Goal: Information Seeking & Learning: Learn about a topic

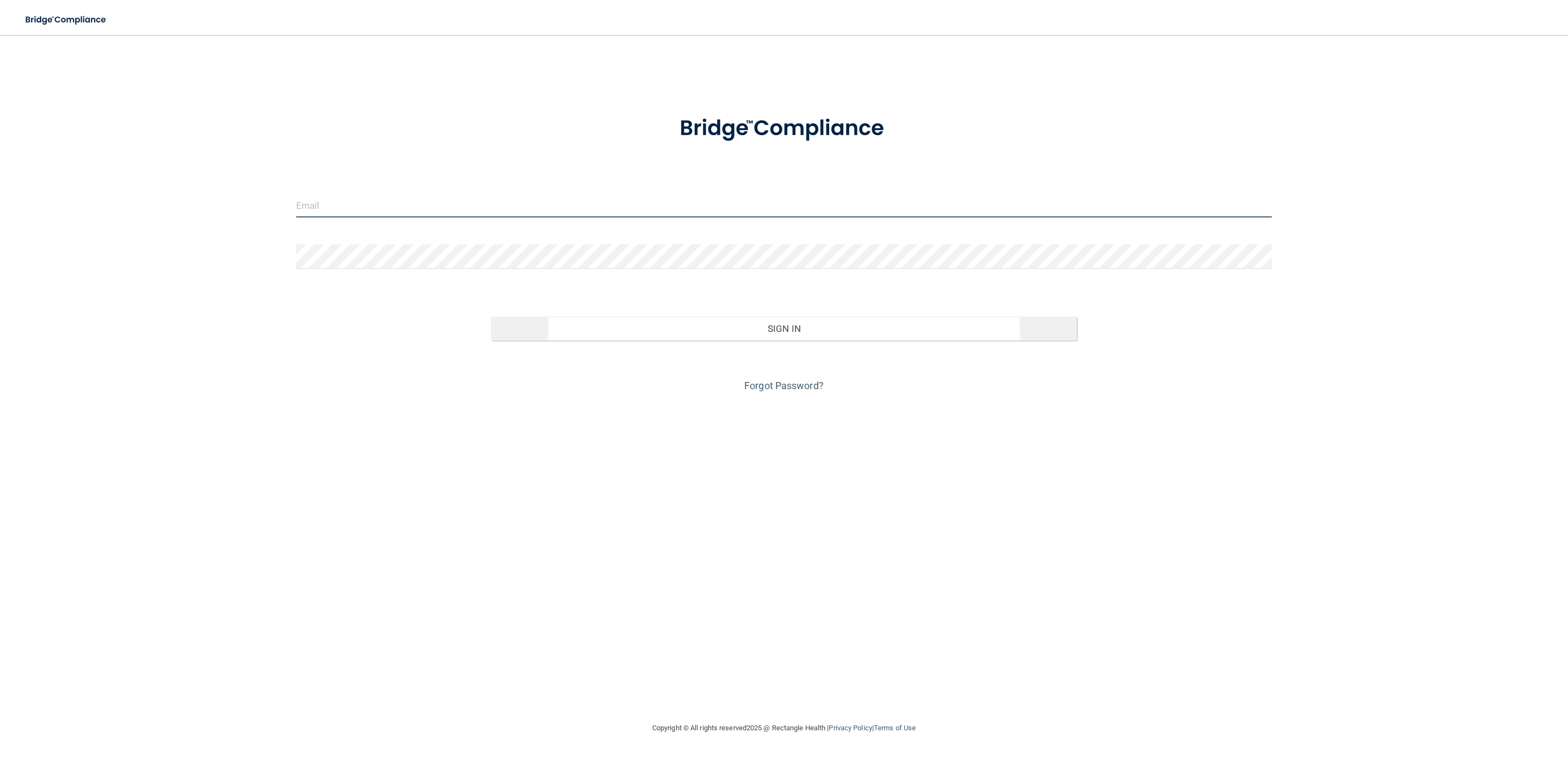
type input "[EMAIL_ADDRESS][DOMAIN_NAME]"
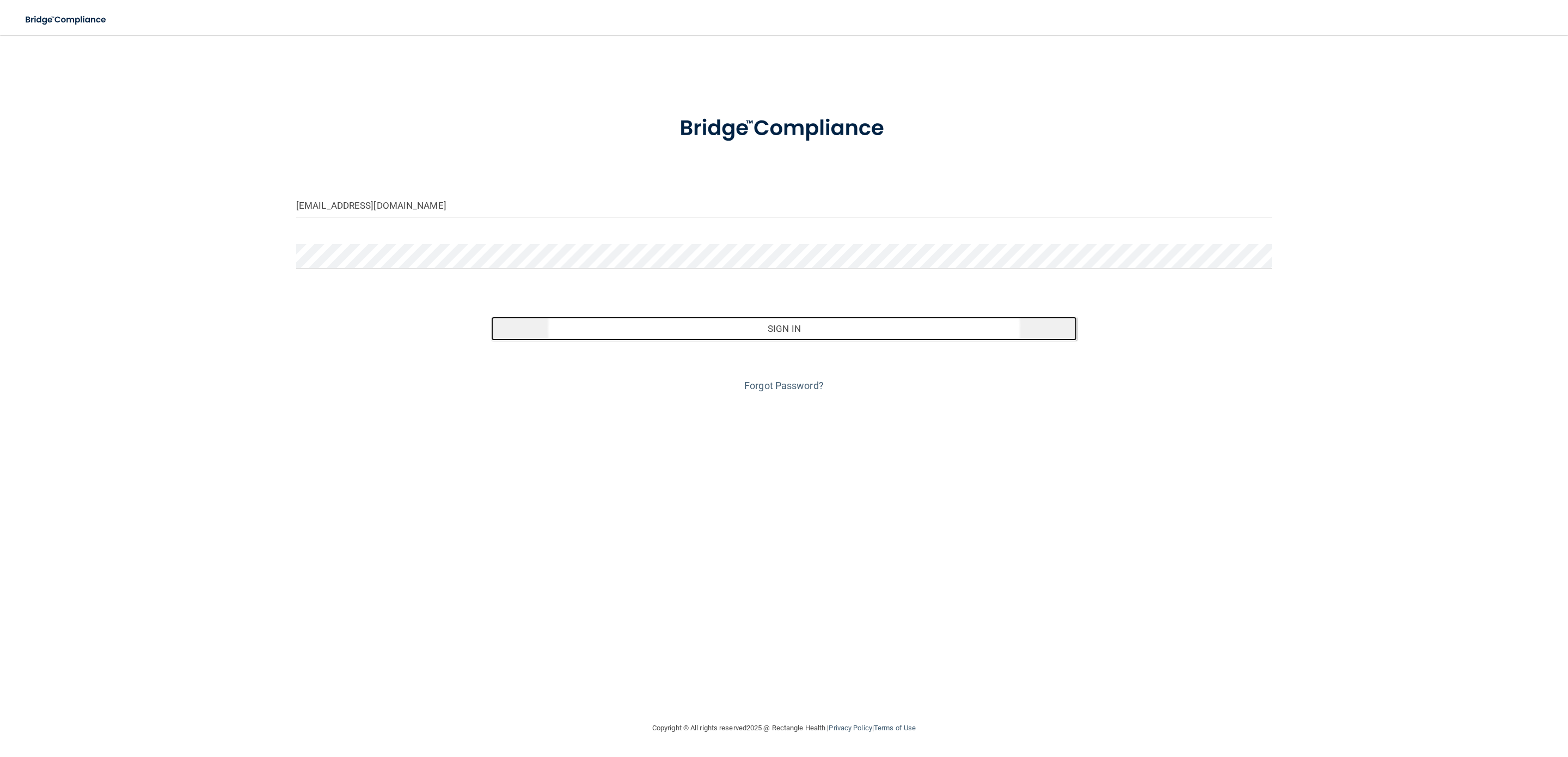
click at [773, 333] on button "Sign In" at bounding box center [784, 328] width 586 height 24
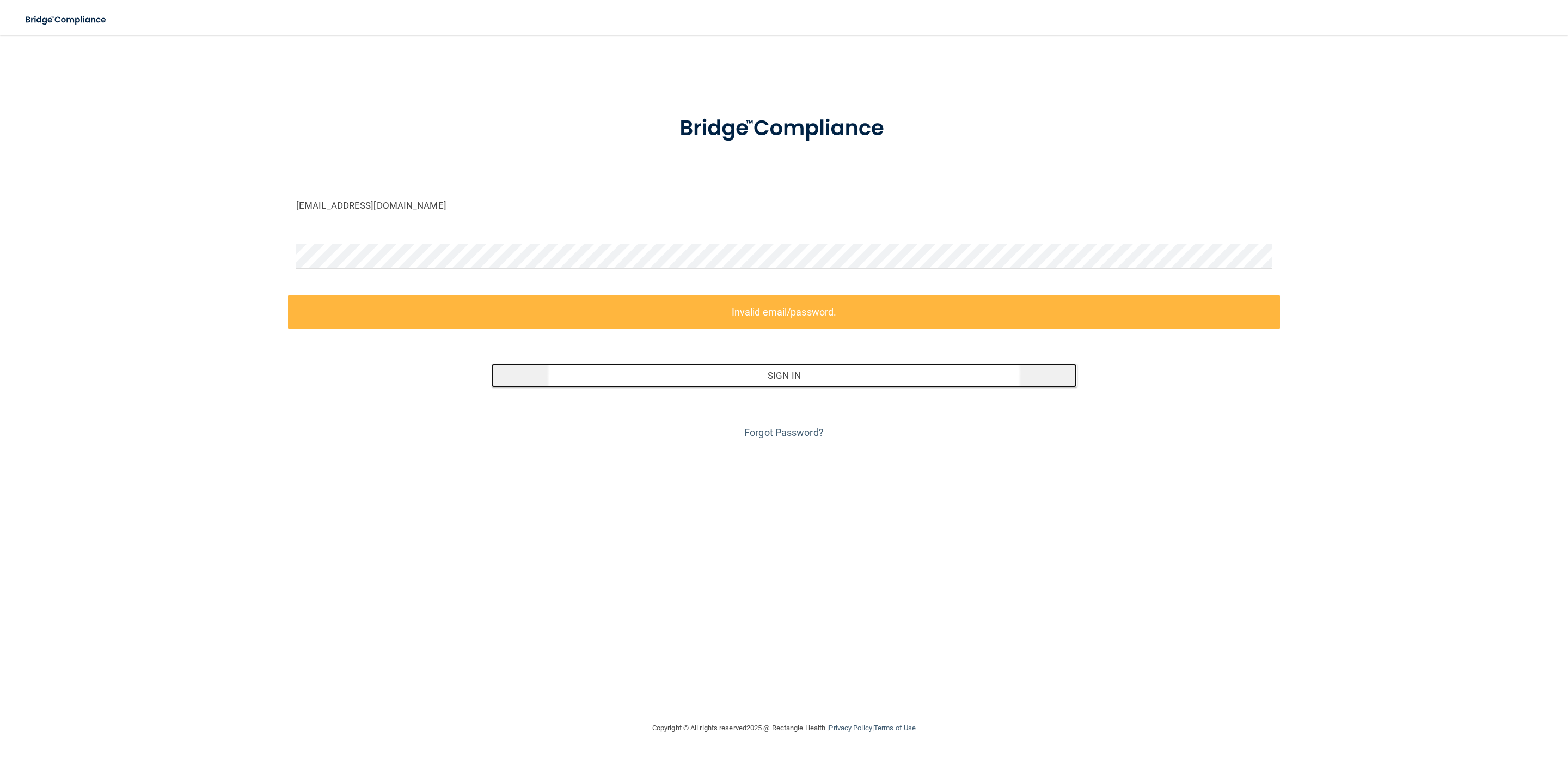
click at [800, 379] on button "Sign In" at bounding box center [784, 376] width 586 height 24
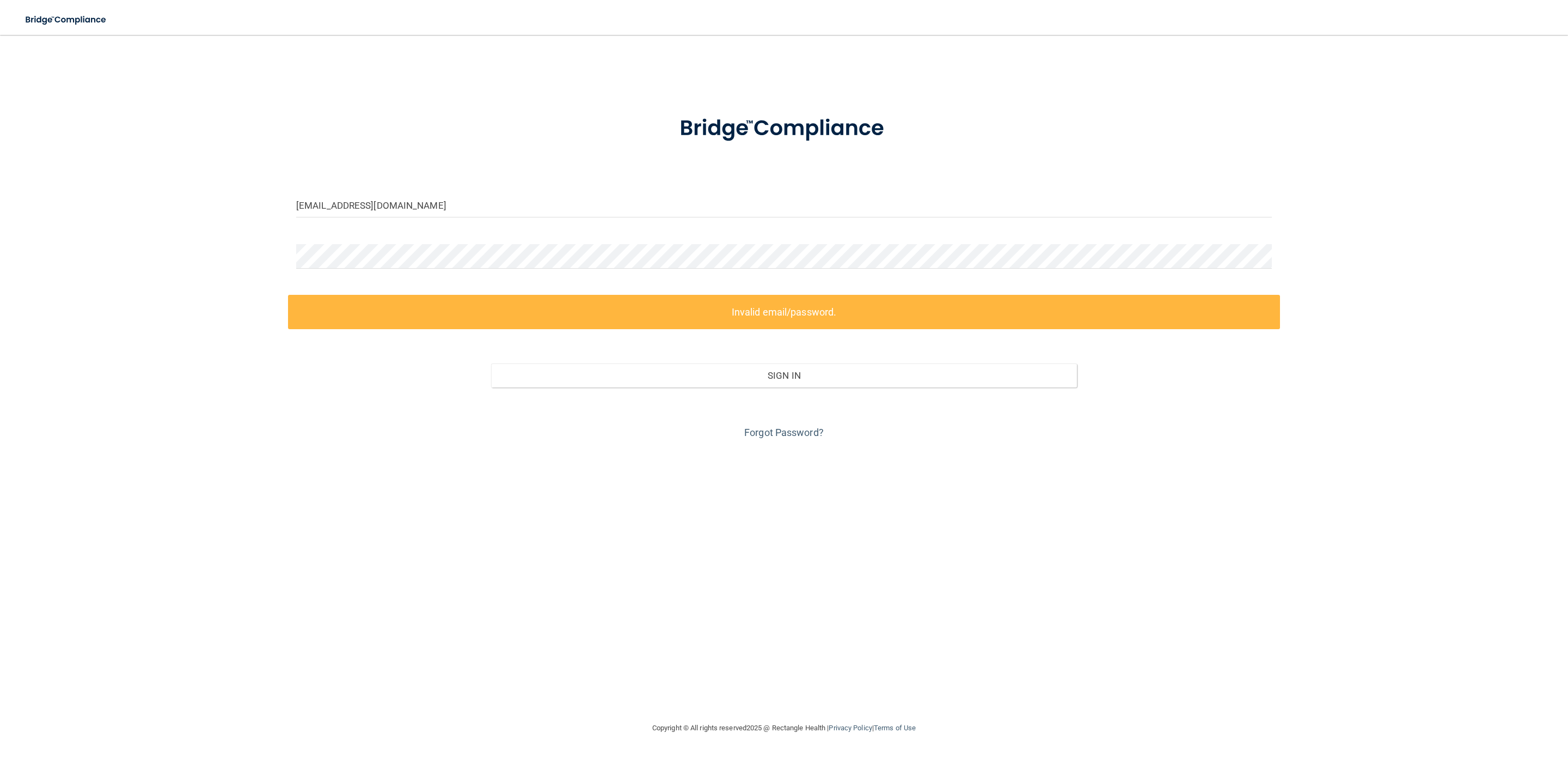
click at [1199, 379] on div "Sign In" at bounding box center [784, 364] width 992 height 46
click at [560, 274] on div at bounding box center [784, 260] width 992 height 33
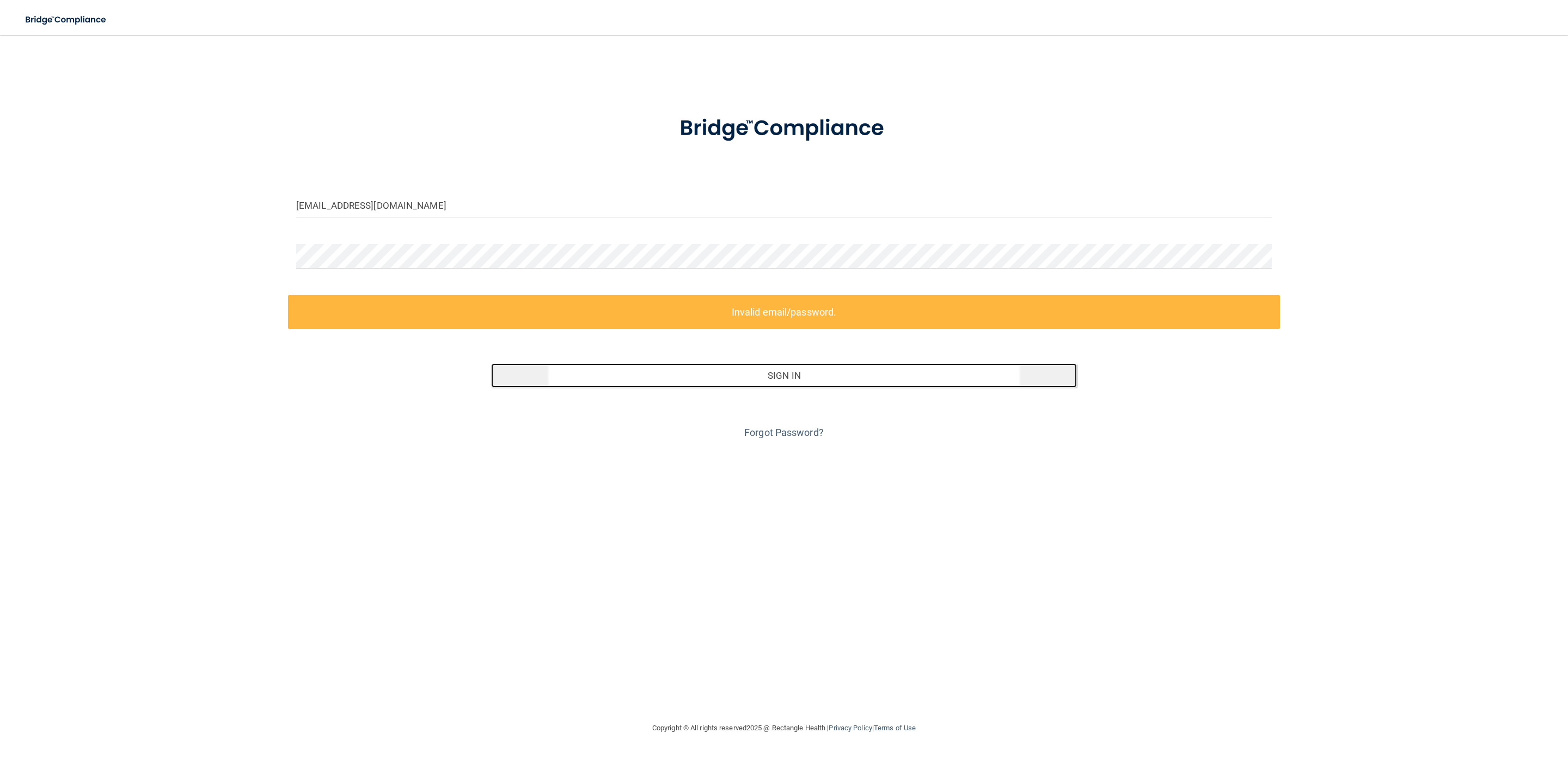
click at [777, 380] on button "Sign In" at bounding box center [784, 376] width 586 height 24
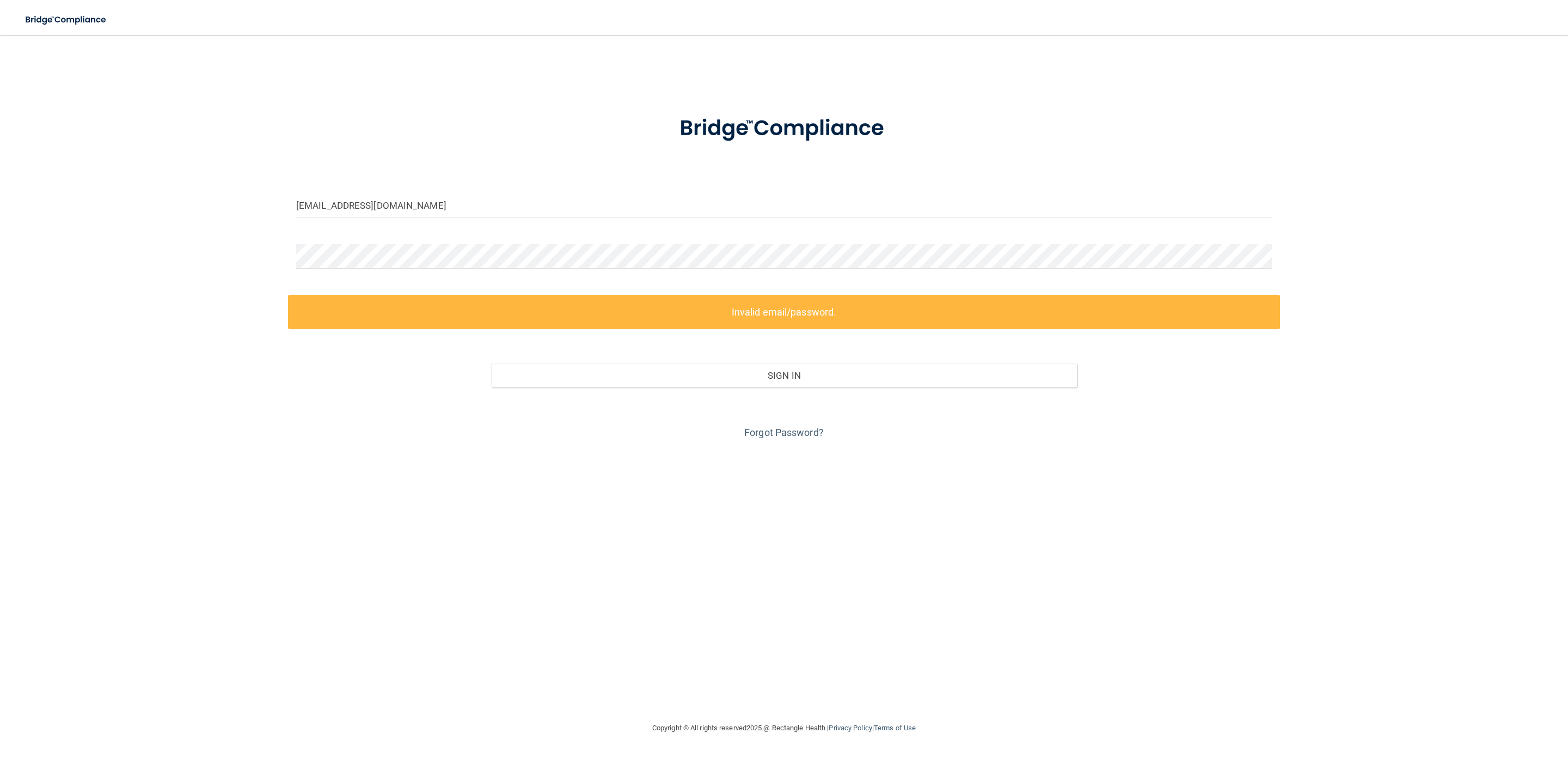
click at [955, 436] on div "Forgot Password?" at bounding box center [784, 415] width 992 height 55
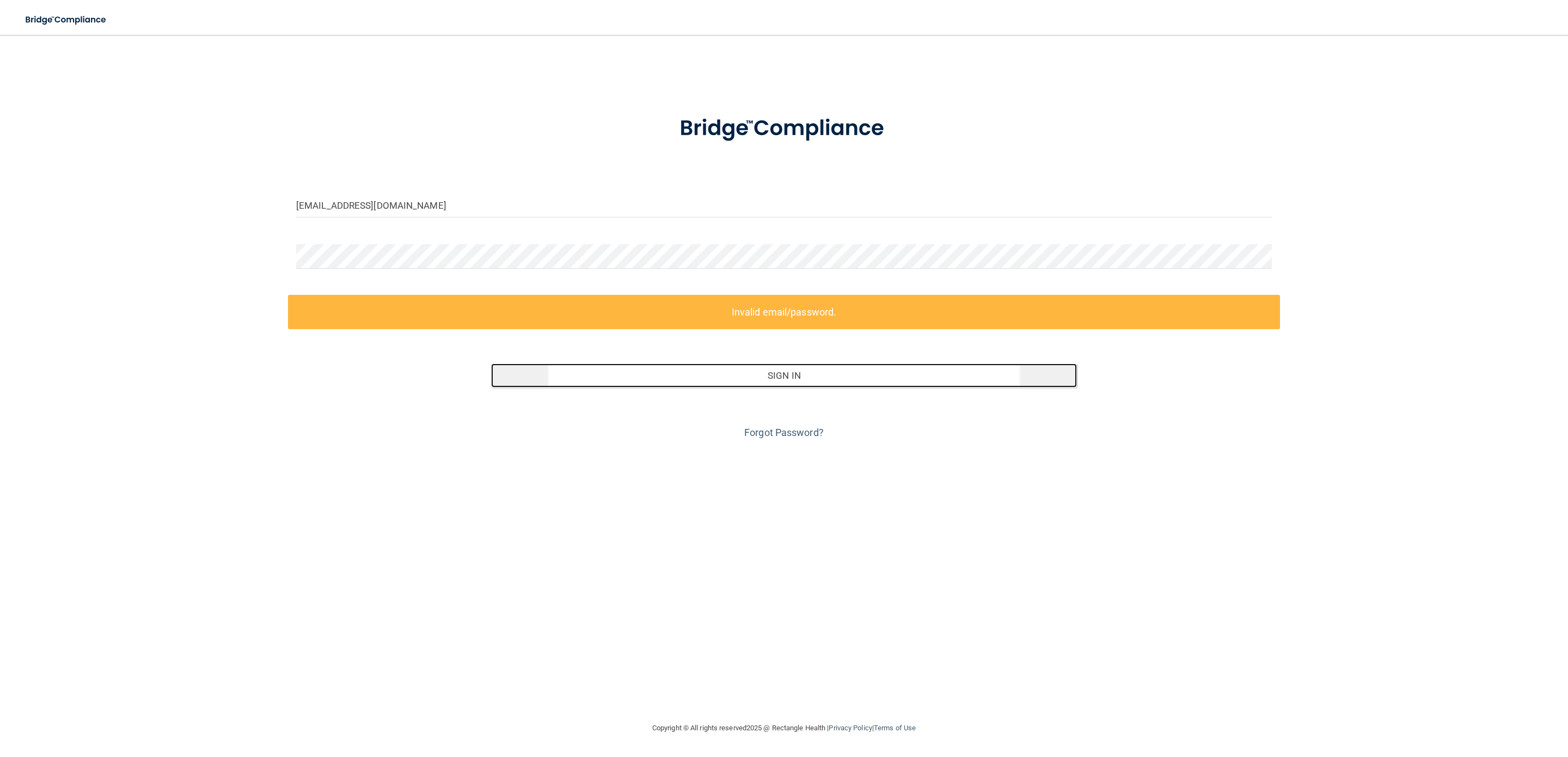
click at [771, 383] on button "Sign In" at bounding box center [784, 376] width 586 height 24
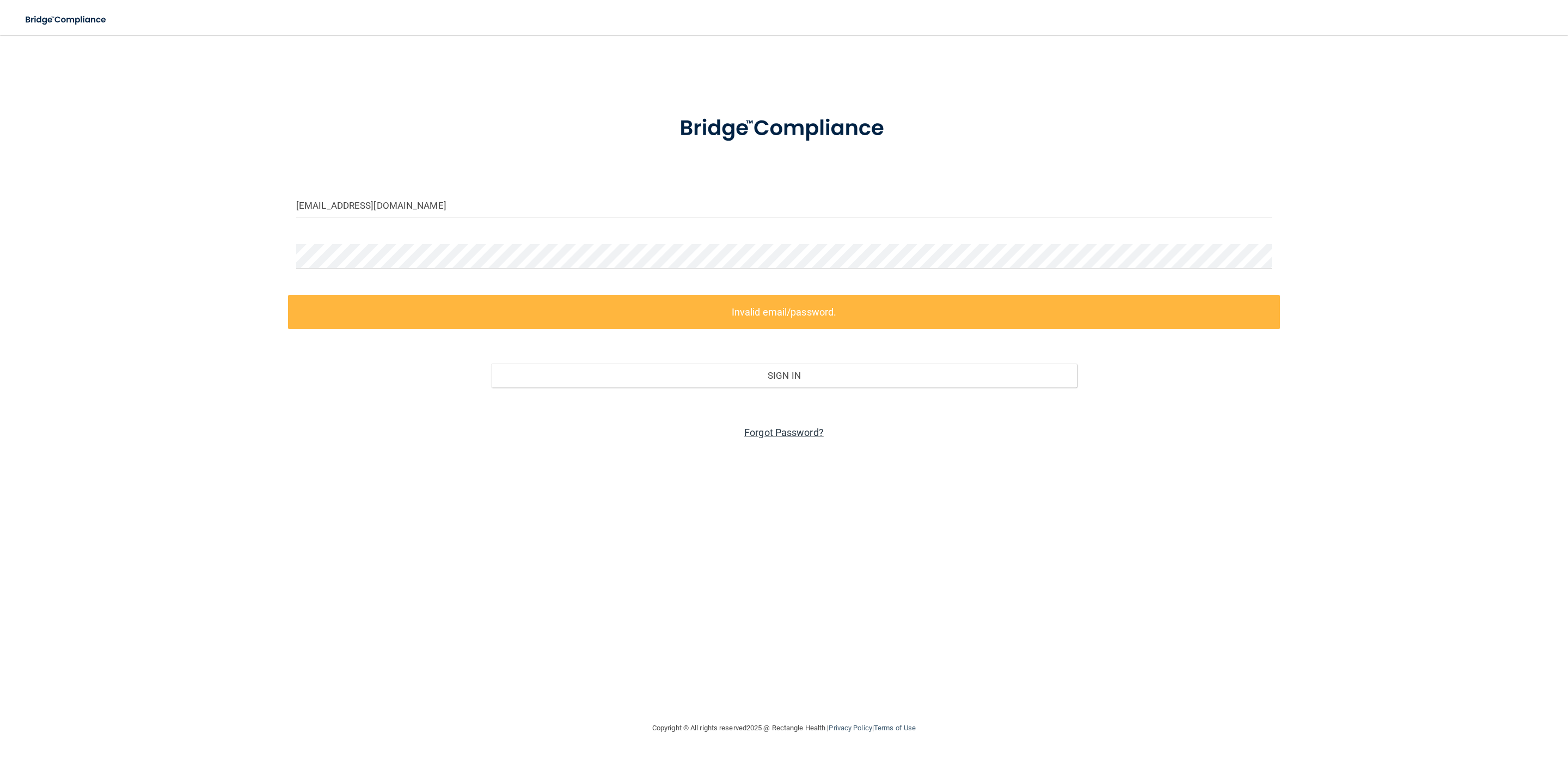
click at [803, 431] on link "Forgot Password?" at bounding box center [784, 432] width 79 height 11
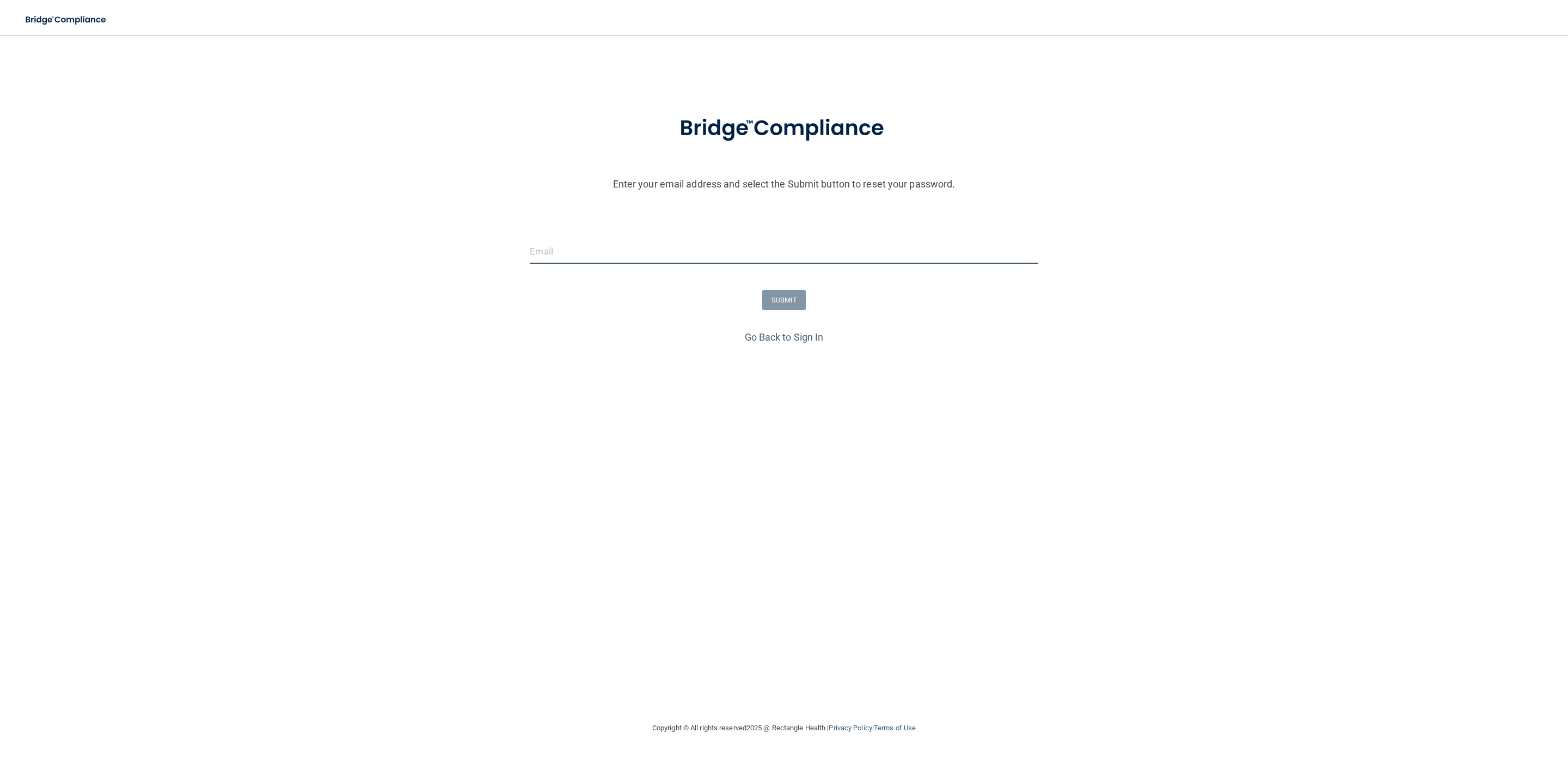
click at [640, 242] on input "email" at bounding box center [783, 251] width 508 height 25
type input "cozettebendere@reddoorpediatric.com"
click at [773, 300] on button "SUBMIT" at bounding box center [785, 300] width 44 height 20
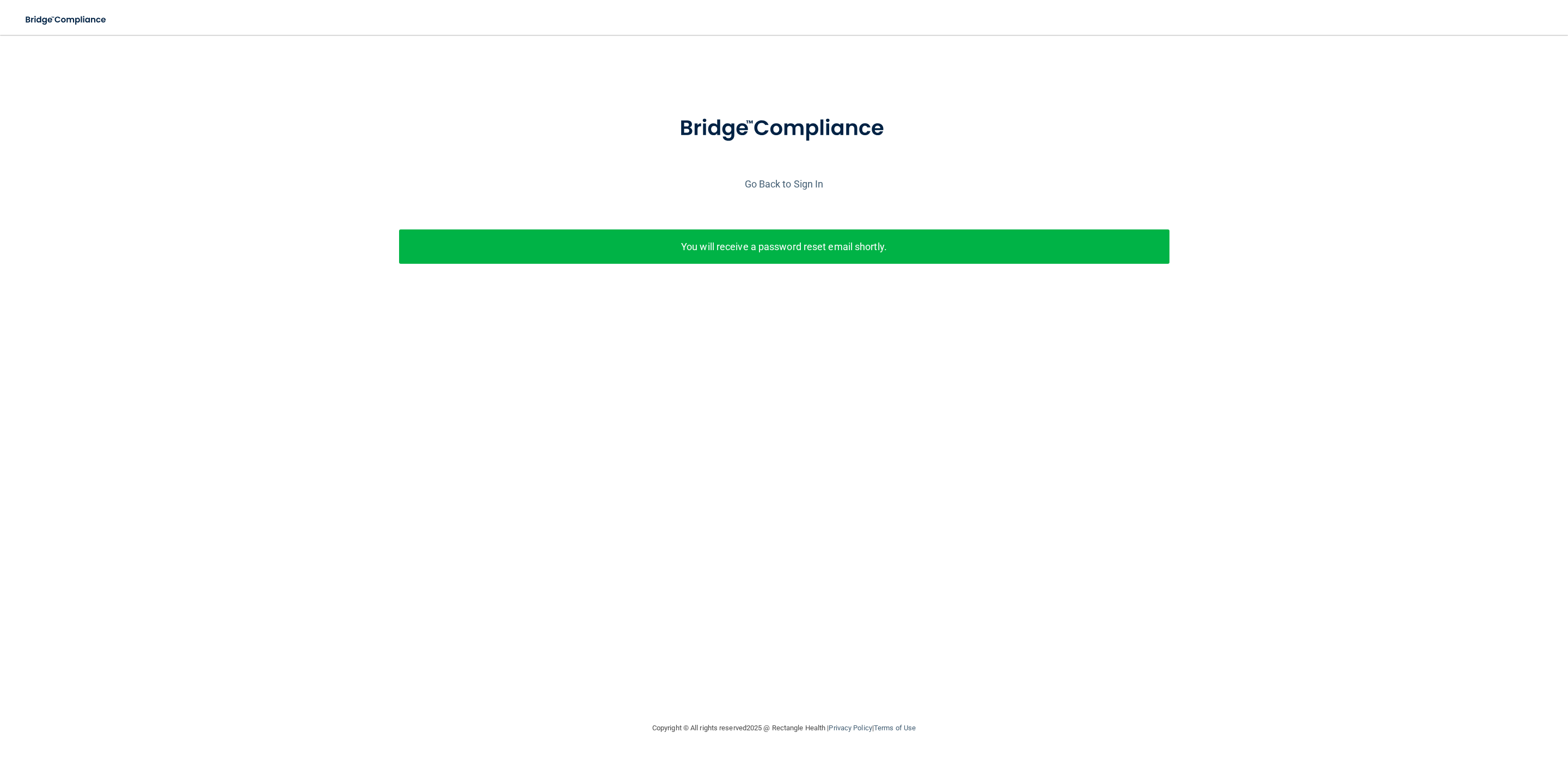
click at [863, 244] on p "You will receive a password reset email shortly." at bounding box center [784, 246] width 754 height 18
click at [808, 184] on link "Go Back to Sign In" at bounding box center [784, 184] width 79 height 11
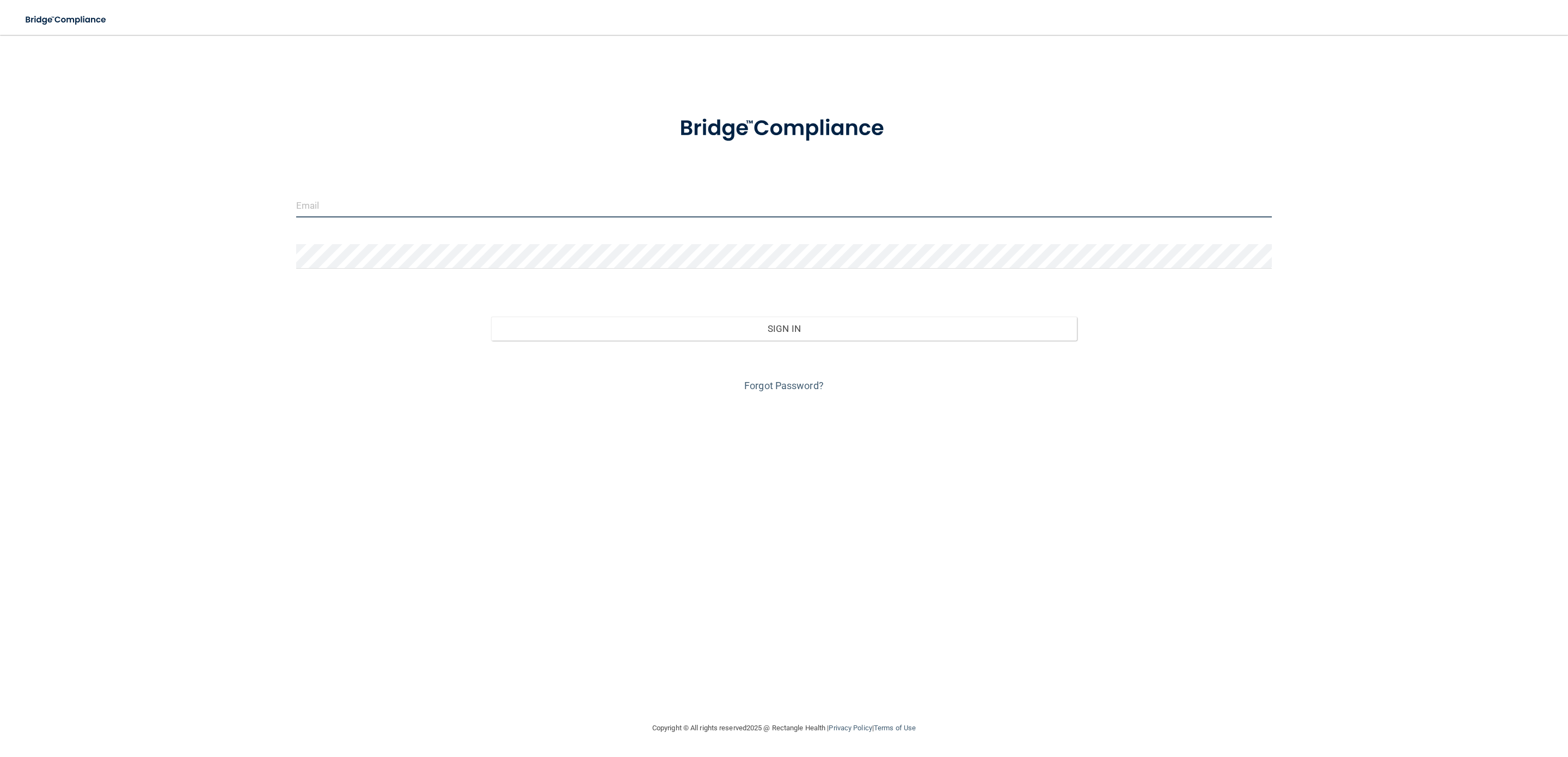
type input "[EMAIL_ADDRESS][DOMAIN_NAME]"
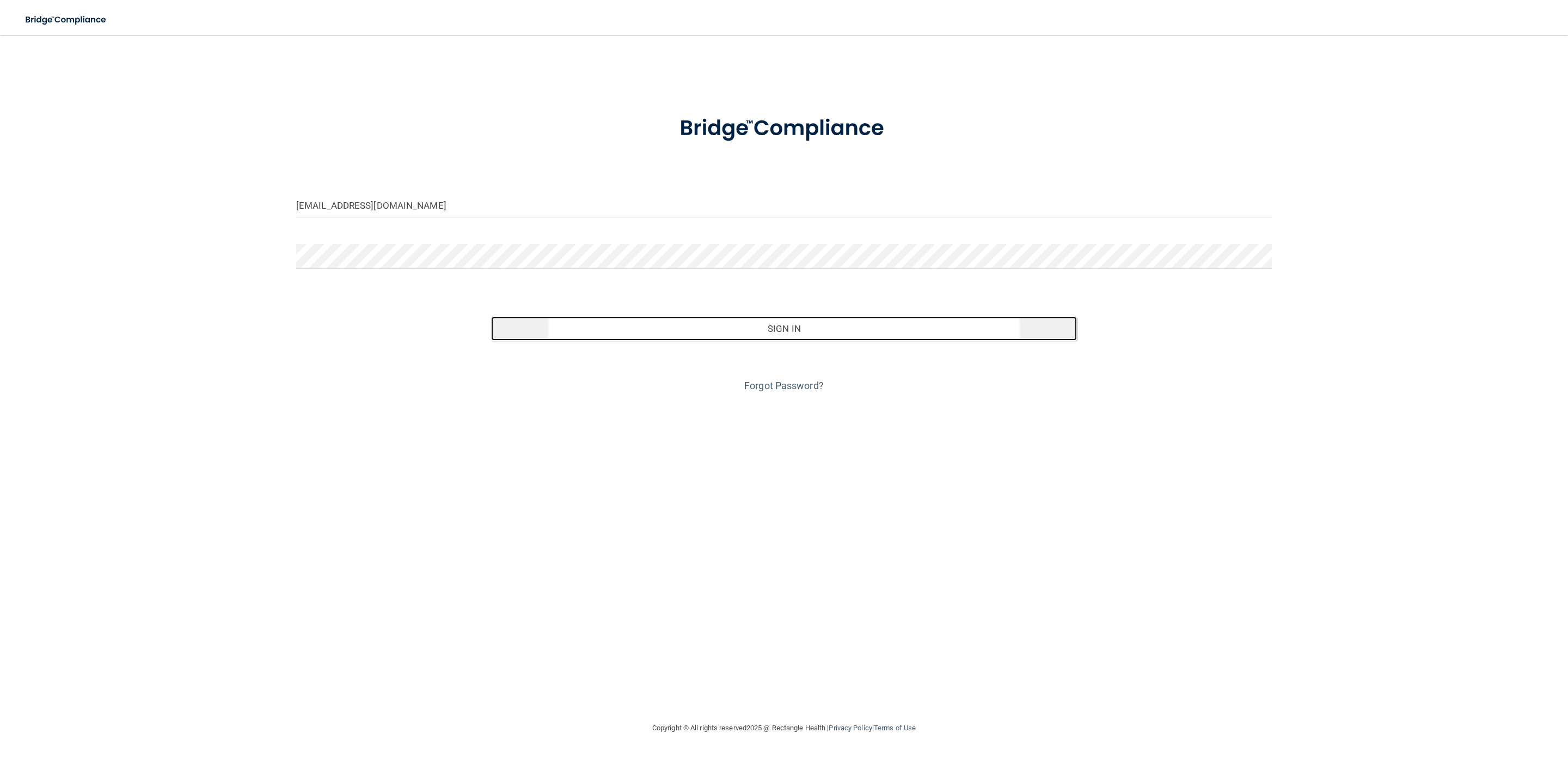
click at [798, 335] on button "Sign In" at bounding box center [784, 328] width 586 height 24
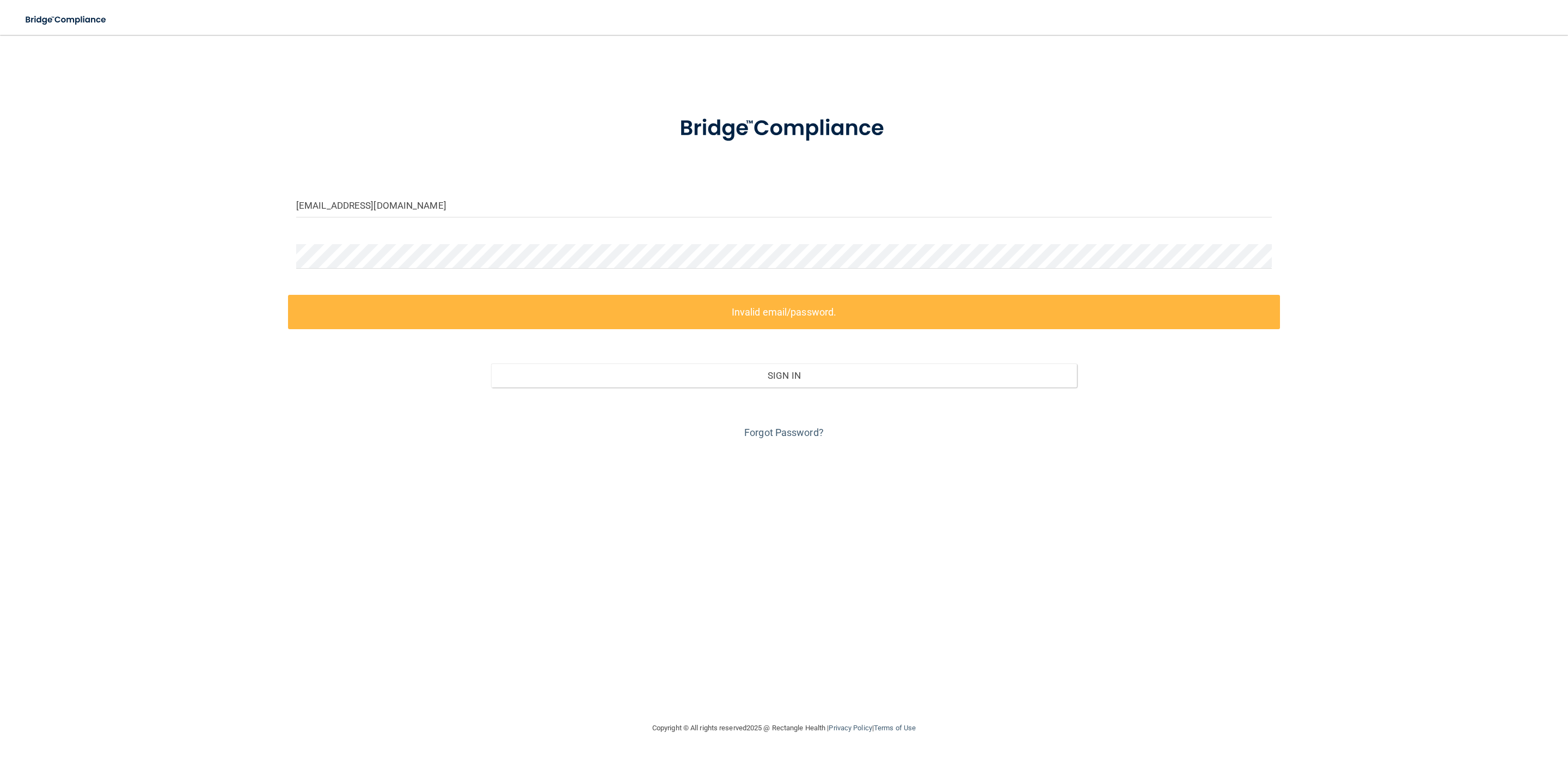
click at [160, 119] on div "cozettebender@reddoorpediatric.com Invalid email/password. You don't have permi…" at bounding box center [784, 378] width 1525 height 664
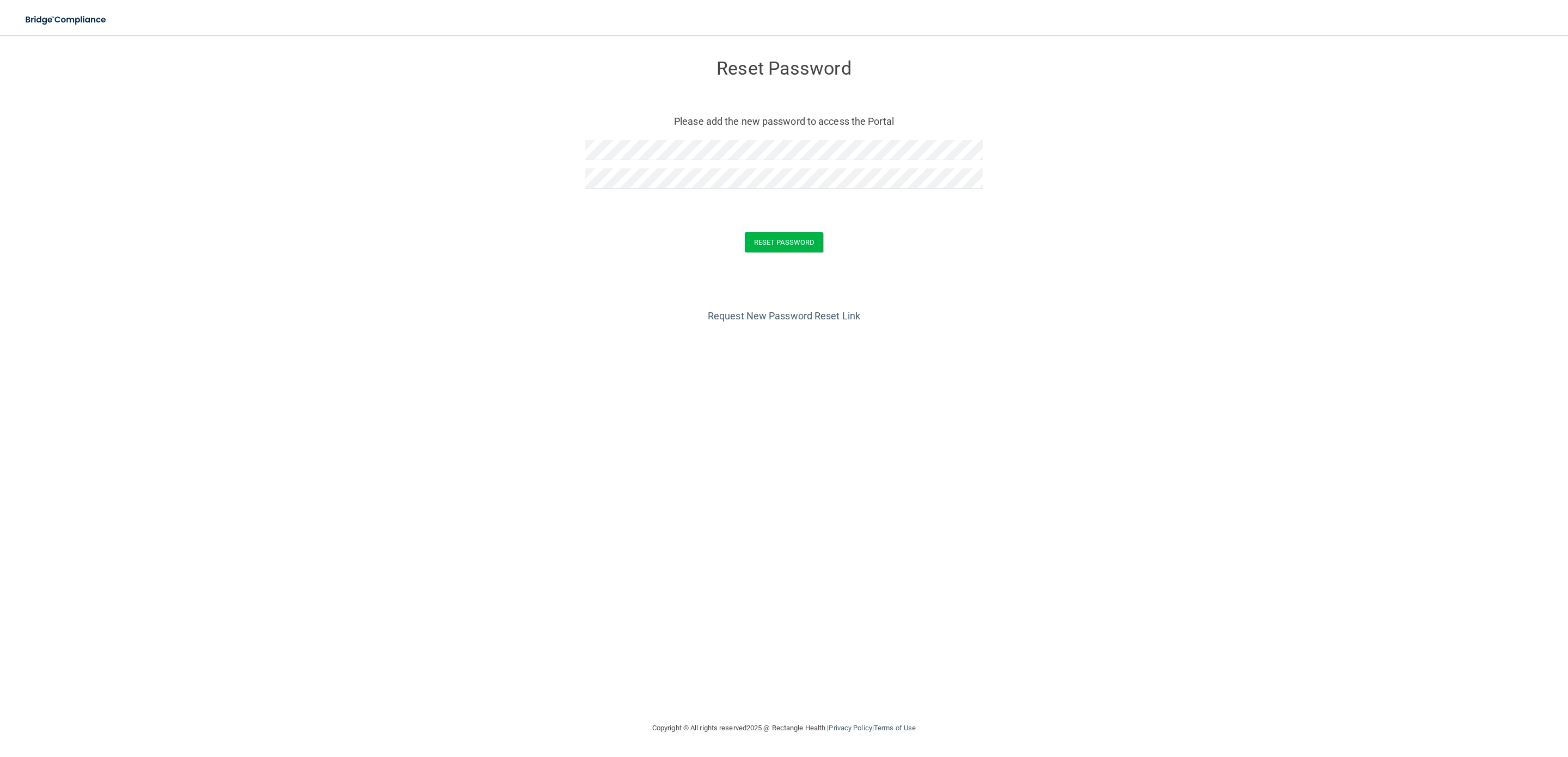
click at [564, 254] on form "Reset Password Please add the new password to access the Portal Reset Password …" at bounding box center [784, 158] width 1525 height 224
click at [811, 241] on button "Reset Password" at bounding box center [784, 242] width 79 height 20
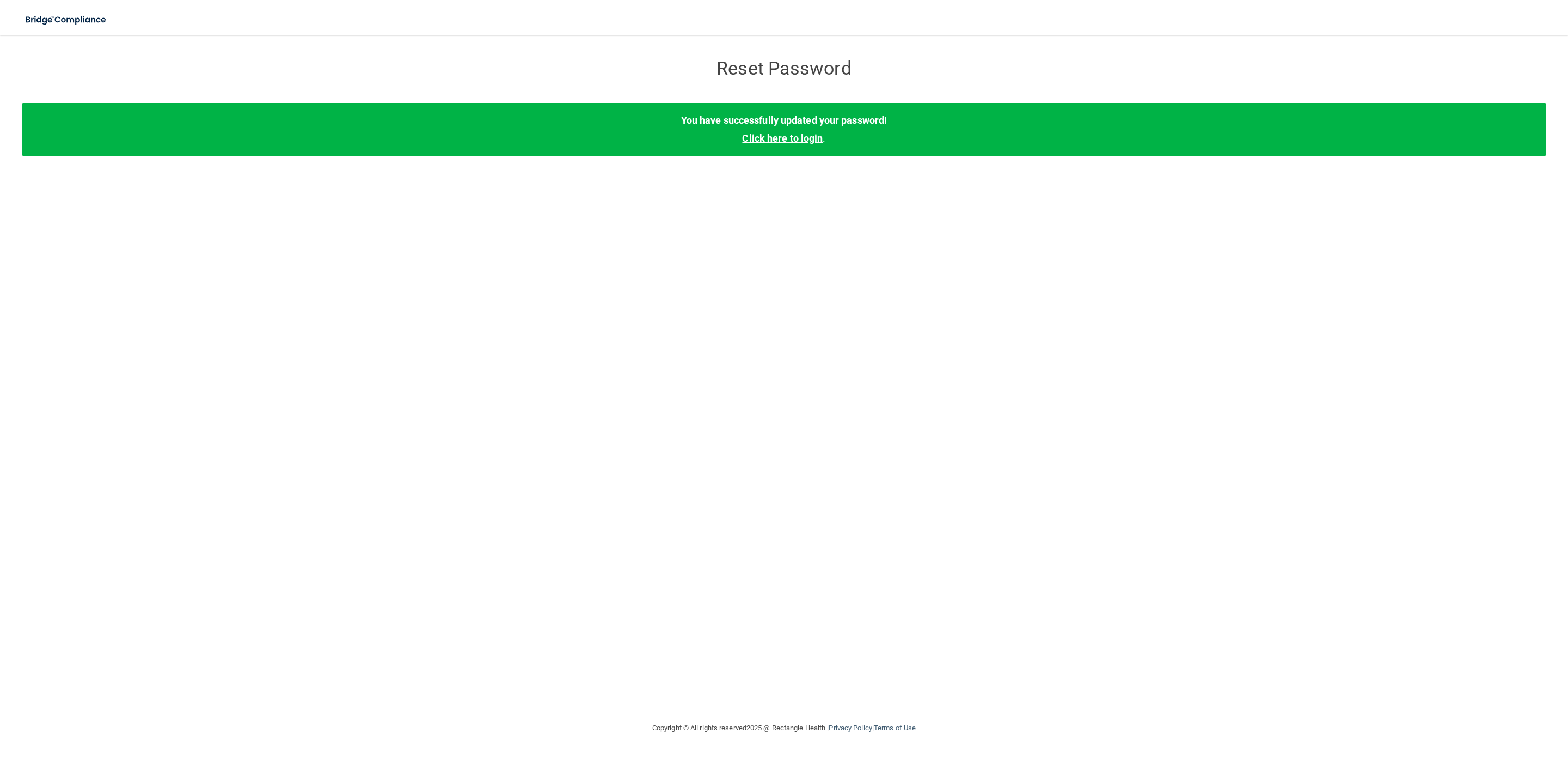
click at [803, 139] on link "Click here to login" at bounding box center [782, 138] width 81 height 11
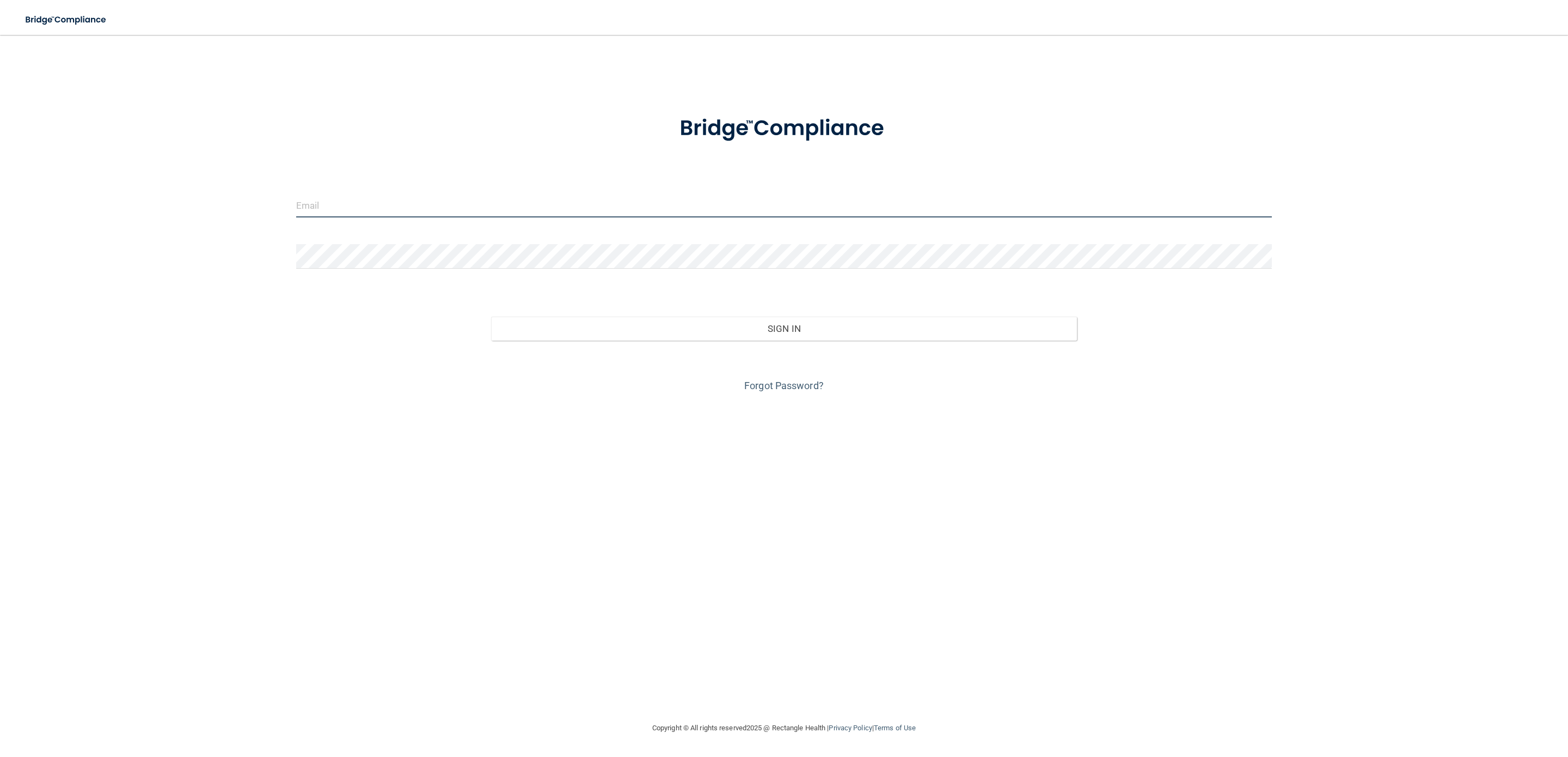
type input "[EMAIL_ADDRESS][DOMAIN_NAME]"
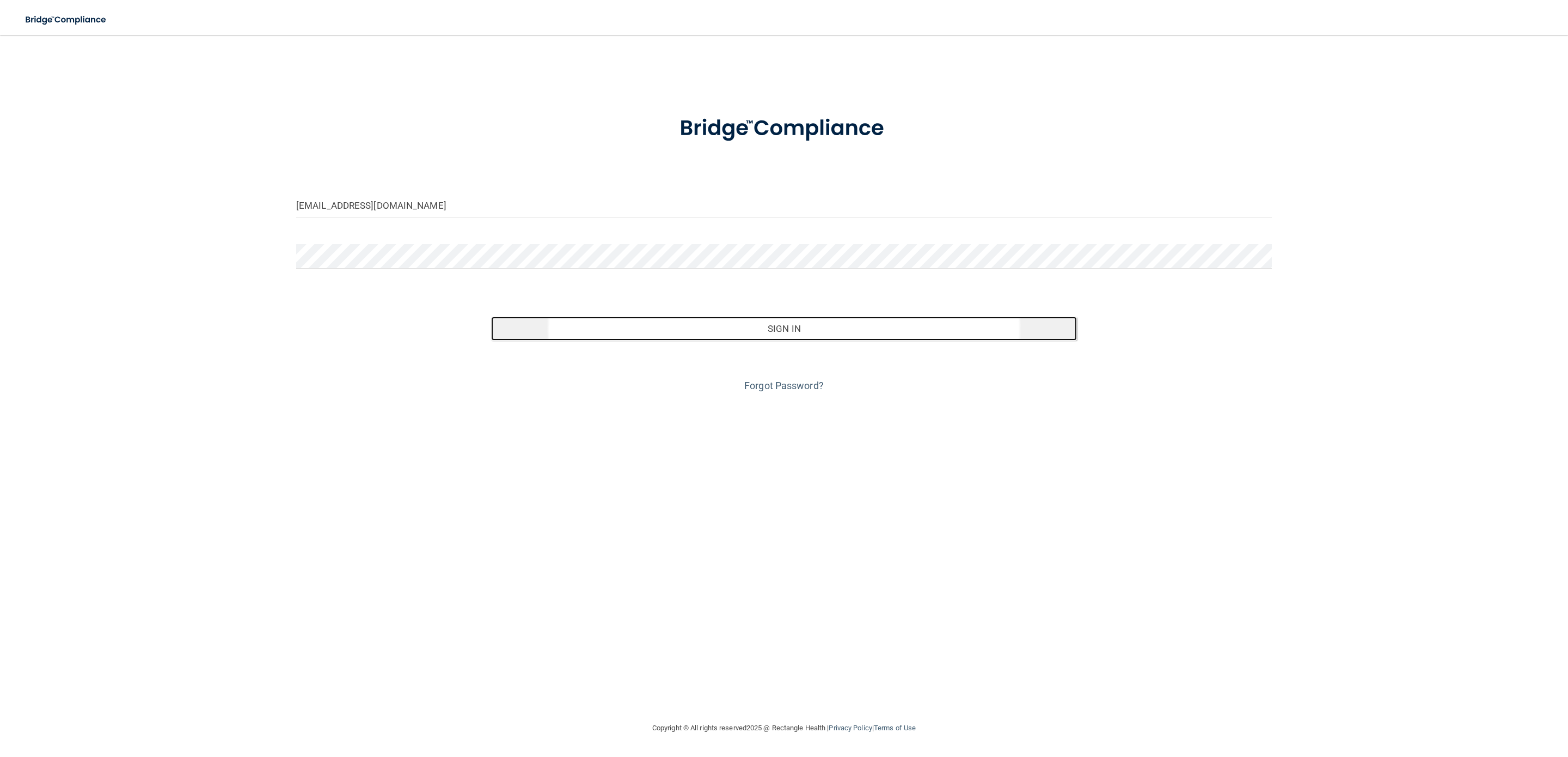
click at [790, 331] on button "Sign In" at bounding box center [784, 328] width 586 height 24
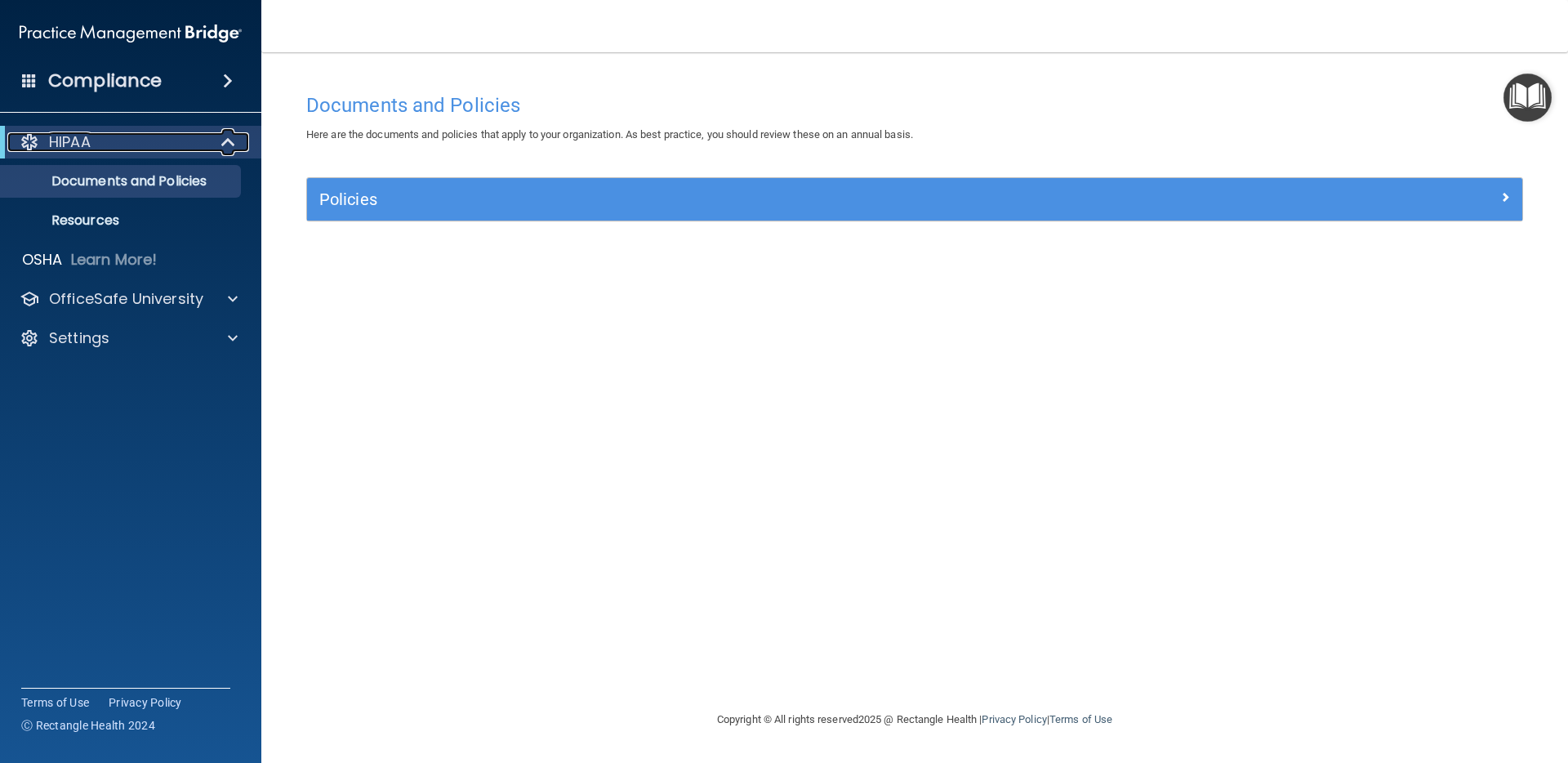
click at [83, 144] on p "HIPAA" at bounding box center [70, 143] width 42 height 20
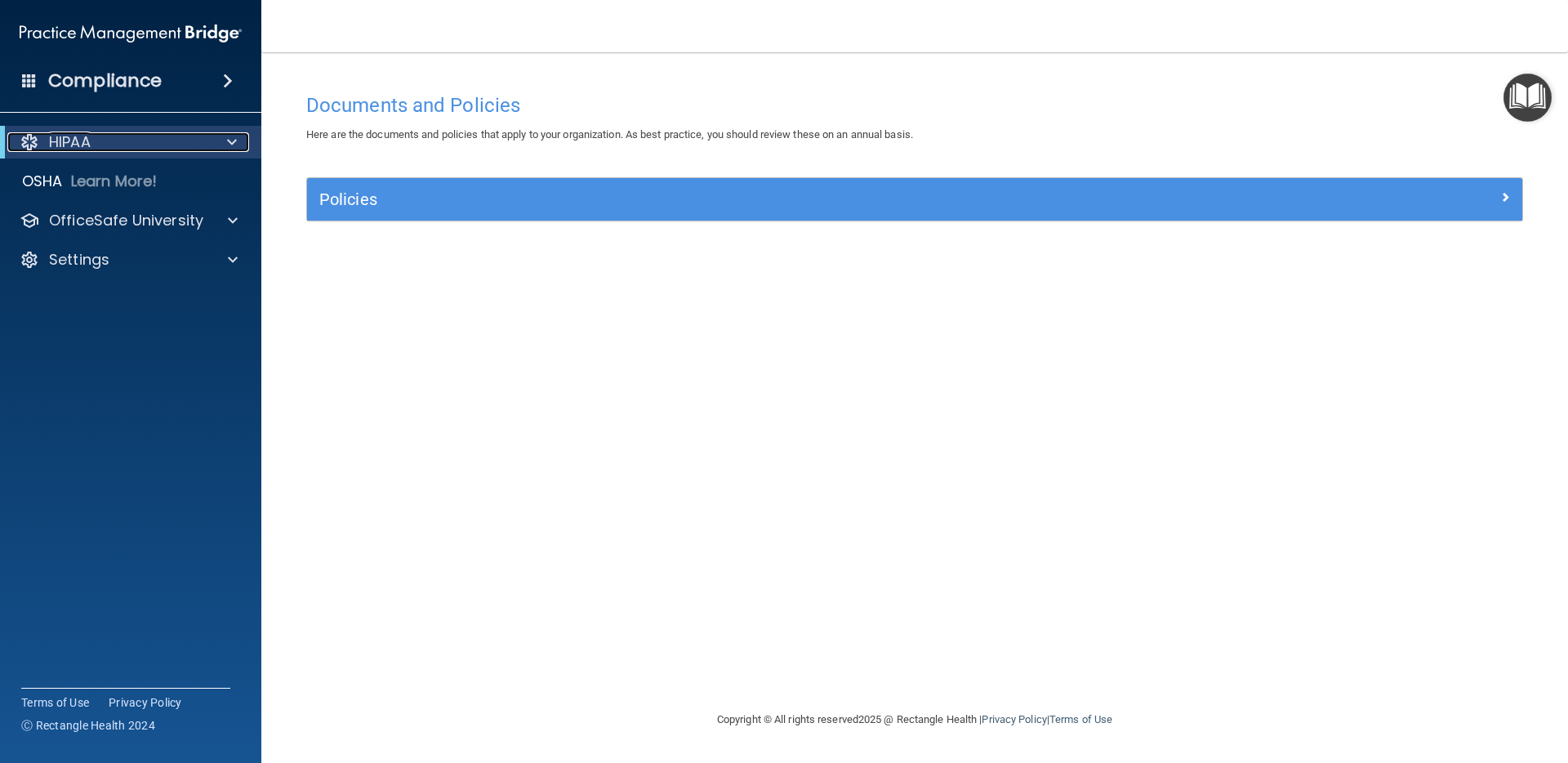
click at [83, 144] on p "HIPAA" at bounding box center [70, 143] width 42 height 20
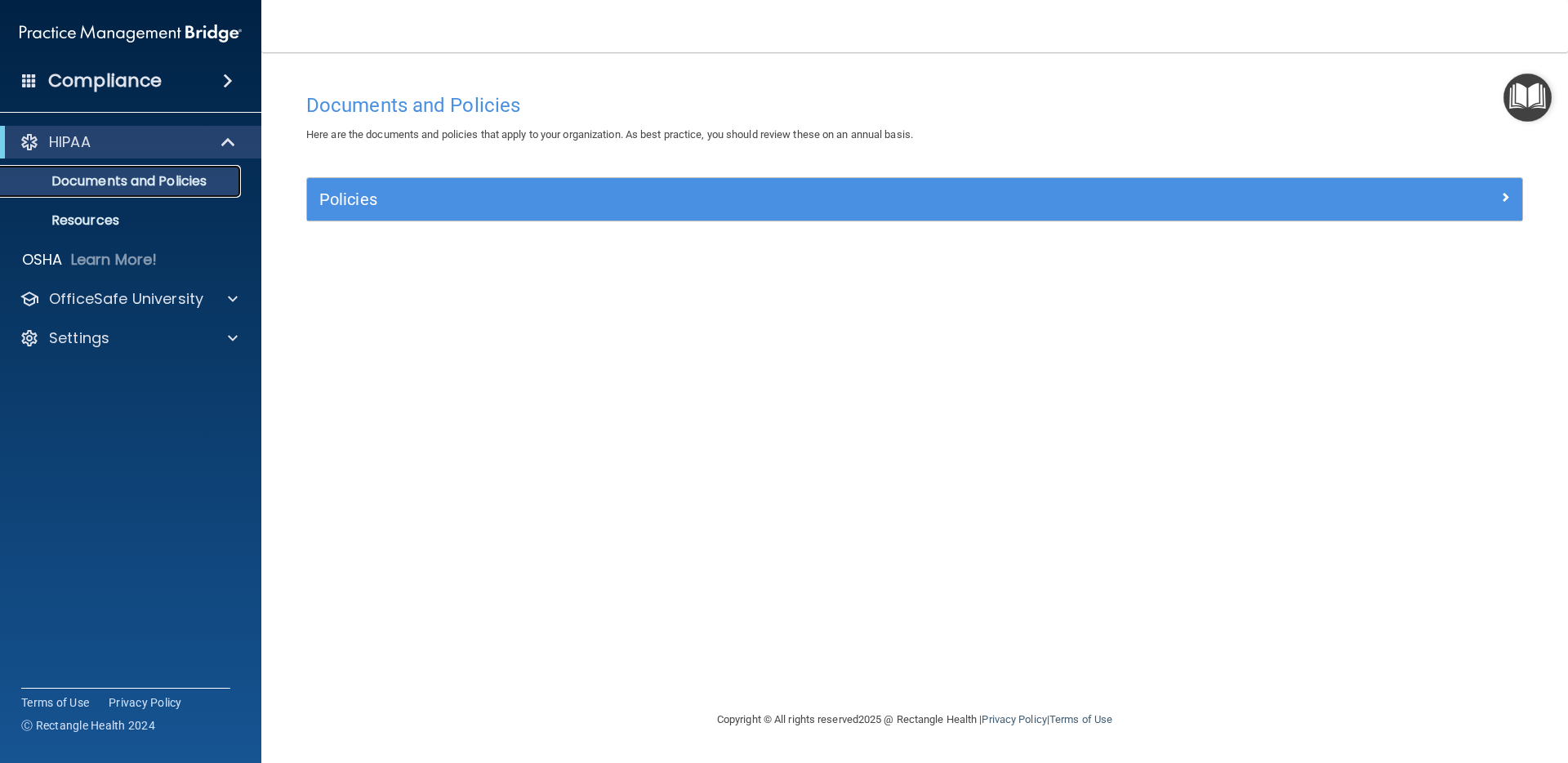
click at [150, 173] on p "Documents and Policies" at bounding box center [122, 181] width 223 height 16
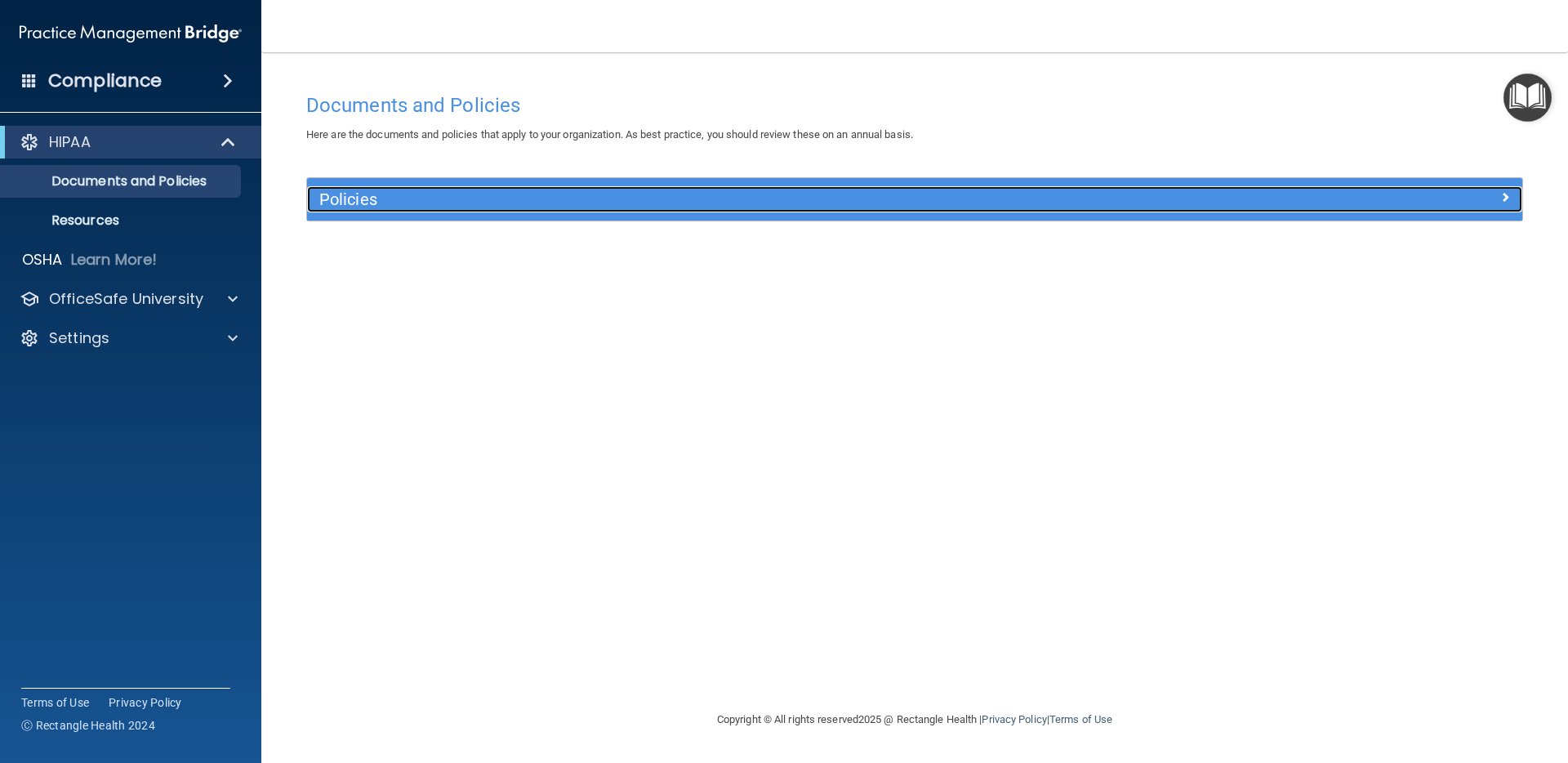
click at [365, 198] on h5 "Policies" at bounding box center [763, 200] width 887 height 18
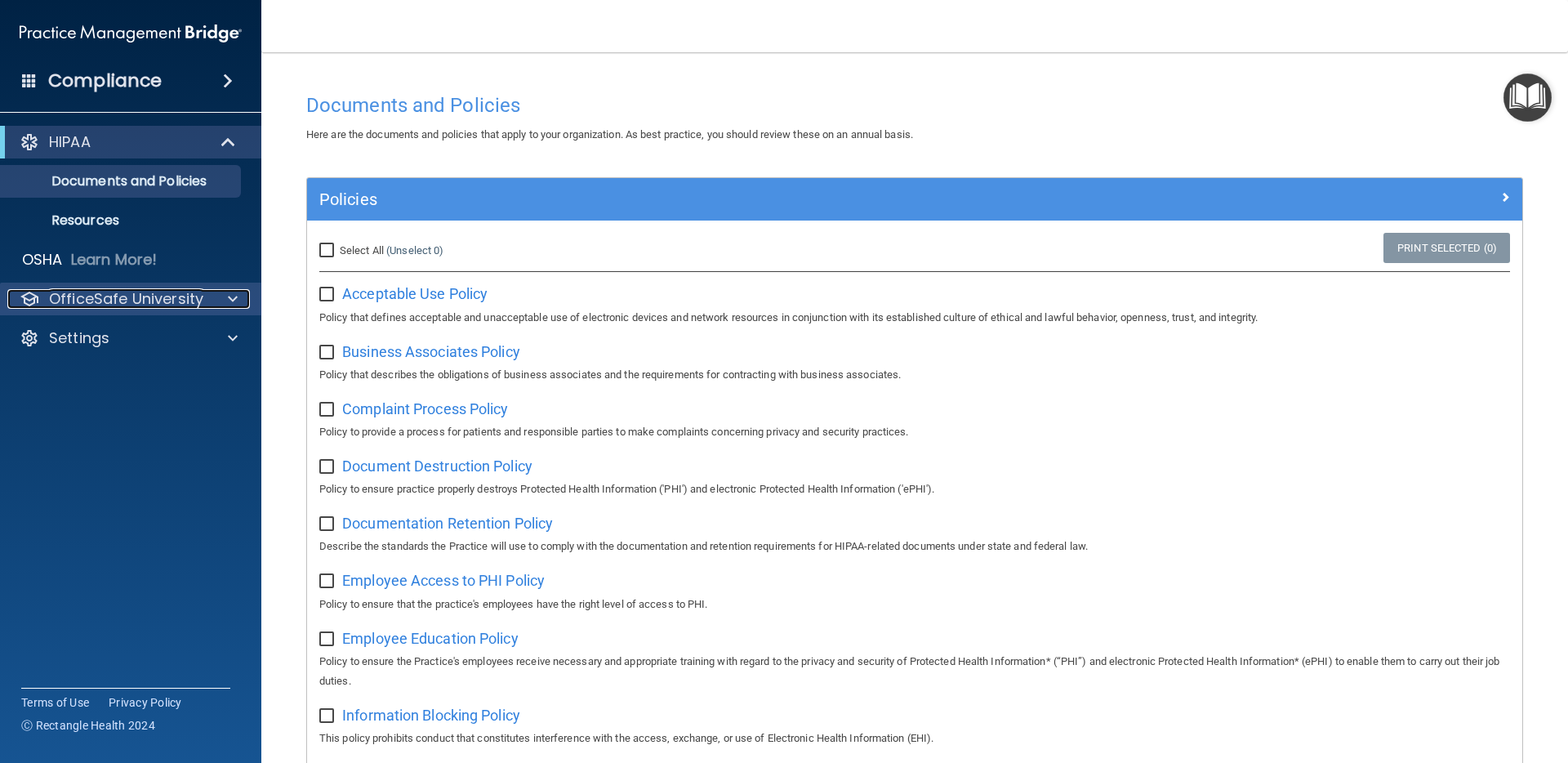
click at [187, 299] on p "OfficeSafe University" at bounding box center [126, 300] width 155 height 20
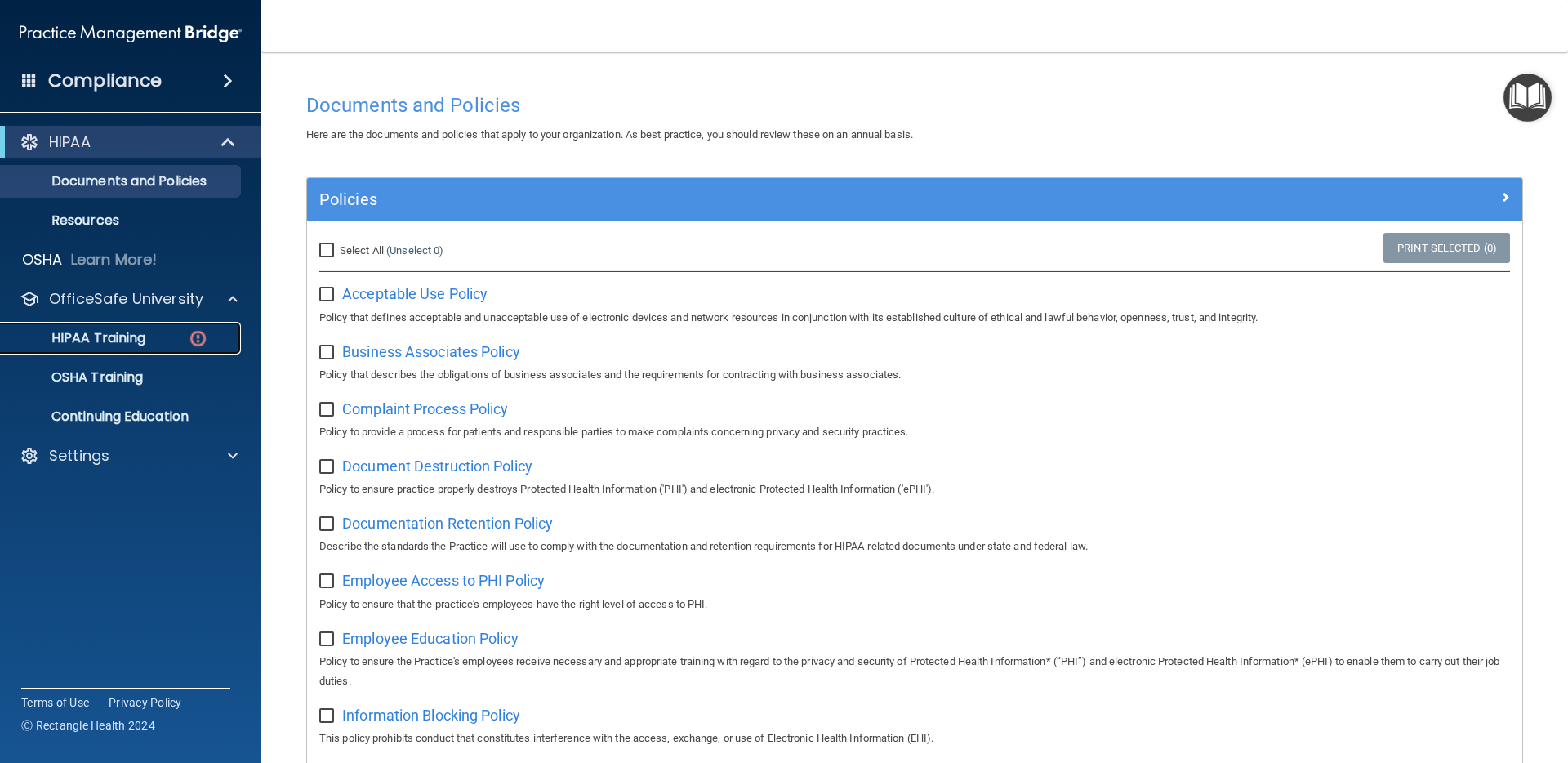
click at [167, 339] on div "HIPAA Training" at bounding box center [122, 339] width 223 height 16
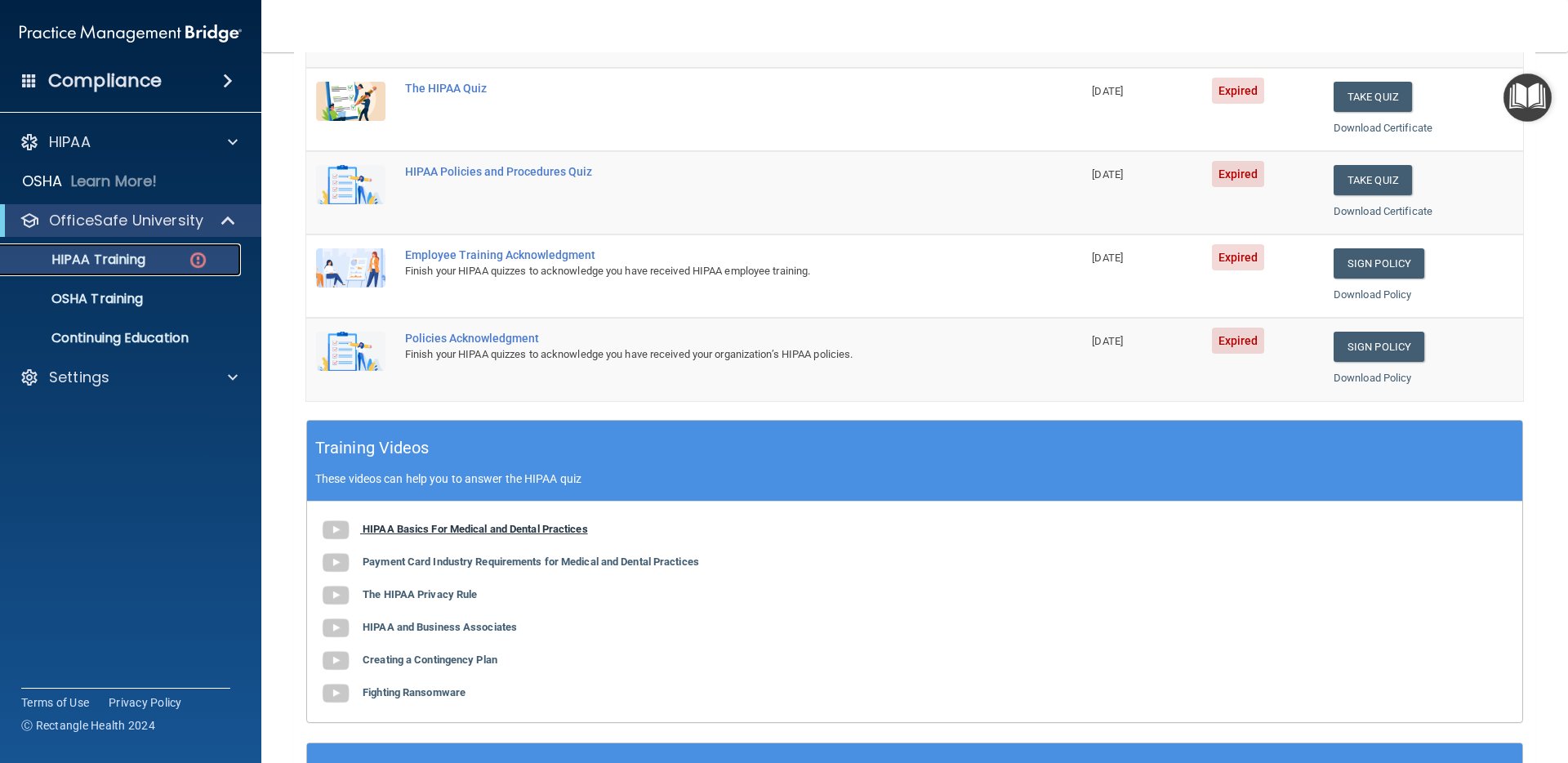
scroll to position [433, 0]
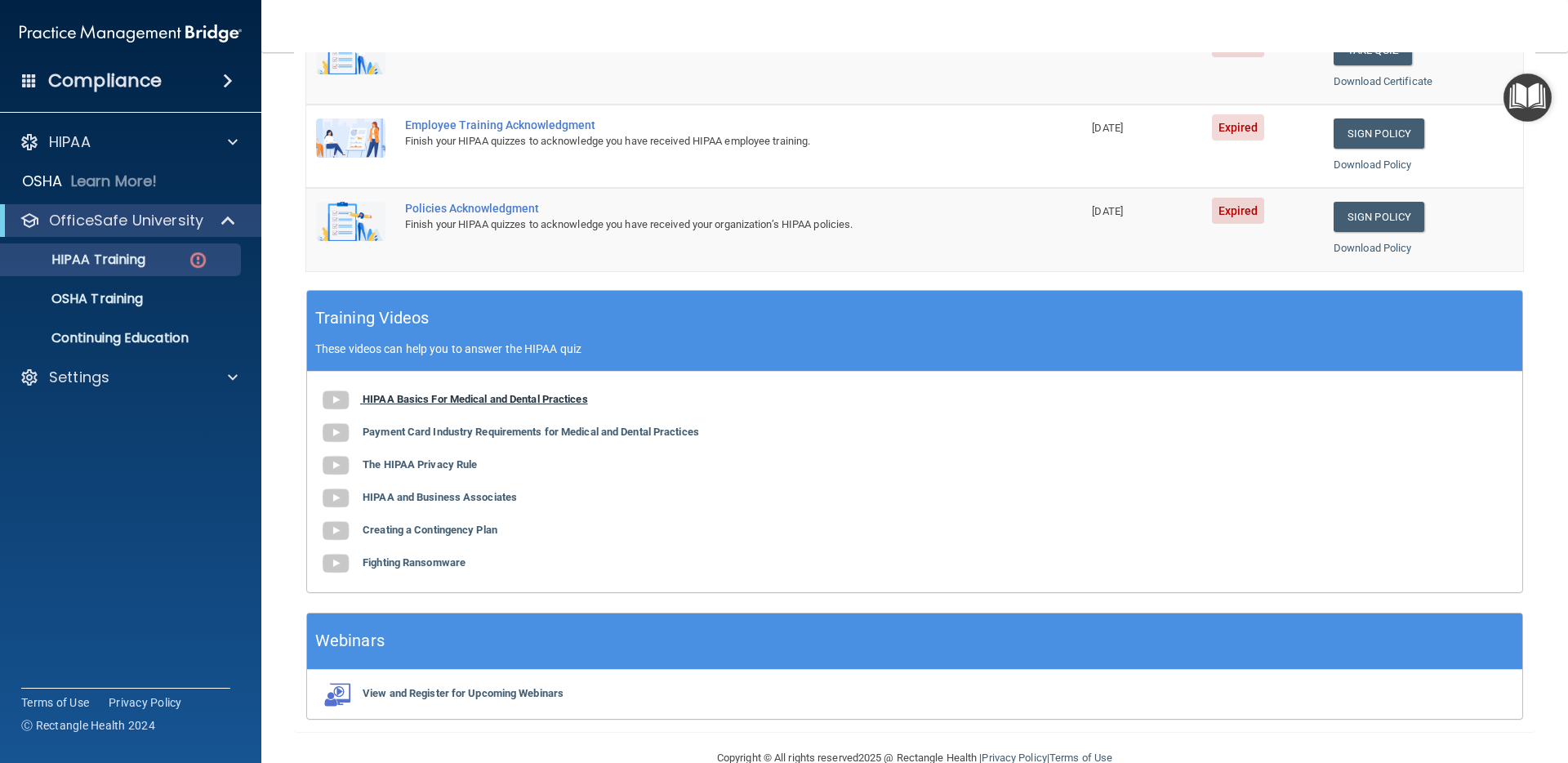
click at [473, 403] on b "HIPAA Basics For Medical and Dental Practices" at bounding box center [475, 399] width 226 height 12
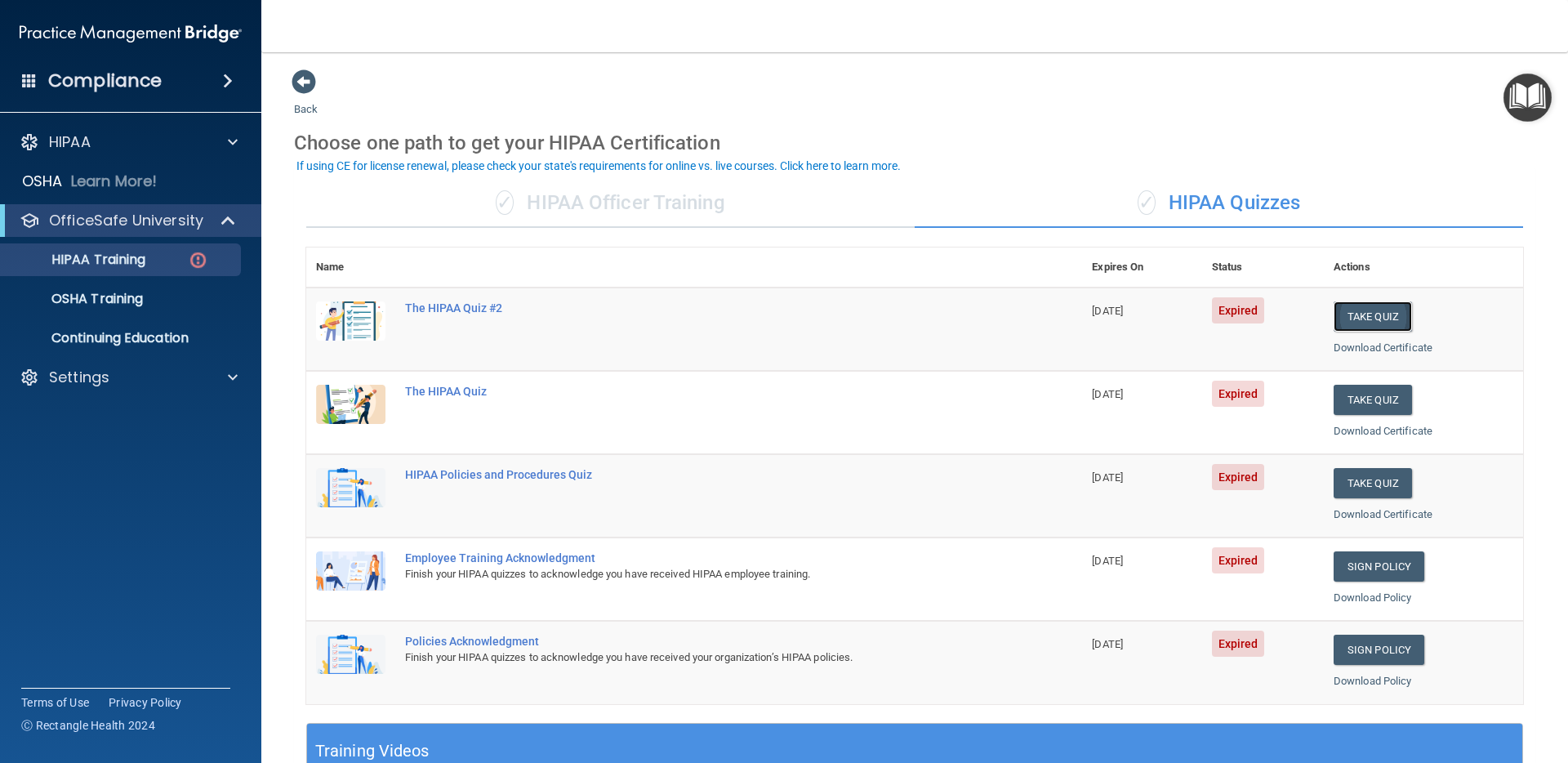
click at [1361, 313] on button "Take Quiz" at bounding box center [1372, 317] width 79 height 30
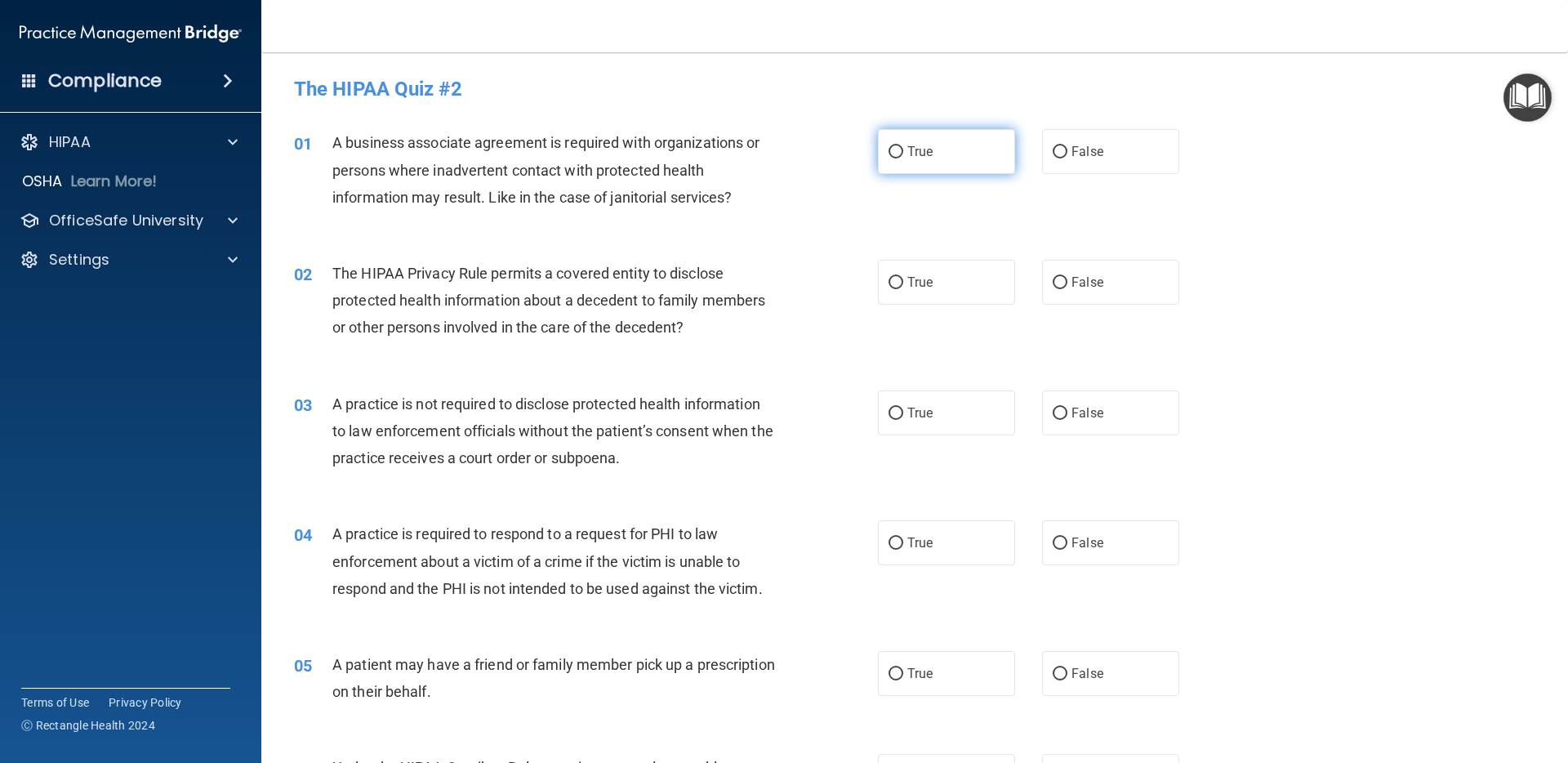
click at [905, 158] on label "True" at bounding box center [946, 151] width 137 height 45
click at [903, 158] on input "True" at bounding box center [895, 152] width 15 height 12
radio input "true"
click at [905, 158] on label "True" at bounding box center [946, 151] width 137 height 45
click at [903, 158] on input "True" at bounding box center [895, 152] width 15 height 12
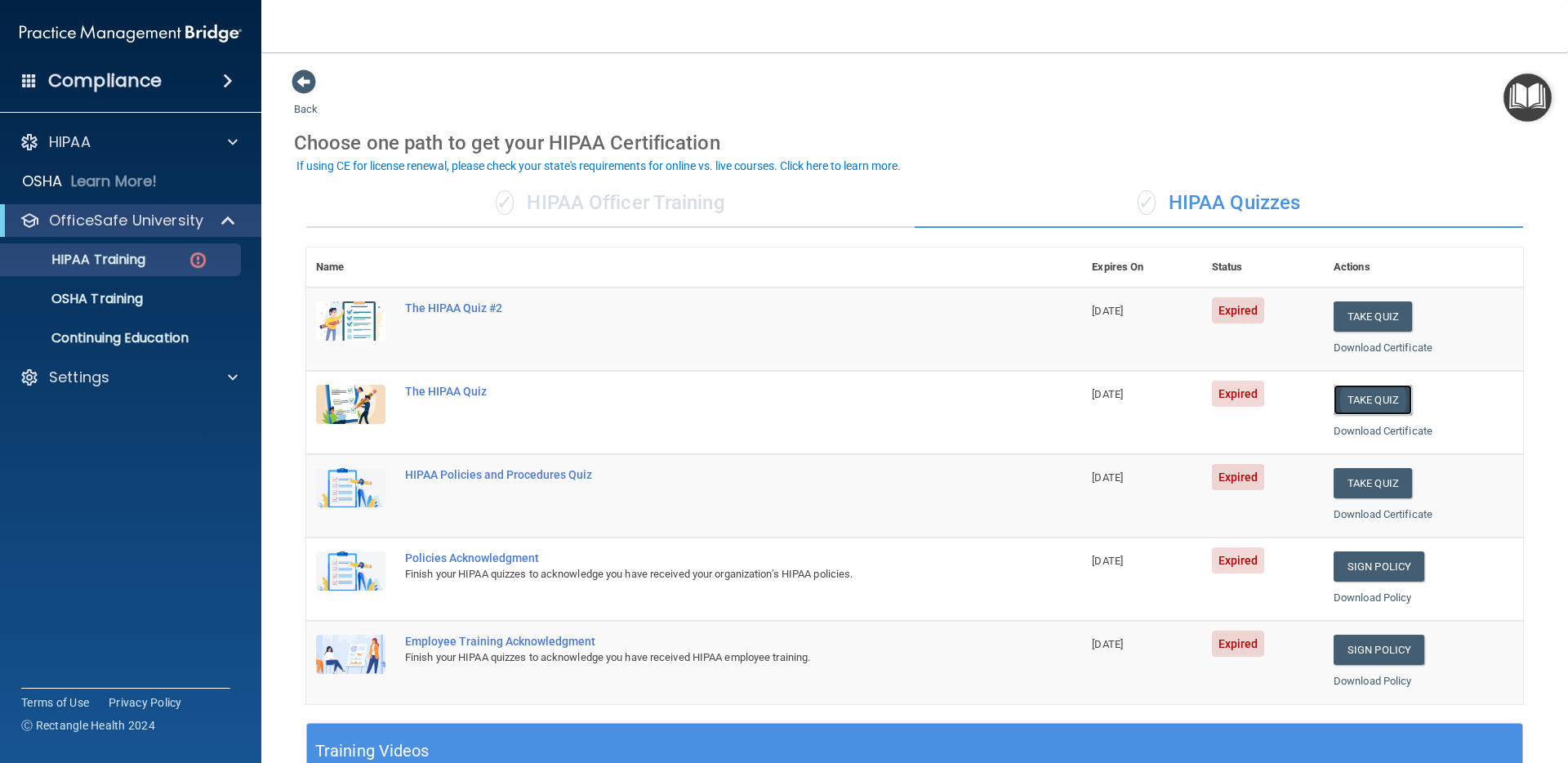
click at [1381, 405] on button "Take Quiz" at bounding box center [1372, 399] width 79 height 30
click at [576, 479] on div "HIPAA Policies and Procedures Quiz" at bounding box center [703, 474] width 595 height 13
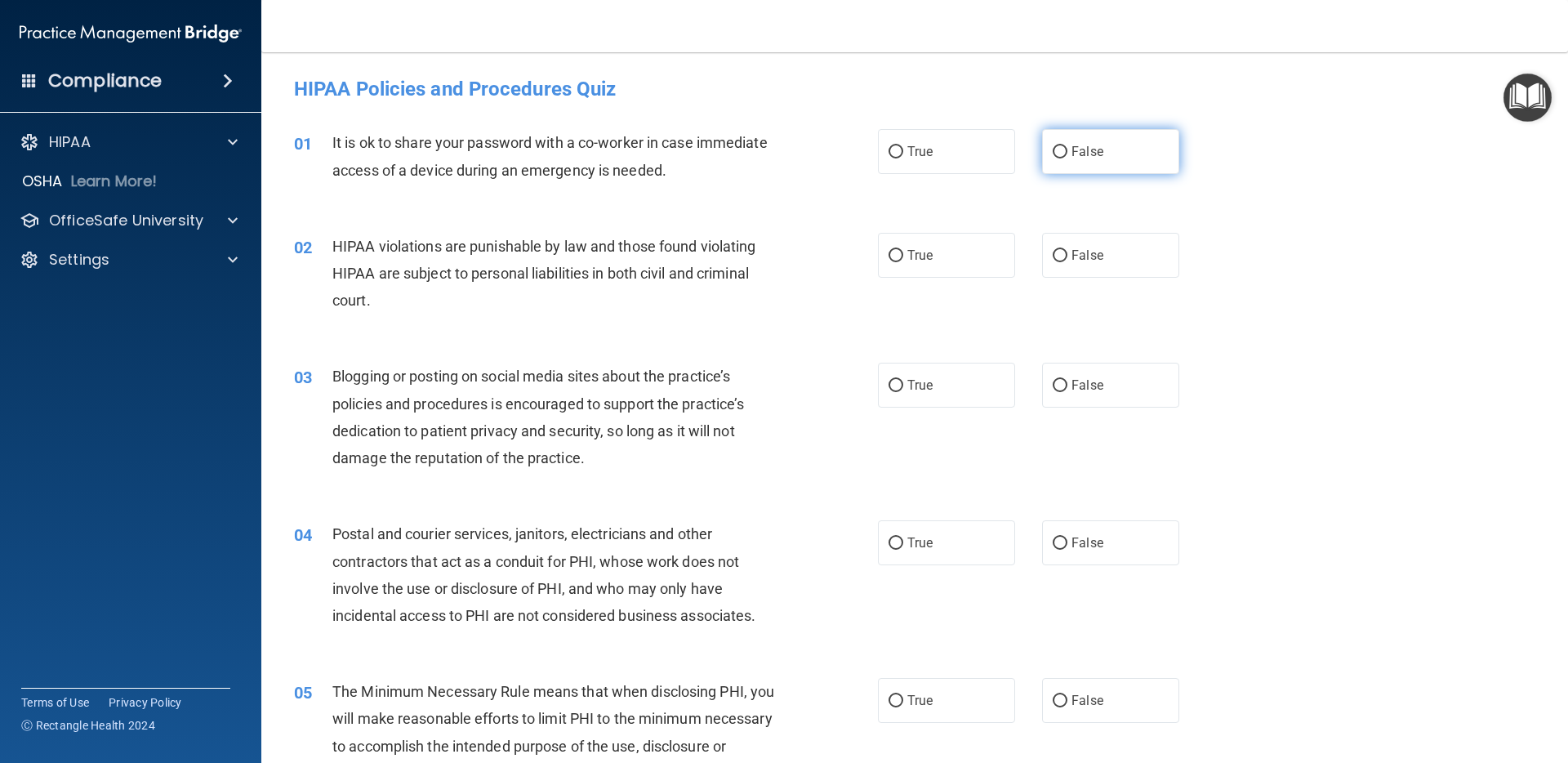
click at [1054, 160] on label "False" at bounding box center [1110, 151] width 137 height 45
click at [1054, 159] on input "False" at bounding box center [1060, 152] width 15 height 12
radio input "true"
click at [936, 250] on label "True" at bounding box center [946, 255] width 137 height 45
click at [903, 250] on input "True" at bounding box center [895, 256] width 15 height 12
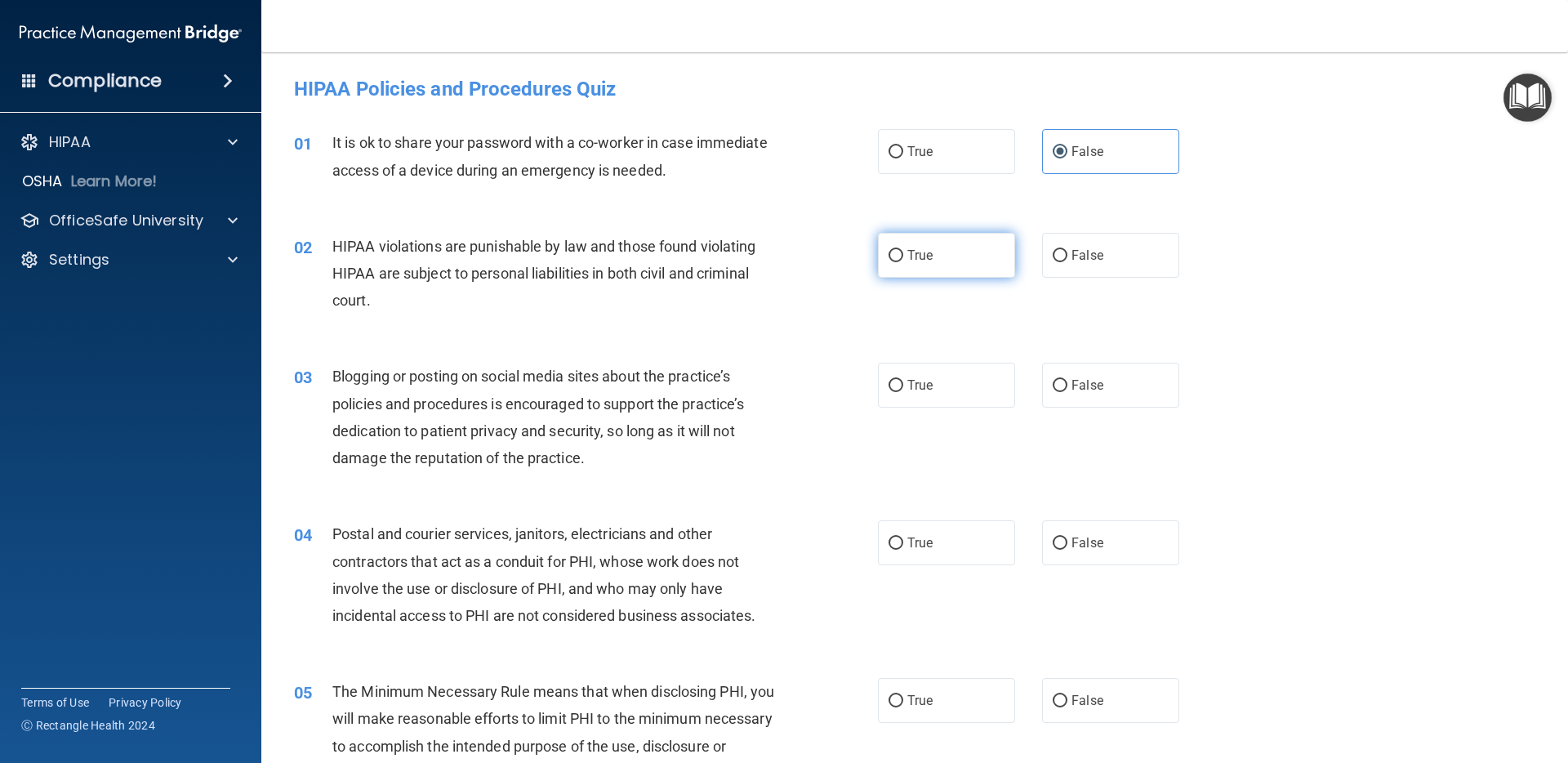
radio input "true"
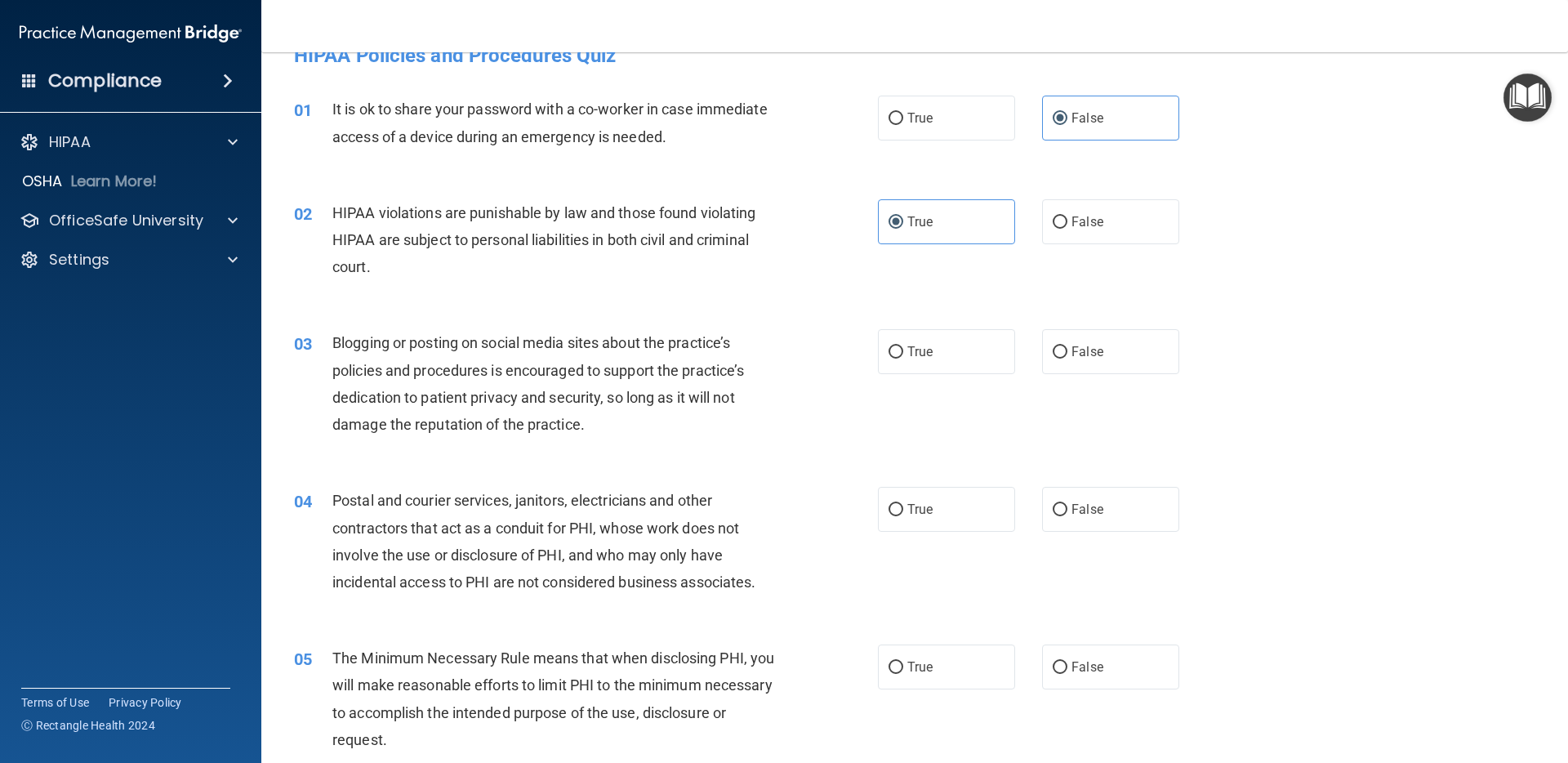
scroll to position [41, 0]
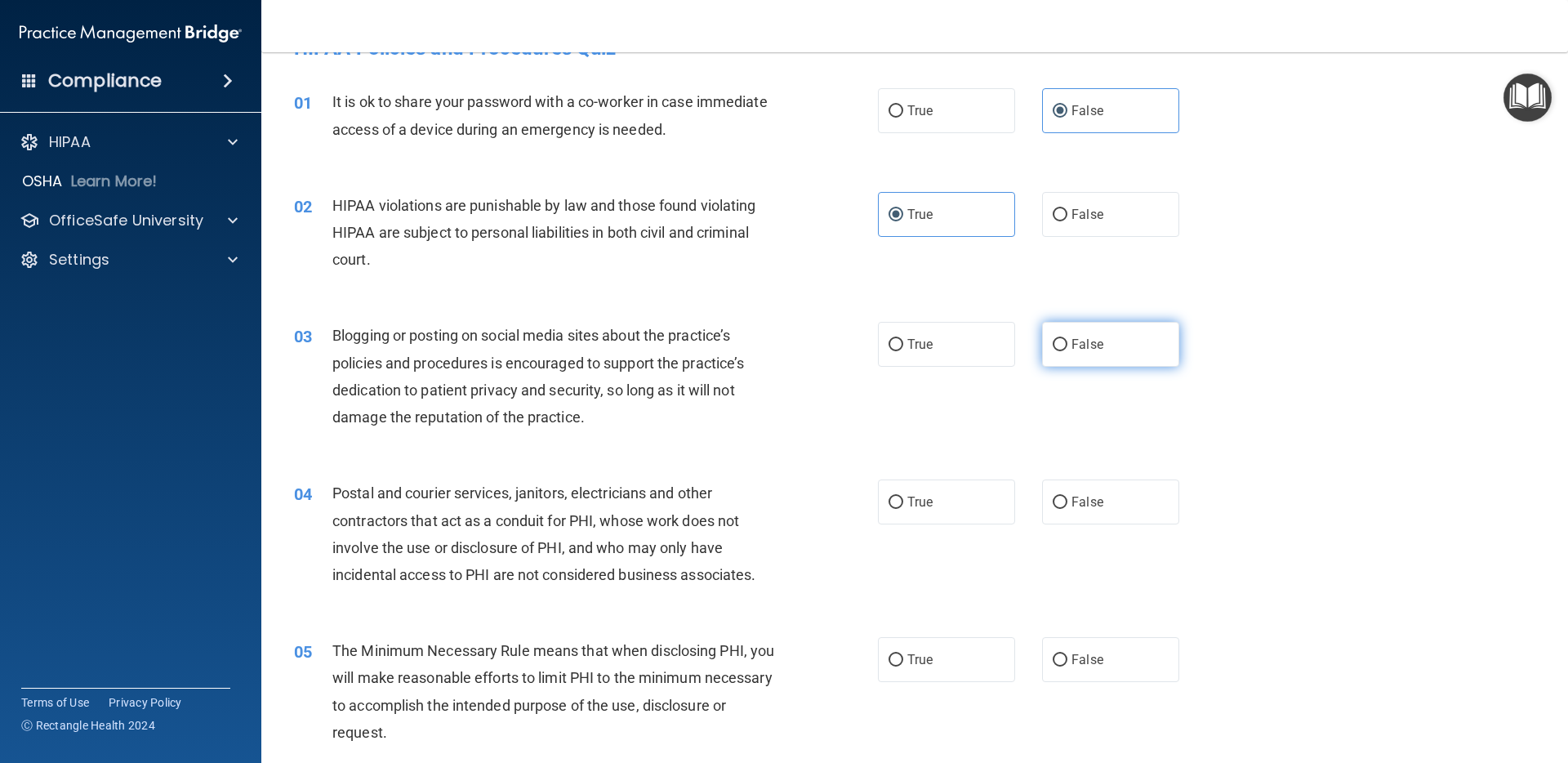
click at [1061, 355] on label "False" at bounding box center [1110, 344] width 137 height 45
click at [1061, 352] on input "False" at bounding box center [1060, 346] width 15 height 12
radio input "true"
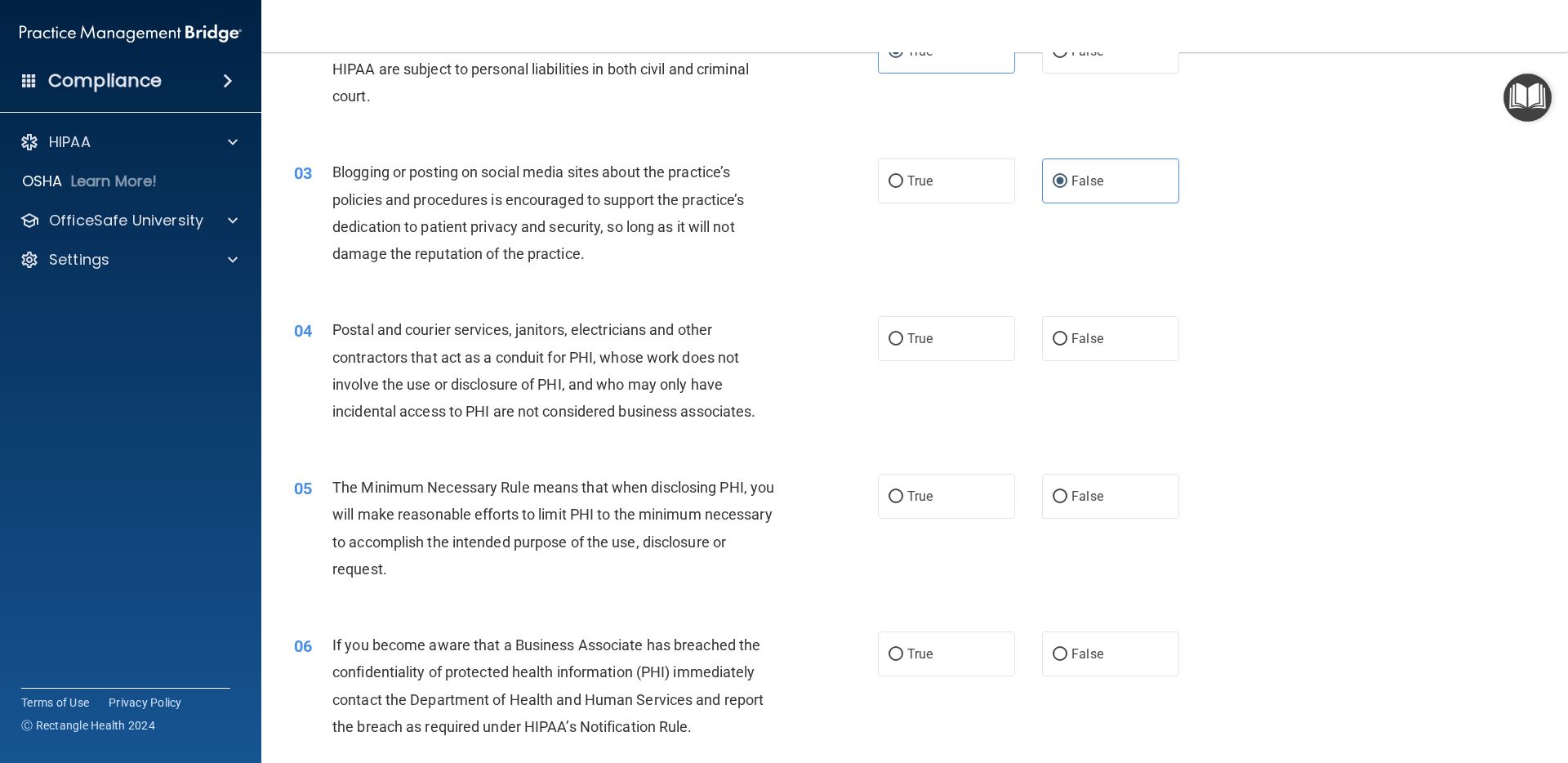
scroll to position [241, 0]
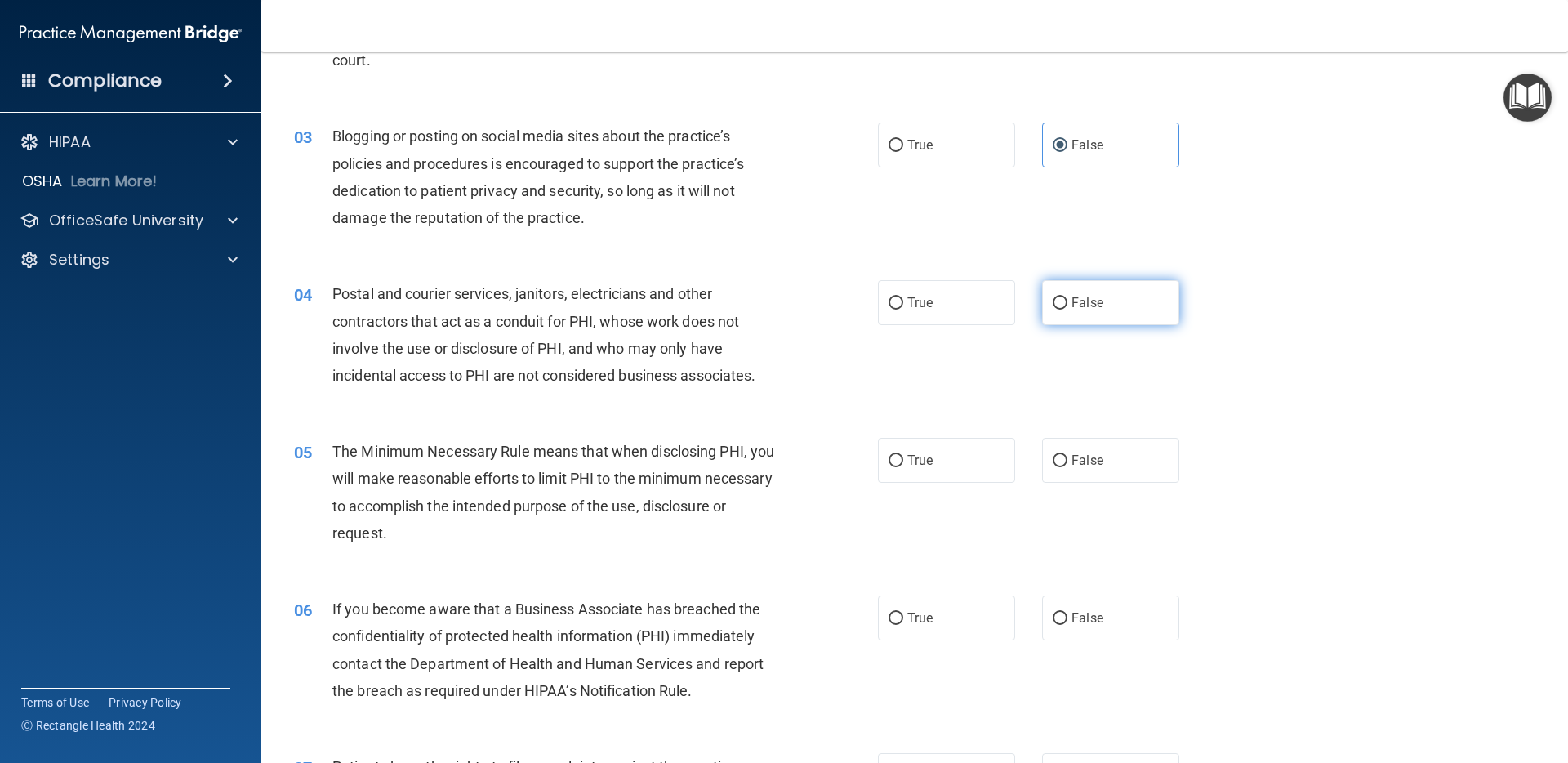
click at [1054, 313] on label "False" at bounding box center [1110, 303] width 137 height 45
click at [1054, 310] on input "False" at bounding box center [1060, 304] width 15 height 12
radio input "true"
click at [935, 314] on label "True" at bounding box center [946, 303] width 137 height 45
click at [903, 310] on input "True" at bounding box center [895, 304] width 15 height 12
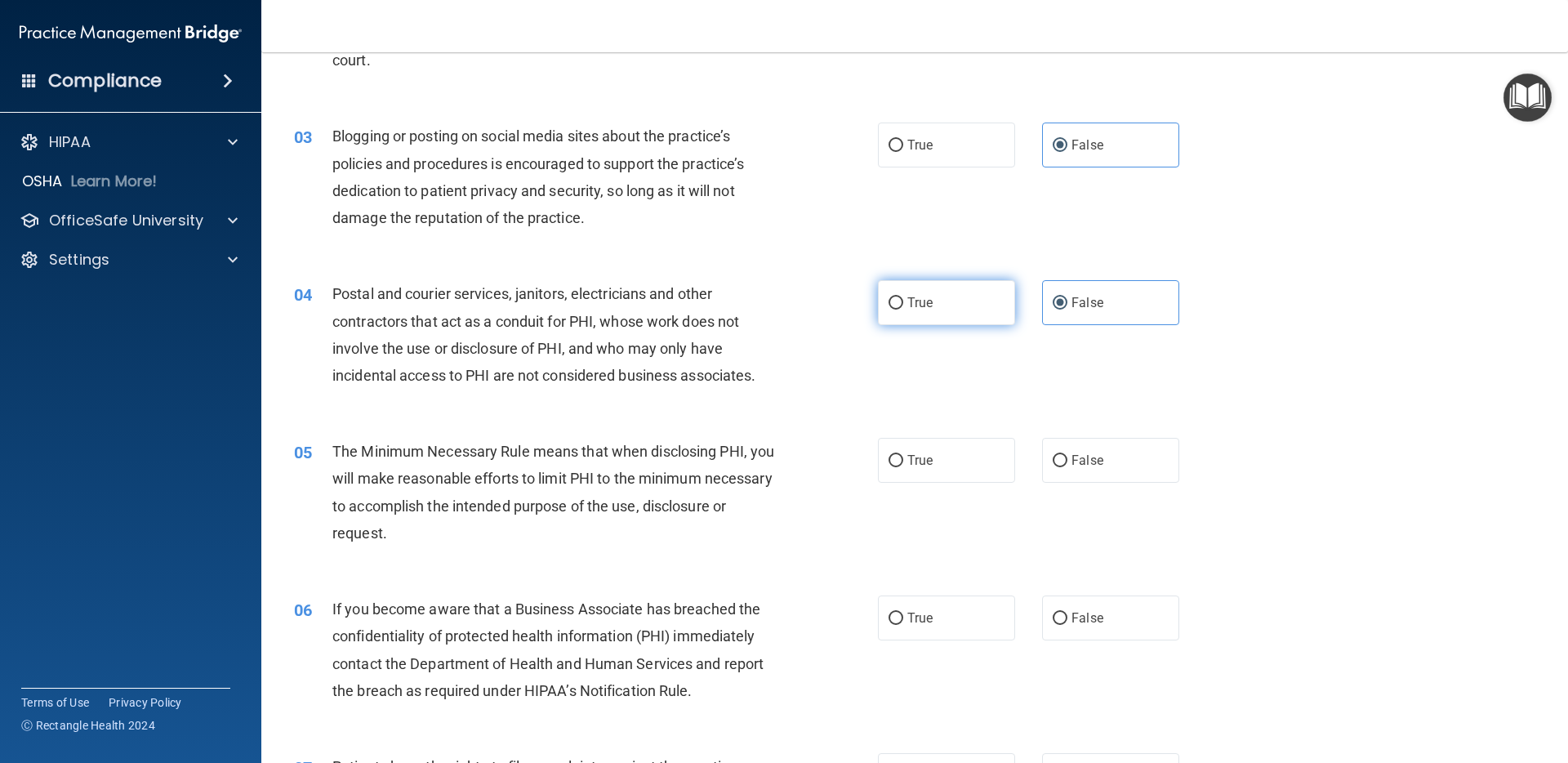
radio input "true"
radio input "false"
click at [917, 472] on label "True" at bounding box center [946, 460] width 137 height 45
click at [903, 467] on input "True" at bounding box center [895, 461] width 15 height 12
radio input "true"
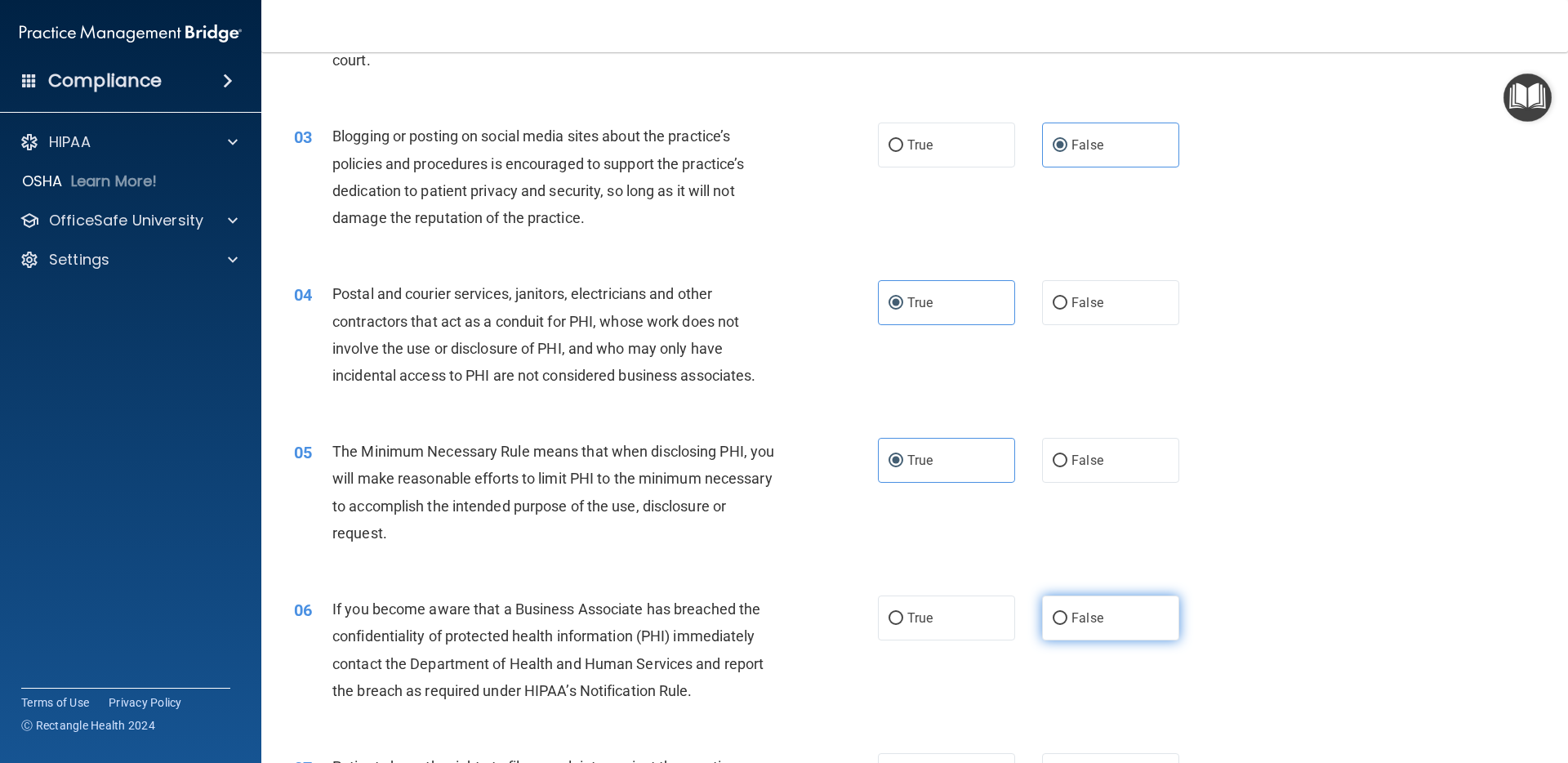
click at [1081, 624] on span "False" at bounding box center [1088, 618] width 32 height 16
click at [1067, 624] on input "False" at bounding box center [1060, 619] width 15 height 12
radio input "true"
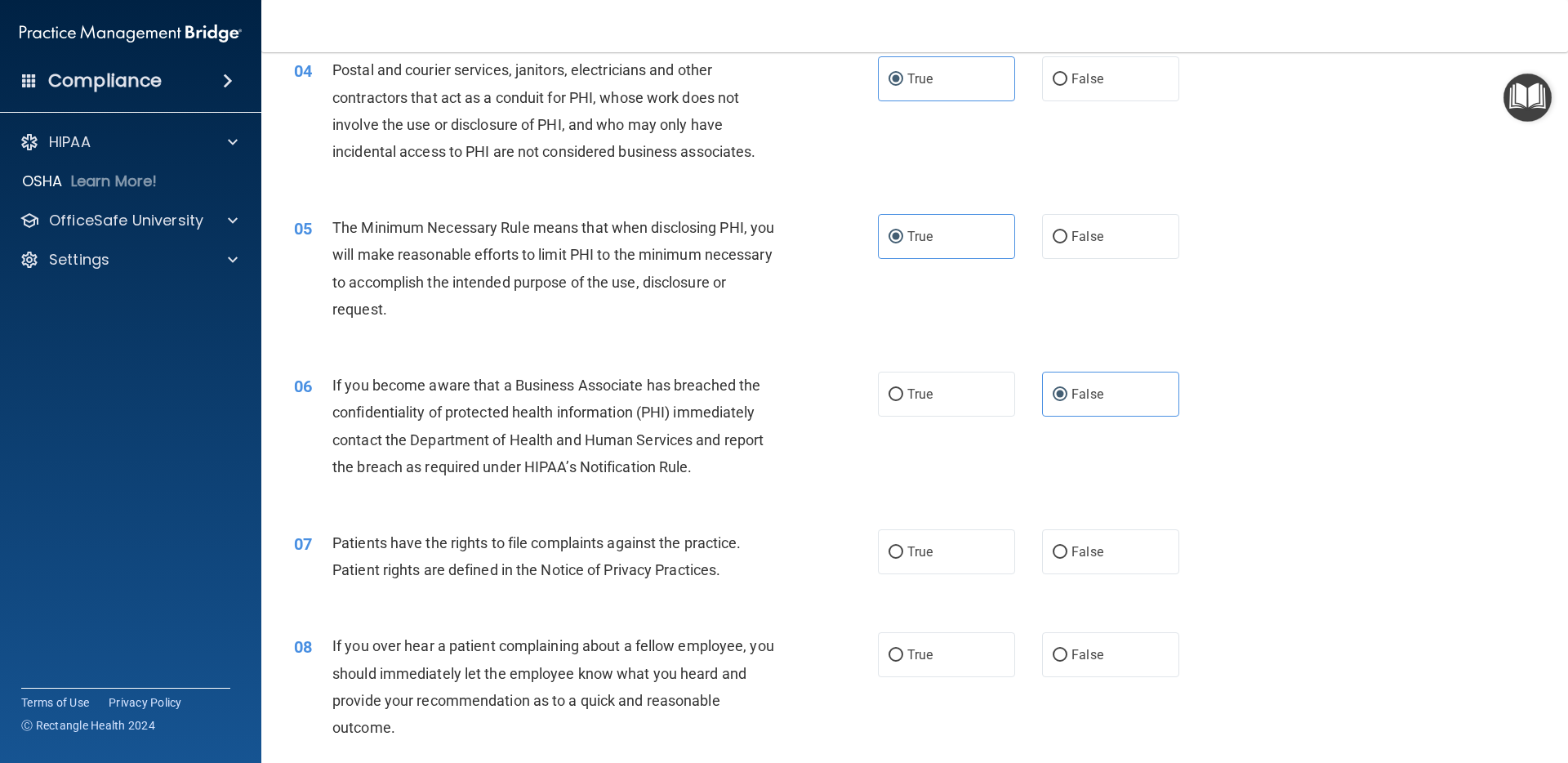
scroll to position [469, 0]
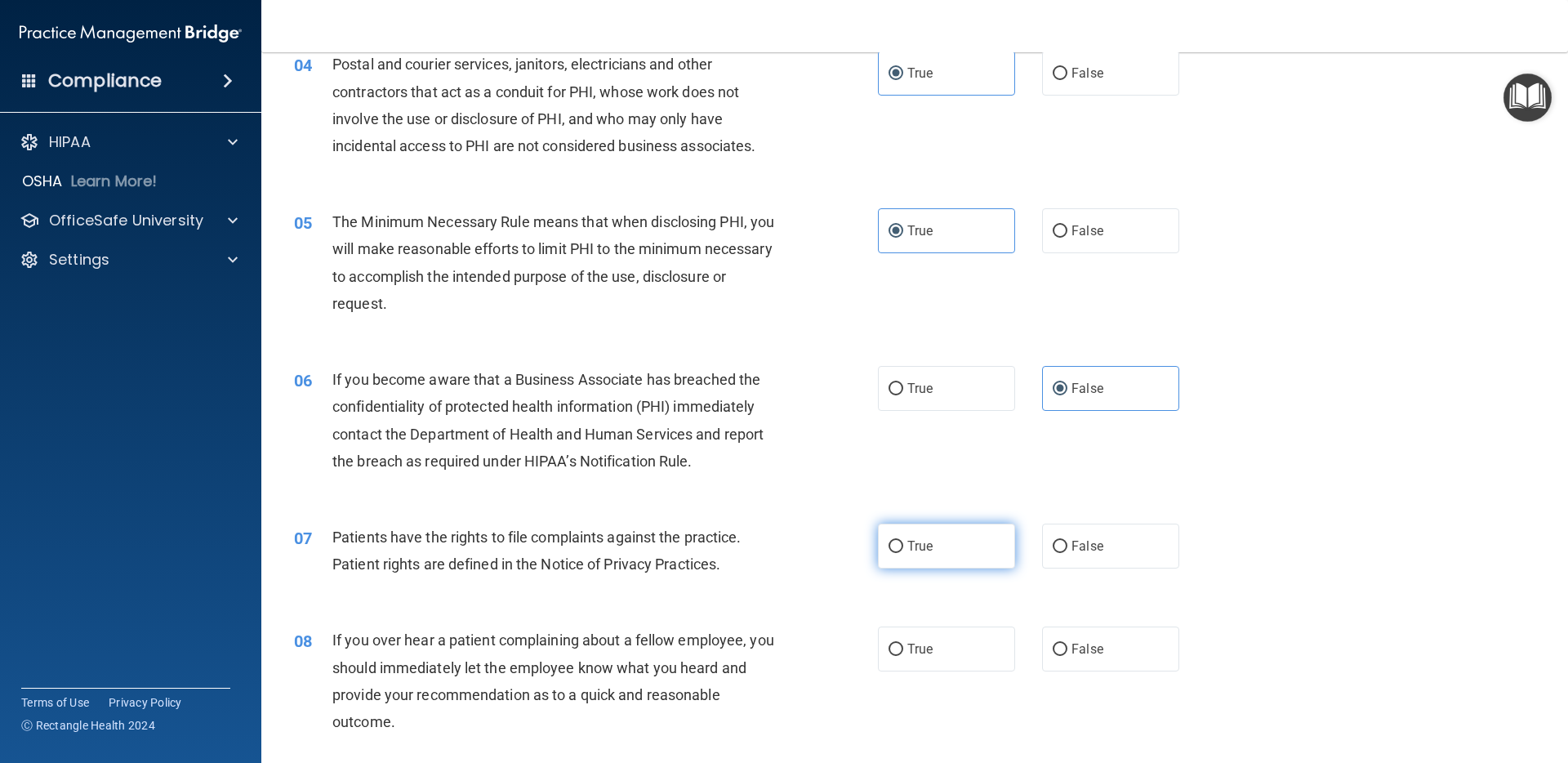
click at [898, 556] on label "True" at bounding box center [946, 545] width 137 height 45
click at [898, 553] on input "True" at bounding box center [895, 547] width 15 height 12
radio input "true"
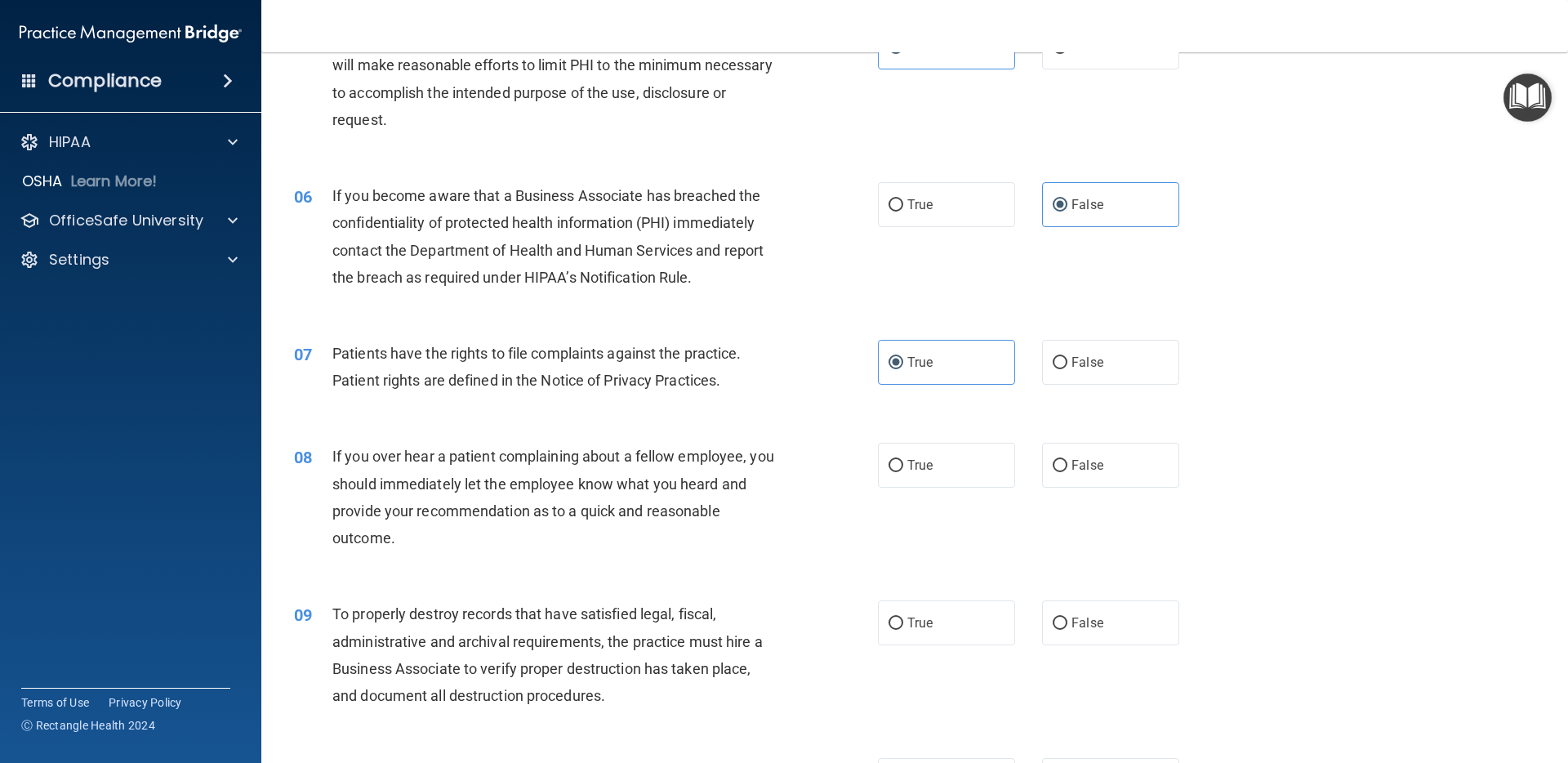
scroll to position [658, 0]
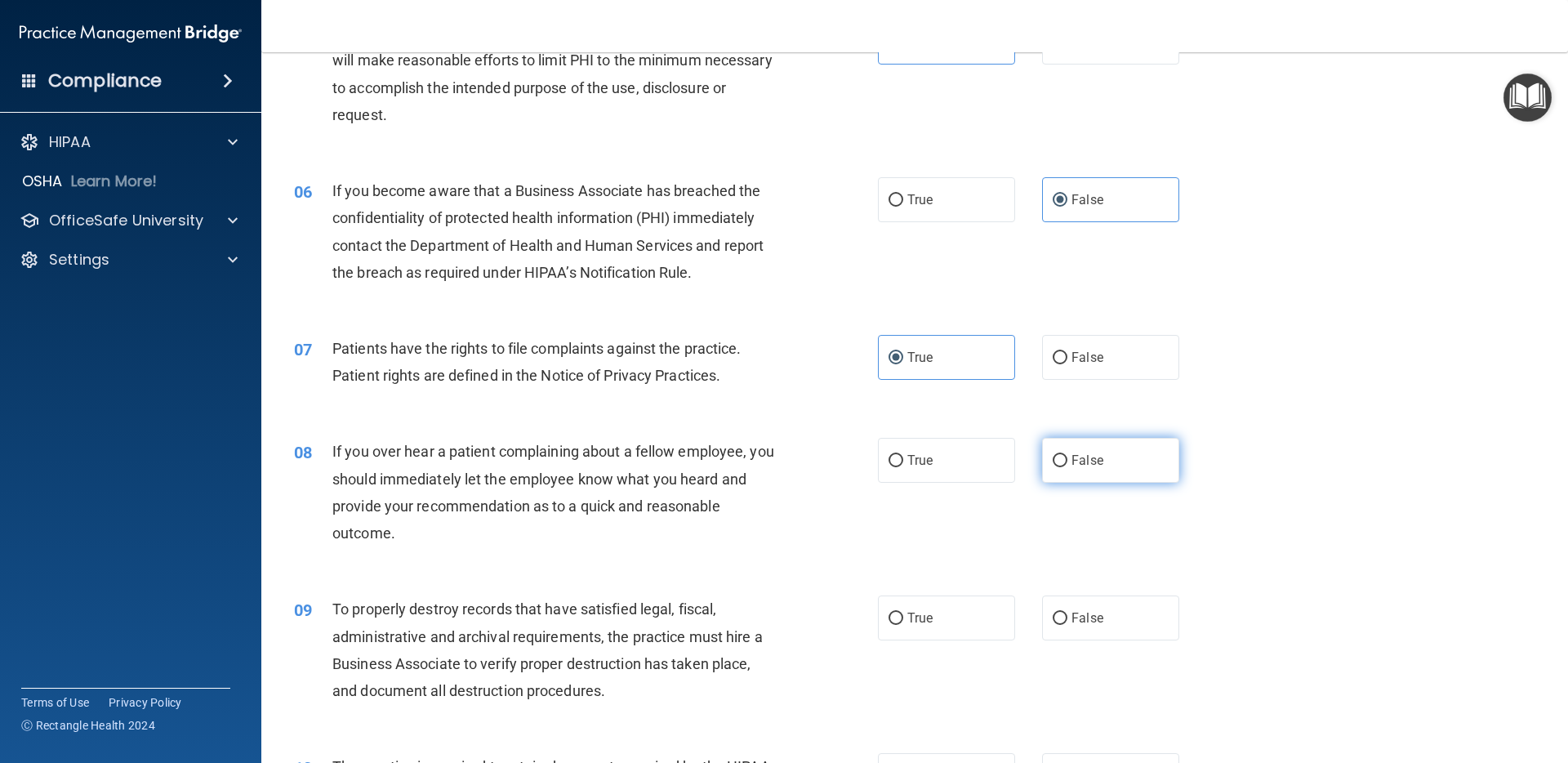
click at [1097, 469] on label "False" at bounding box center [1110, 460] width 137 height 45
click at [1067, 467] on input "False" at bounding box center [1060, 461] width 15 height 12
radio input "true"
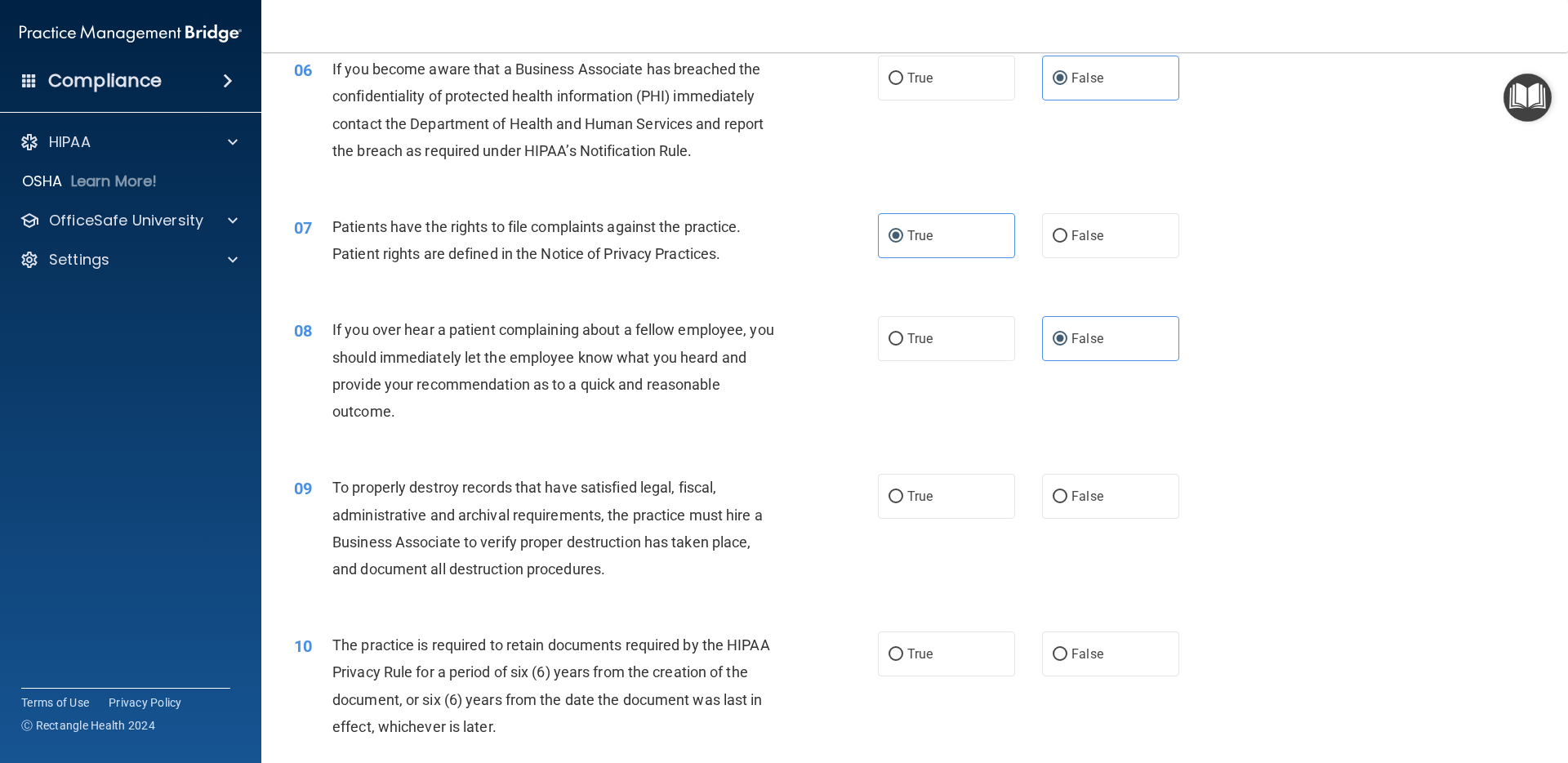
scroll to position [785, 0]
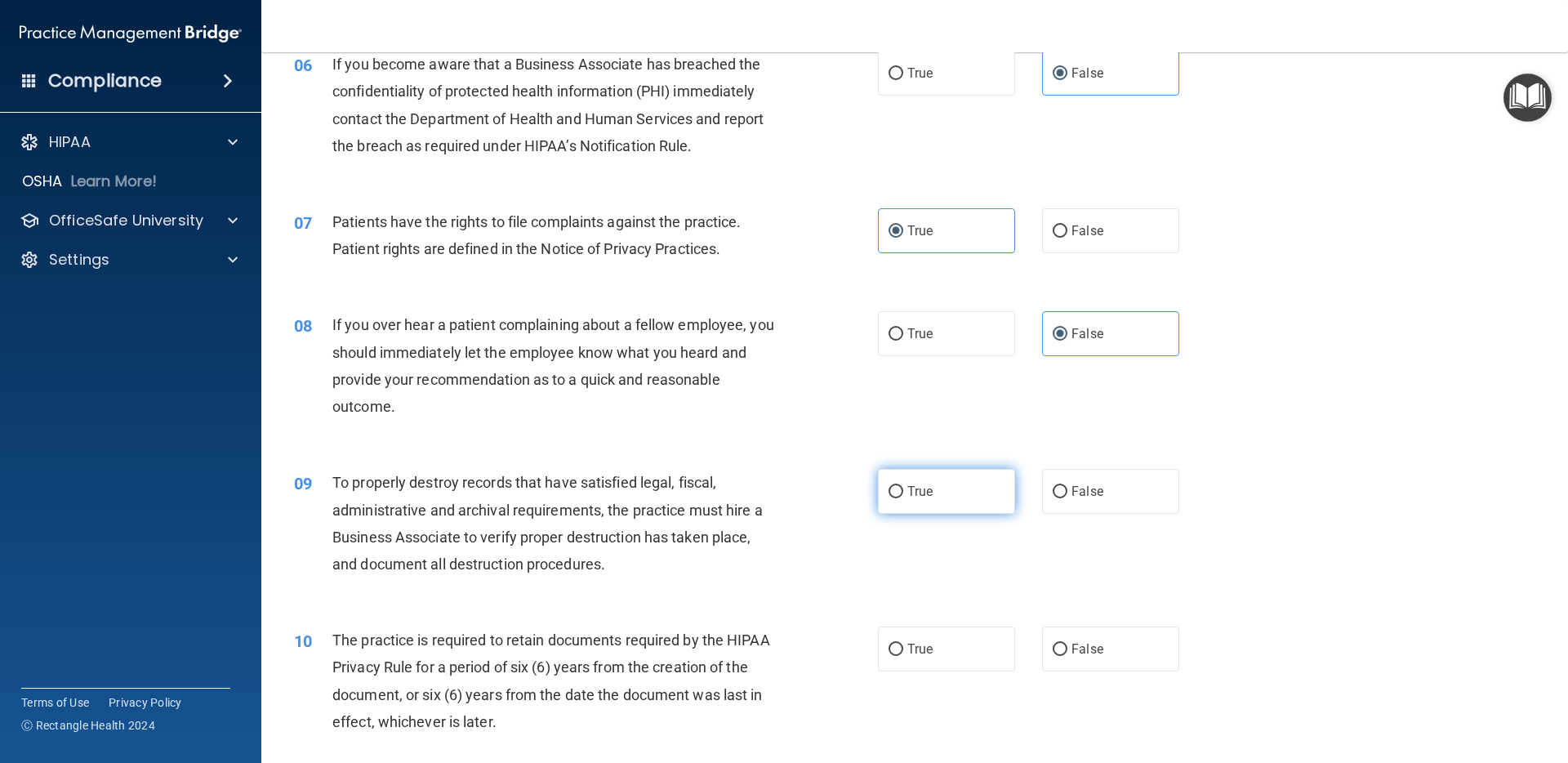
click at [937, 507] on label "True" at bounding box center [946, 491] width 137 height 45
click at [903, 498] on input "True" at bounding box center [895, 492] width 15 height 12
radio input "true"
click at [917, 651] on span "True" at bounding box center [919, 649] width 25 height 16
click at [903, 651] on input "True" at bounding box center [895, 650] width 15 height 12
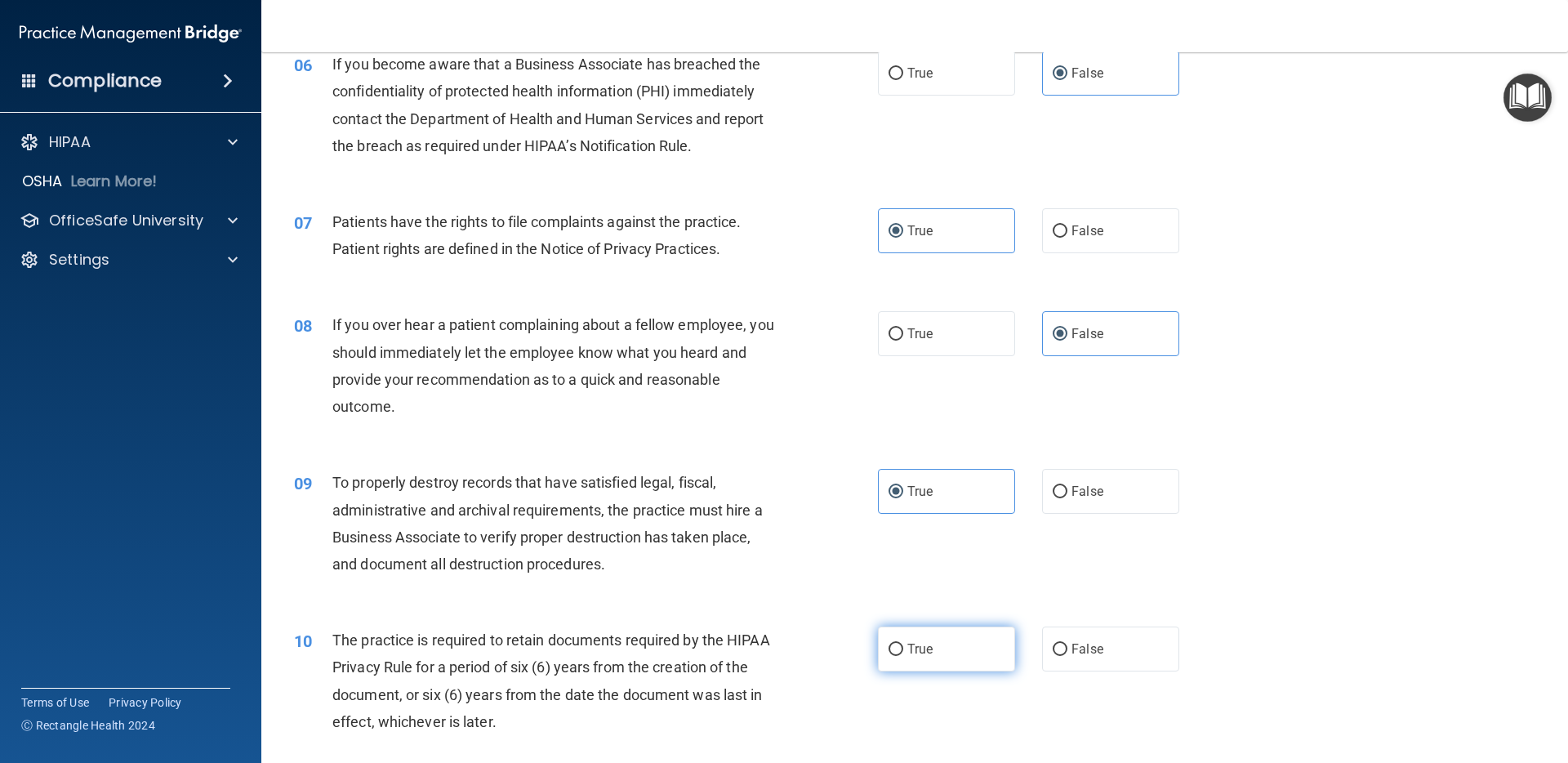
radio input "true"
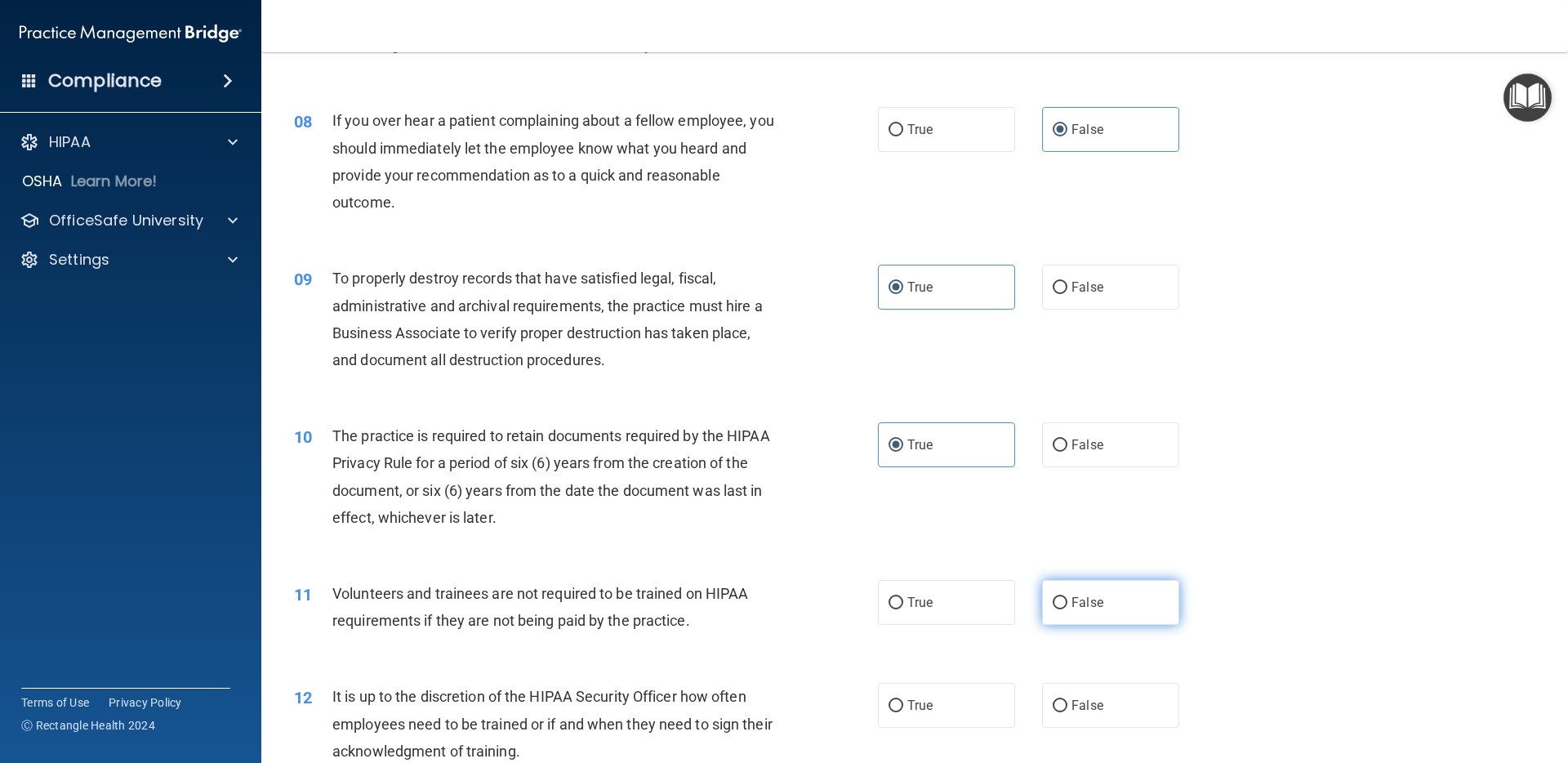
scroll to position [996, 0]
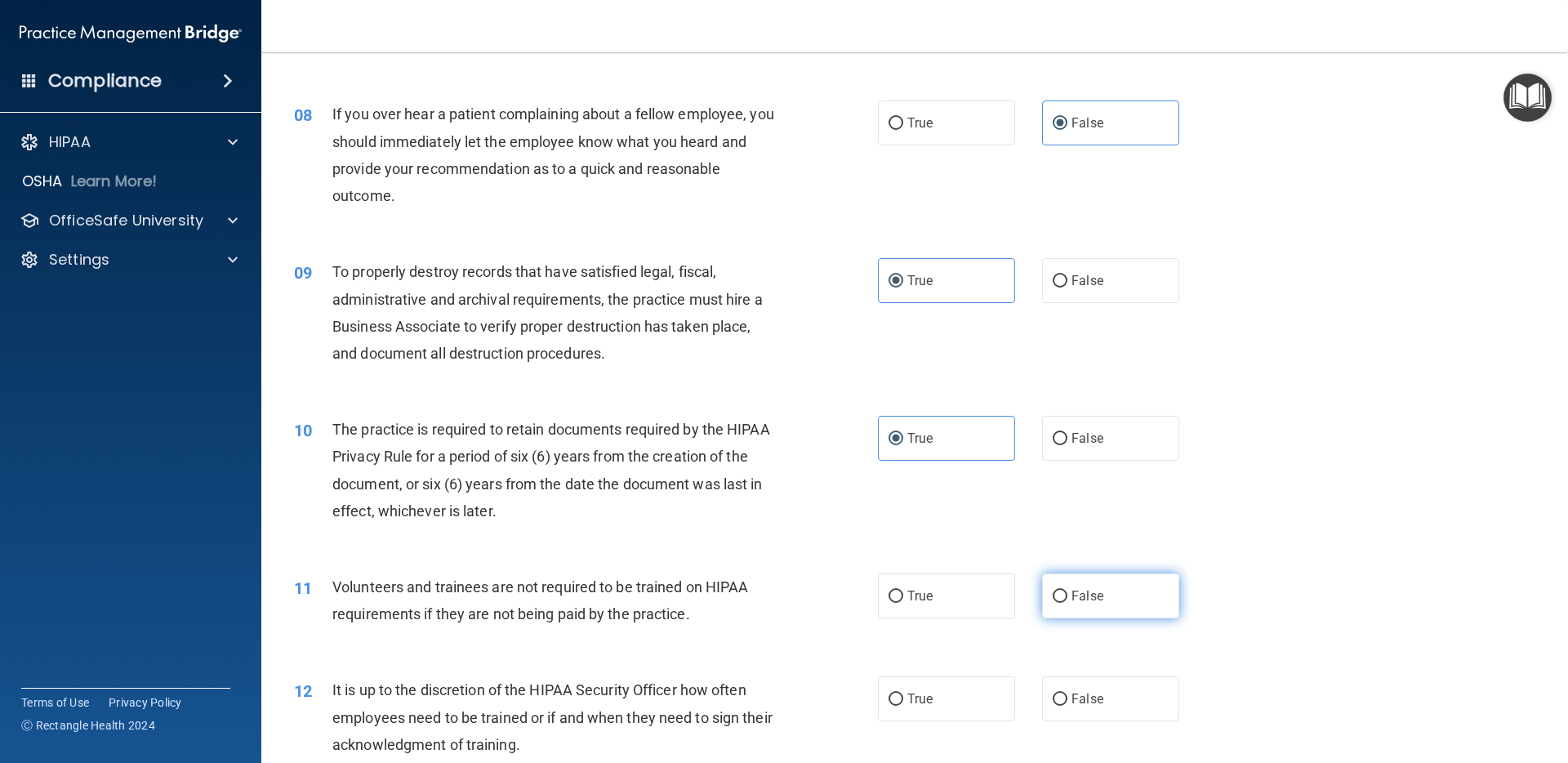
click at [1065, 605] on label "False" at bounding box center [1110, 595] width 137 height 45
click at [1065, 603] on input "False" at bounding box center [1060, 597] width 15 height 12
radio input "true"
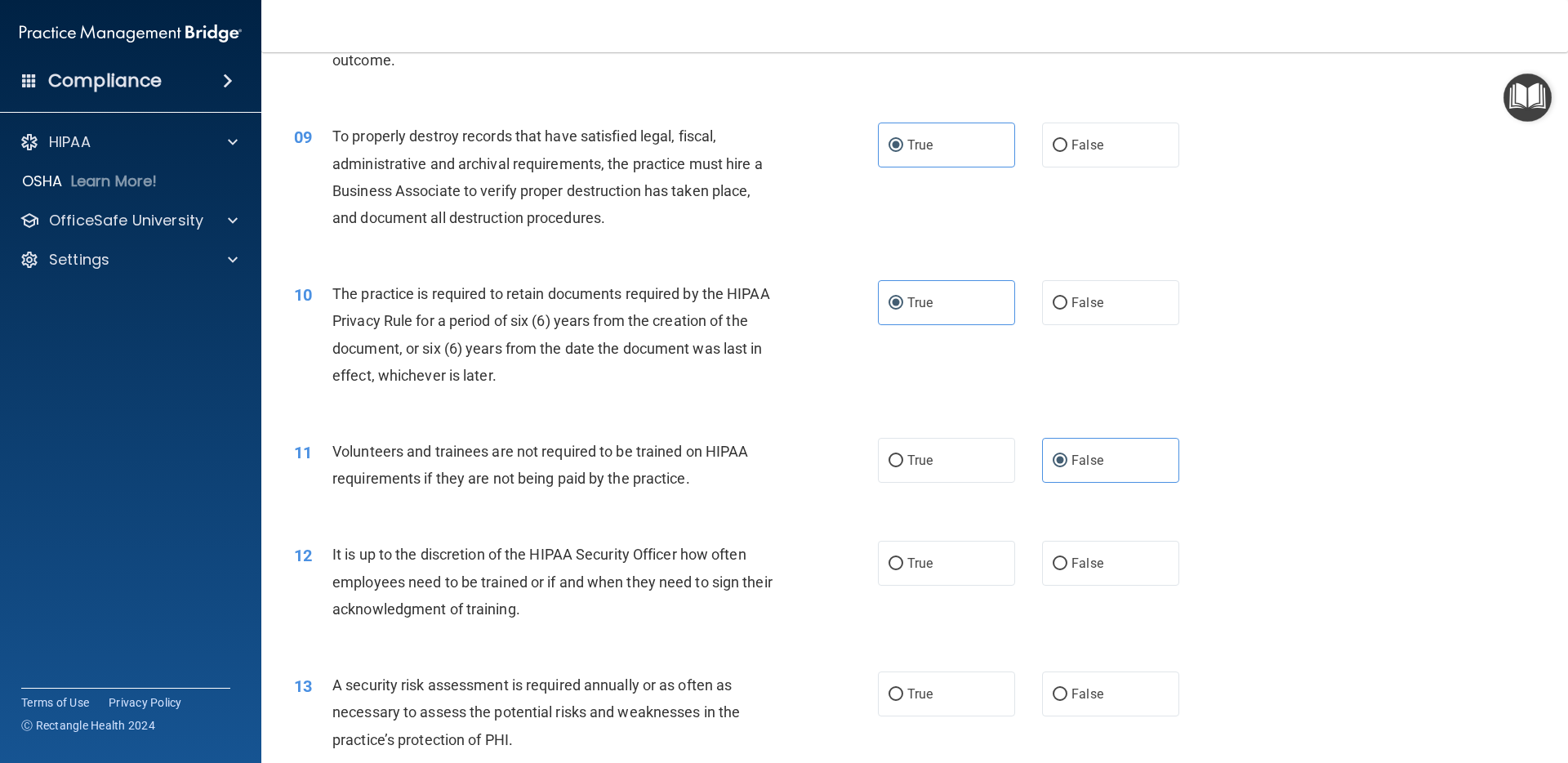
scroll to position [1138, 0]
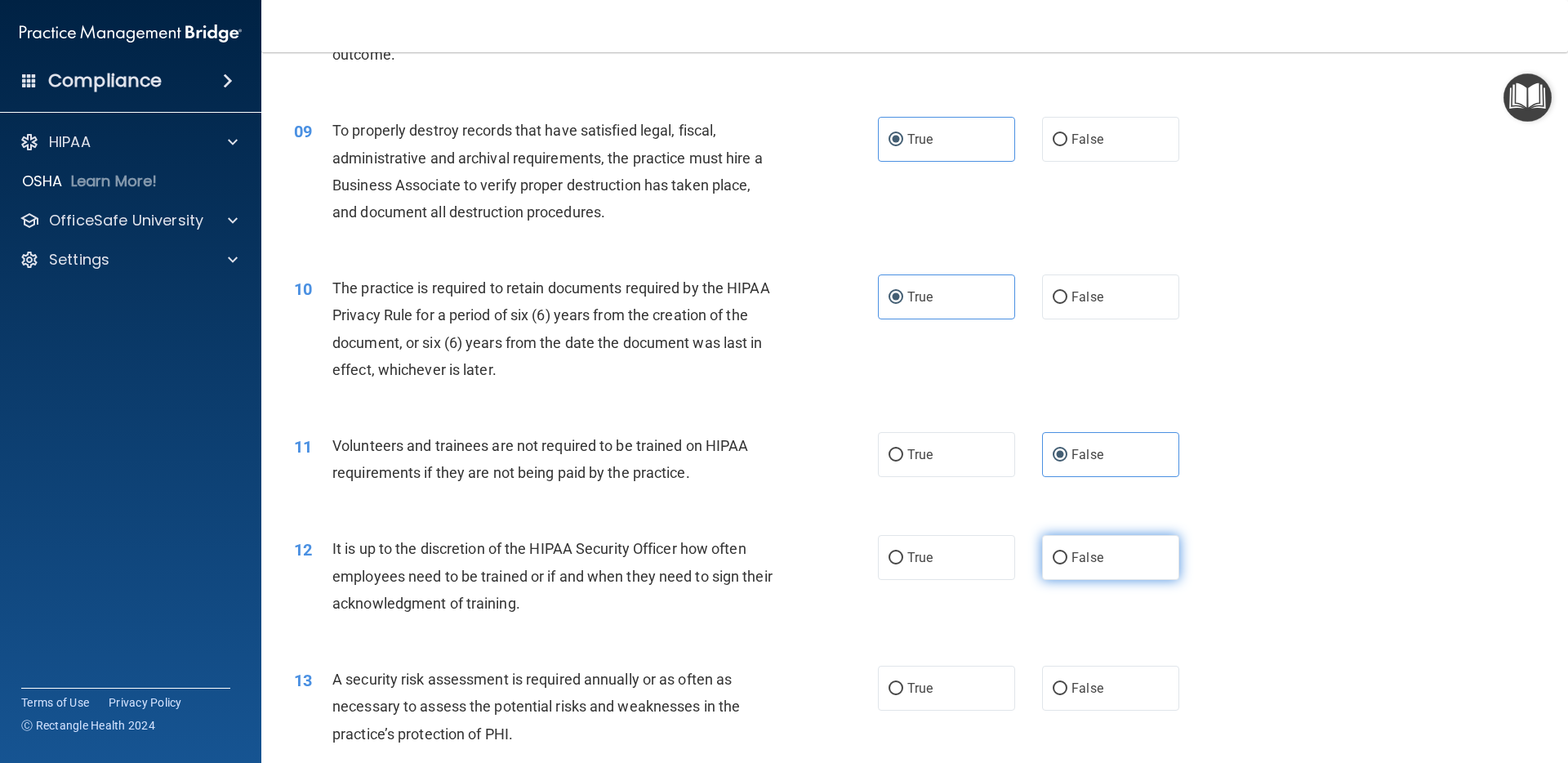
click at [1117, 562] on label "False" at bounding box center [1110, 557] width 137 height 45
click at [1067, 562] on input "False" at bounding box center [1060, 558] width 15 height 12
radio input "true"
drag, startPoint x: 905, startPoint y: 680, endPoint x: 893, endPoint y: 677, distance: 12.4
click at [905, 680] on label "True" at bounding box center [946, 688] width 137 height 45
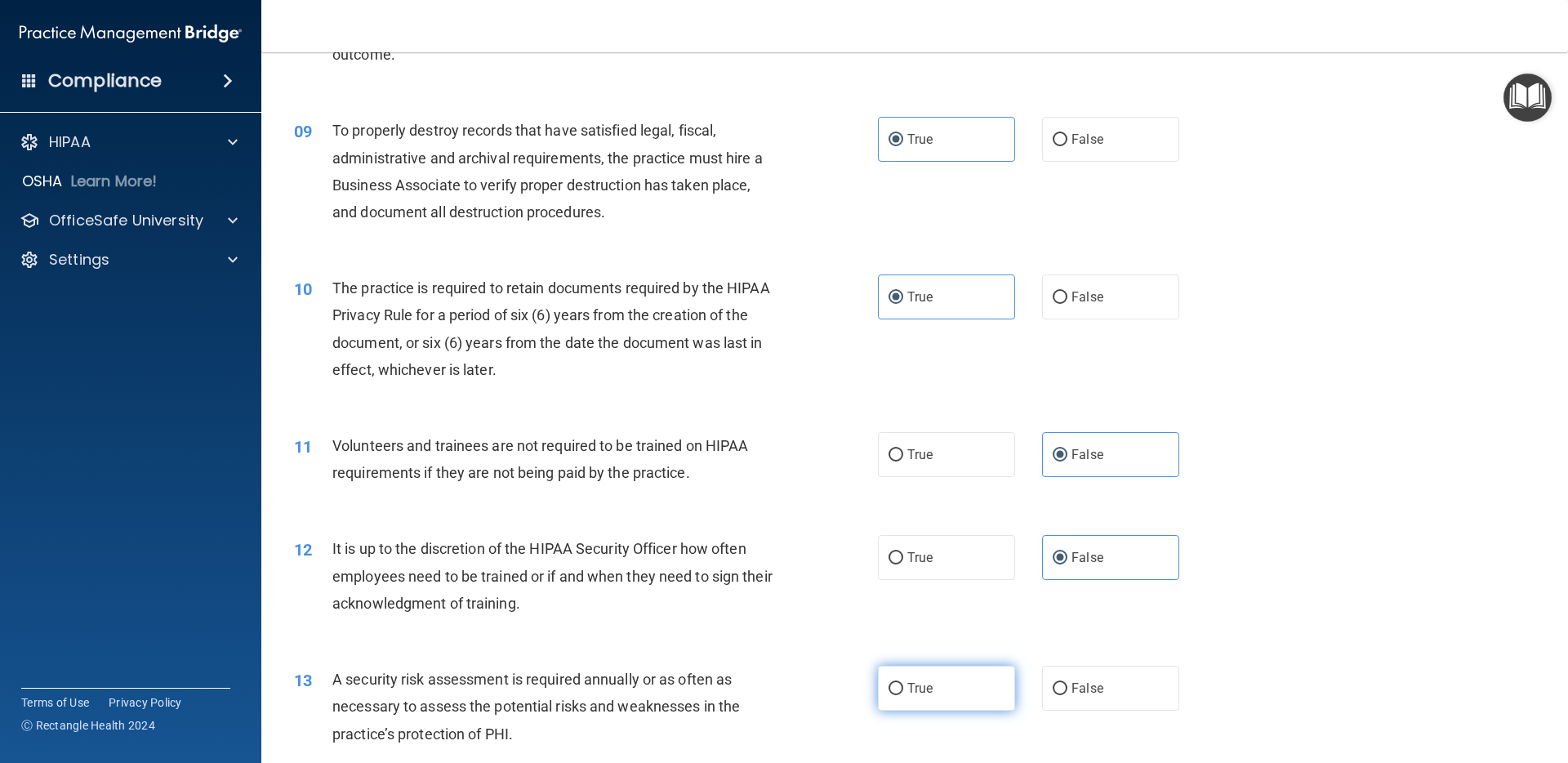
click at [903, 683] on input "True" at bounding box center [895, 689] width 15 height 12
radio input "true"
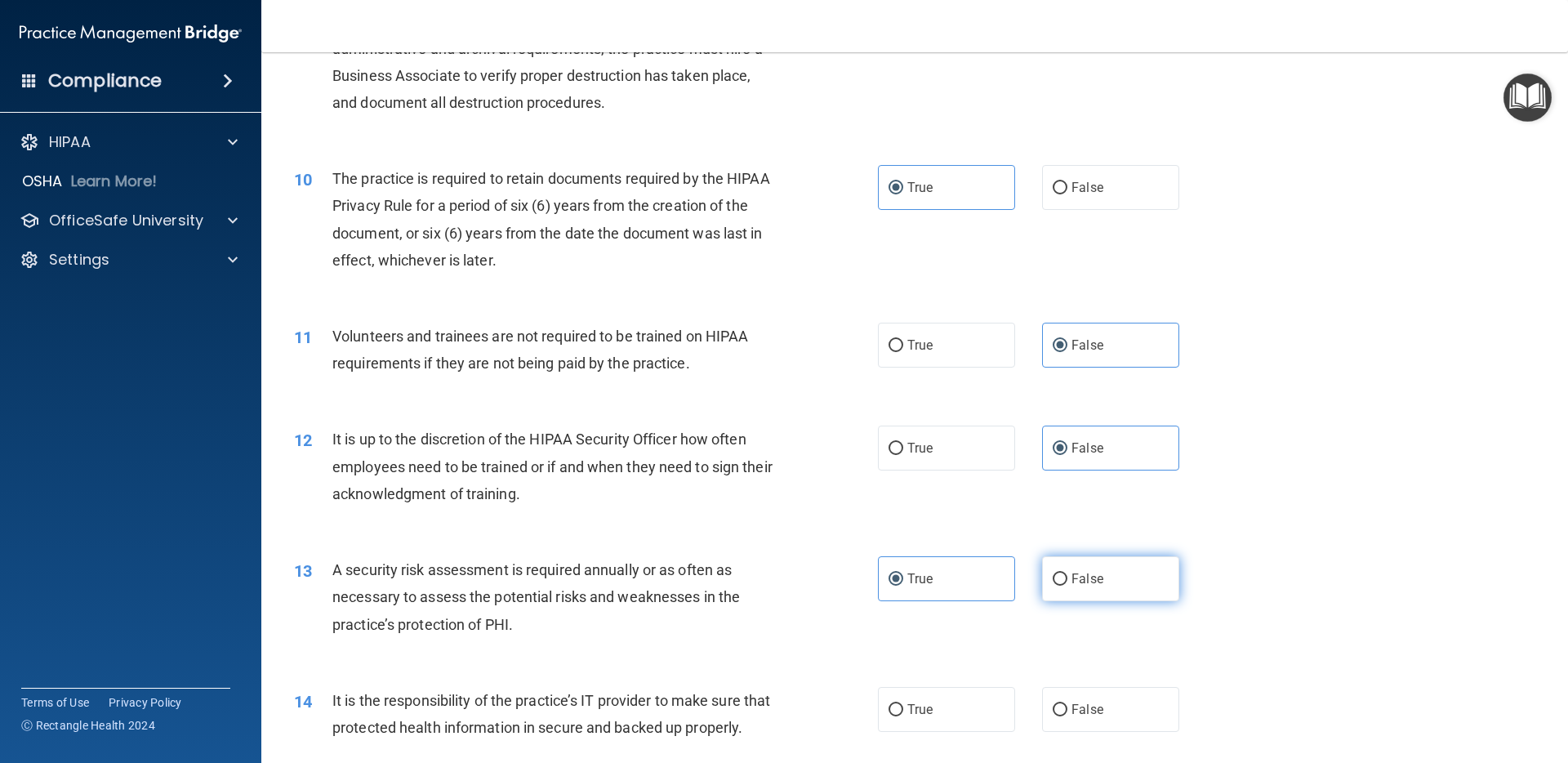
scroll to position [1282, 0]
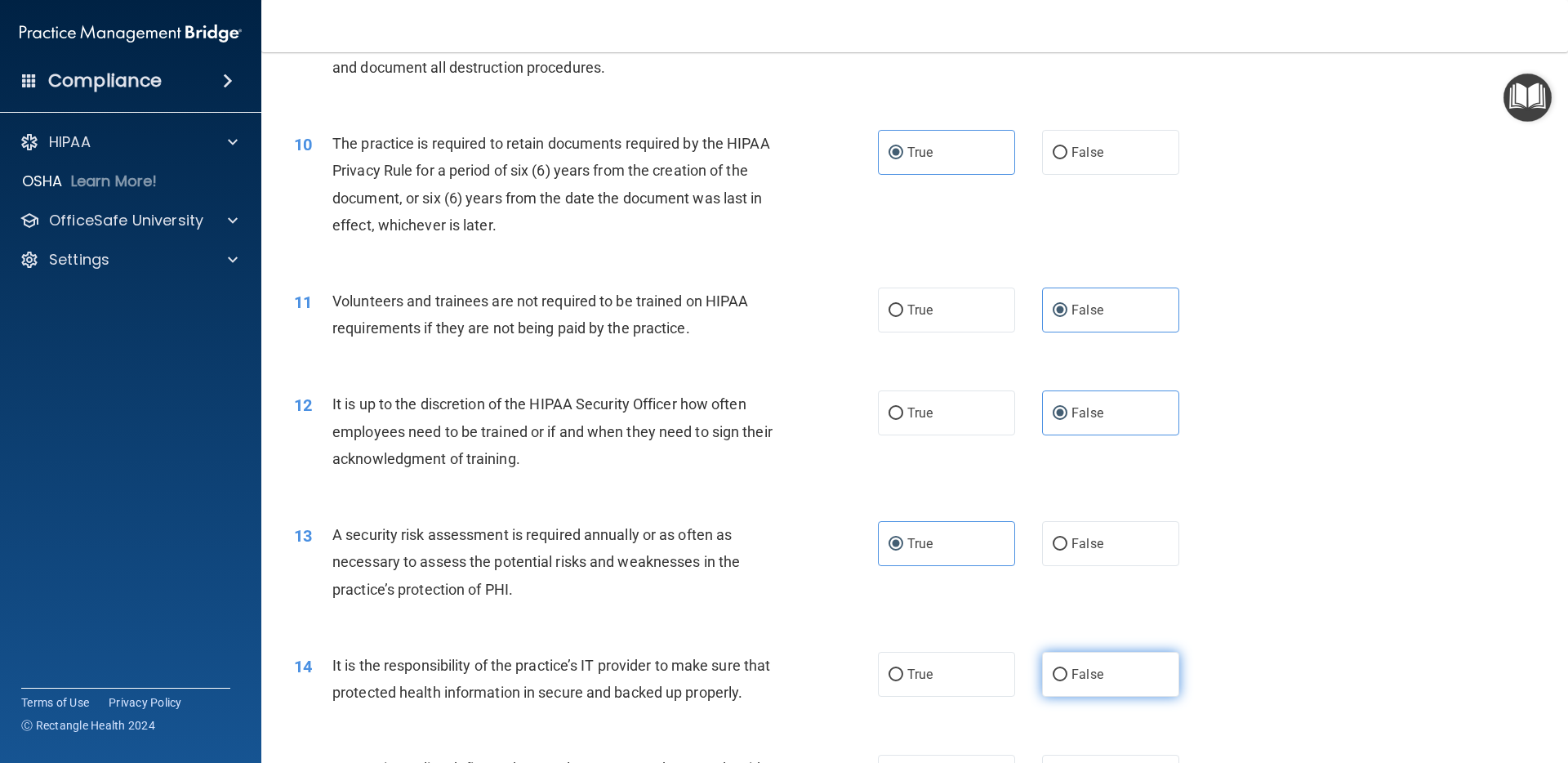
click at [1084, 687] on label "False" at bounding box center [1110, 674] width 137 height 45
click at [1067, 681] on input "False" at bounding box center [1060, 675] width 15 height 12
radio input "true"
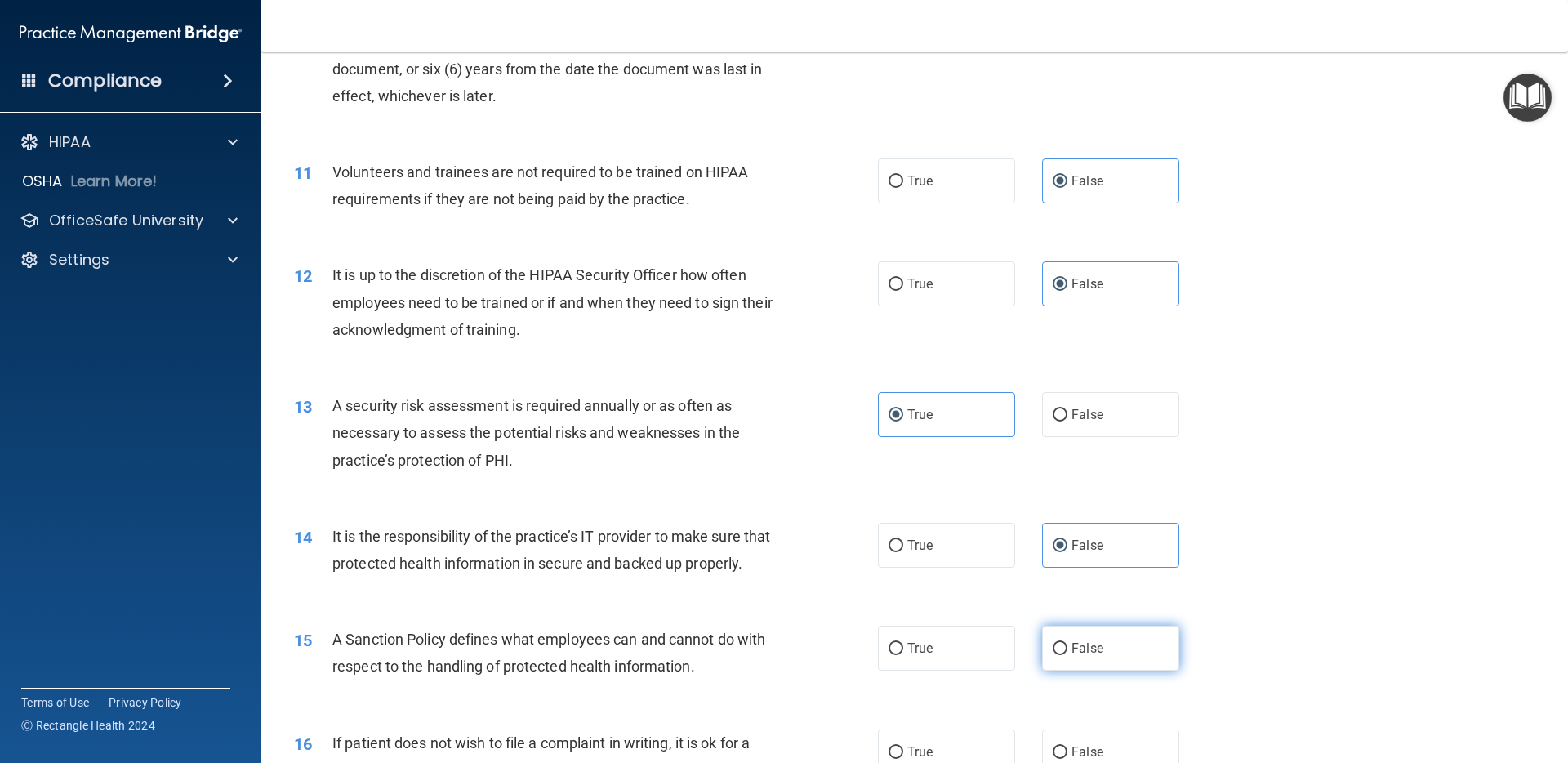
scroll to position [1412, 0]
click at [1075, 646] on span "False" at bounding box center [1088, 648] width 32 height 16
click at [1067, 646] on input "False" at bounding box center [1060, 648] width 15 height 12
radio input "true"
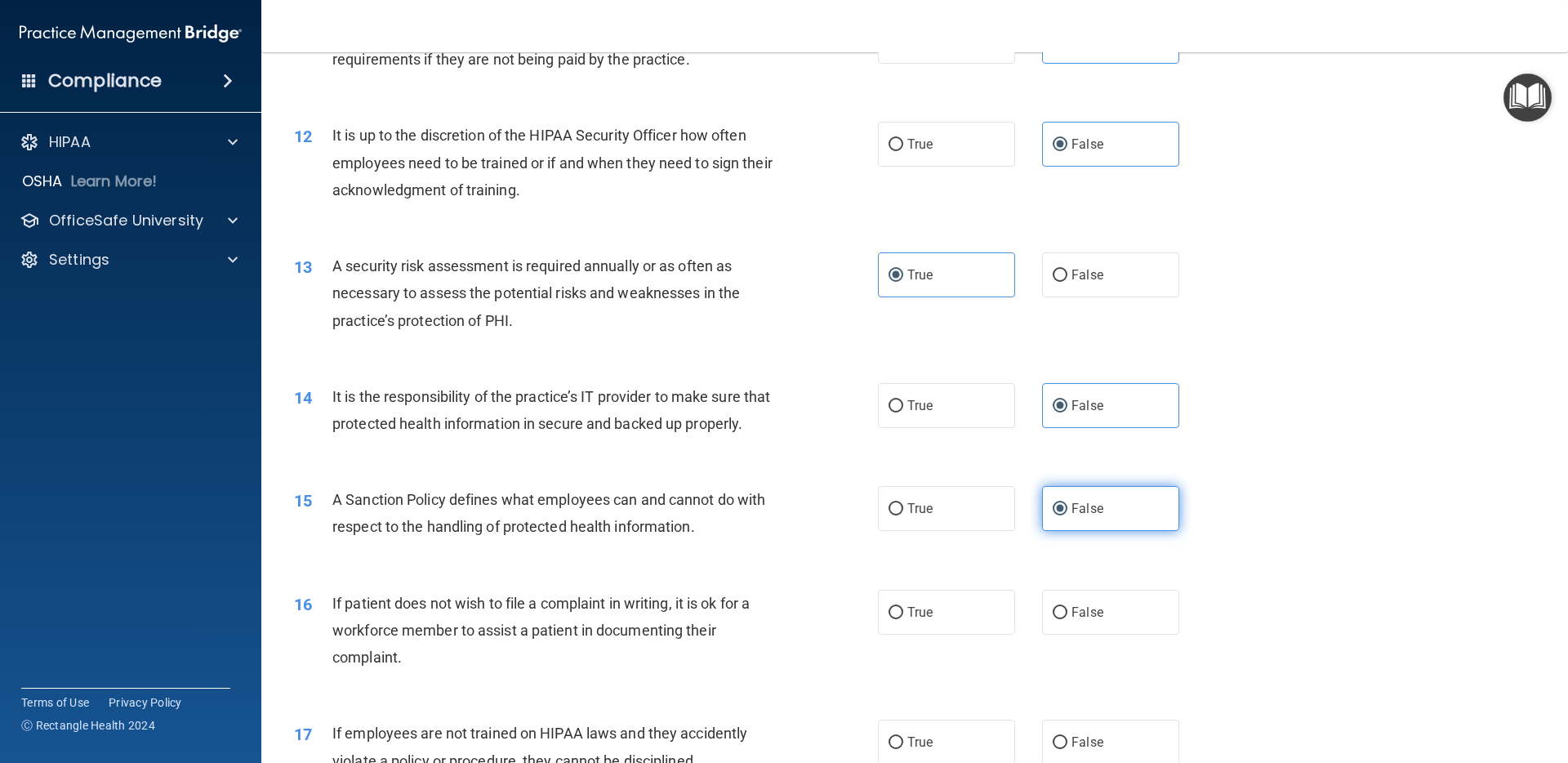
scroll to position [1606, 0]
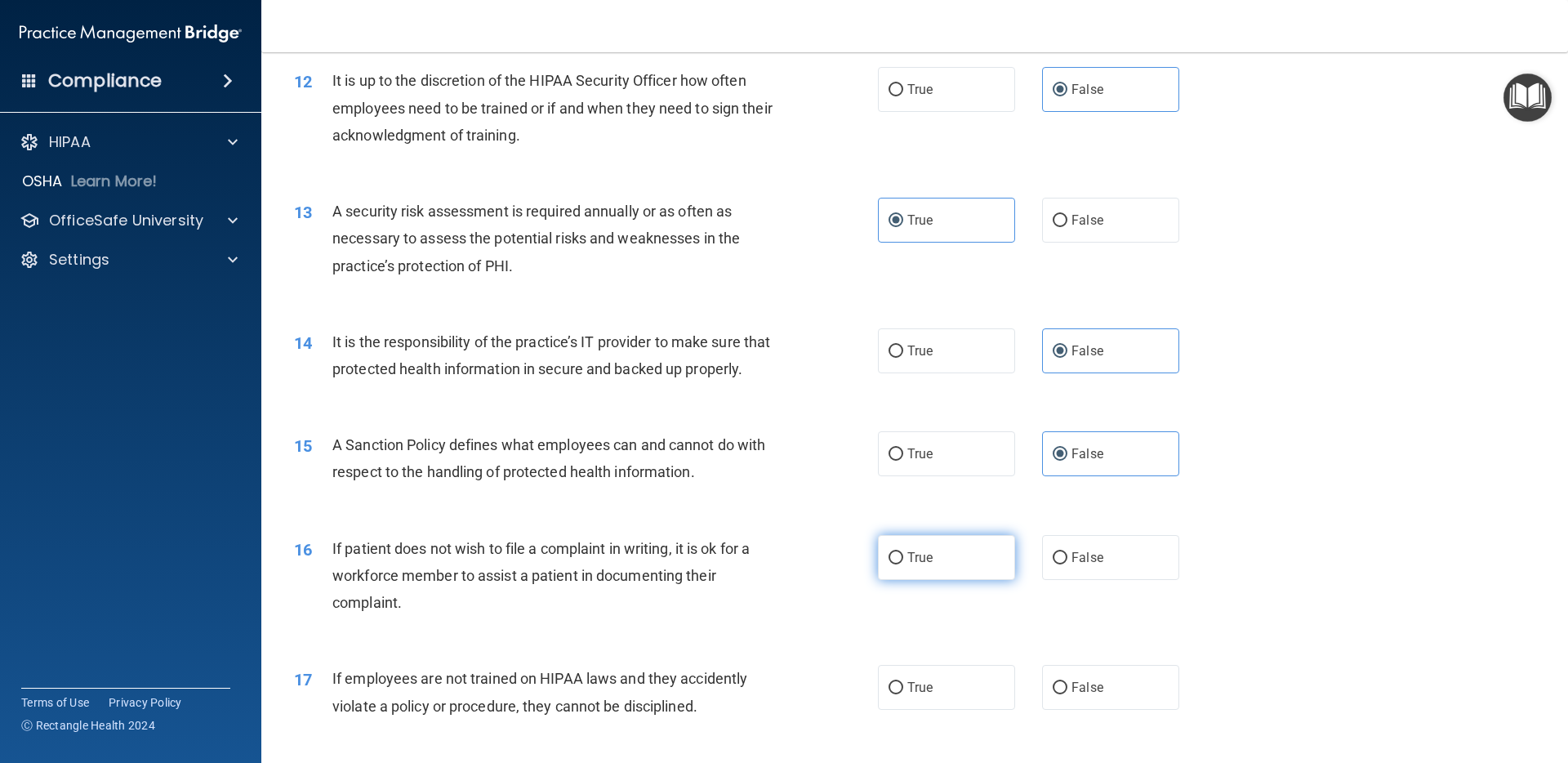
click at [915, 572] on label "True" at bounding box center [946, 557] width 137 height 45
click at [903, 564] on input "True" at bounding box center [895, 558] width 15 height 12
radio input "true"
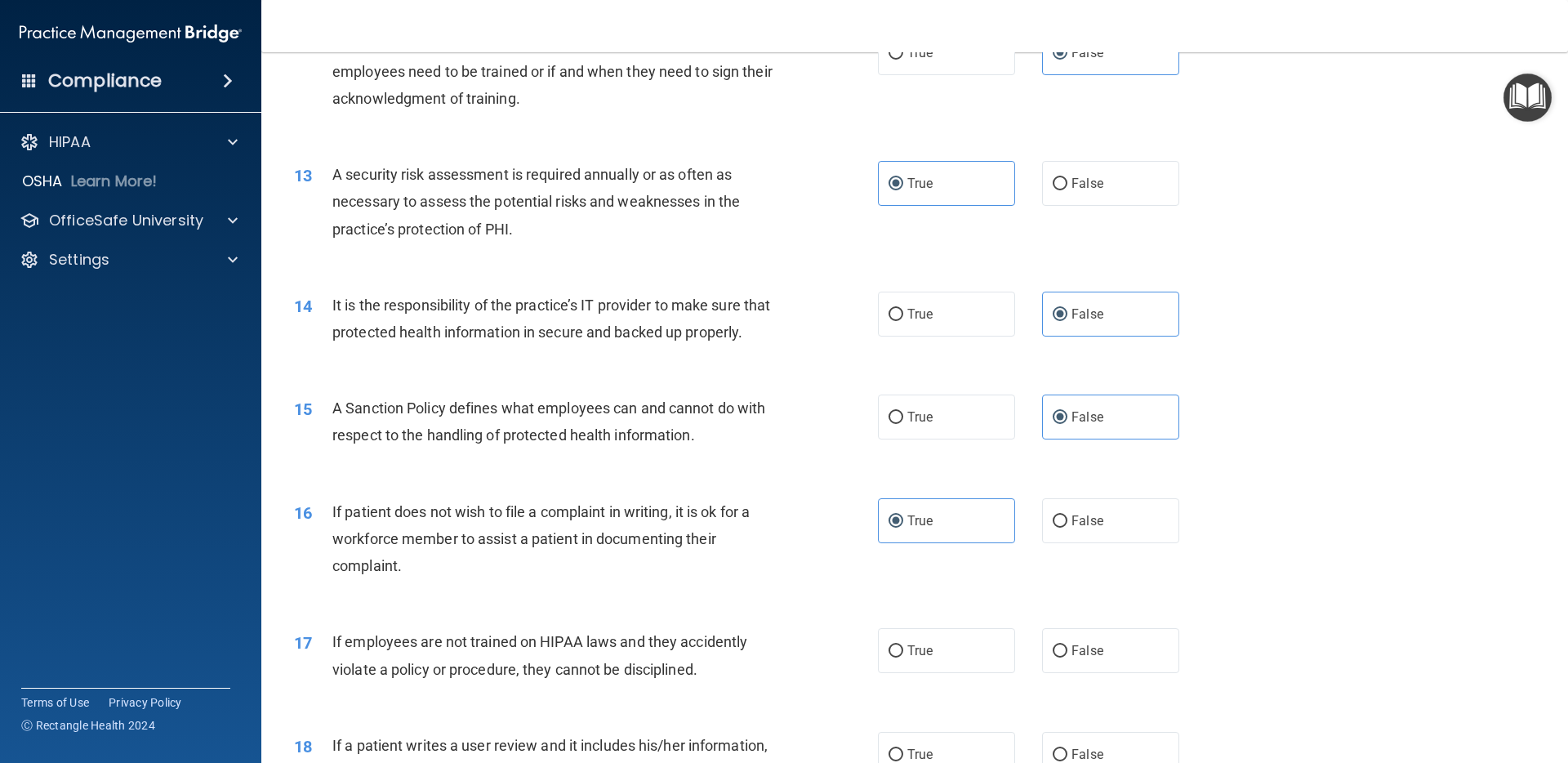
scroll to position [1690, 0]
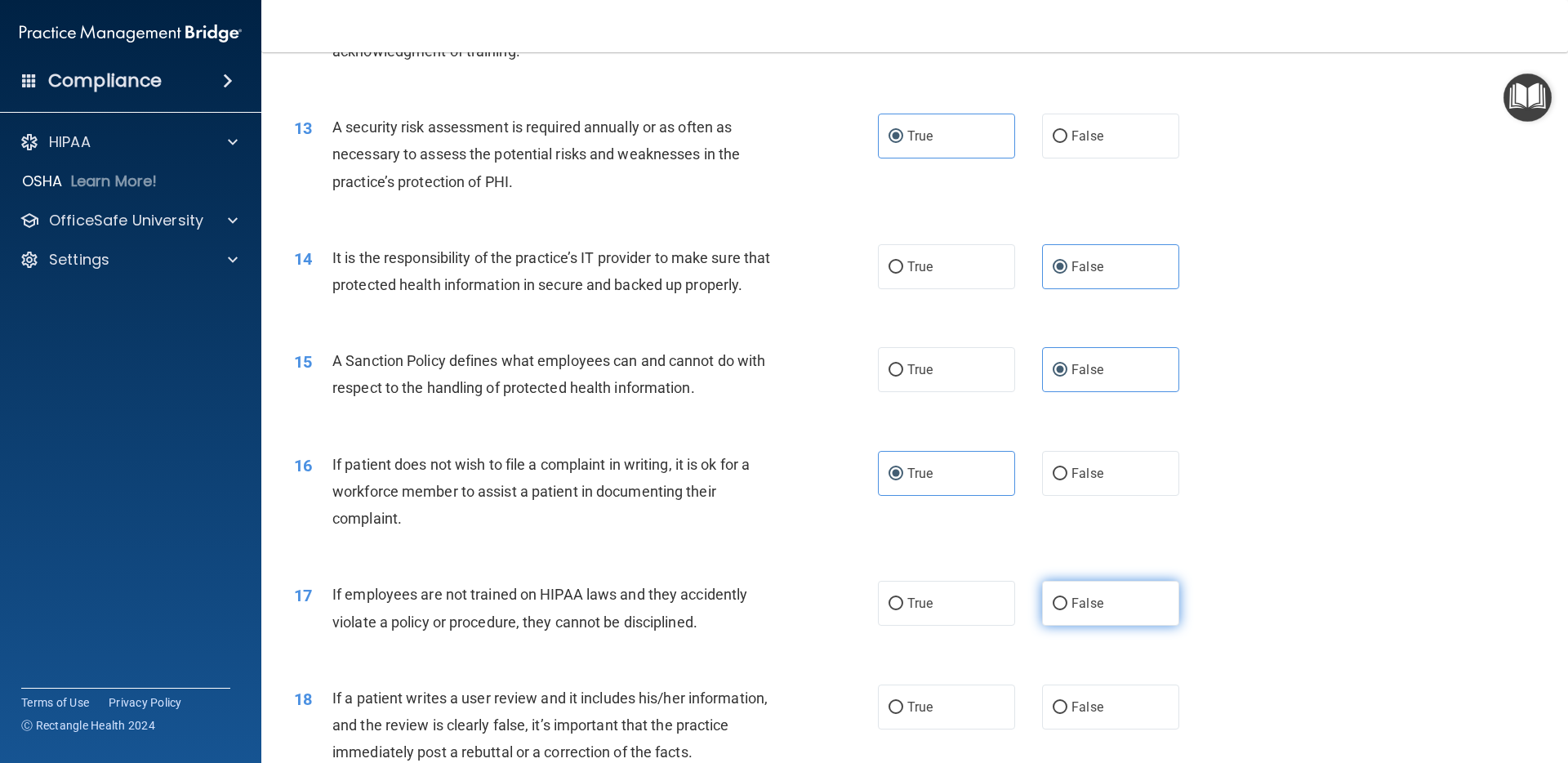
click at [1173, 604] on label "False" at bounding box center [1110, 603] width 137 height 45
click at [1067, 604] on input "False" at bounding box center [1060, 604] width 15 height 12
radio input "true"
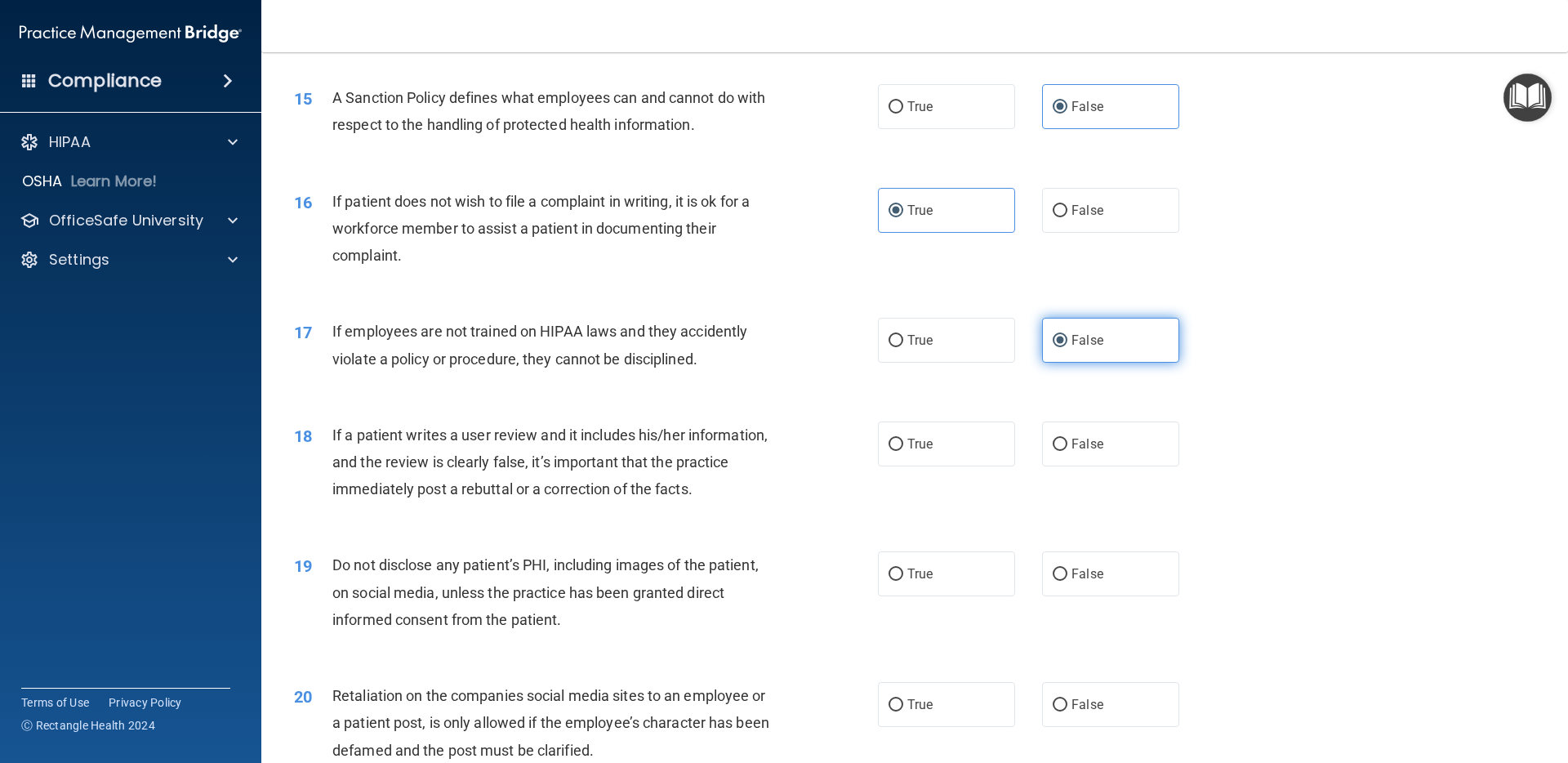
scroll to position [2008, 0]
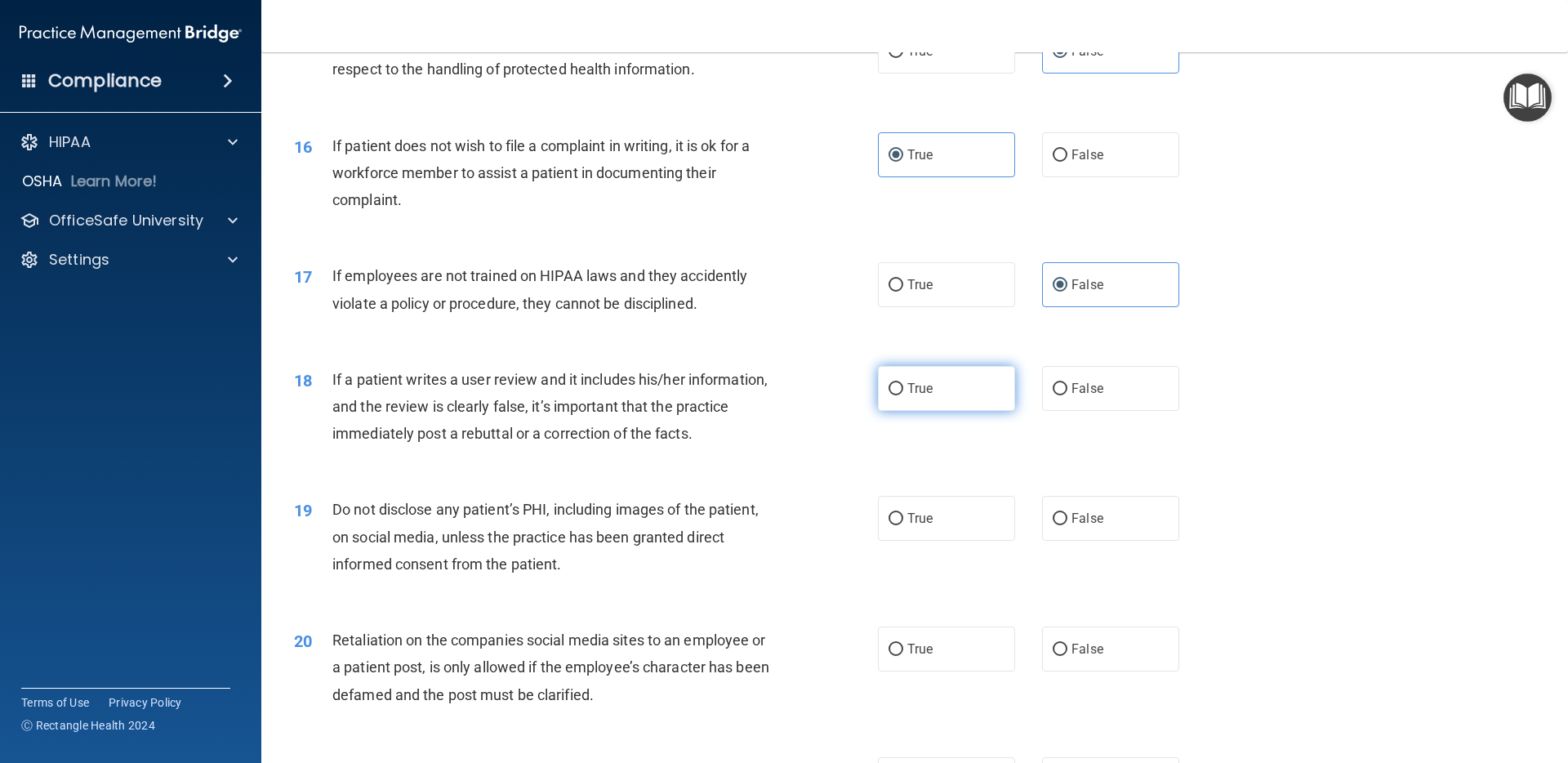
click at [929, 405] on label "True" at bounding box center [946, 388] width 137 height 45
click at [903, 395] on input "True" at bounding box center [895, 389] width 15 height 12
radio input "true"
click at [938, 533] on label "True" at bounding box center [946, 518] width 137 height 45
click at [903, 525] on input "True" at bounding box center [895, 519] width 15 height 12
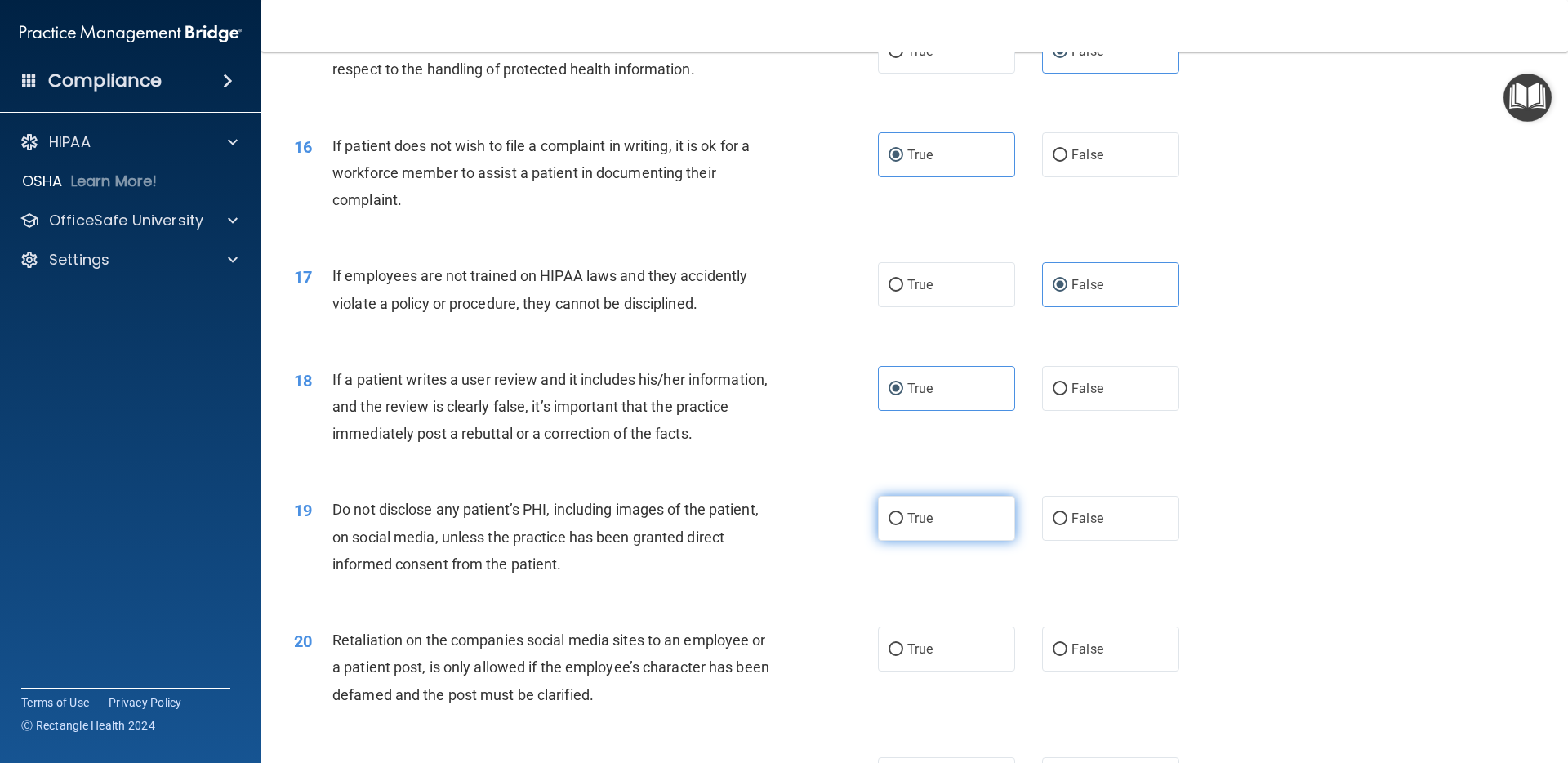
radio input "true"
click at [1118, 657] on label "False" at bounding box center [1110, 649] width 137 height 45
click at [1067, 656] on input "False" at bounding box center [1060, 650] width 15 height 12
radio input "true"
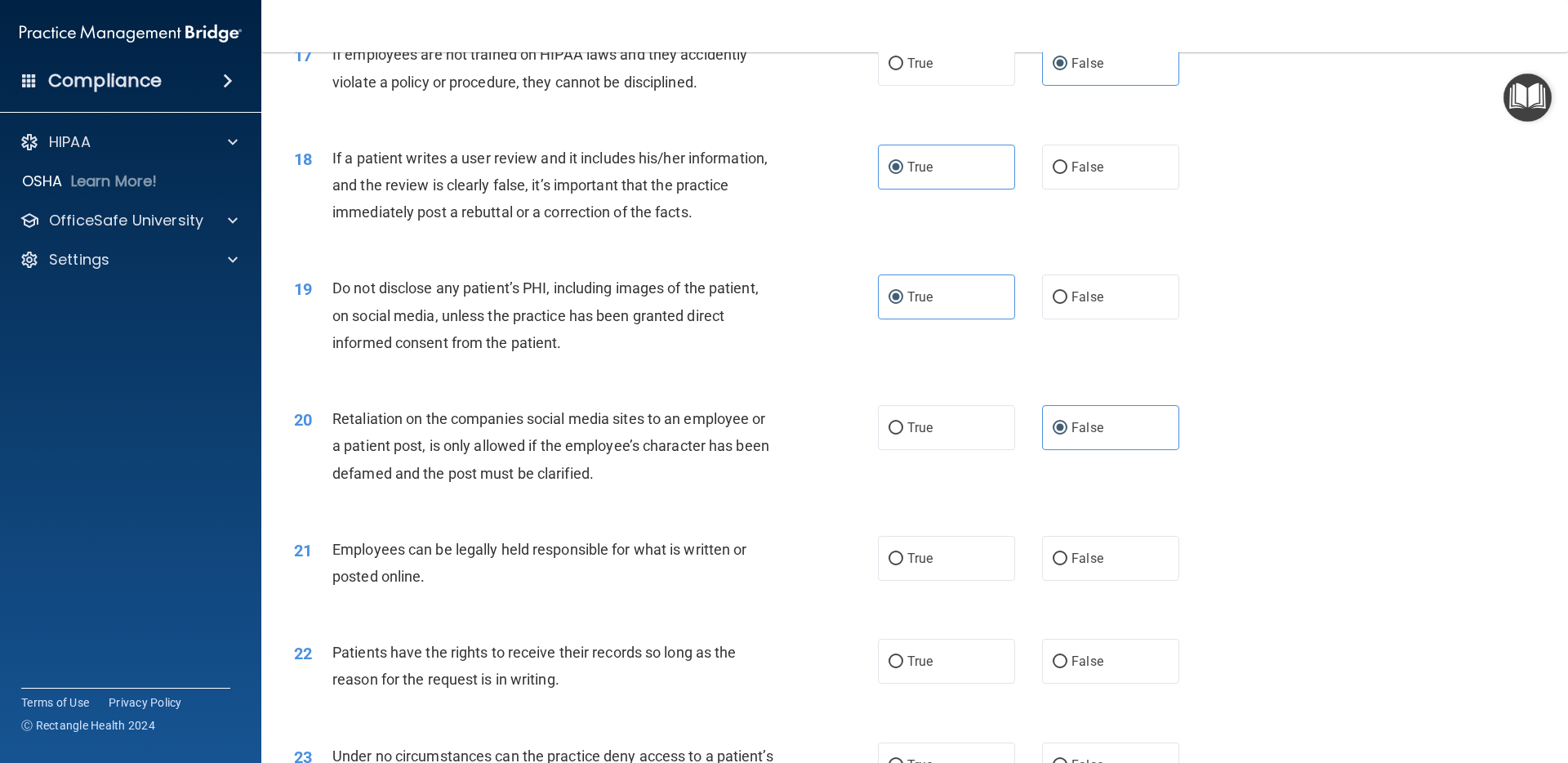
scroll to position [2313, 0]
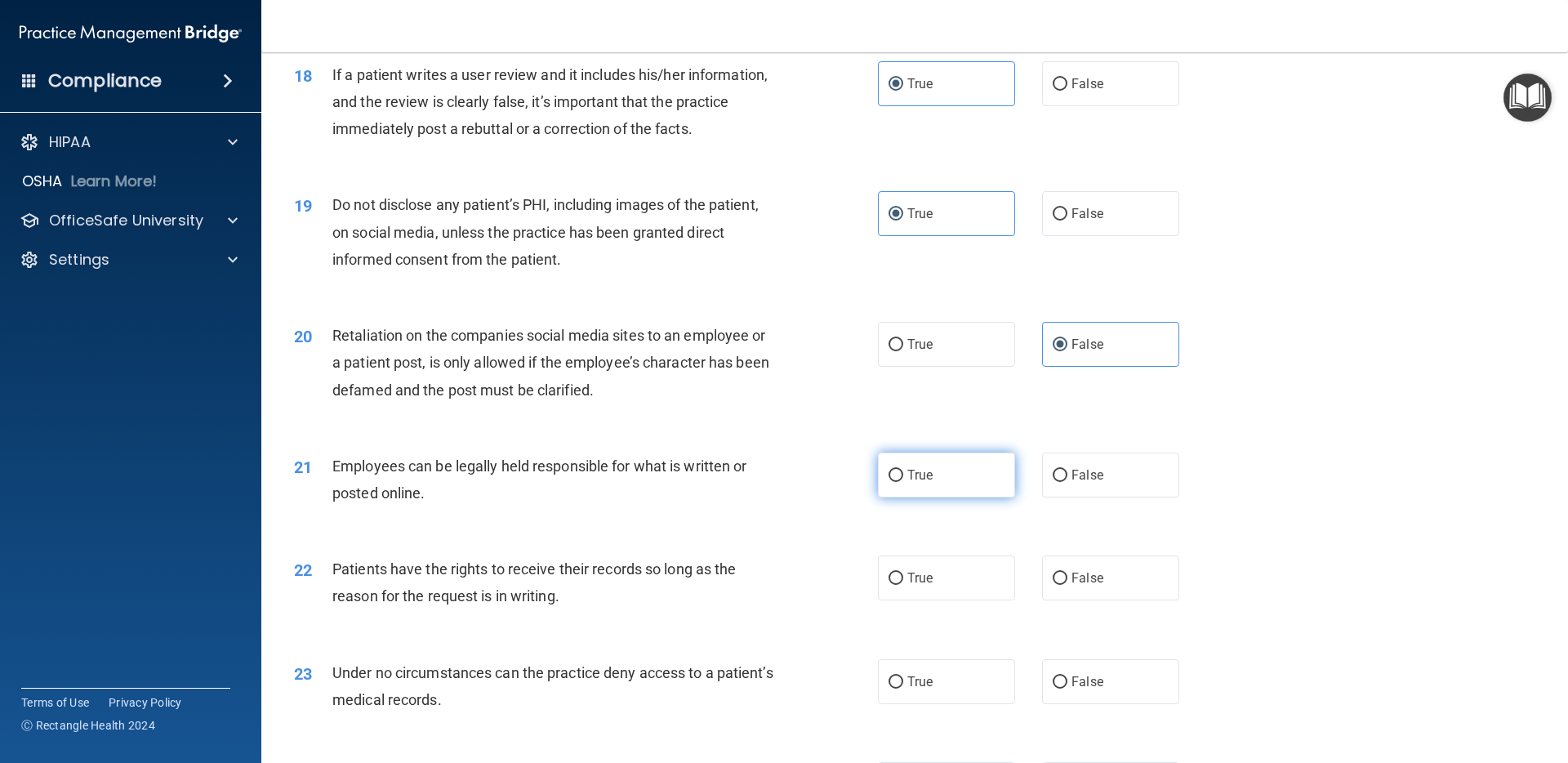
click at [923, 474] on span "True" at bounding box center [919, 475] width 25 height 16
click at [903, 474] on input "True" at bounding box center [895, 475] width 15 height 12
radio input "true"
click at [1131, 580] on label "False" at bounding box center [1110, 577] width 137 height 45
click at [1067, 580] on input "False" at bounding box center [1060, 579] width 15 height 12
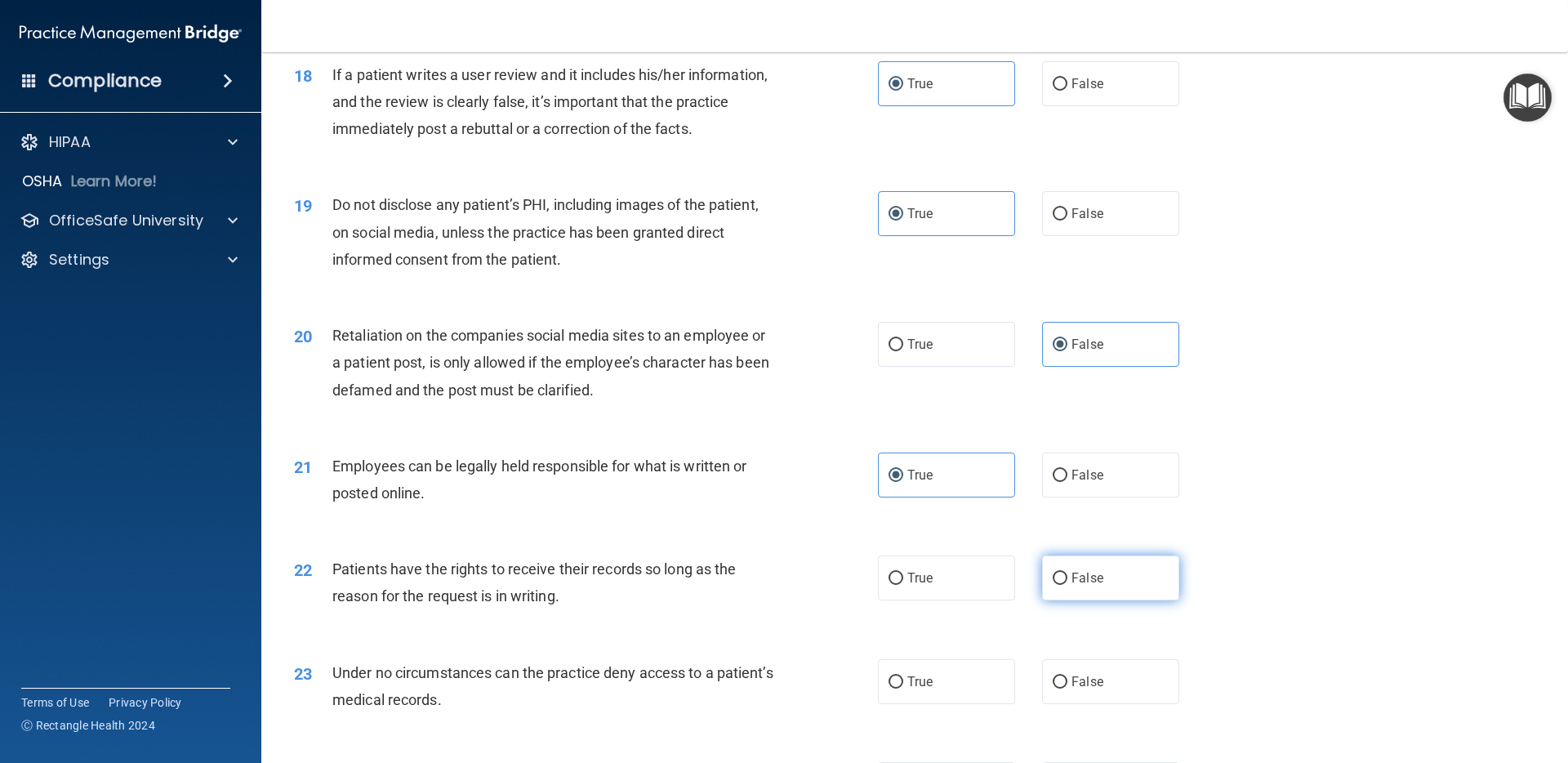
radio input "true"
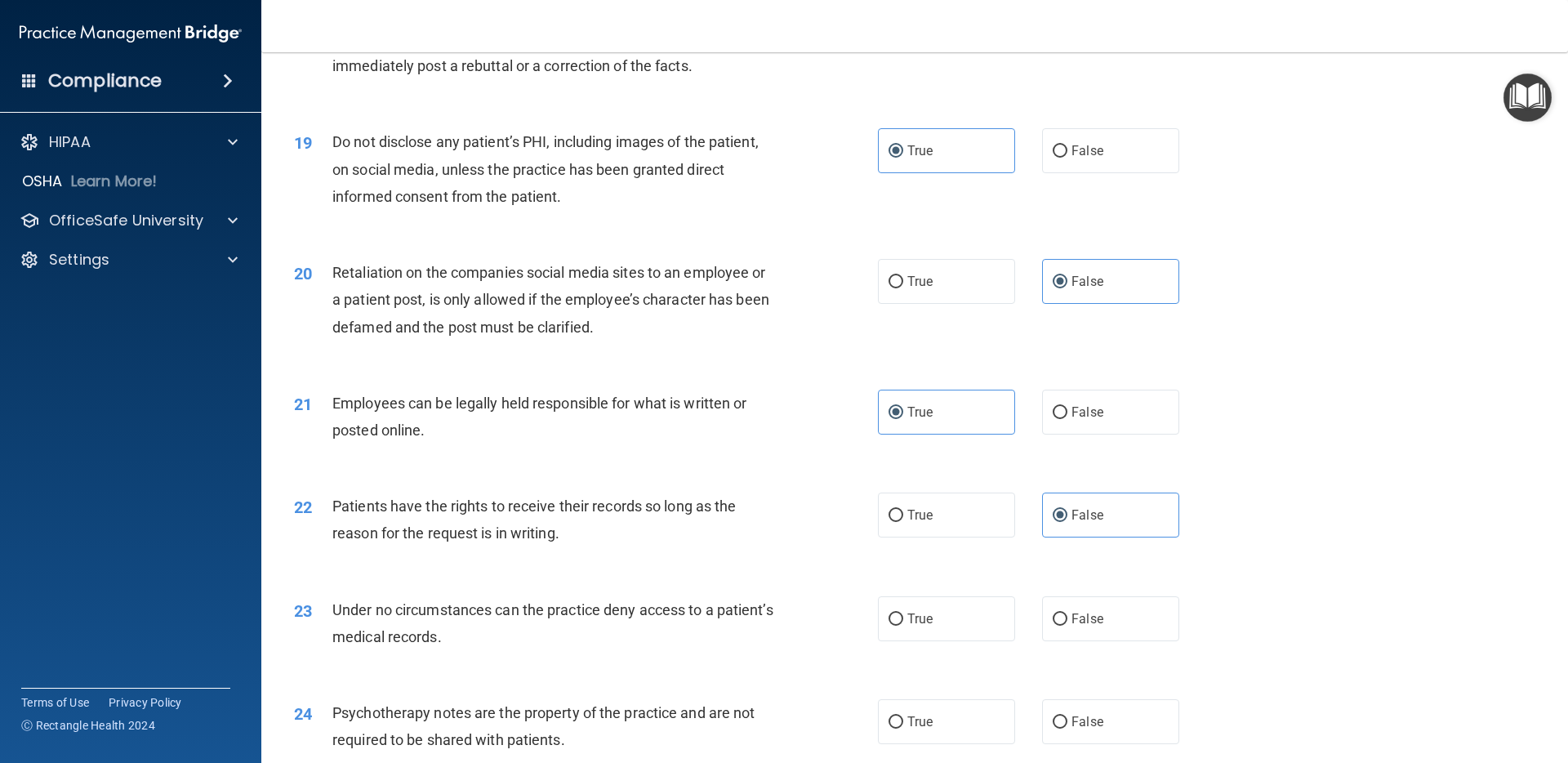
scroll to position [2496, 0]
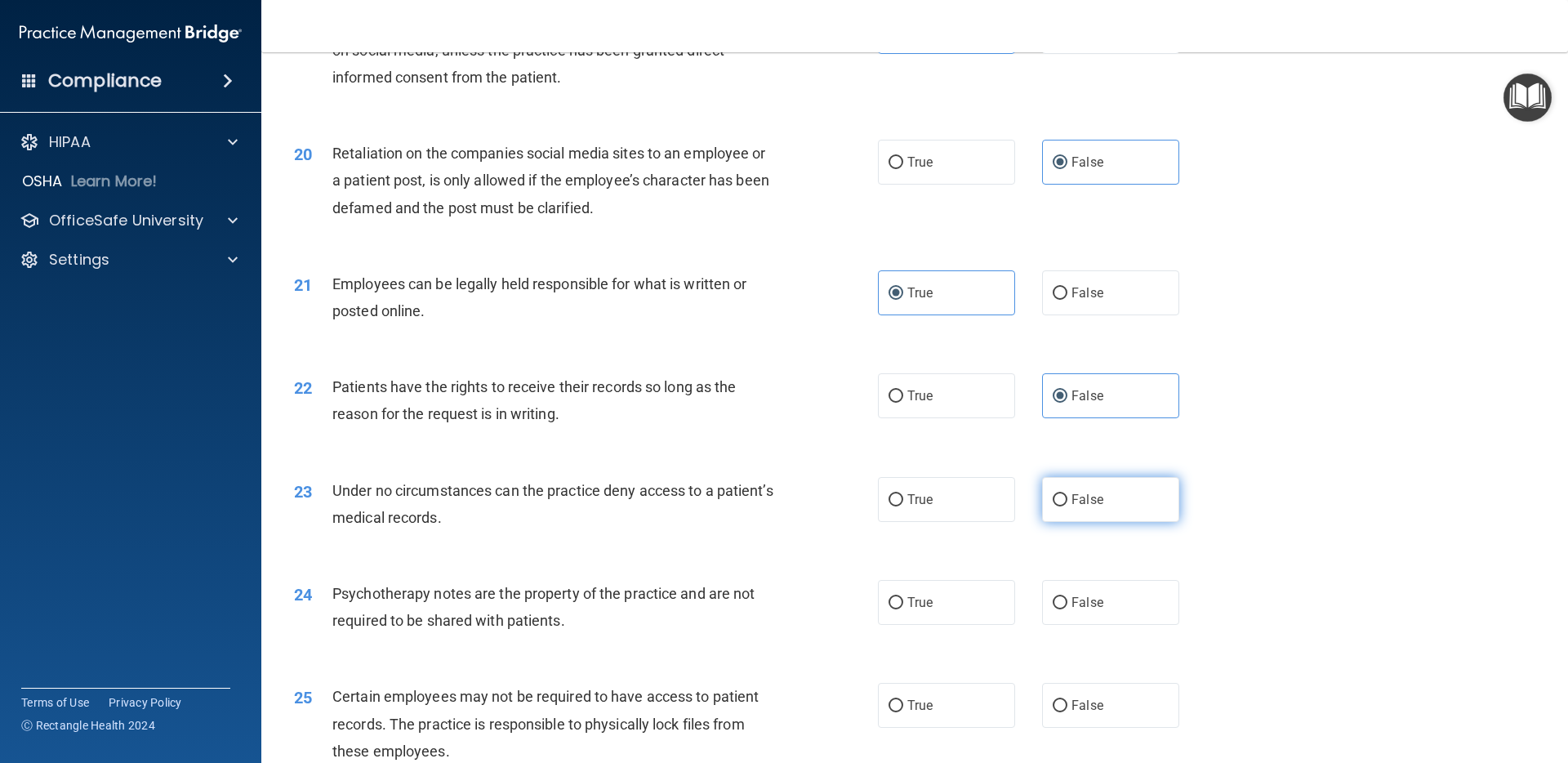
click at [1066, 501] on input "False" at bounding box center [1060, 500] width 15 height 12
radio input "true"
click at [962, 599] on label "True" at bounding box center [946, 602] width 137 height 45
click at [903, 599] on input "True" at bounding box center [895, 603] width 15 height 12
radio input "true"
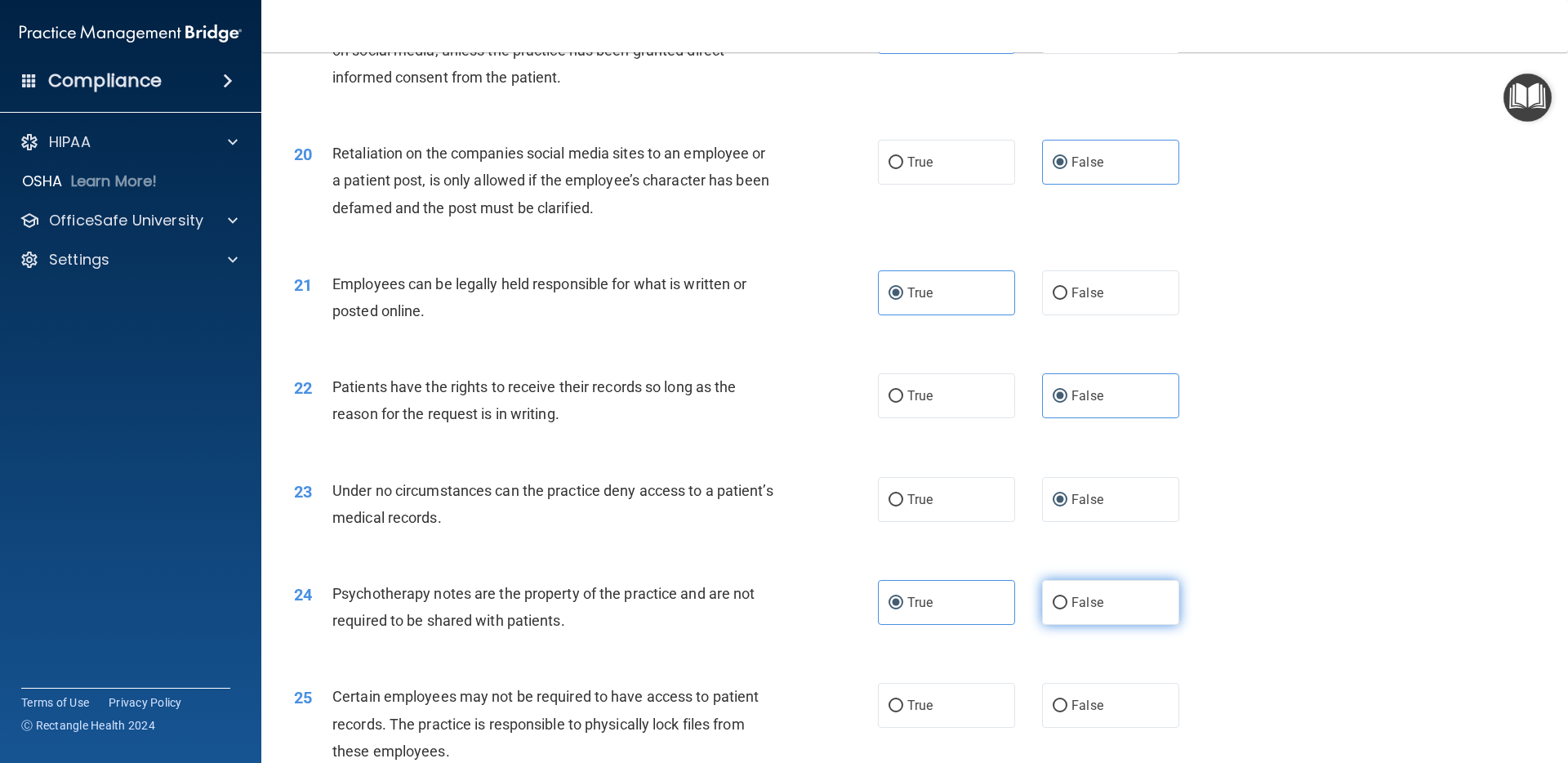
click at [1063, 612] on label "False" at bounding box center [1110, 602] width 137 height 45
click at [1063, 609] on input "False" at bounding box center [1060, 603] width 15 height 12
radio input "true"
click at [953, 604] on label "True" at bounding box center [946, 602] width 137 height 45
click at [903, 604] on input "True" at bounding box center [895, 603] width 15 height 12
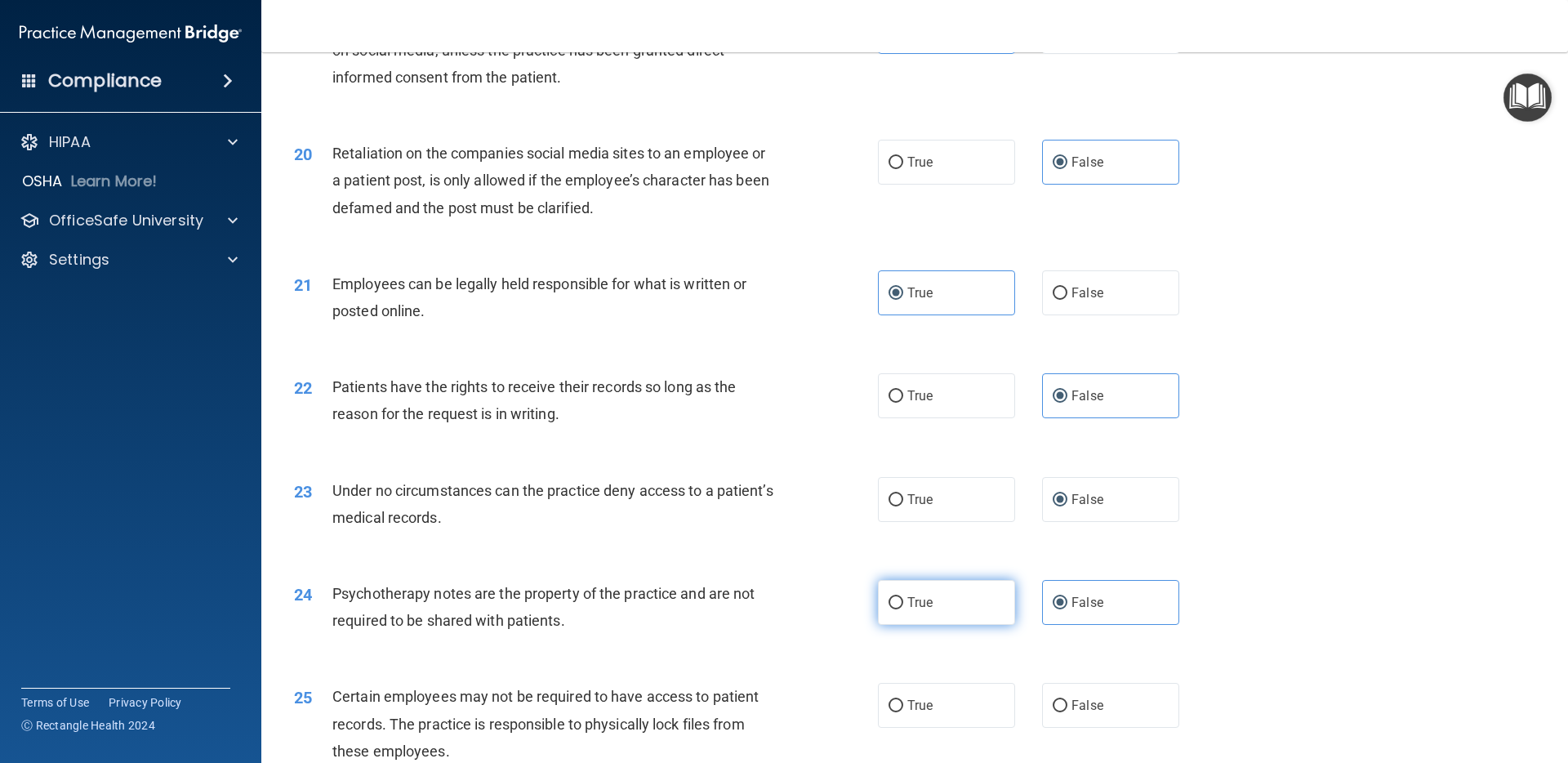
radio input "true"
radio input "false"
click at [900, 694] on label "True" at bounding box center [946, 705] width 137 height 45
click at [900, 700] on input "True" at bounding box center [895, 706] width 15 height 12
radio input "true"
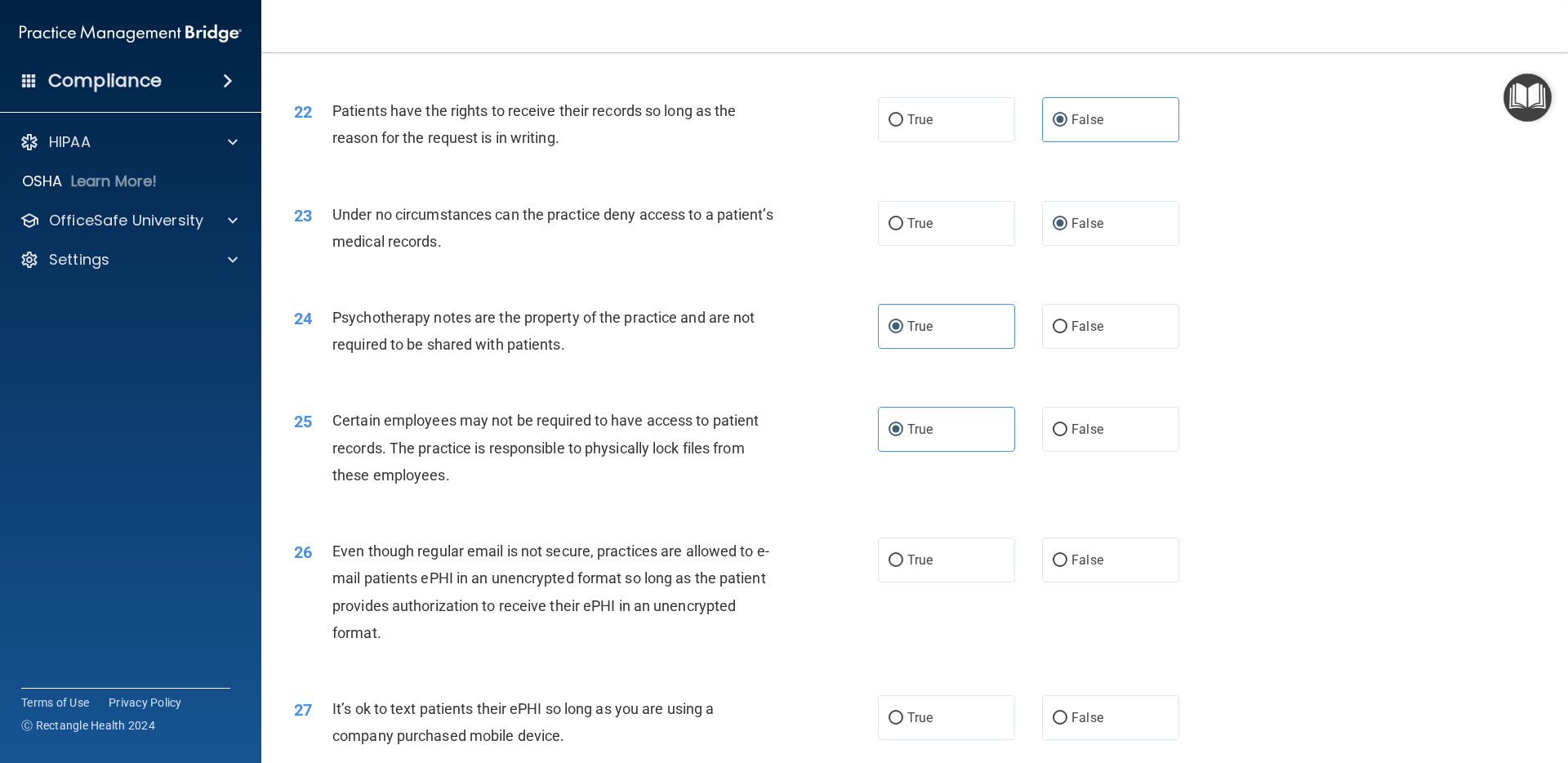
scroll to position [2784, 0]
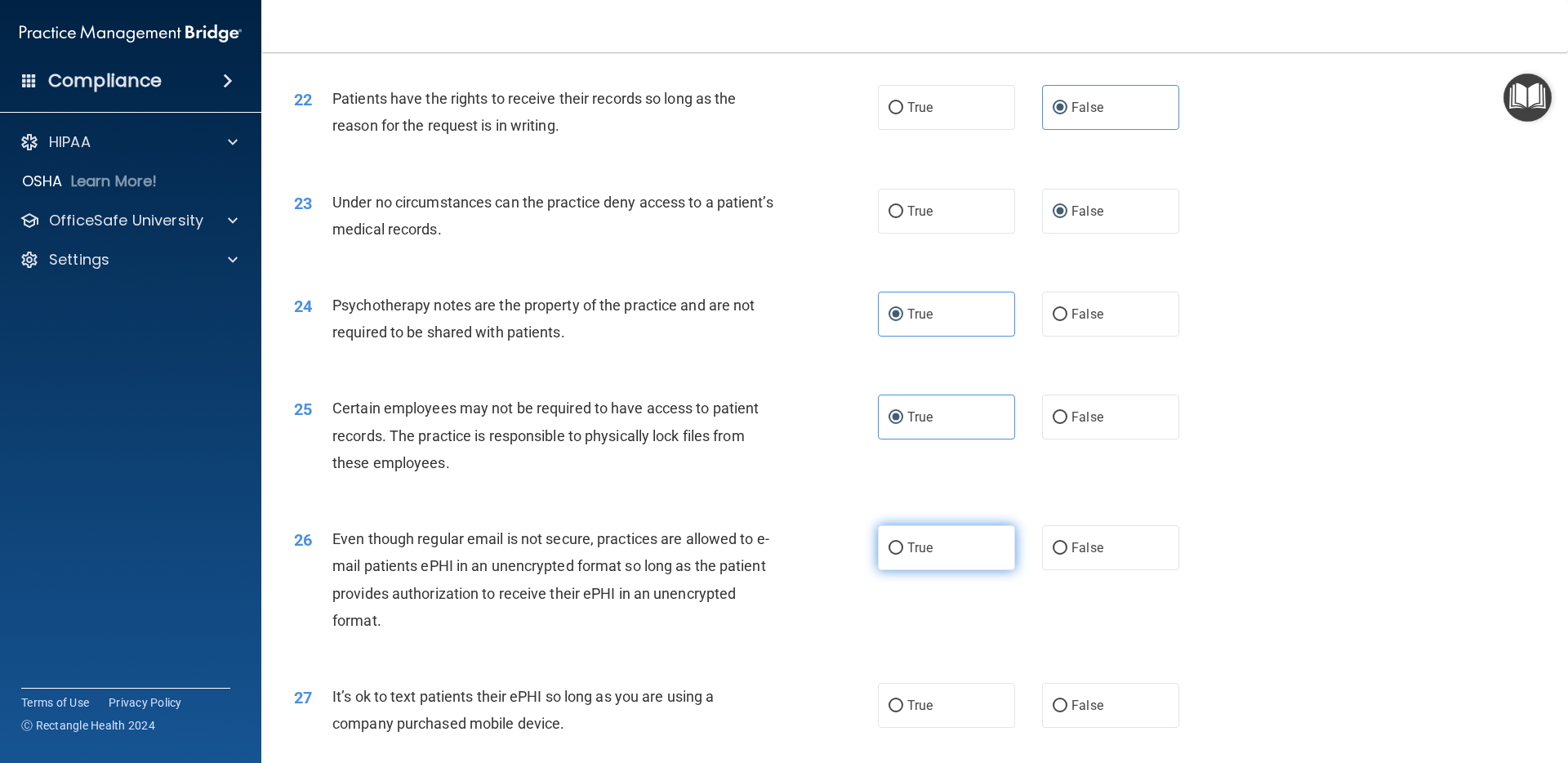
click at [928, 552] on span "True" at bounding box center [919, 548] width 25 height 16
click at [903, 552] on input "True" at bounding box center [895, 548] width 15 height 12
radio input "true"
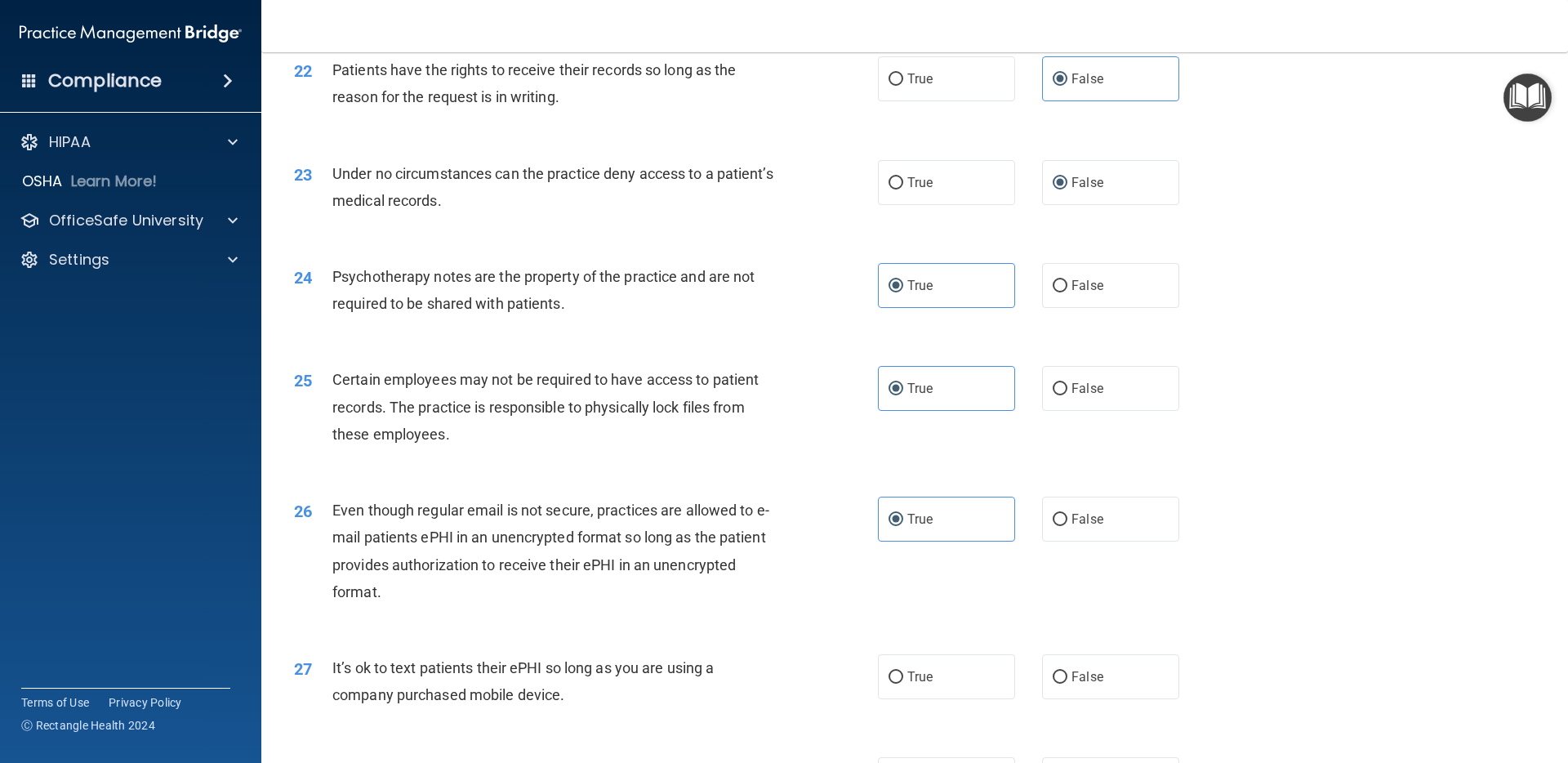
scroll to position [2851, 0]
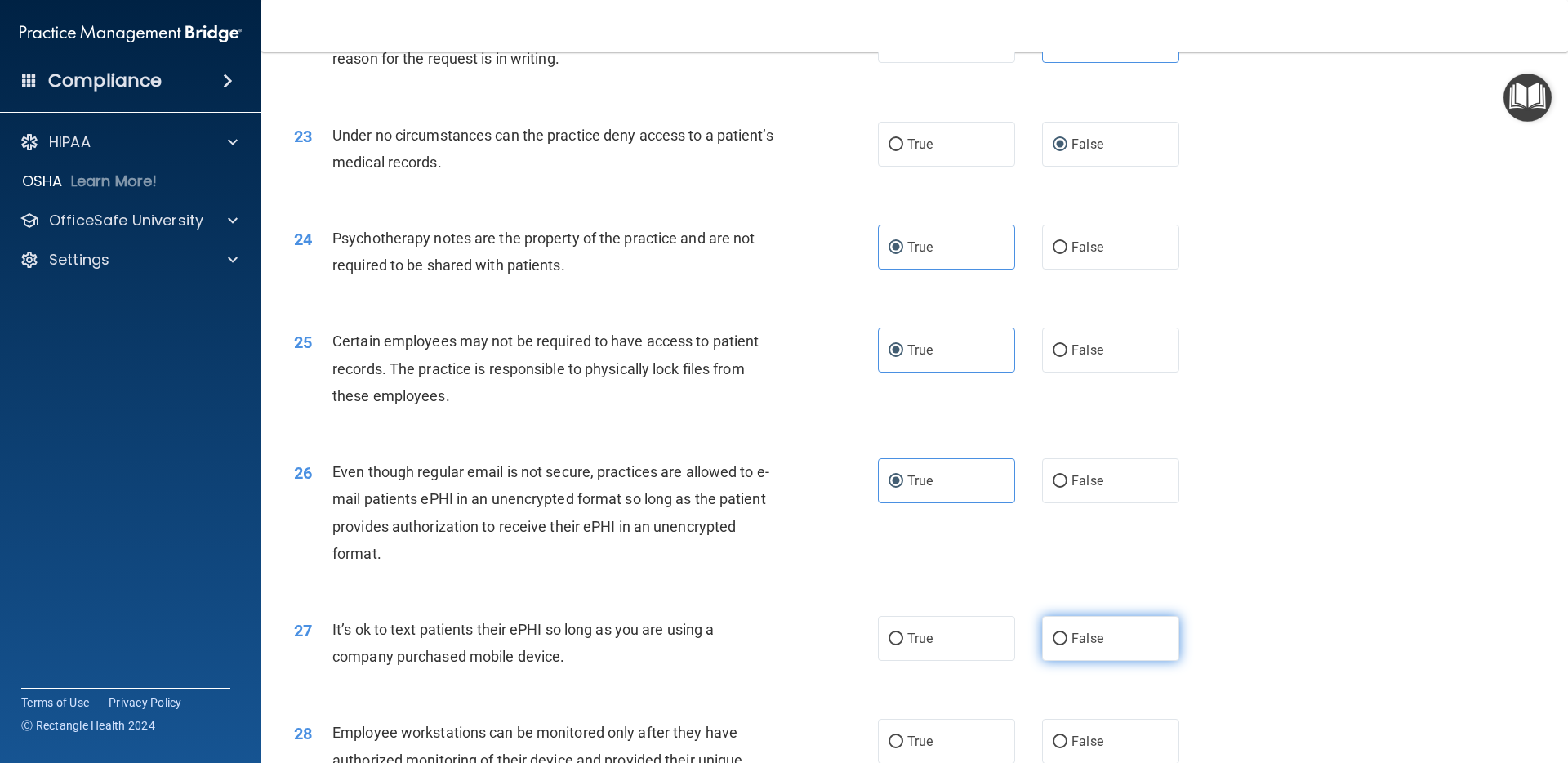
click at [1115, 649] on label "False" at bounding box center [1110, 638] width 137 height 45
click at [1067, 645] on input "False" at bounding box center [1060, 639] width 15 height 12
radio input "true"
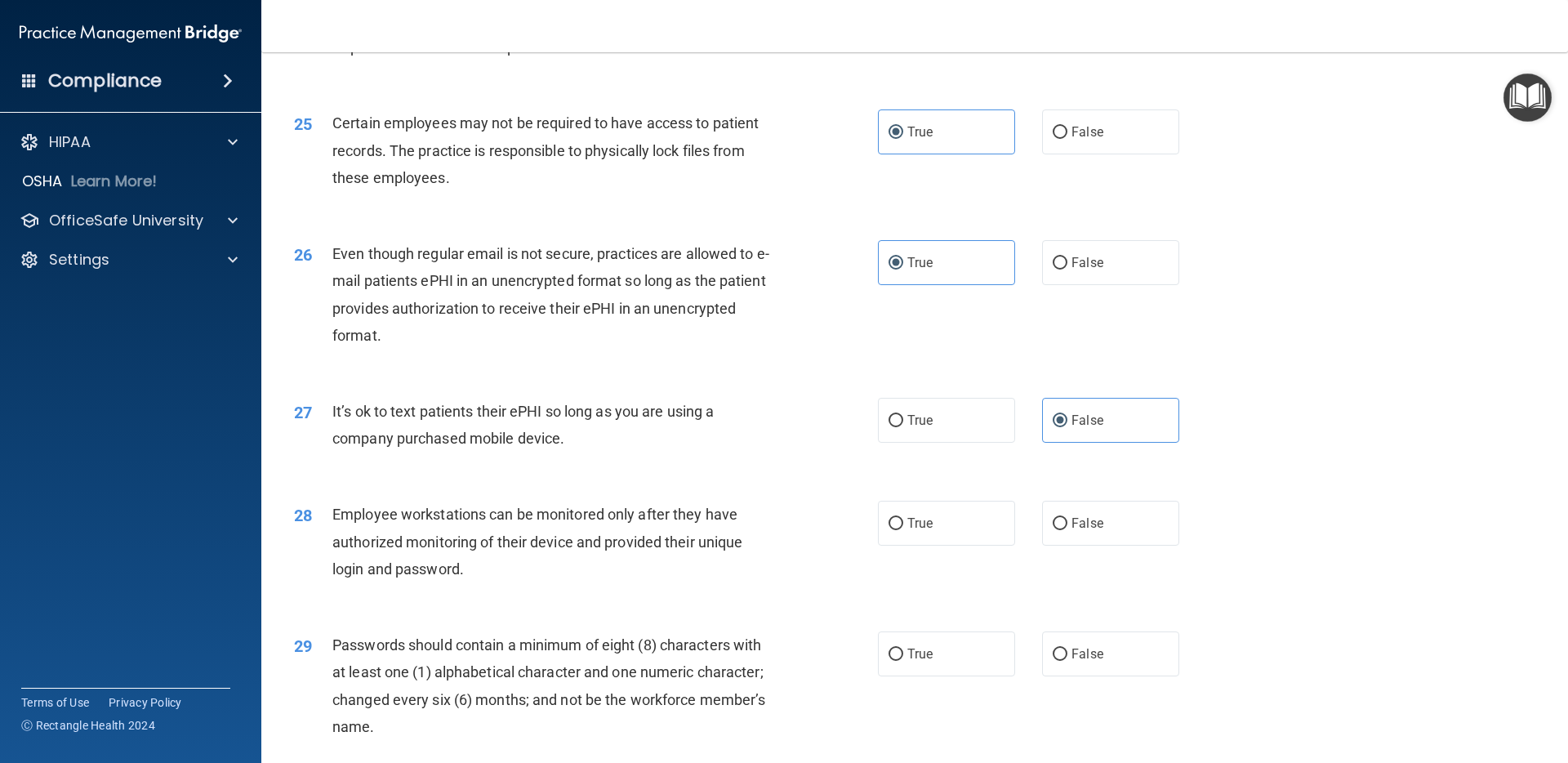
scroll to position [3071, 0]
click at [1084, 541] on label "False" at bounding box center [1110, 521] width 137 height 45
click at [1067, 528] on input "False" at bounding box center [1060, 522] width 15 height 12
radio input "true"
click at [945, 650] on label "True" at bounding box center [946, 652] width 137 height 45
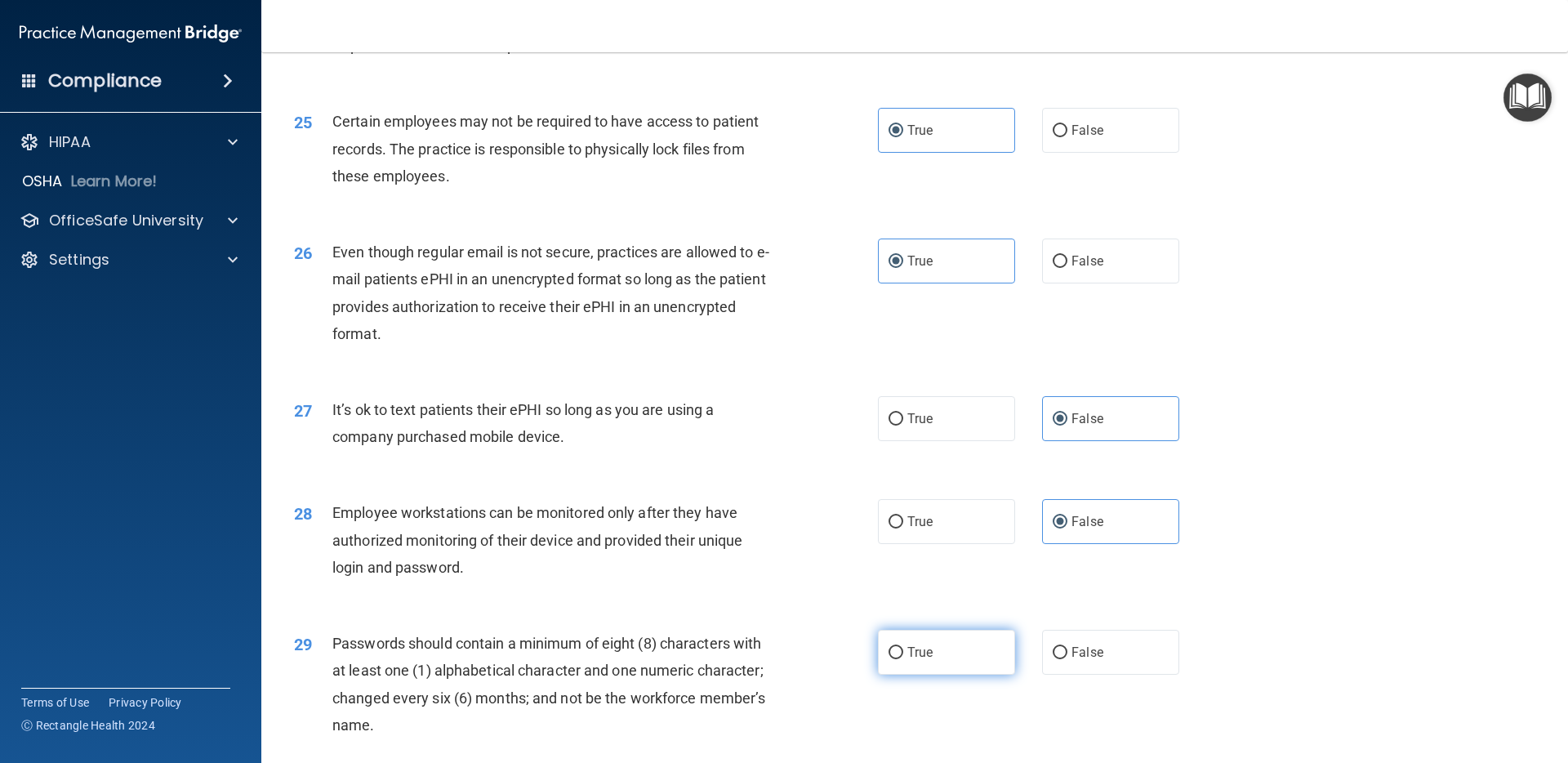
click at [903, 650] on input "True" at bounding box center [895, 653] width 15 height 12
radio input "true"
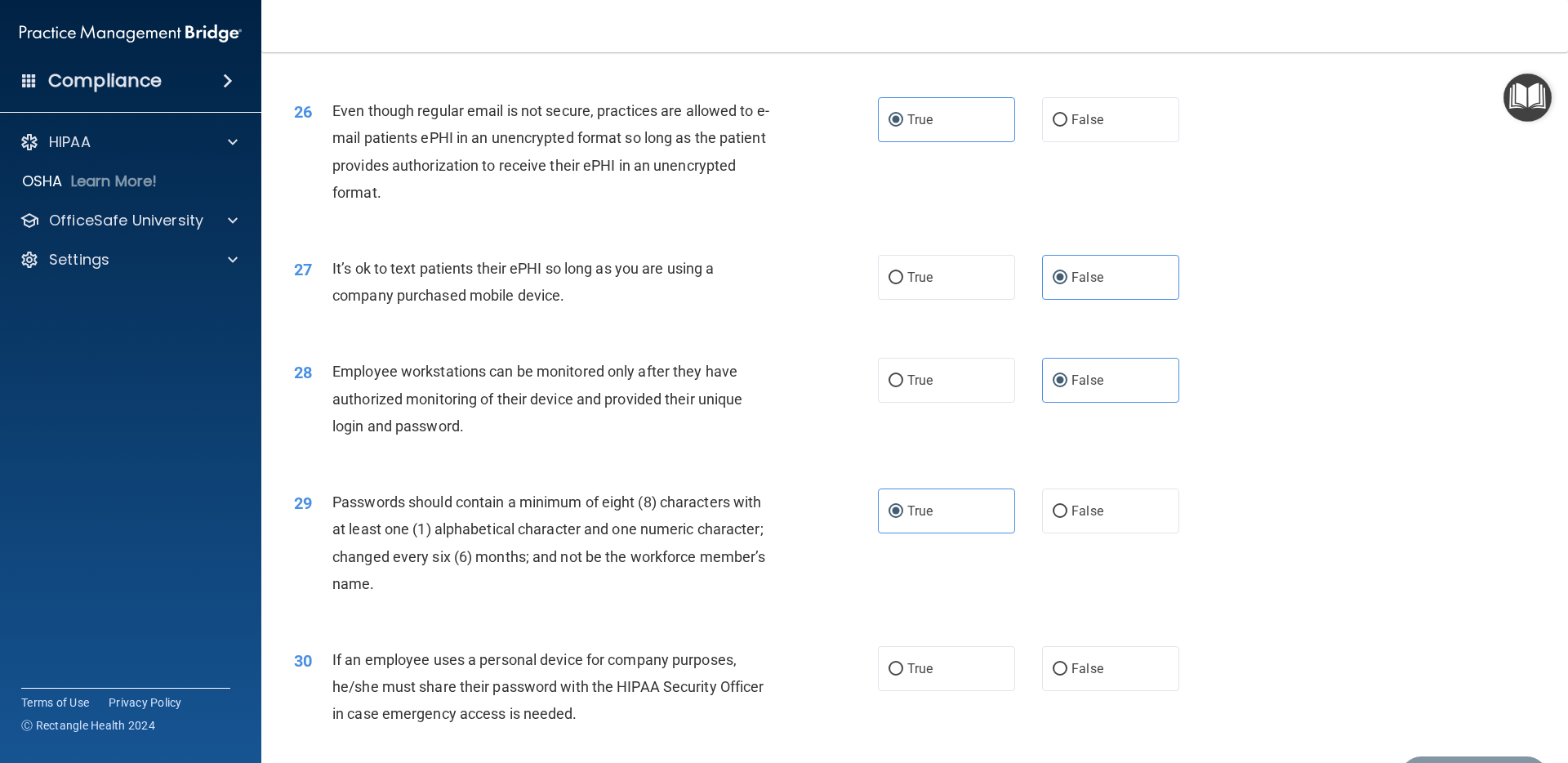
scroll to position [3239, 0]
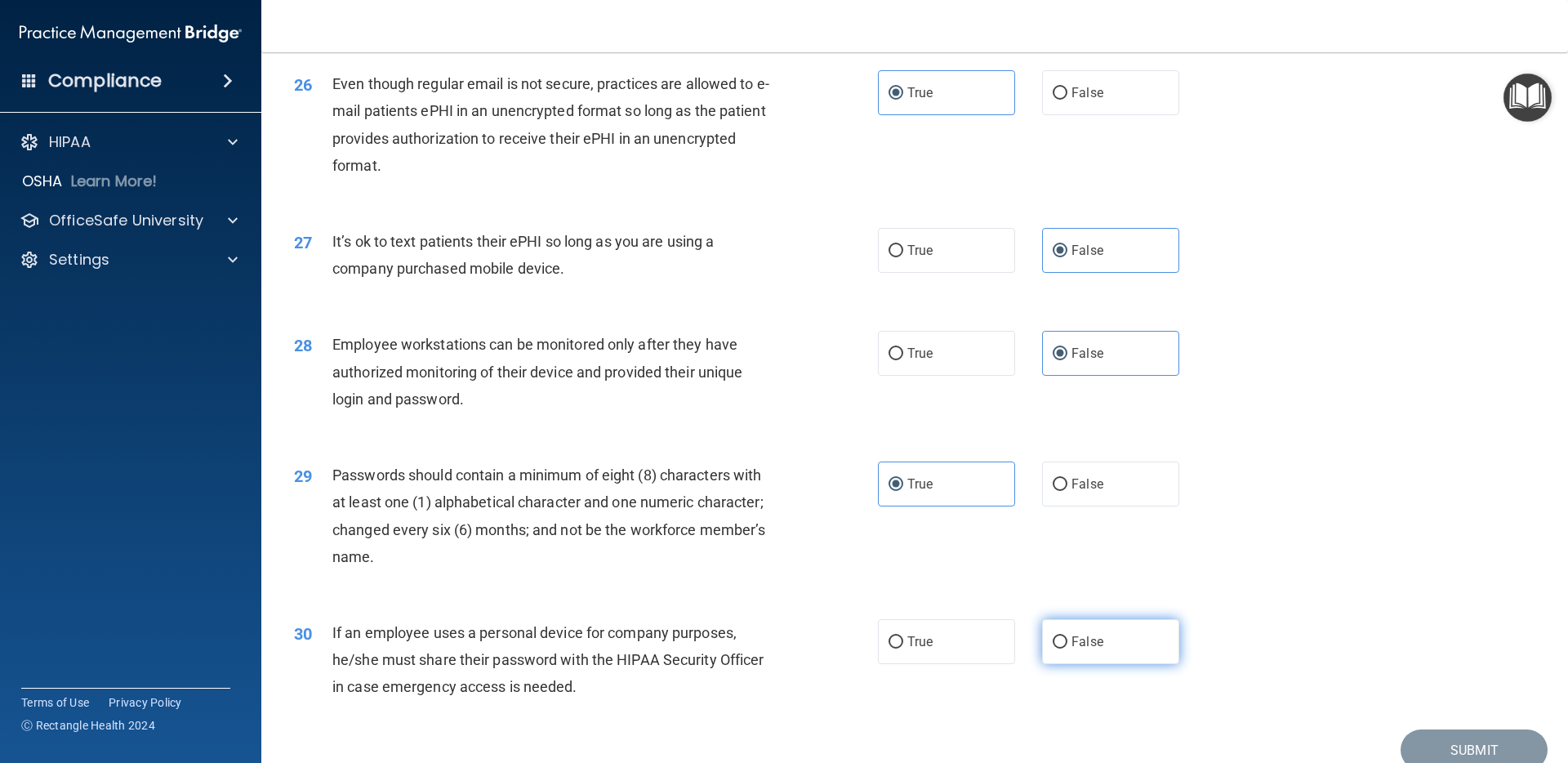
click at [1084, 649] on label "False" at bounding box center [1110, 641] width 137 height 45
click at [1067, 649] on input "False" at bounding box center [1060, 642] width 15 height 12
radio input "true"
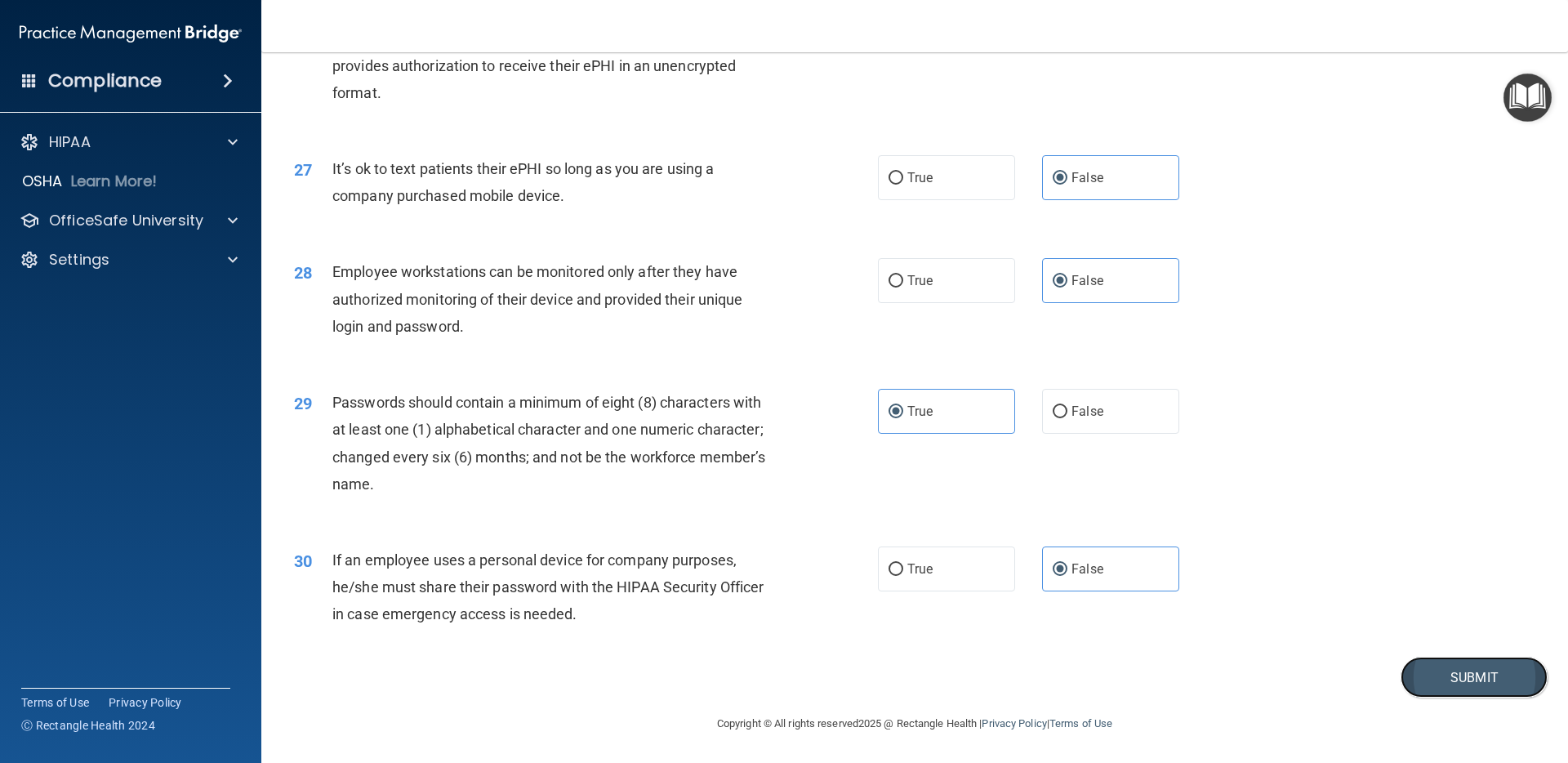
click at [1467, 689] on button "Submit" at bounding box center [1473, 678] width 147 height 42
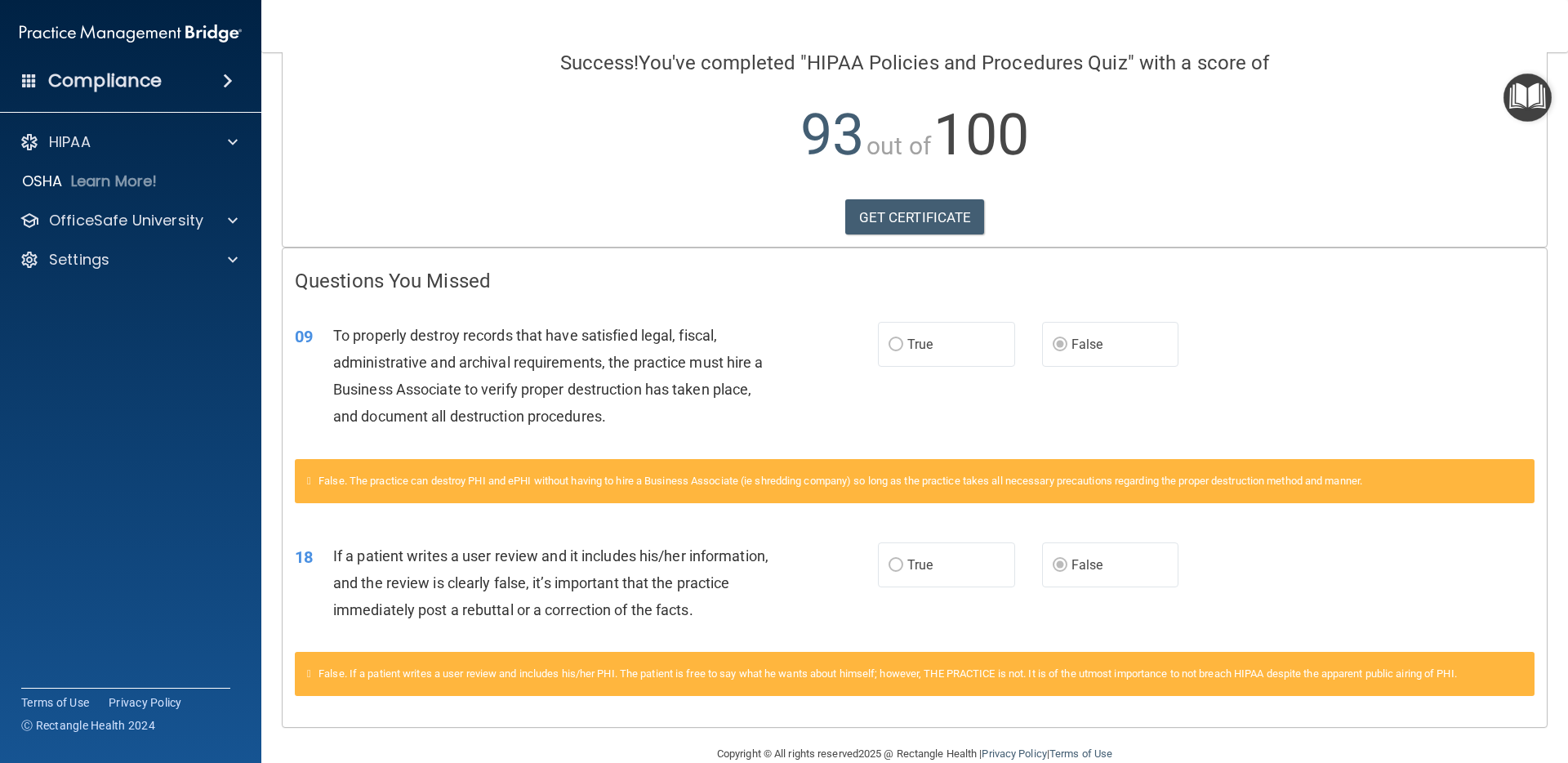
scroll to position [168, 0]
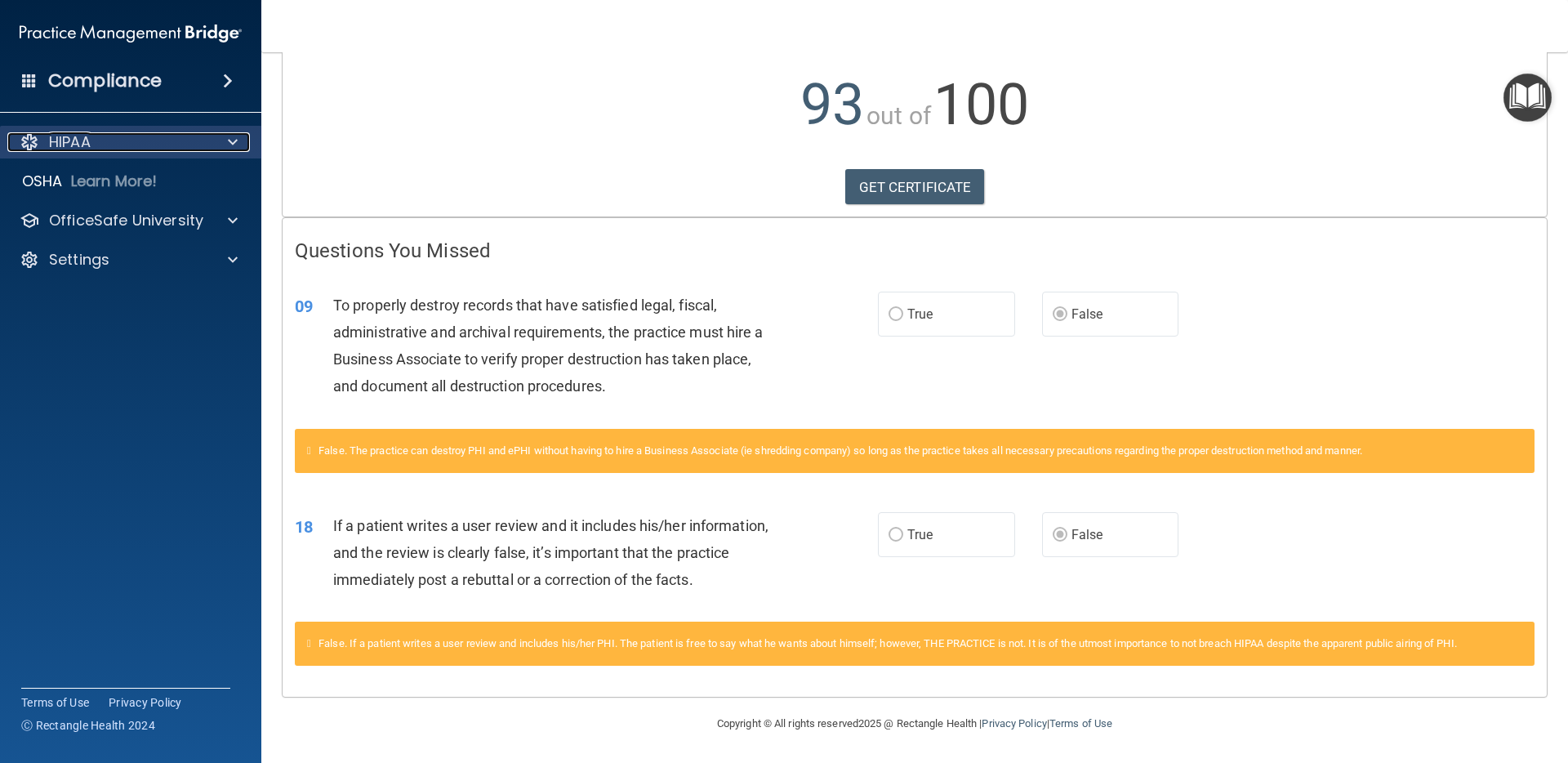
click at [80, 141] on p "HIPAA" at bounding box center [70, 143] width 42 height 20
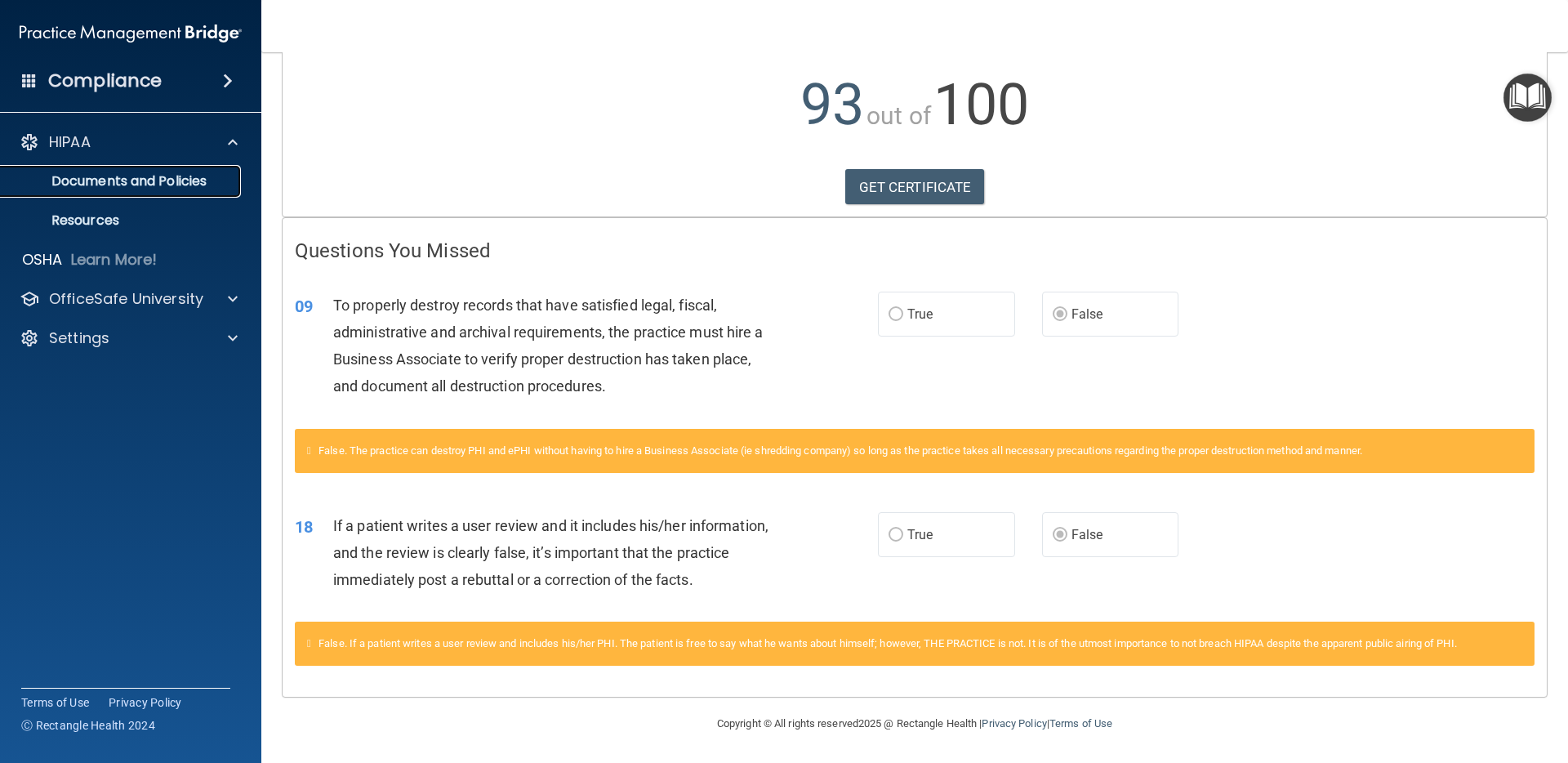
click at [133, 185] on p "Documents and Policies" at bounding box center [122, 181] width 223 height 16
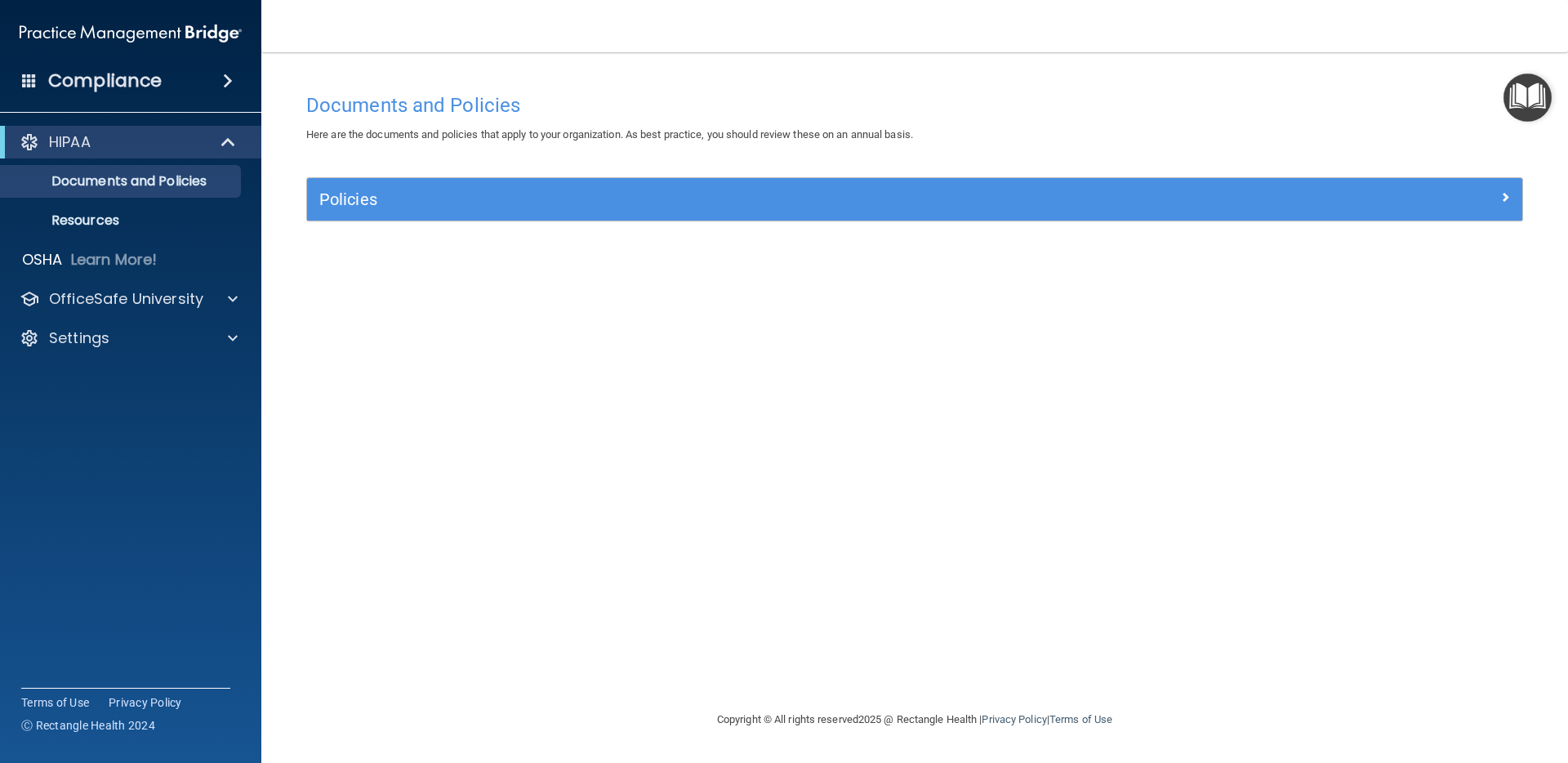
click at [645, 183] on div "Policies" at bounding box center [915, 199] width 1216 height 43
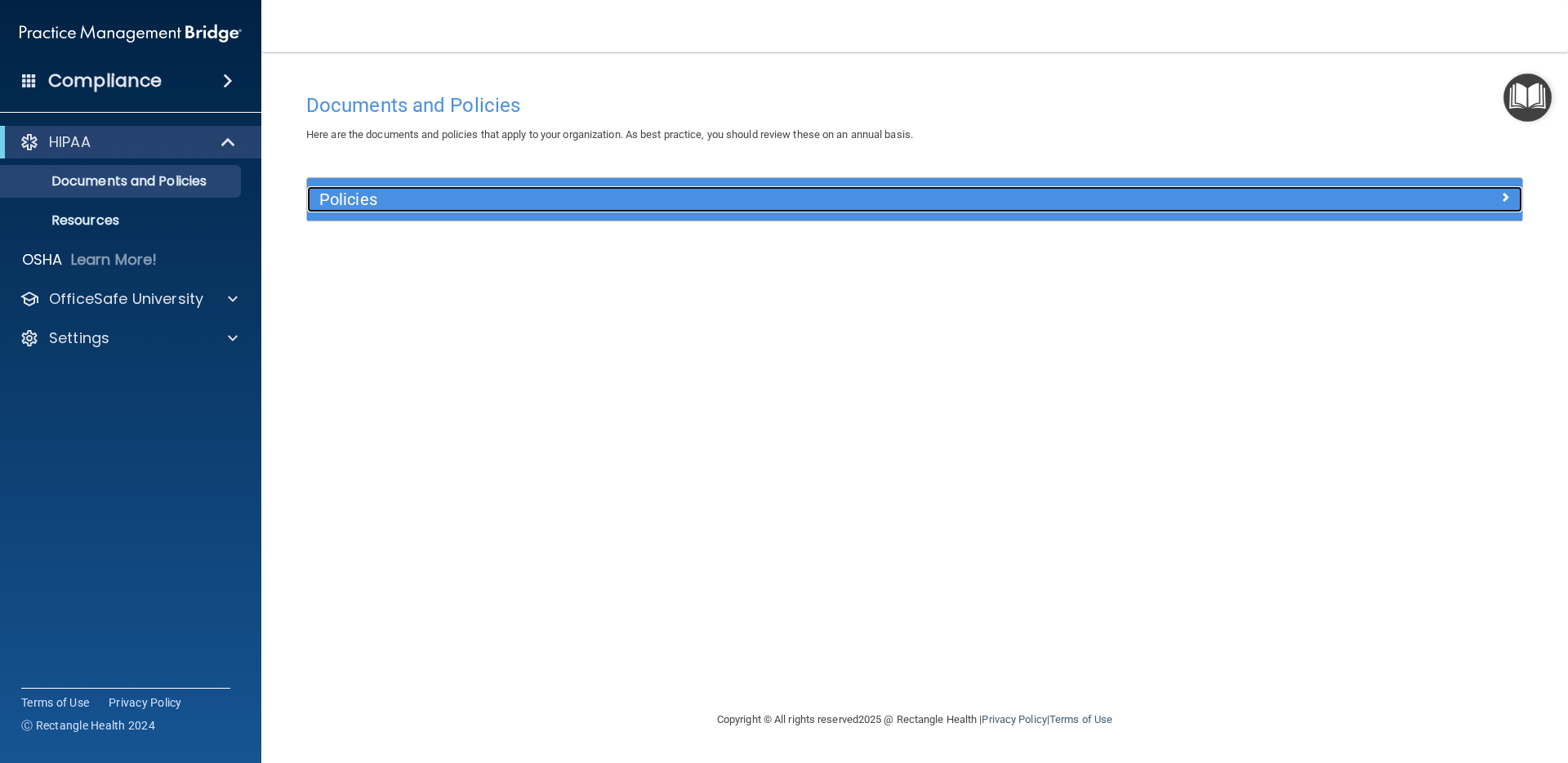
click at [647, 194] on h5 "Policies" at bounding box center [763, 200] width 887 height 18
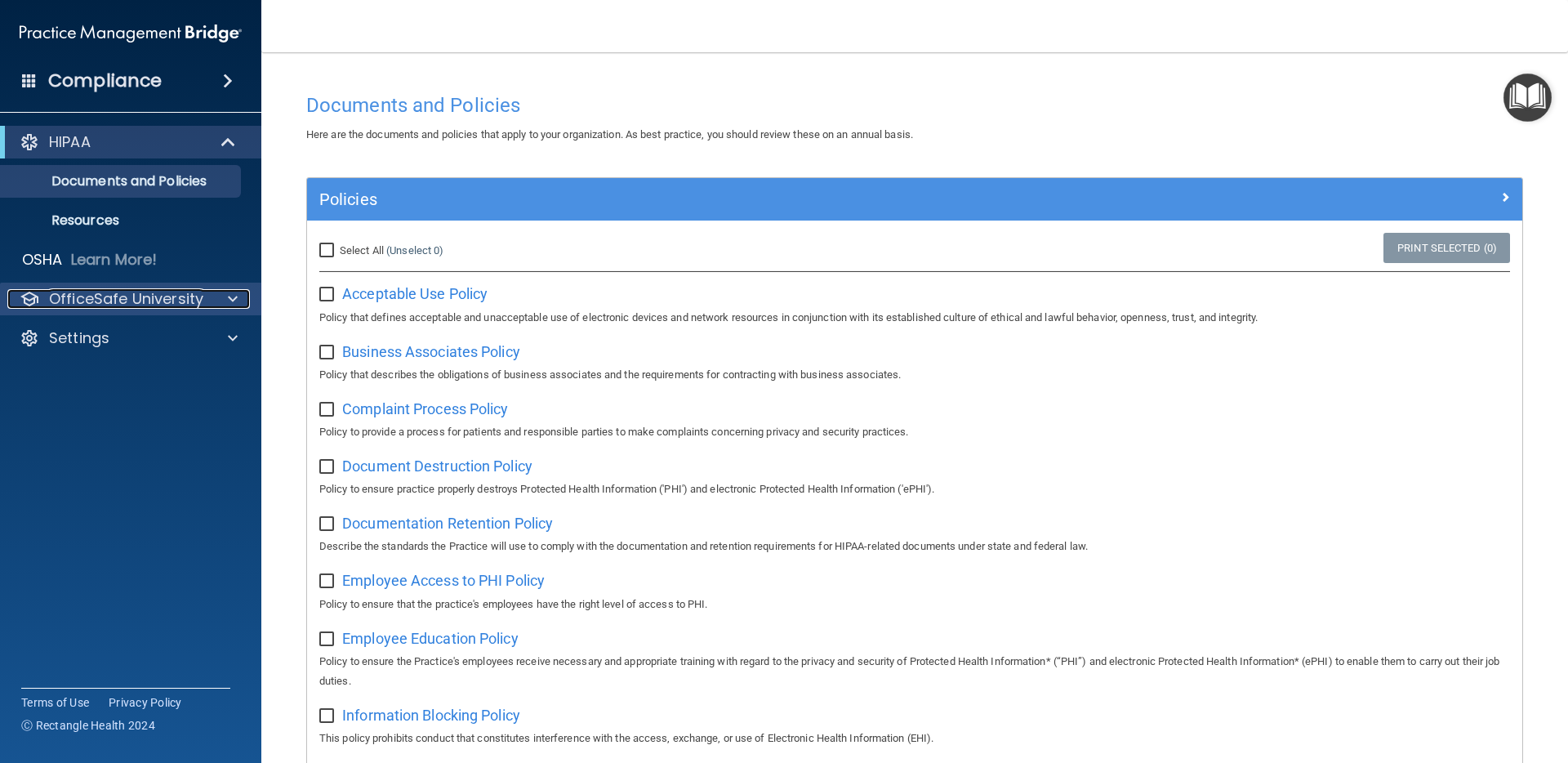
click at [114, 290] on p "OfficeSafe University" at bounding box center [126, 300] width 155 height 20
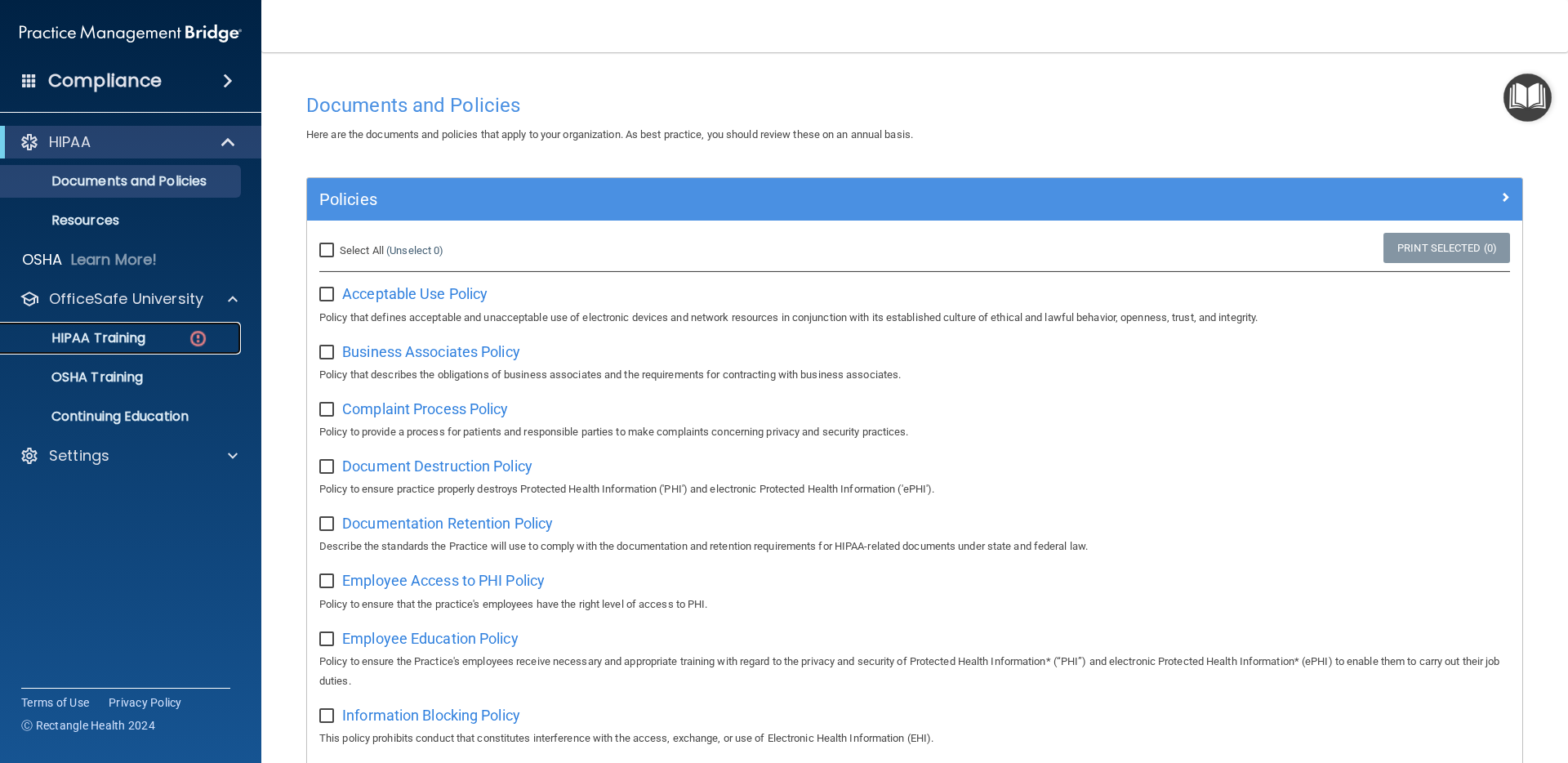
click at [133, 331] on p "HIPAA Training" at bounding box center [78, 339] width 135 height 16
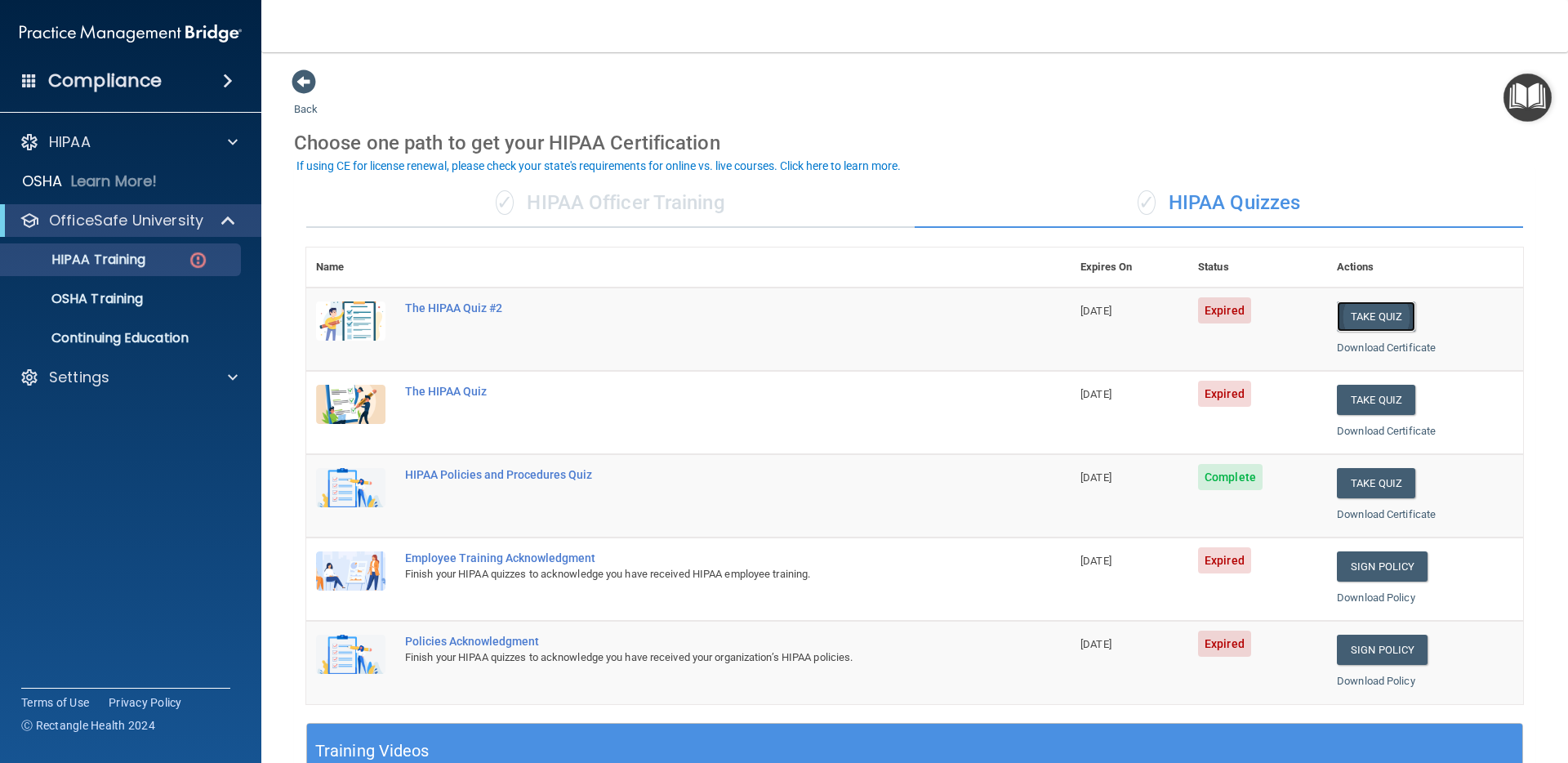
click at [1369, 309] on button "Take Quiz" at bounding box center [1375, 317] width 79 height 30
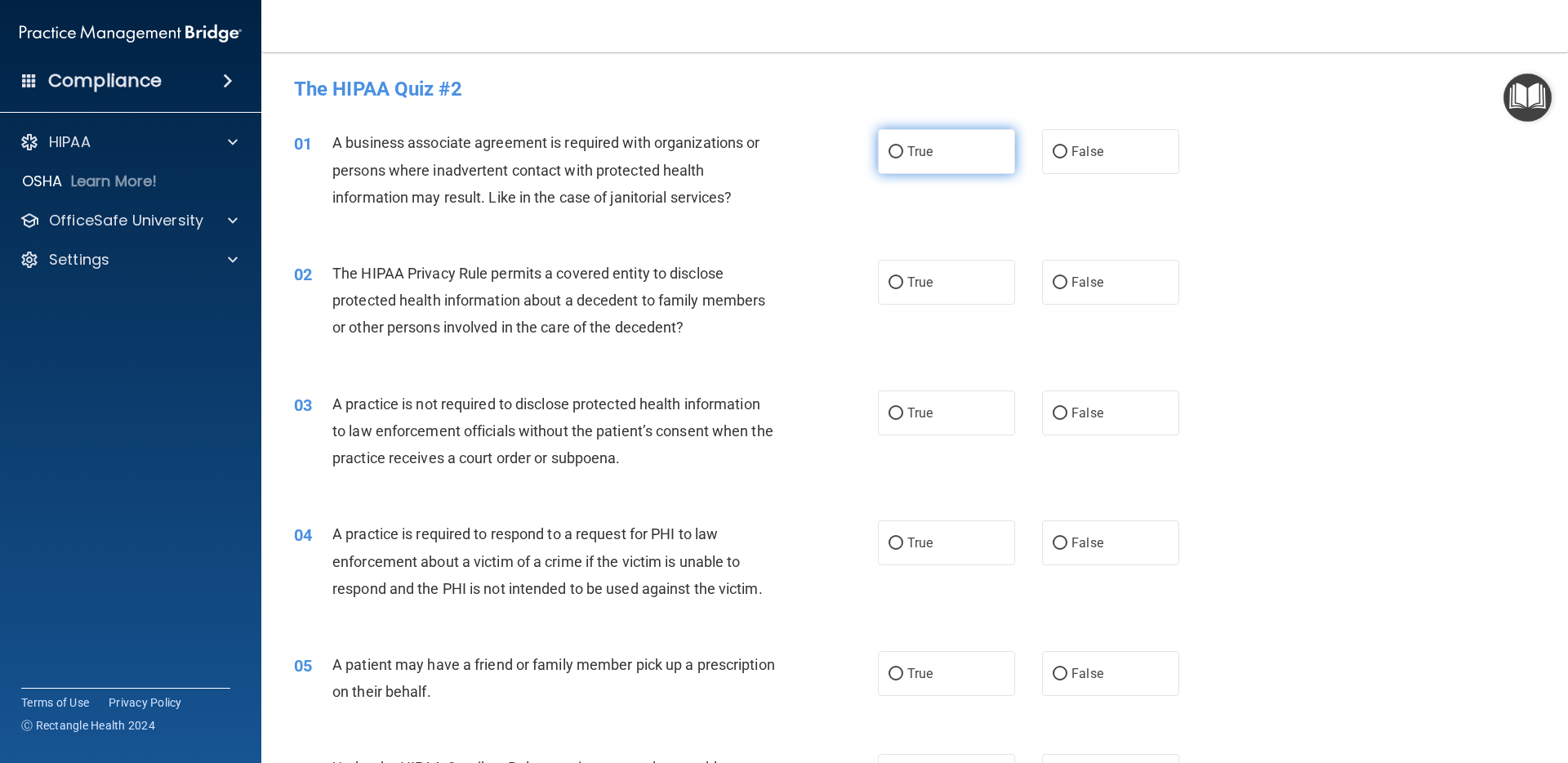
click at [902, 164] on label "True" at bounding box center [946, 151] width 137 height 45
click at [902, 159] on input "True" at bounding box center [895, 152] width 15 height 12
radio input "true"
click at [901, 280] on input "True" at bounding box center [895, 283] width 15 height 12
radio input "true"
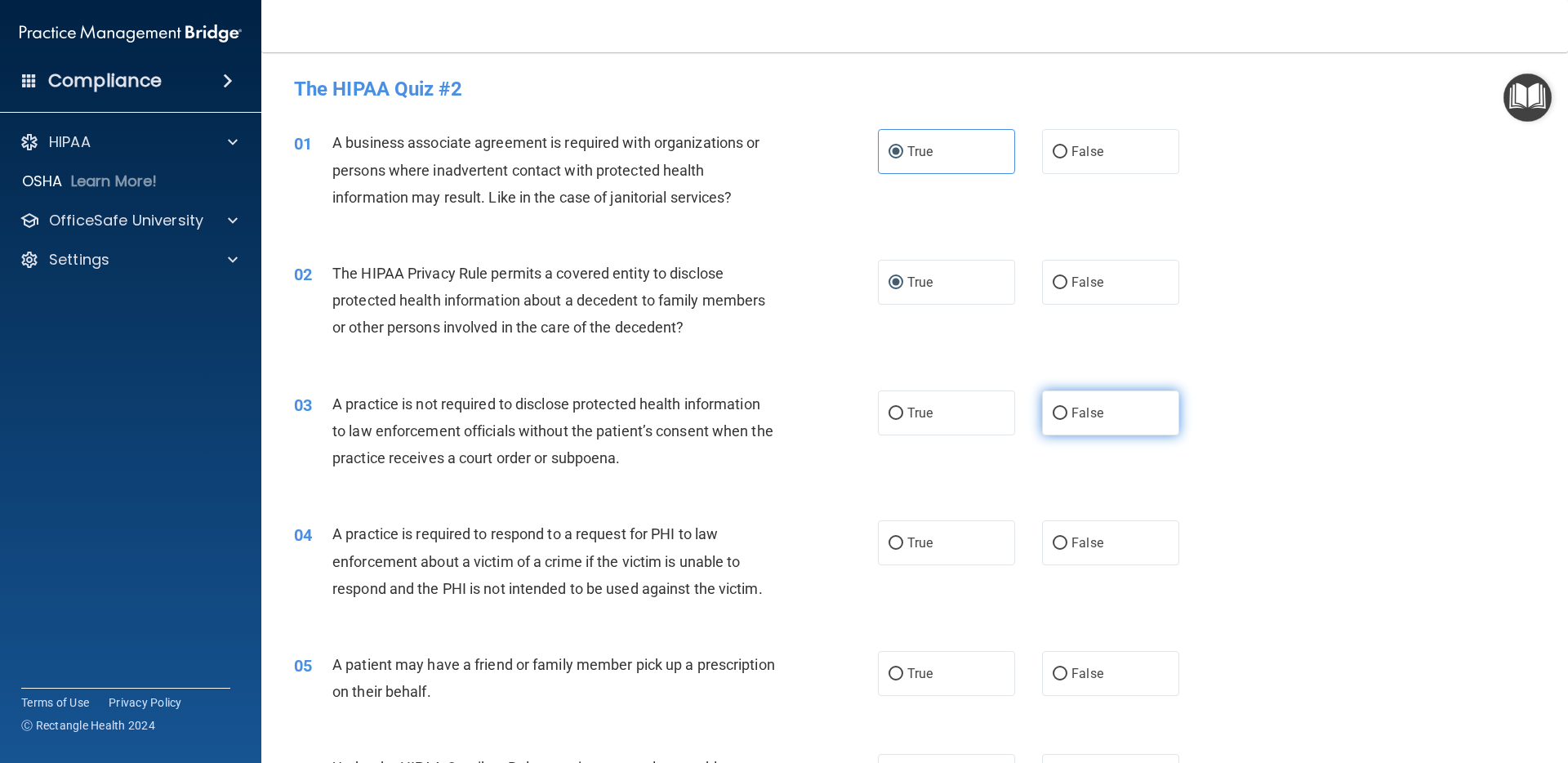
click at [1054, 420] on label "False" at bounding box center [1110, 412] width 137 height 45
click at [1054, 420] on input "False" at bounding box center [1060, 413] width 15 height 12
radio input "true"
click at [1068, 546] on label "False" at bounding box center [1110, 542] width 137 height 45
click at [1067, 546] on input "False" at bounding box center [1060, 543] width 15 height 12
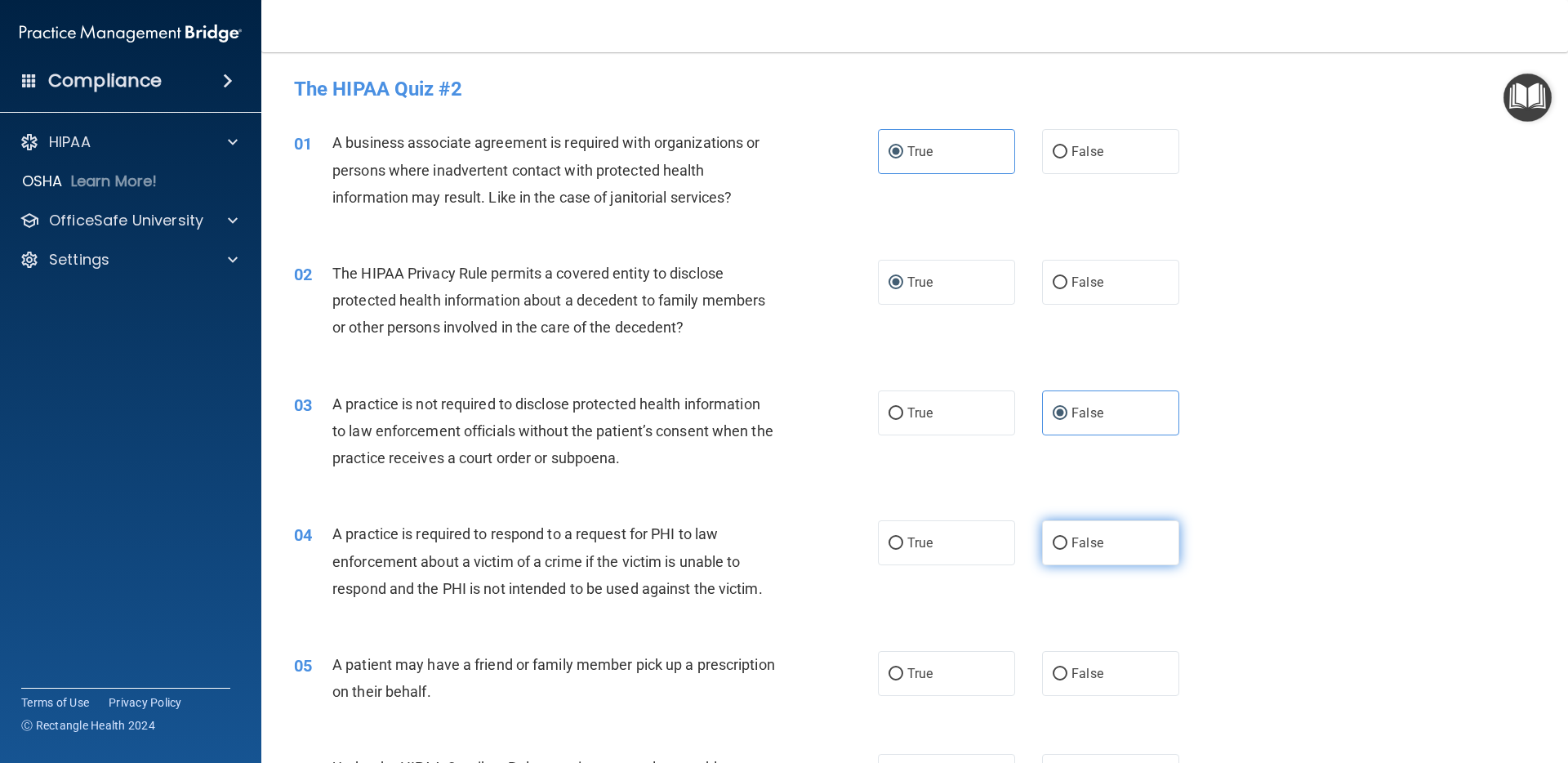
radio input "true"
drag, startPoint x: 1067, startPoint y: 676, endPoint x: 1147, endPoint y: 643, distance: 86.5
click at [1067, 676] on label "False" at bounding box center [1110, 673] width 137 height 45
click at [1067, 676] on input "False" at bounding box center [1060, 674] width 15 height 12
radio input "true"
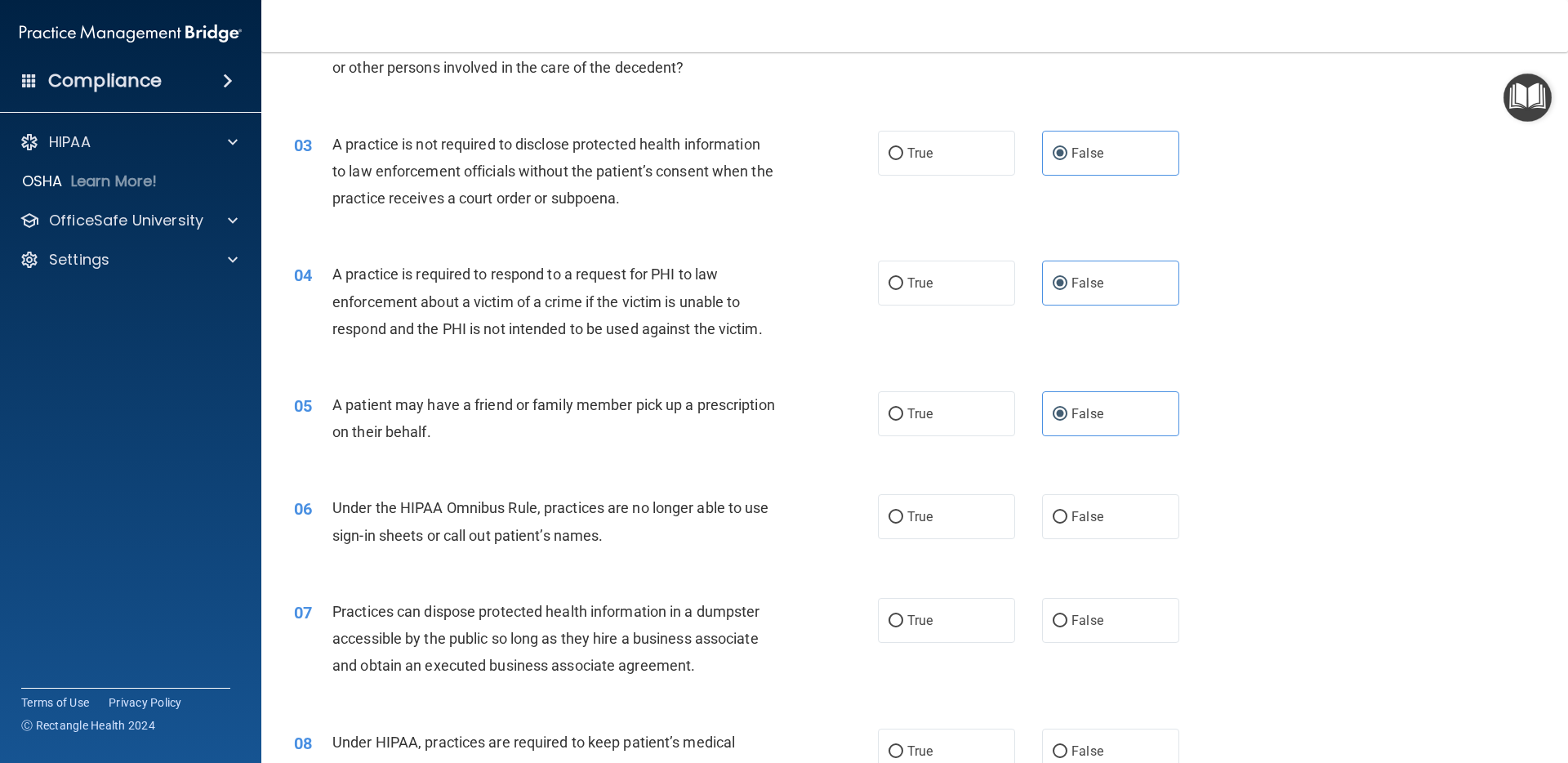
scroll to position [388, 0]
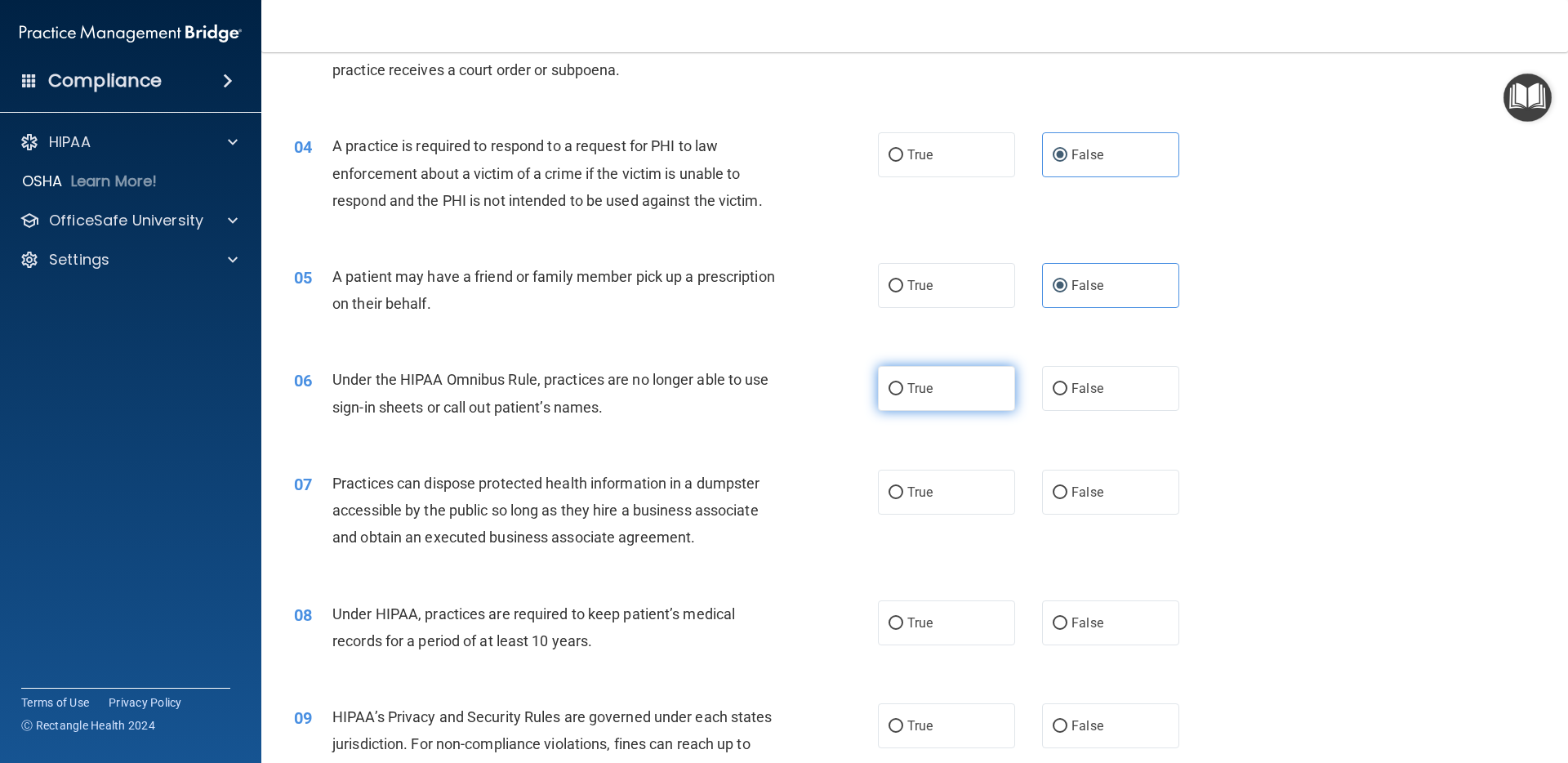
click at [904, 391] on label "True" at bounding box center [946, 388] width 137 height 45
click at [903, 391] on input "True" at bounding box center [895, 389] width 15 height 12
radio input "true"
click at [913, 489] on span "True" at bounding box center [919, 492] width 25 height 16
click at [903, 489] on input "True" at bounding box center [895, 493] width 15 height 12
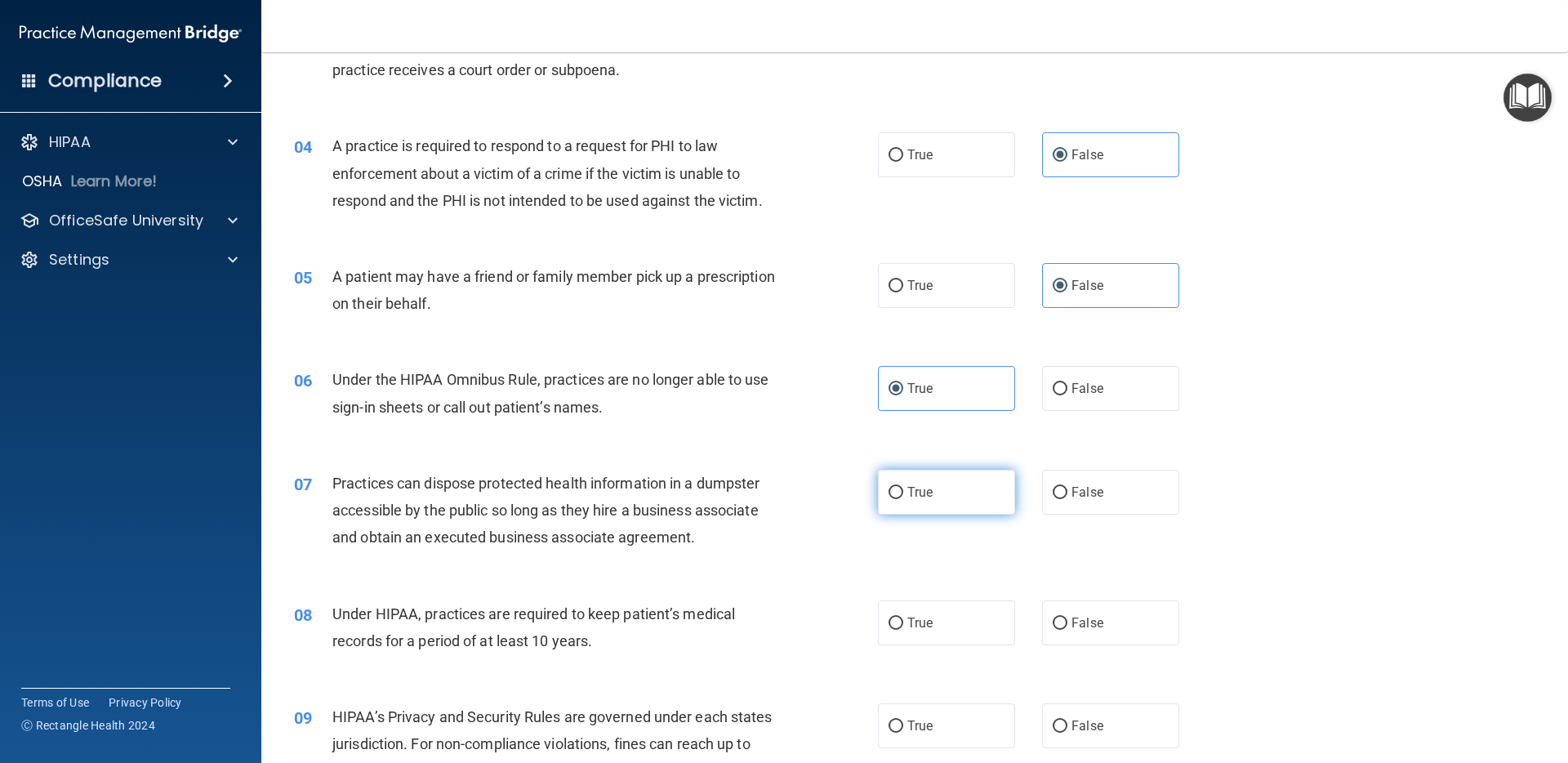
radio input "true"
click at [895, 613] on label "True" at bounding box center [946, 622] width 137 height 45
click at [895, 618] on input "True" at bounding box center [895, 624] width 15 height 12
radio input "true"
click at [1099, 732] on span "False" at bounding box center [1088, 726] width 32 height 16
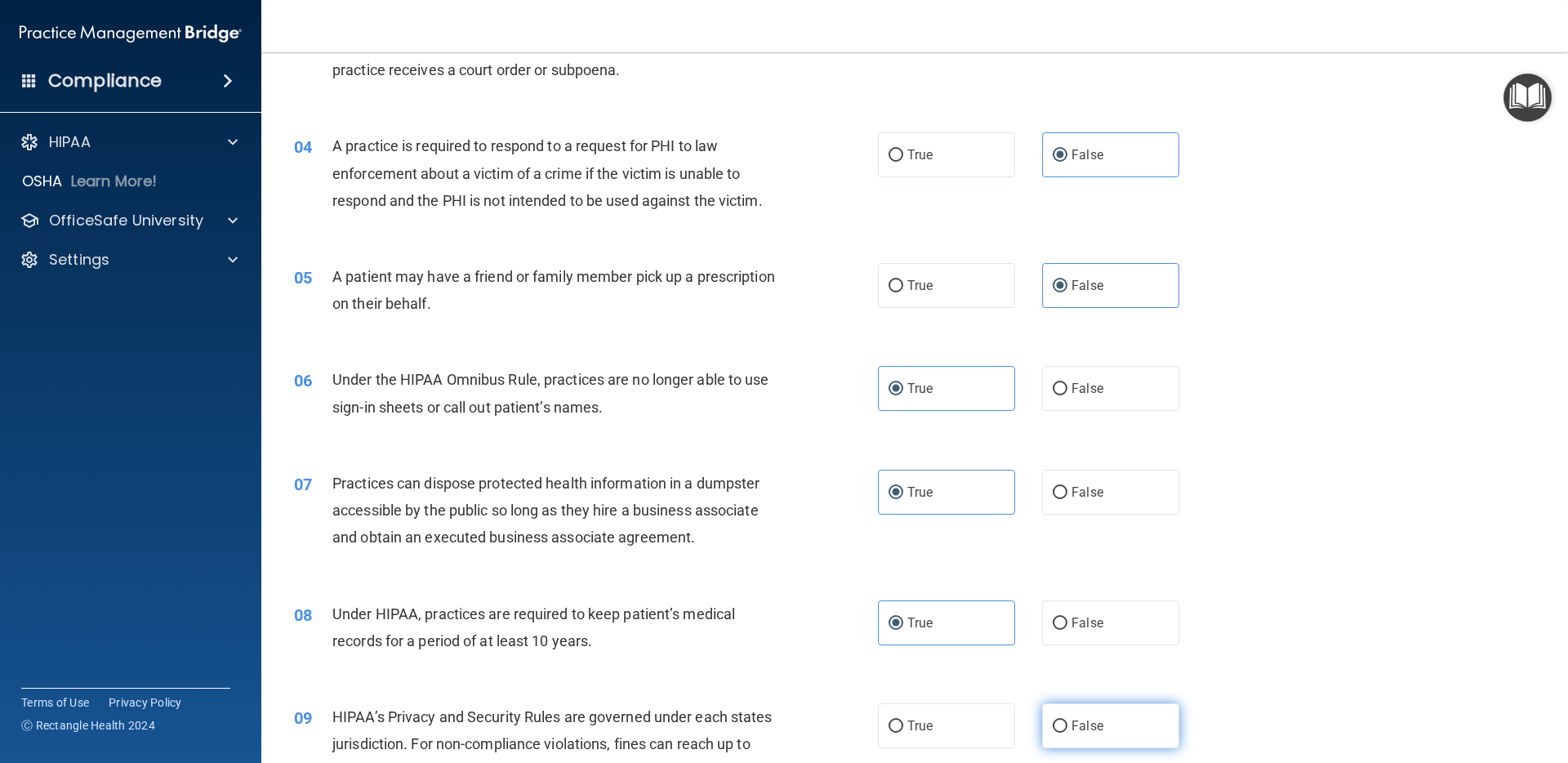
click at [1067, 732] on input "False" at bounding box center [1060, 727] width 15 height 12
radio input "true"
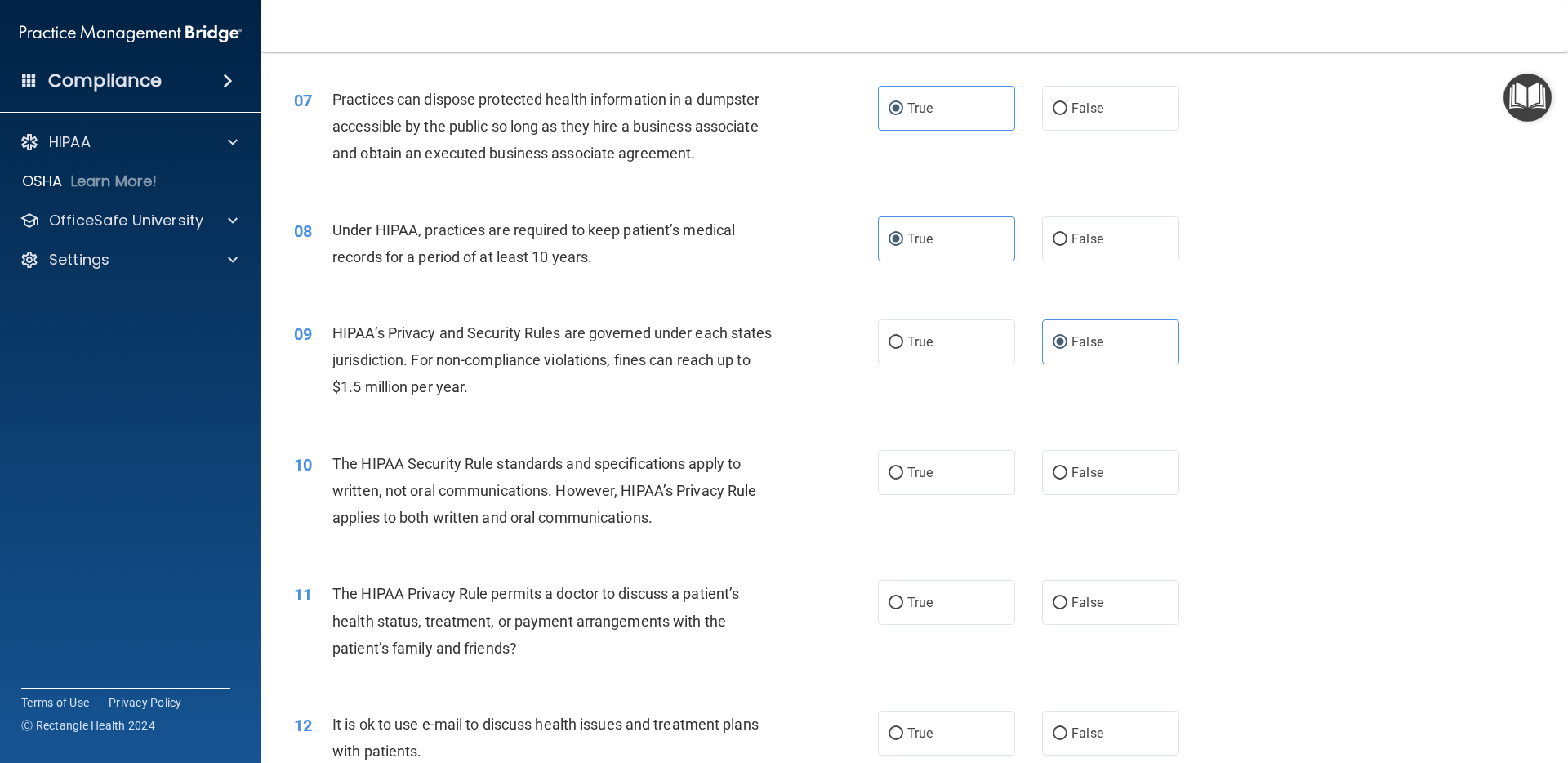
scroll to position [784, 0]
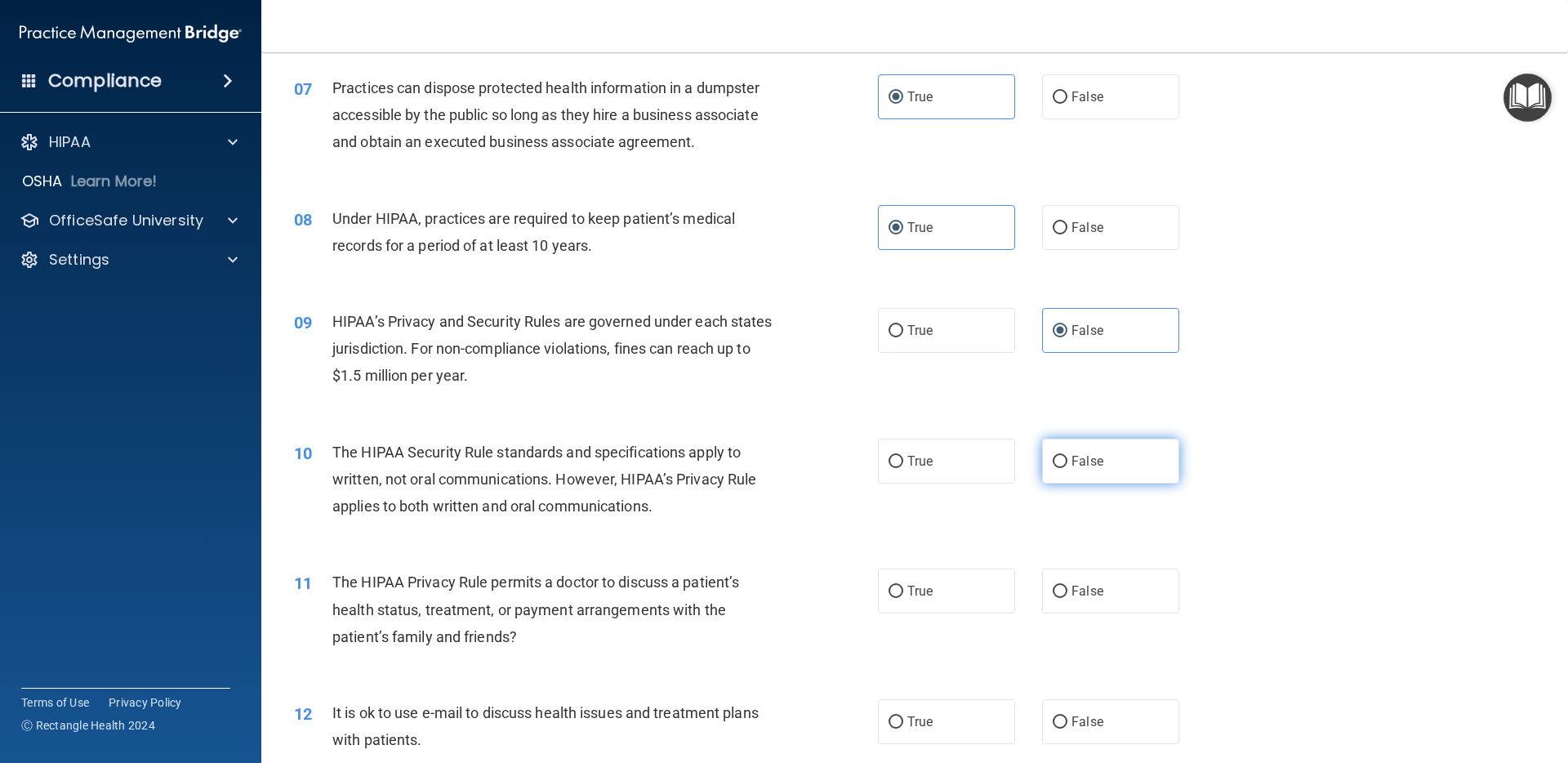
click at [1060, 465] on input "False" at bounding box center [1060, 462] width 15 height 12
radio input "true"
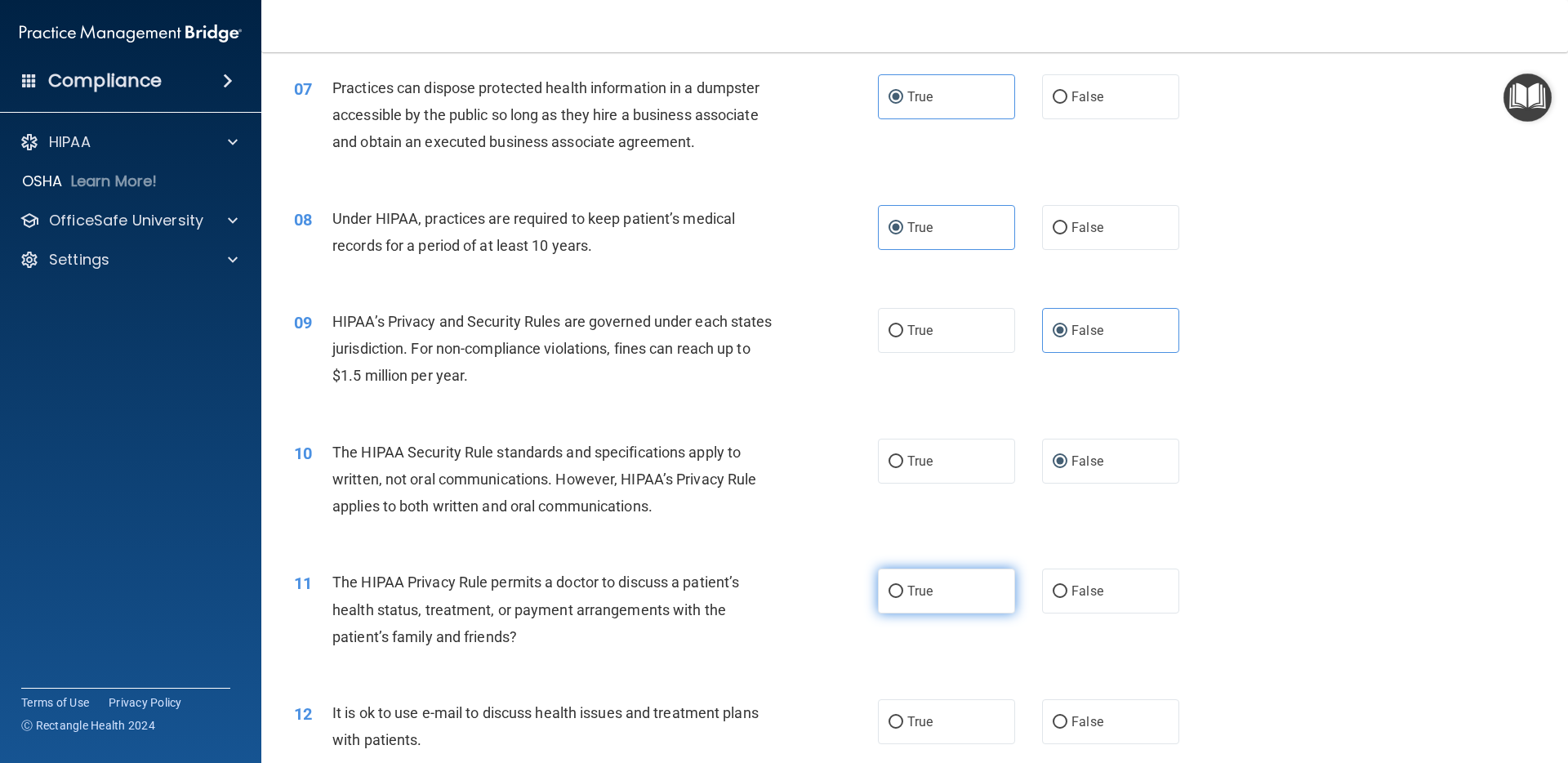
click at [939, 595] on label "True" at bounding box center [946, 590] width 137 height 45
click at [903, 595] on input "True" at bounding box center [895, 592] width 15 height 12
radio input "true"
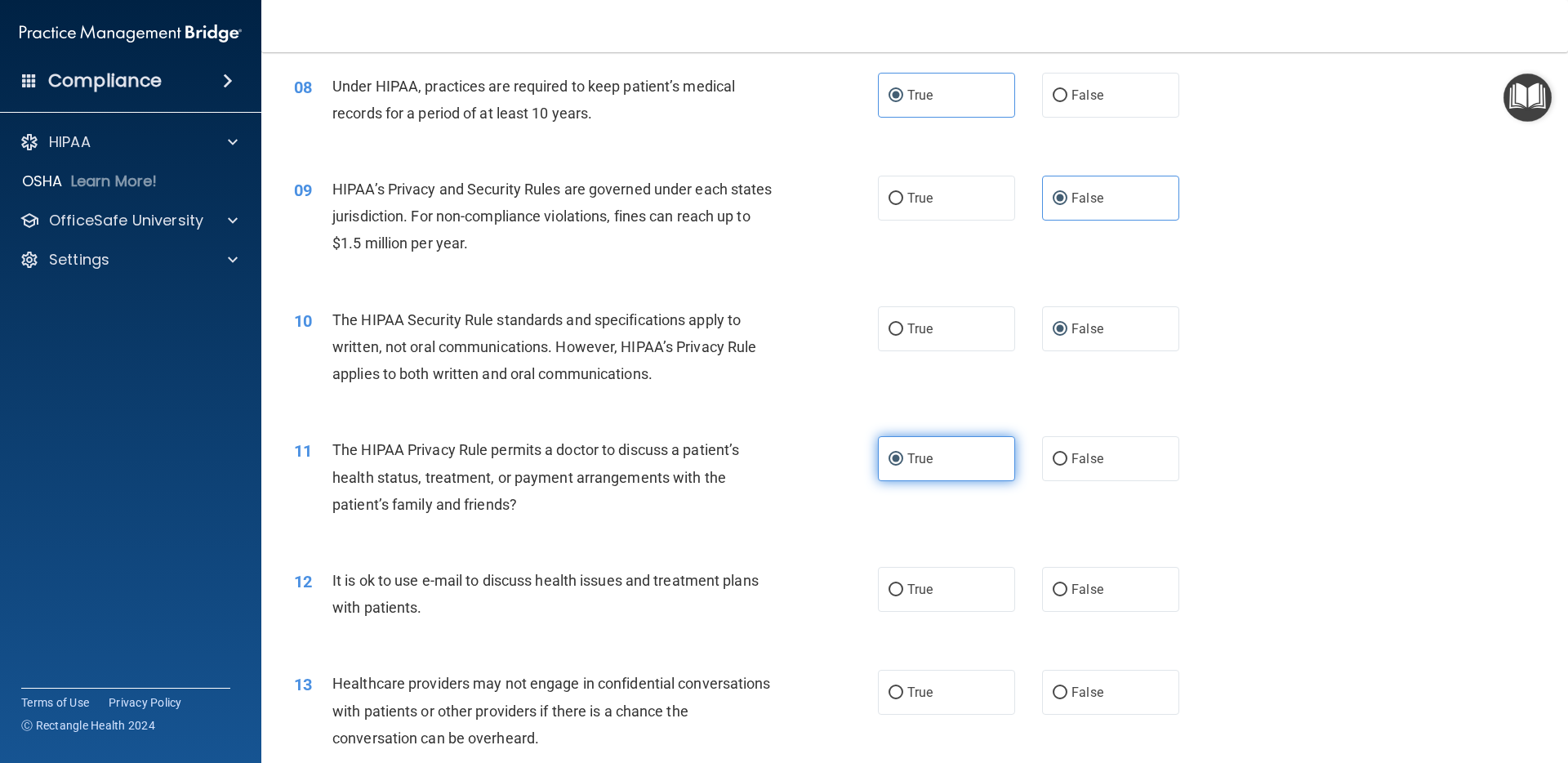
scroll to position [914, 0]
click at [939, 595] on label "True" at bounding box center [946, 591] width 137 height 45
click at [903, 595] on input "True" at bounding box center [895, 592] width 15 height 12
radio input "true"
click at [953, 696] on label "True" at bounding box center [946, 694] width 137 height 45
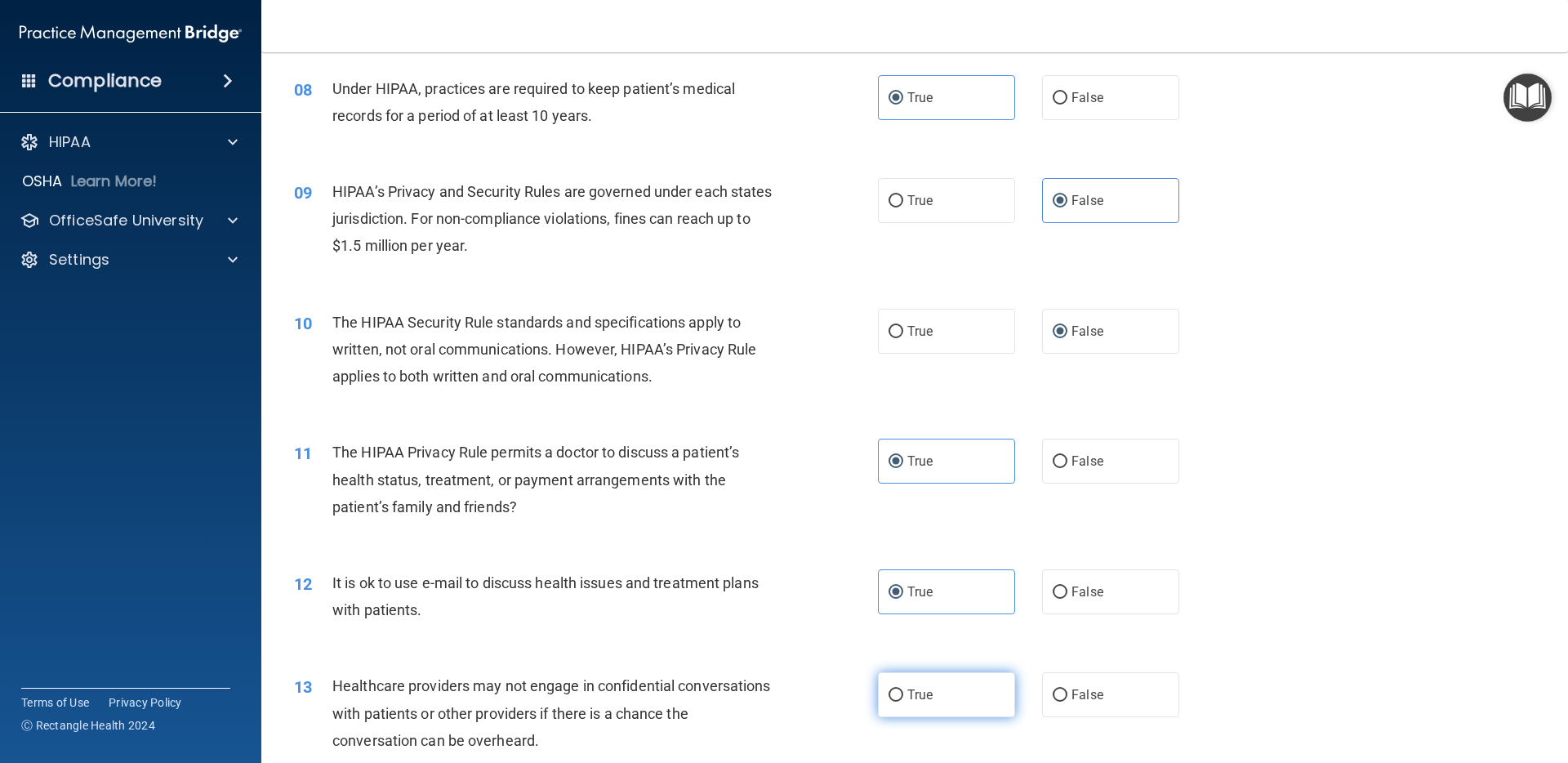
click at [903, 696] on input "True" at bounding box center [895, 696] width 15 height 12
radio input "true"
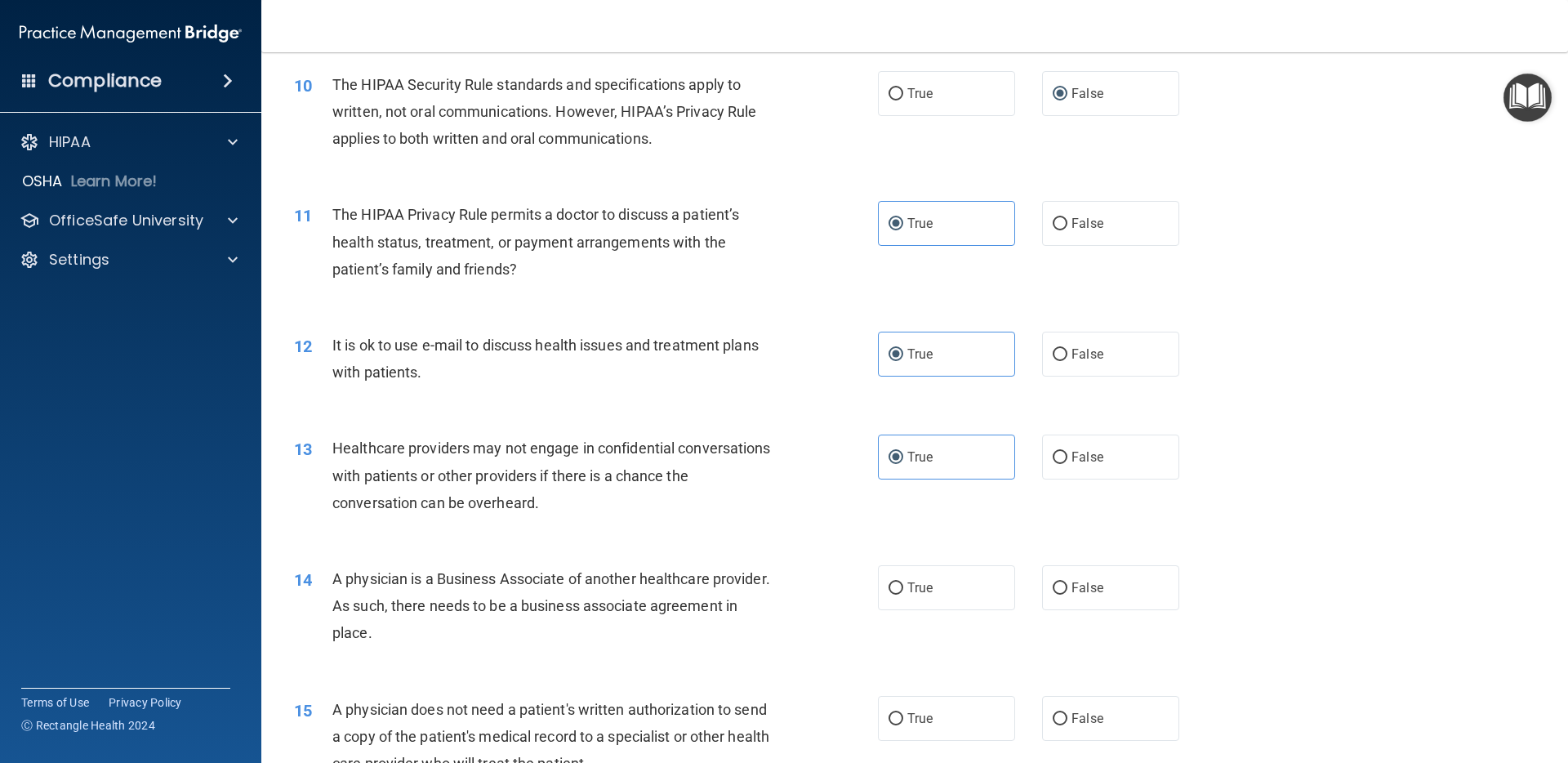
scroll to position [1189, 0]
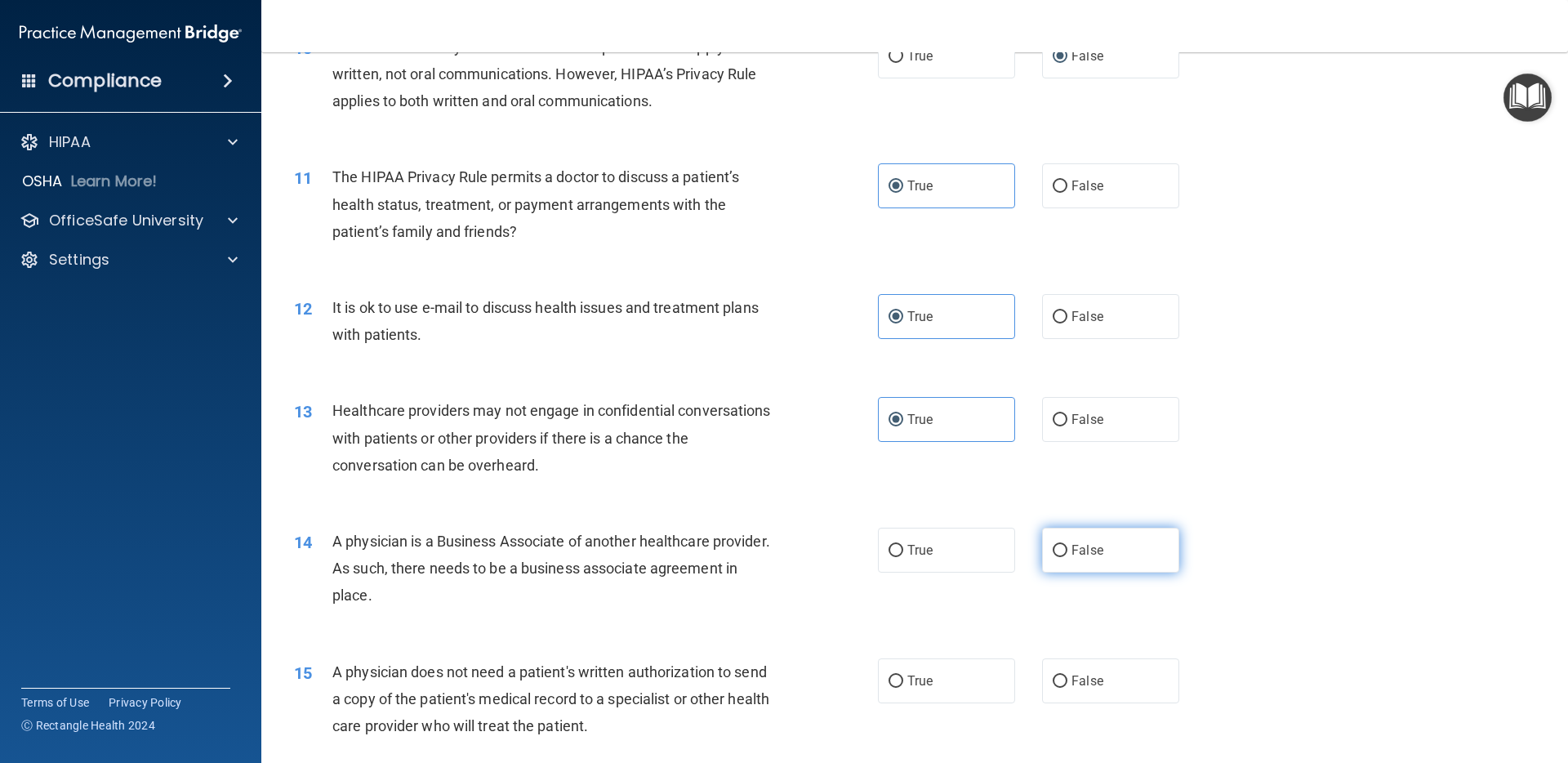
click at [1088, 556] on span "False" at bounding box center [1088, 550] width 32 height 16
click at [1067, 556] on input "False" at bounding box center [1060, 551] width 15 height 12
radio input "true"
click at [1083, 666] on label "False" at bounding box center [1110, 680] width 137 height 45
click at [1067, 676] on input "False" at bounding box center [1060, 682] width 15 height 12
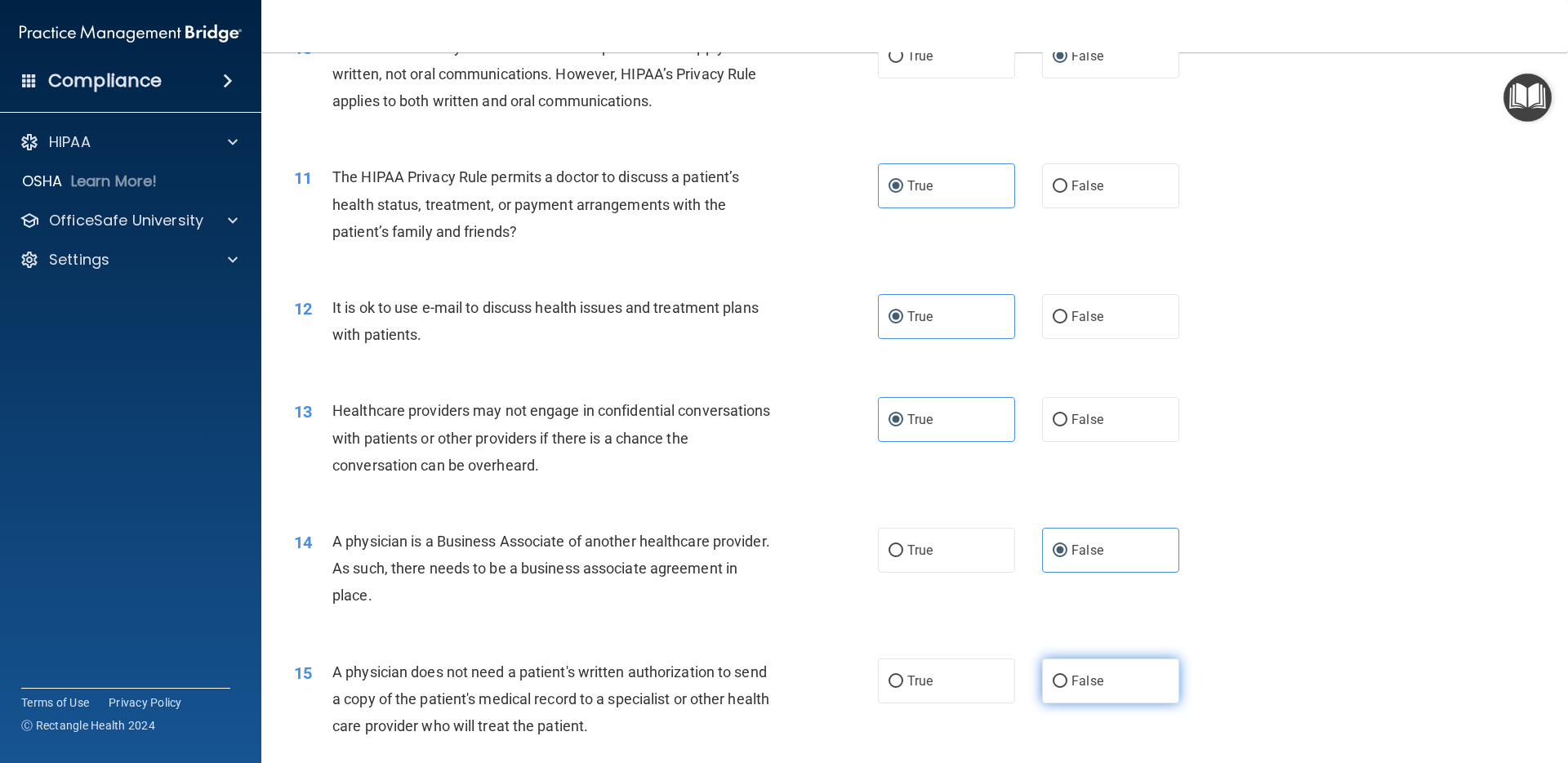
radio input "true"
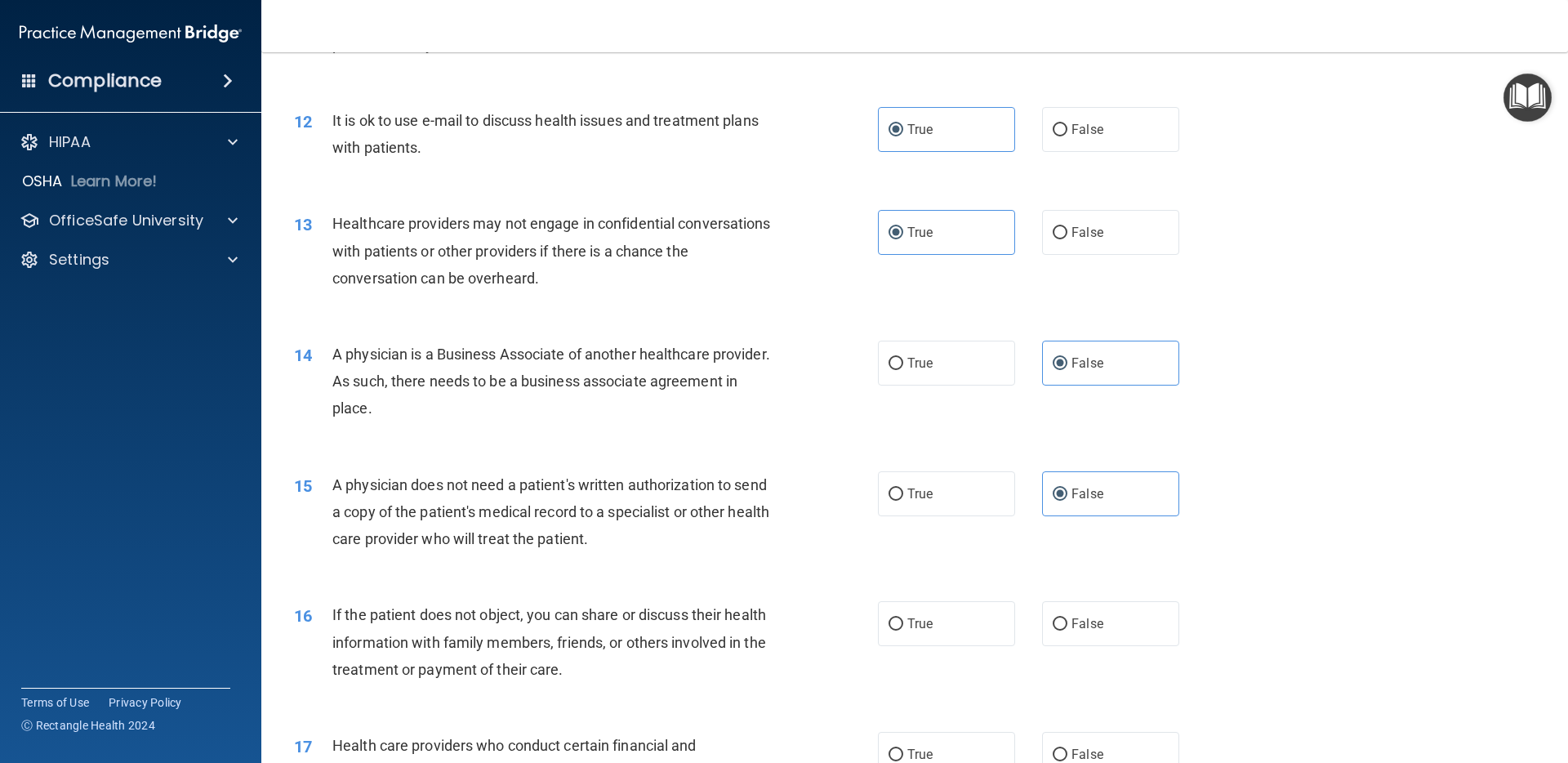
scroll to position [1445, 0]
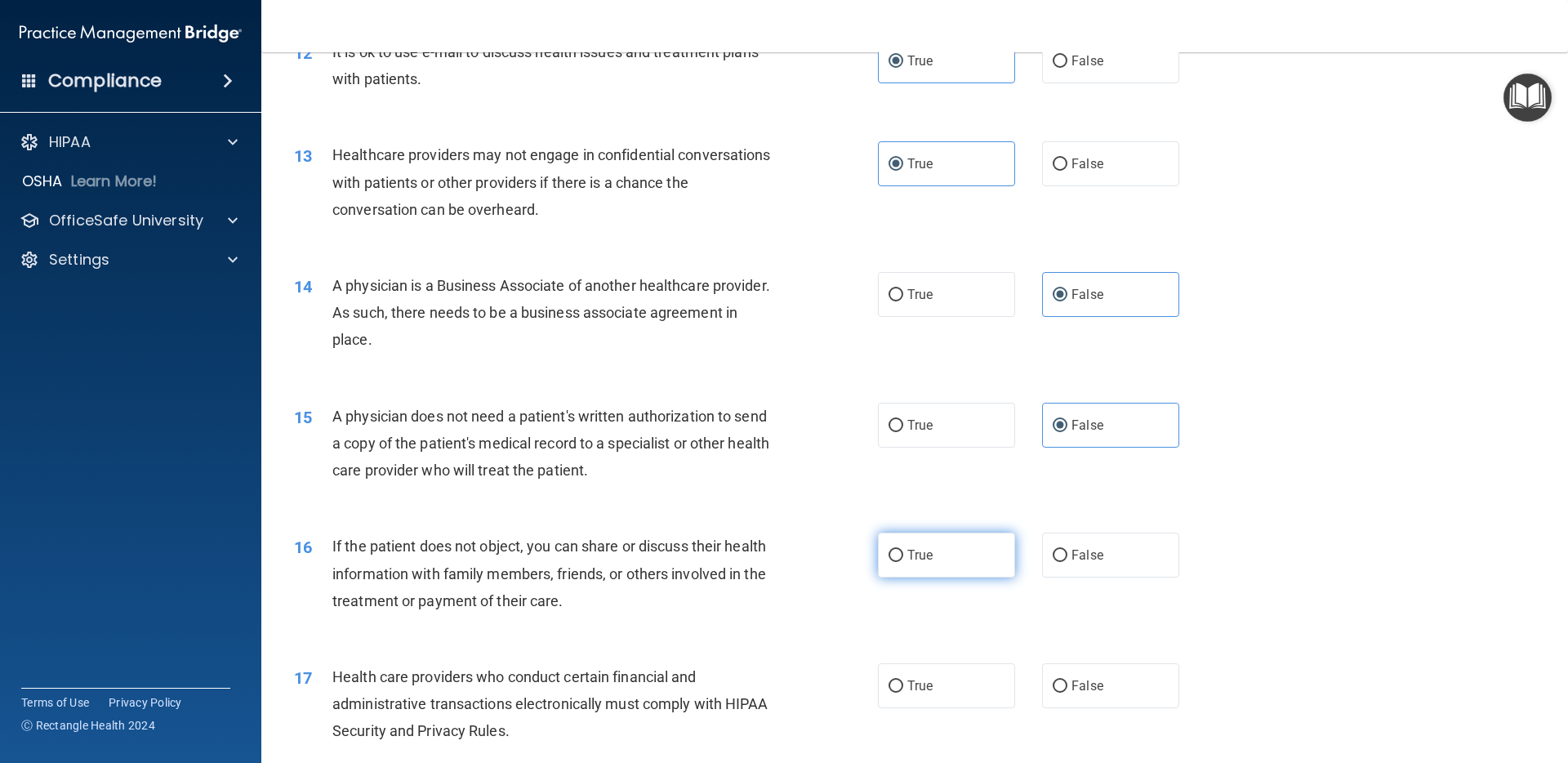
click at [933, 561] on label "True" at bounding box center [946, 554] width 137 height 45
click at [903, 561] on input "True" at bounding box center [895, 556] width 15 height 12
radio input "true"
click at [964, 674] on label "True" at bounding box center [946, 685] width 137 height 45
click at [903, 681] on input "True" at bounding box center [895, 687] width 15 height 12
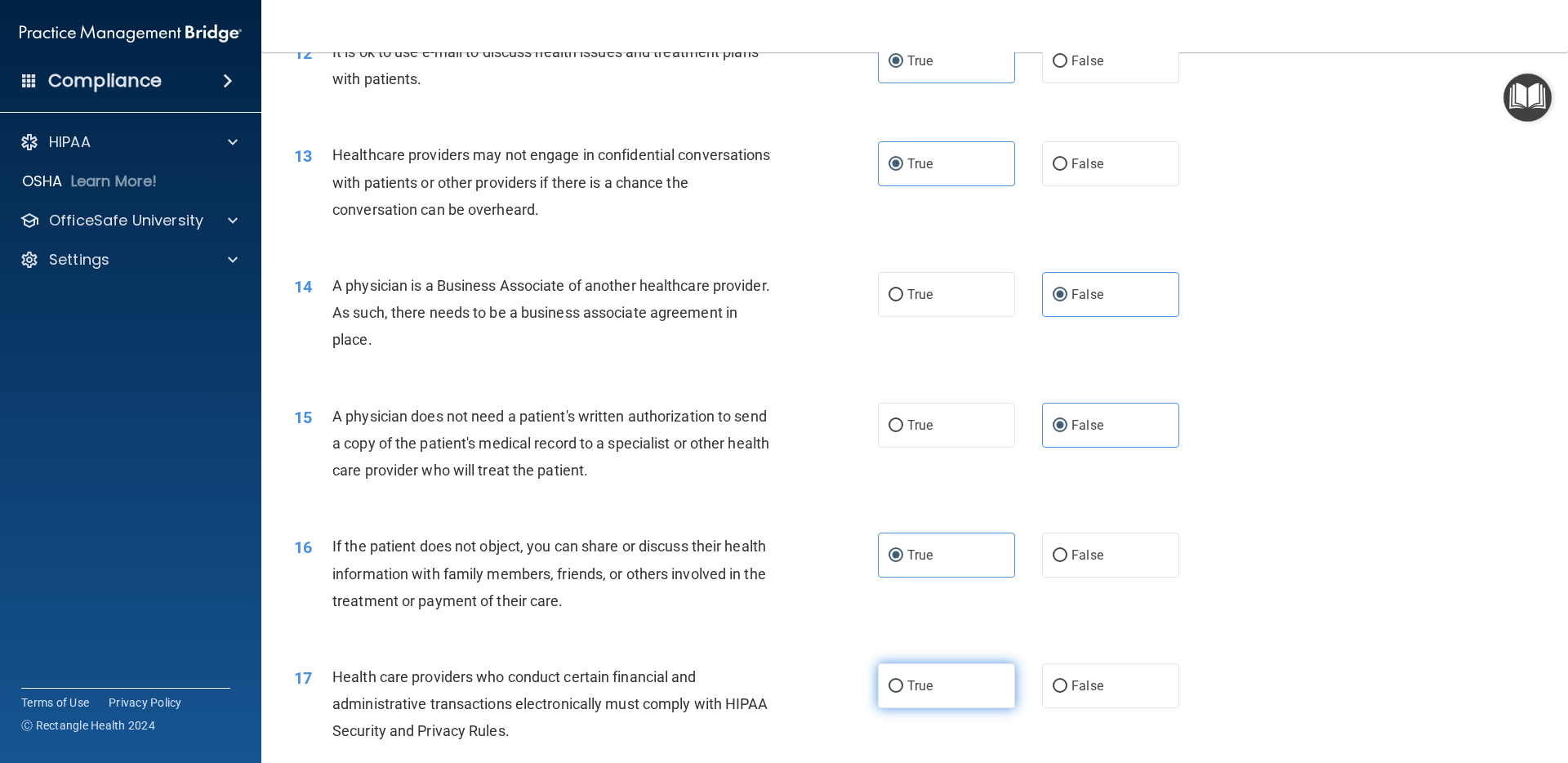
radio input "true"
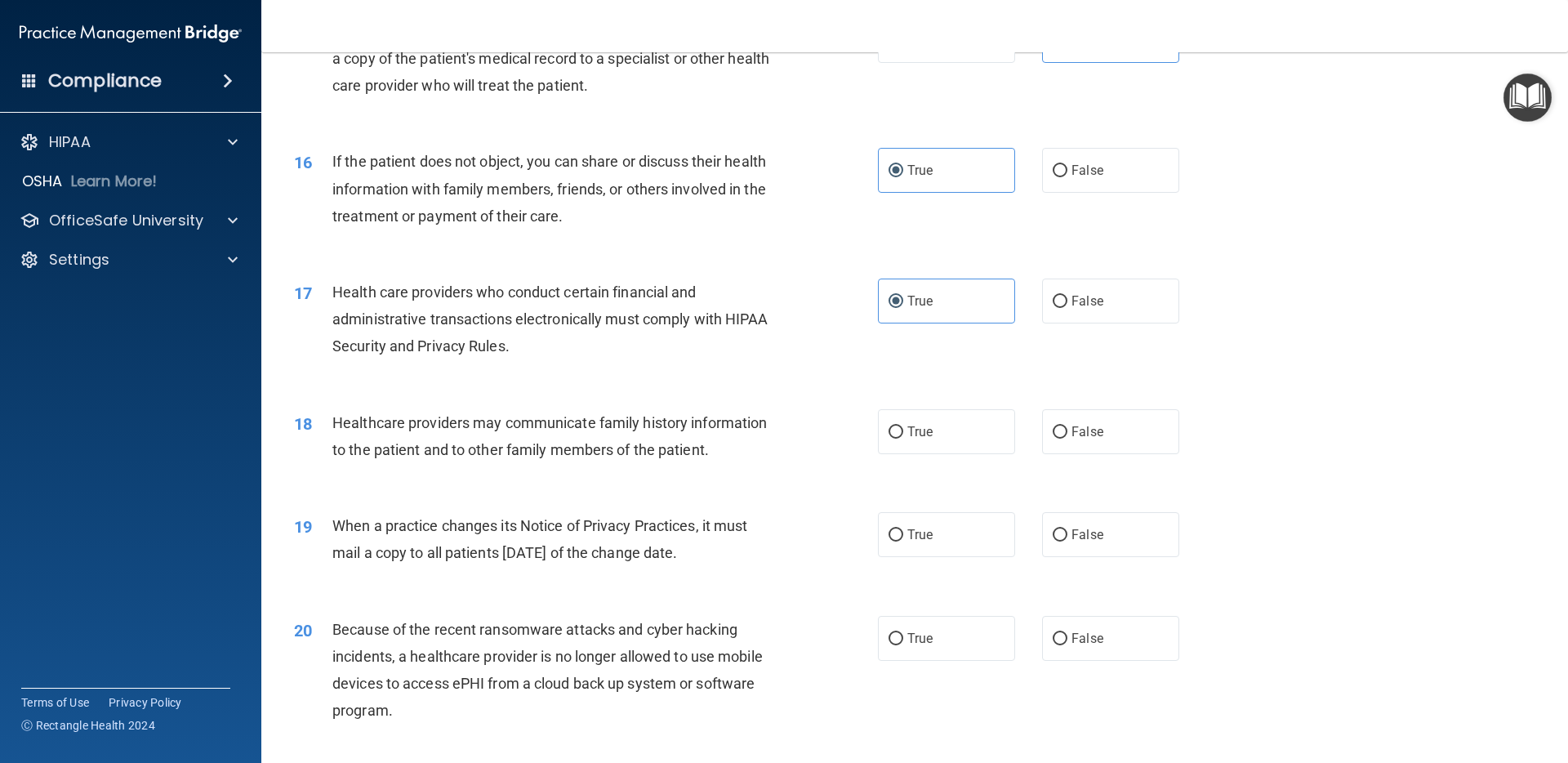
scroll to position [1856, 0]
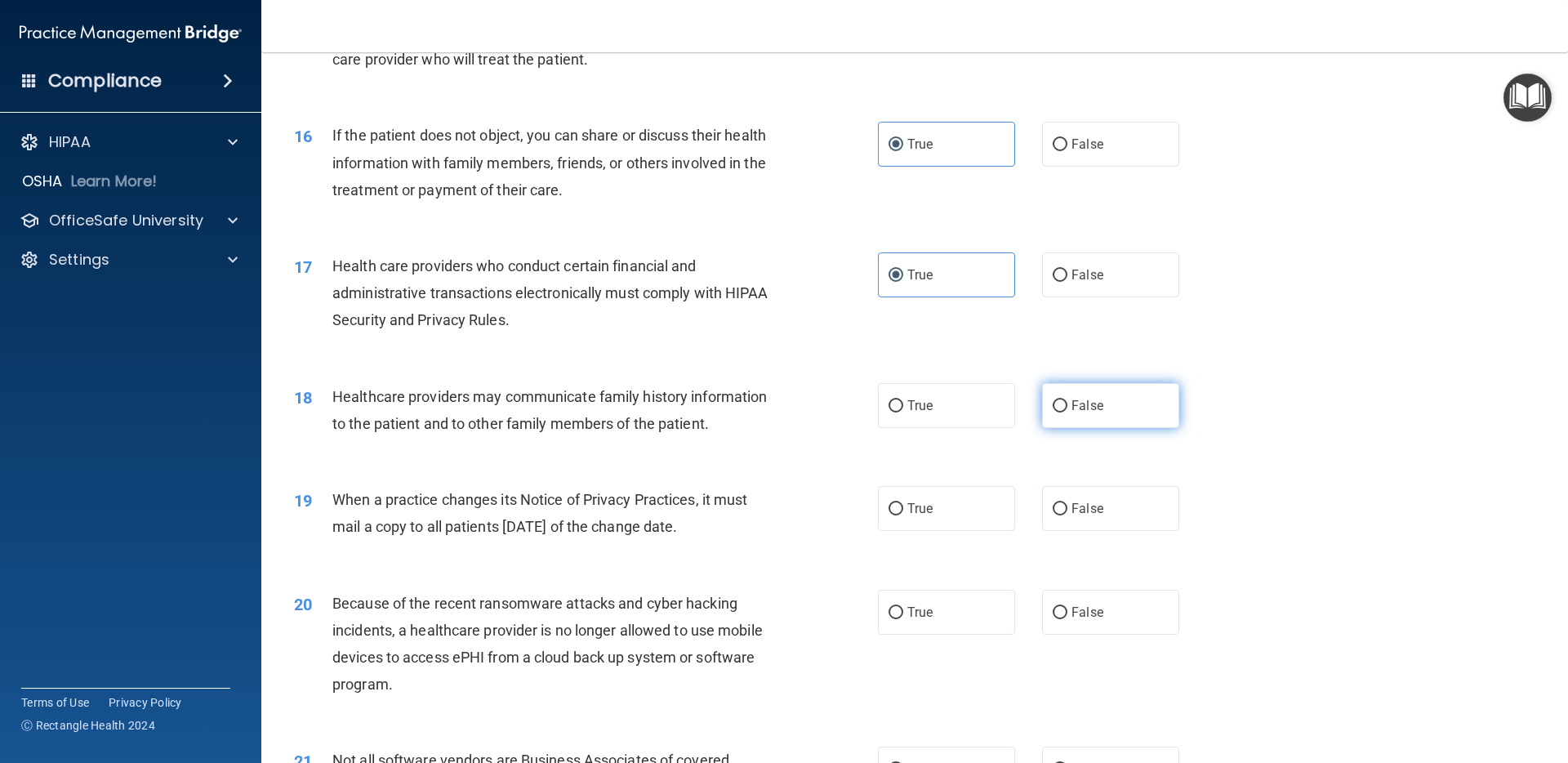
click at [1112, 411] on label "False" at bounding box center [1110, 405] width 137 height 45
click at [1067, 411] on input "False" at bounding box center [1060, 406] width 15 height 12
radio input "true"
click at [918, 505] on span "True" at bounding box center [919, 509] width 25 height 16
click at [903, 505] on input "True" at bounding box center [895, 509] width 15 height 12
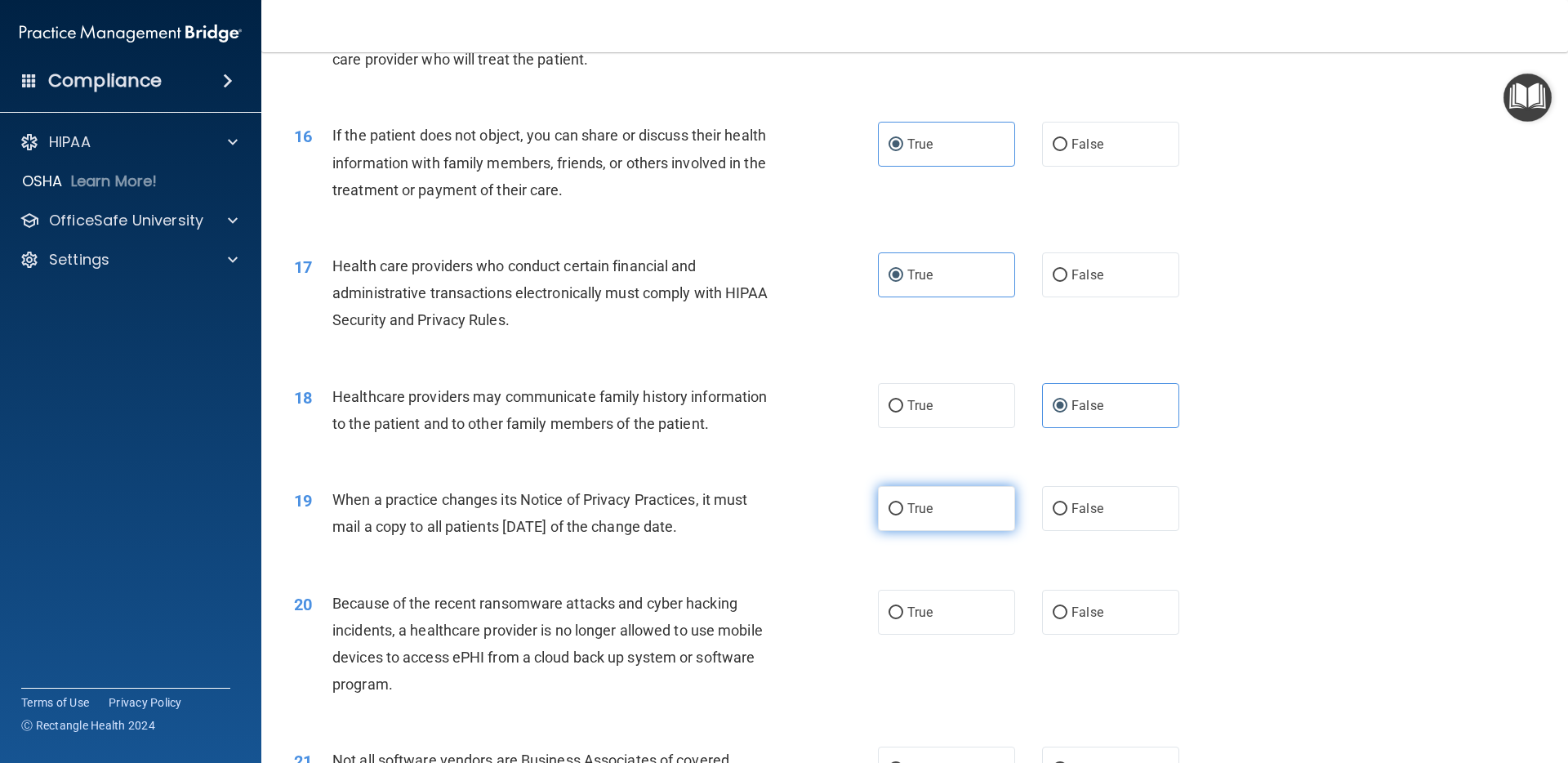
radio input "true"
click at [925, 617] on span "True" at bounding box center [919, 612] width 25 height 16
click at [903, 617] on input "True" at bounding box center [895, 613] width 15 height 12
radio input "true"
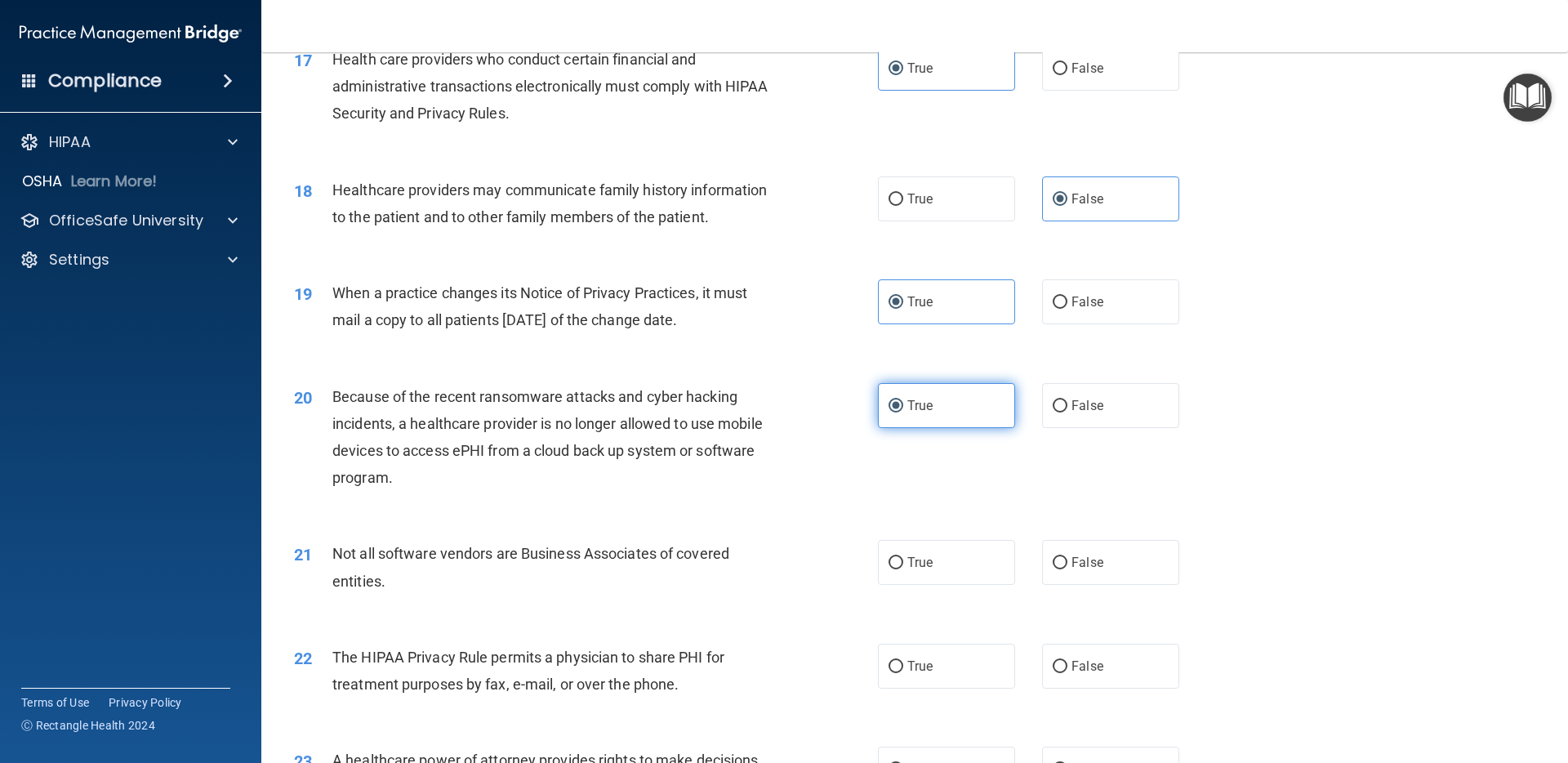
scroll to position [2146, 0]
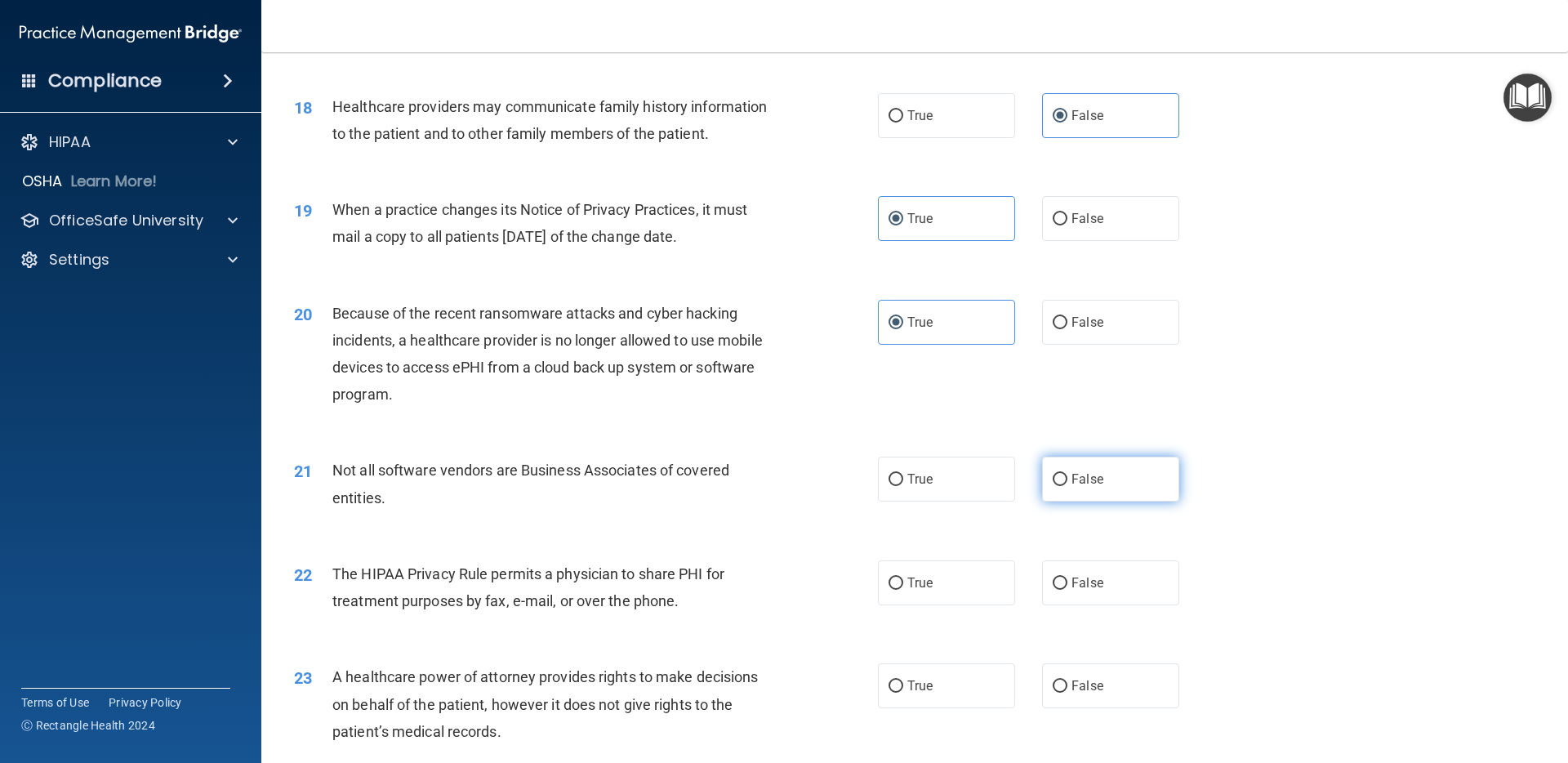
click at [1099, 485] on span "False" at bounding box center [1088, 479] width 32 height 16
click at [1067, 485] on input "False" at bounding box center [1060, 480] width 15 height 12
radio input "true"
click at [925, 589] on span "True" at bounding box center [919, 583] width 25 height 16
click at [903, 589] on input "True" at bounding box center [895, 583] width 15 height 12
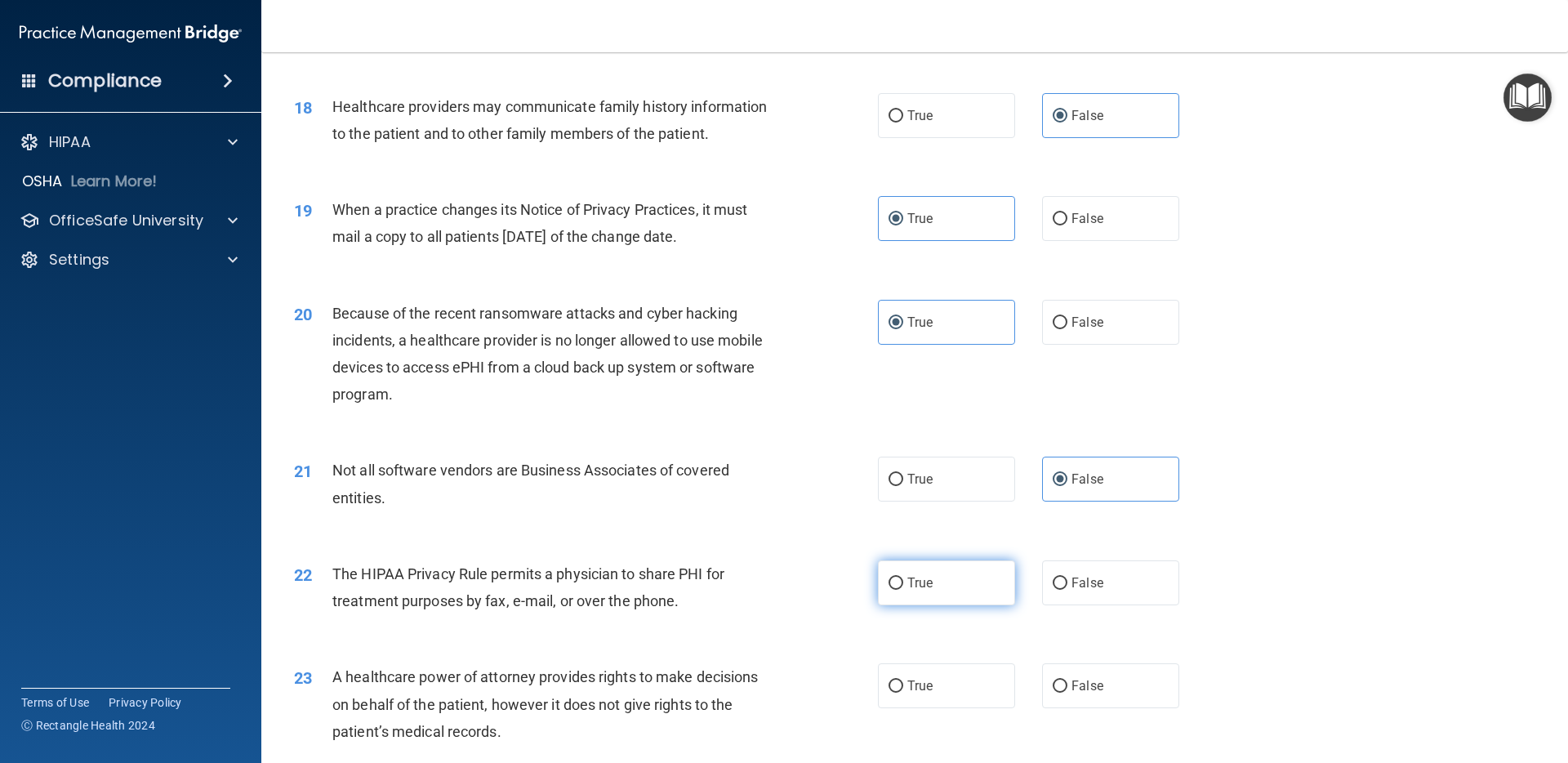
radio input "true"
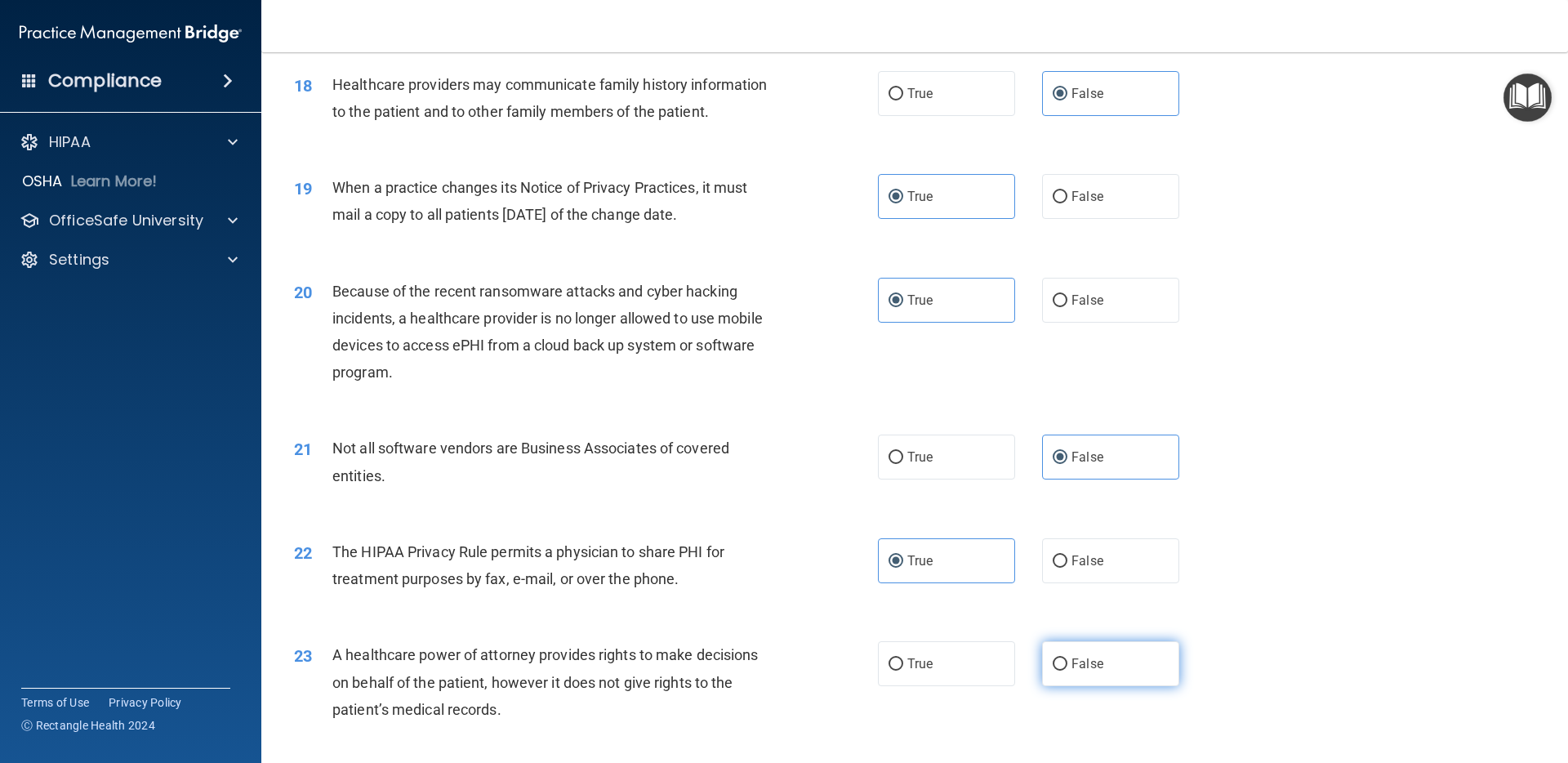
drag, startPoint x: 1093, startPoint y: 667, endPoint x: 1094, endPoint y: 655, distance: 12.0
click at [1093, 667] on span "False" at bounding box center [1088, 664] width 32 height 16
click at [1067, 667] on input "False" at bounding box center [1060, 664] width 15 height 12
radio input "true"
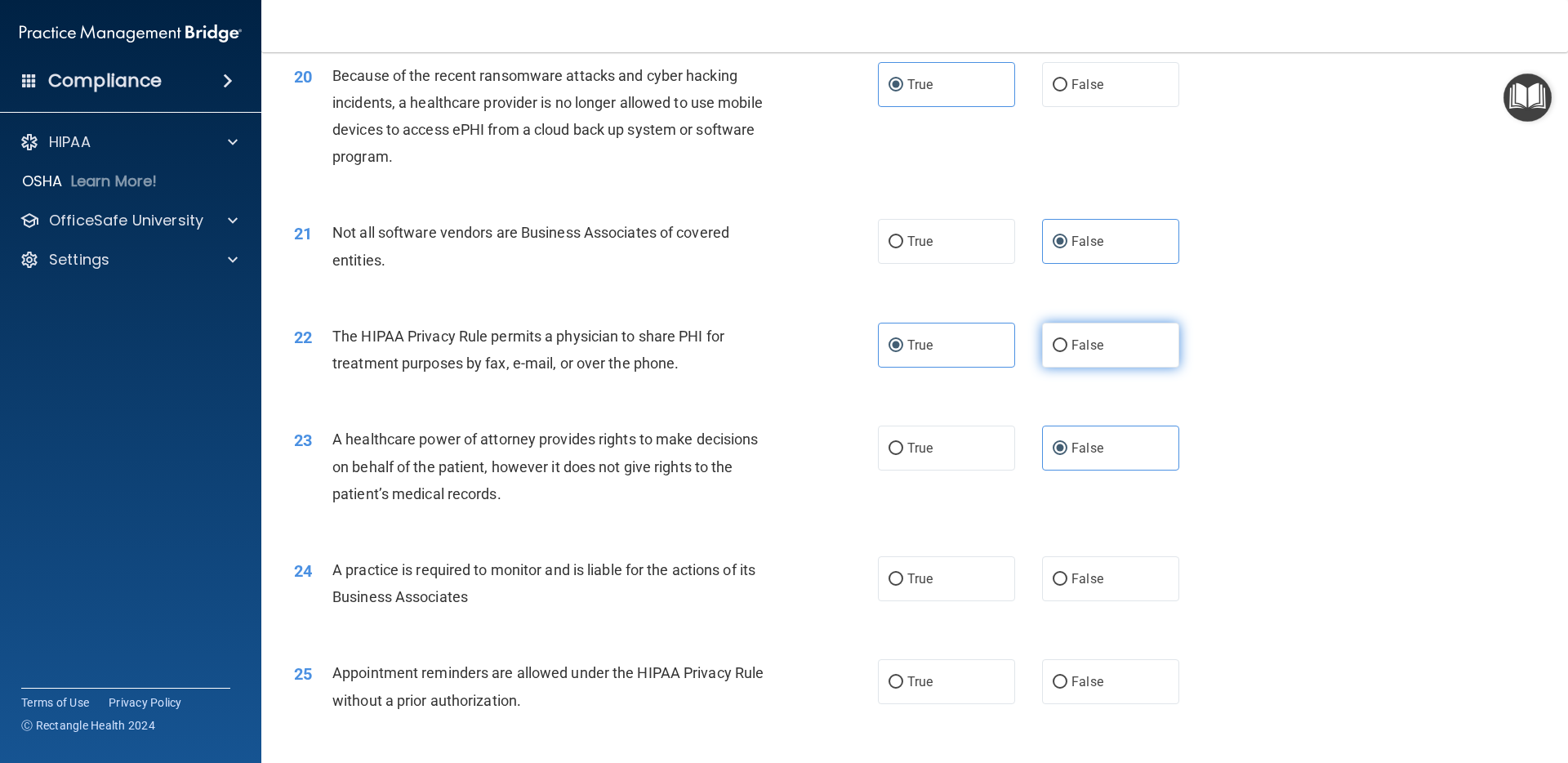
scroll to position [2467, 0]
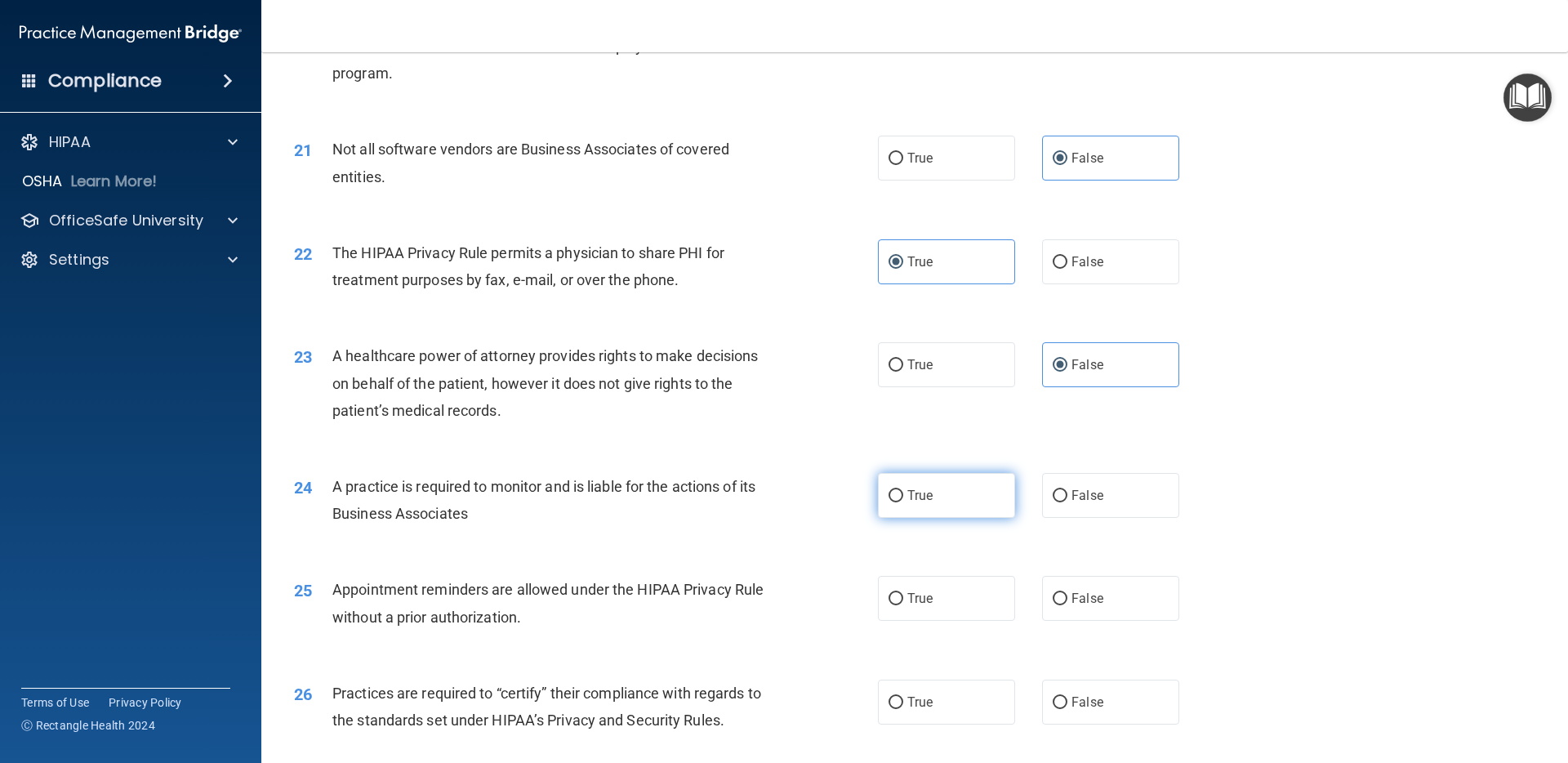
click at [945, 501] on label "True" at bounding box center [946, 495] width 137 height 45
click at [903, 501] on input "True" at bounding box center [895, 496] width 15 height 12
radio input "true"
click at [1101, 602] on span "False" at bounding box center [1088, 599] width 32 height 16
click at [1067, 602] on input "False" at bounding box center [1060, 599] width 15 height 12
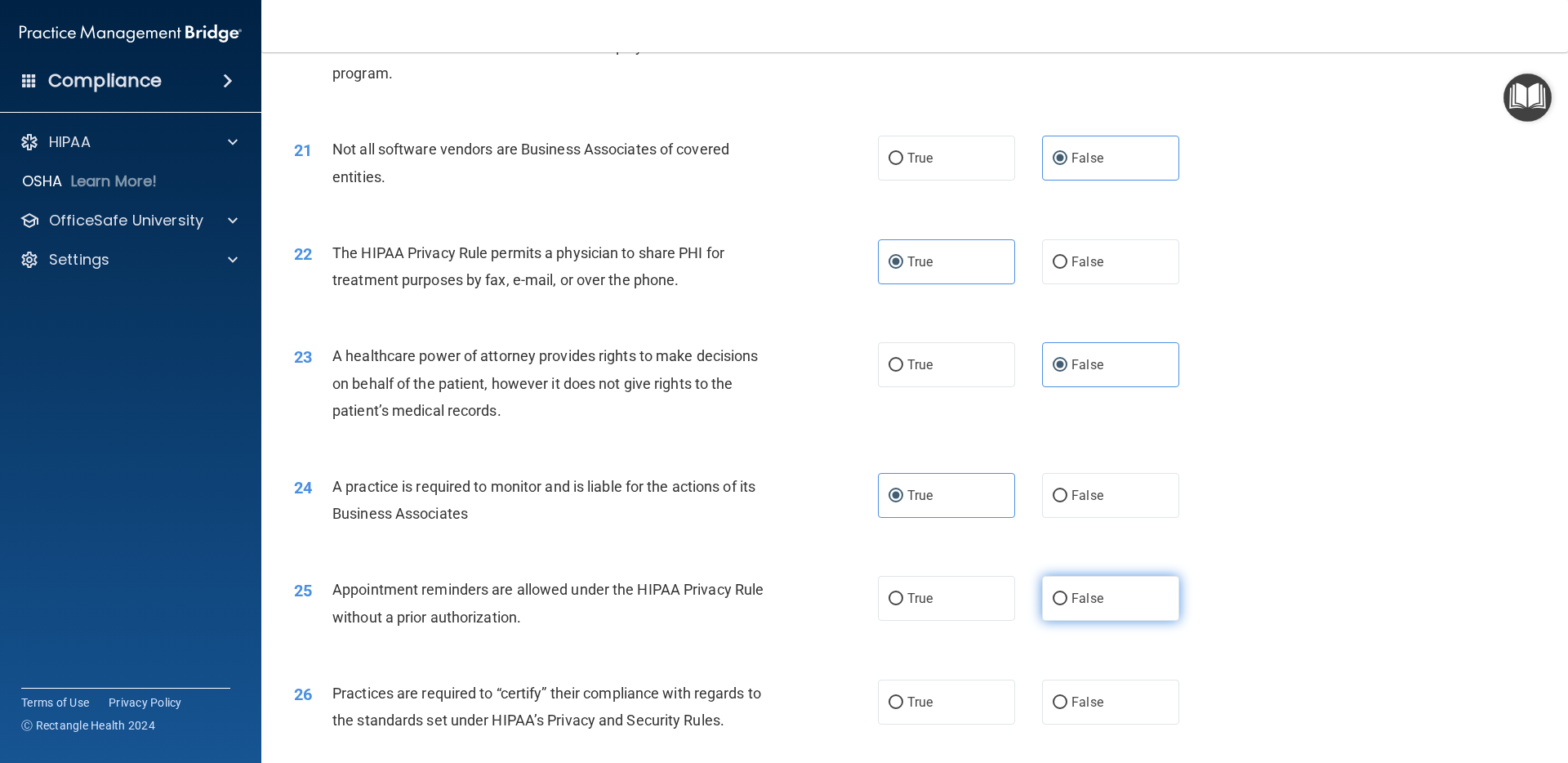
radio input "true"
drag, startPoint x: 929, startPoint y: 699, endPoint x: 1067, endPoint y: 665, distance: 142.1
click at [929, 699] on span "True" at bounding box center [919, 702] width 25 height 16
click at [903, 699] on input "True" at bounding box center [895, 703] width 15 height 12
radio input "true"
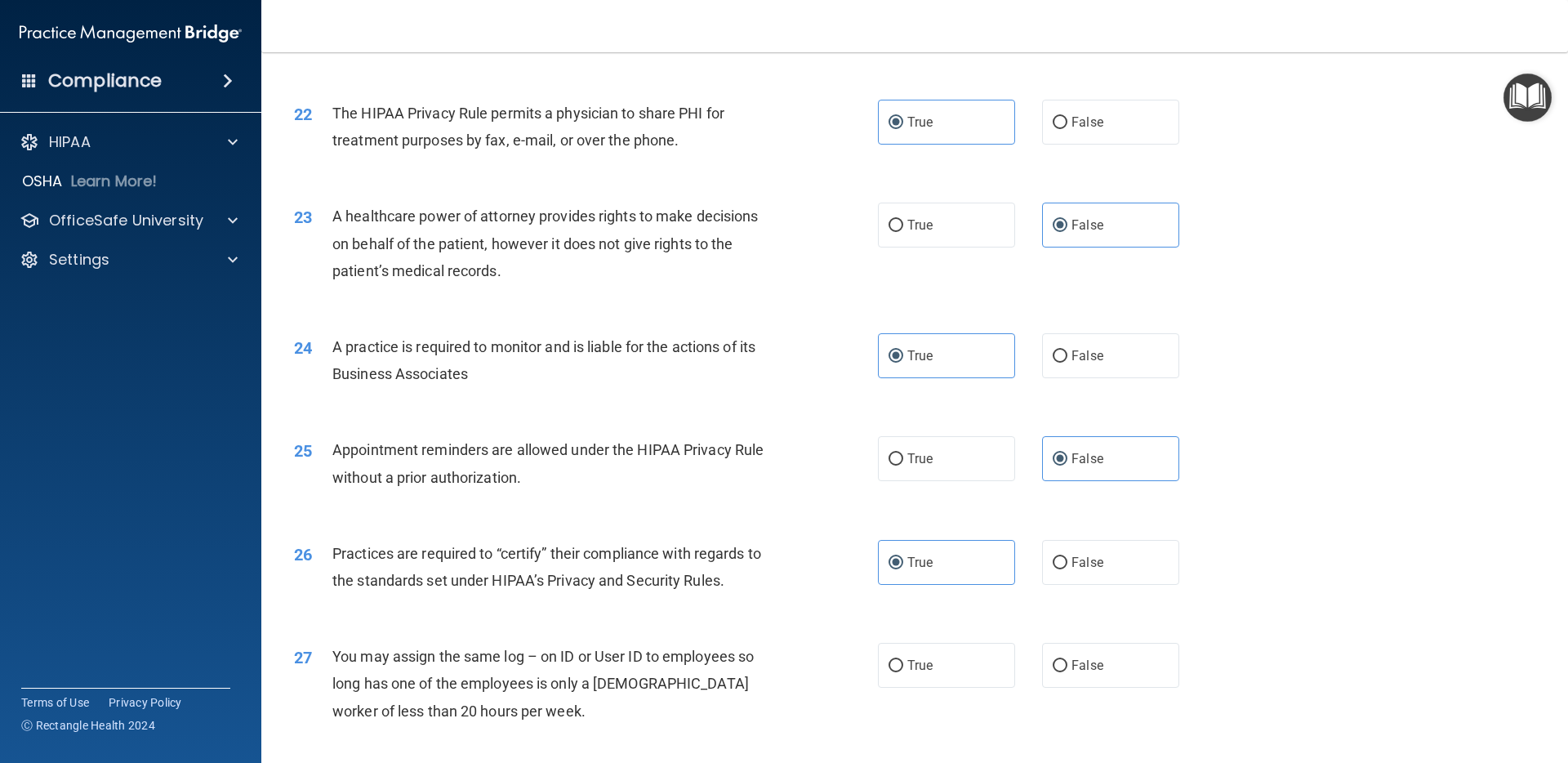
scroll to position [2626, 0]
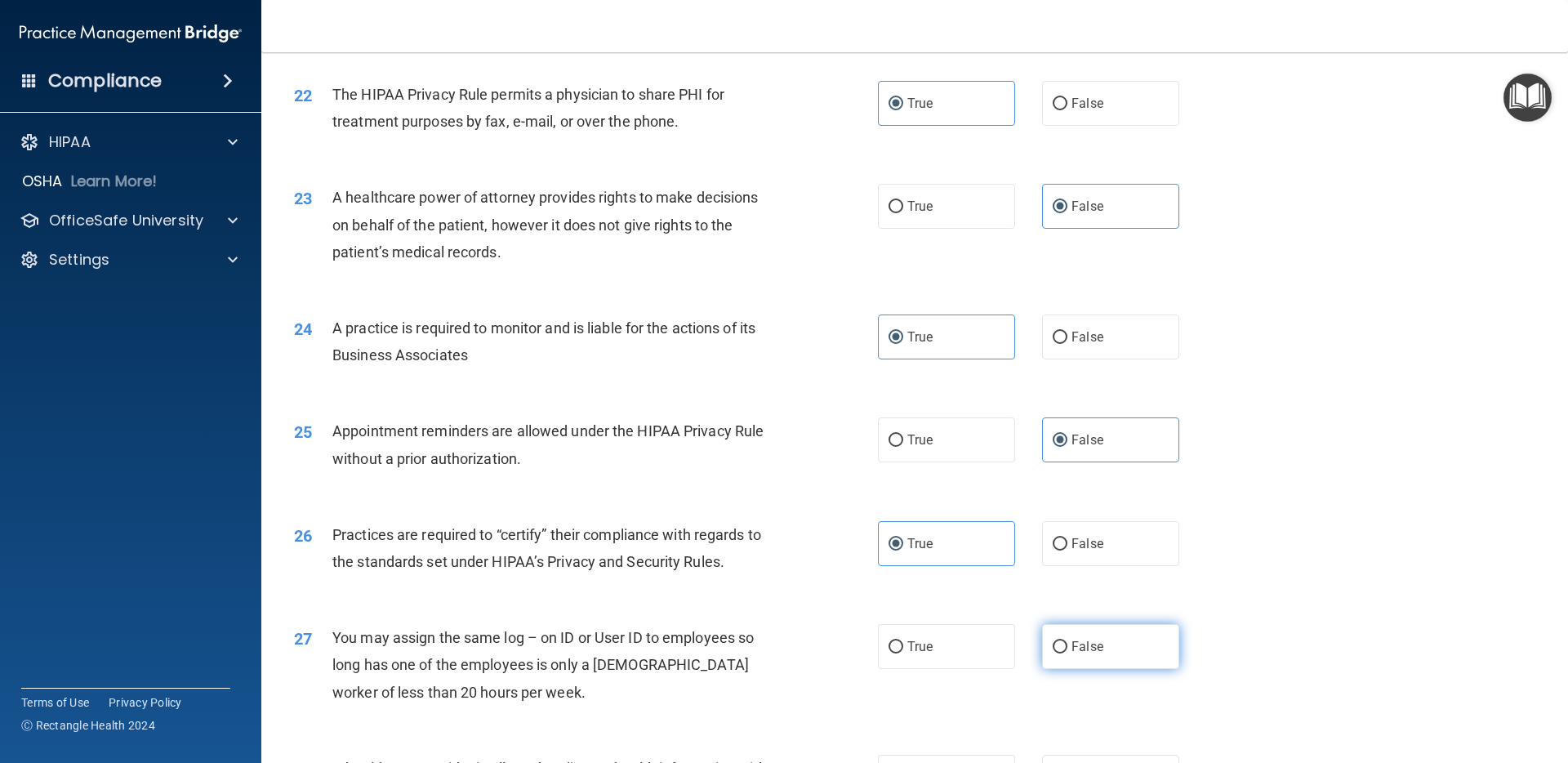
click at [1067, 648] on label "False" at bounding box center [1110, 646] width 137 height 45
click at [1067, 648] on input "False" at bounding box center [1060, 647] width 15 height 12
radio input "true"
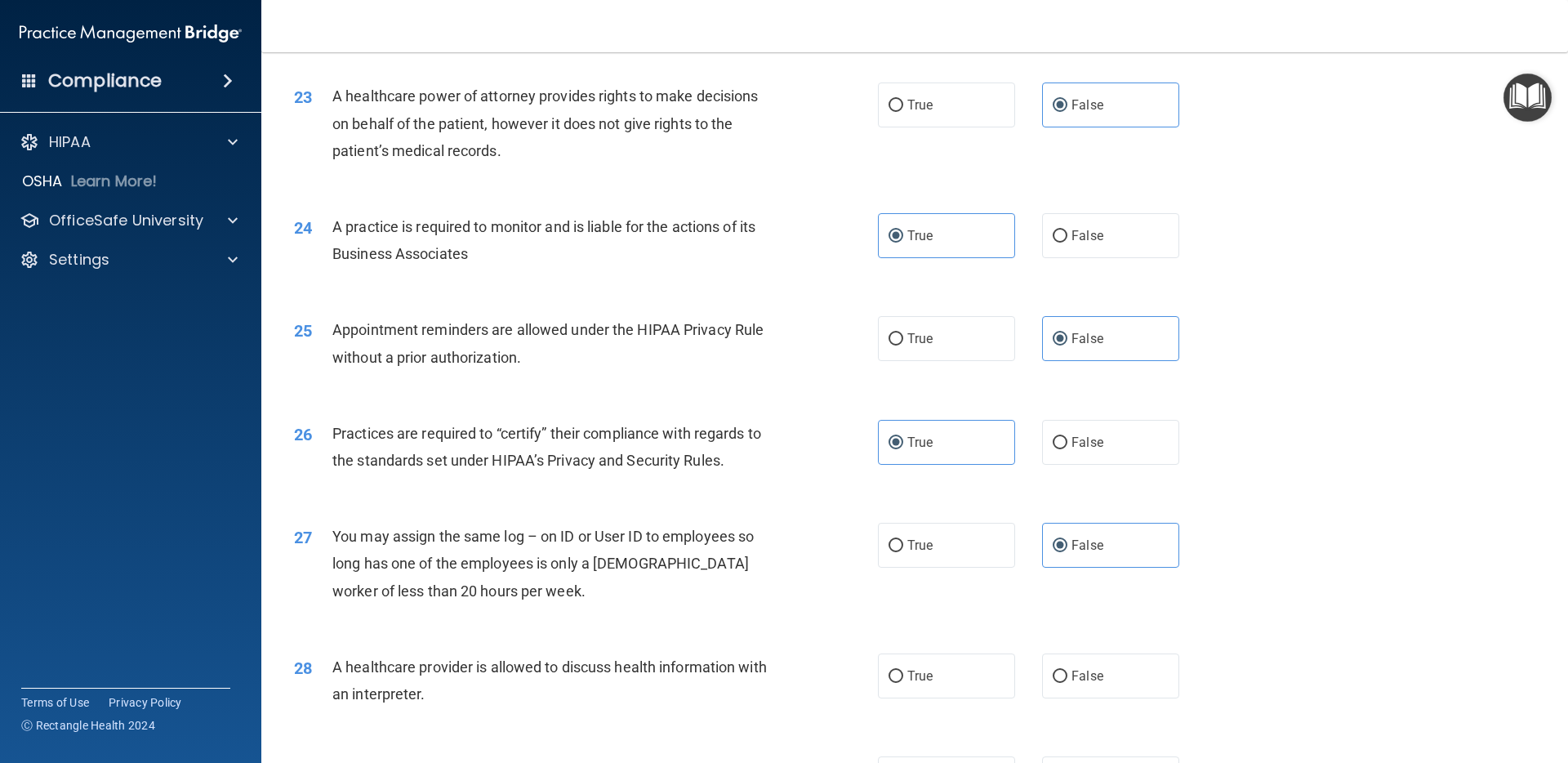
scroll to position [2805, 0]
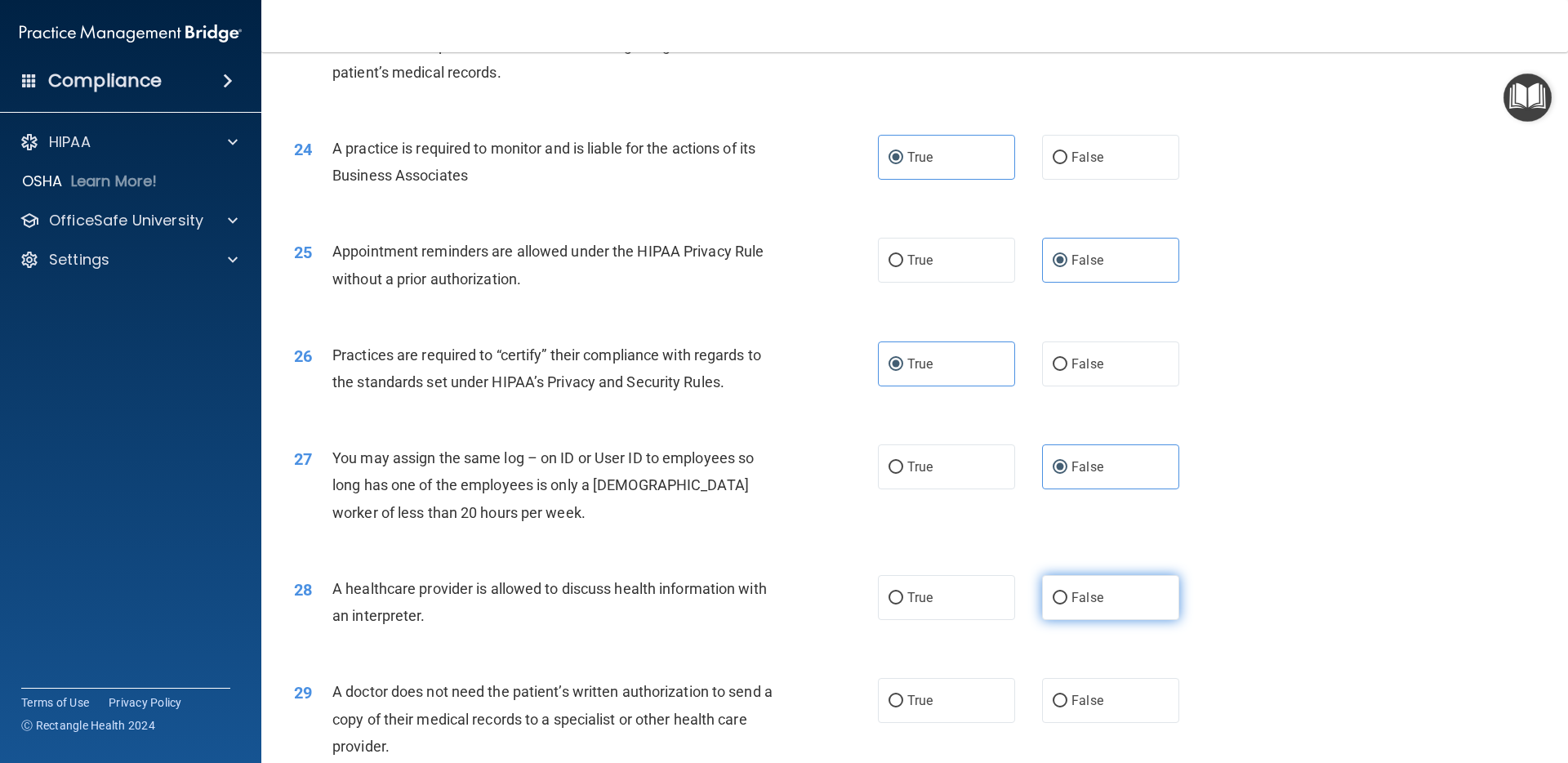
click at [1114, 586] on label "False" at bounding box center [1110, 597] width 137 height 45
click at [1067, 592] on input "False" at bounding box center [1060, 598] width 15 height 12
radio input "true"
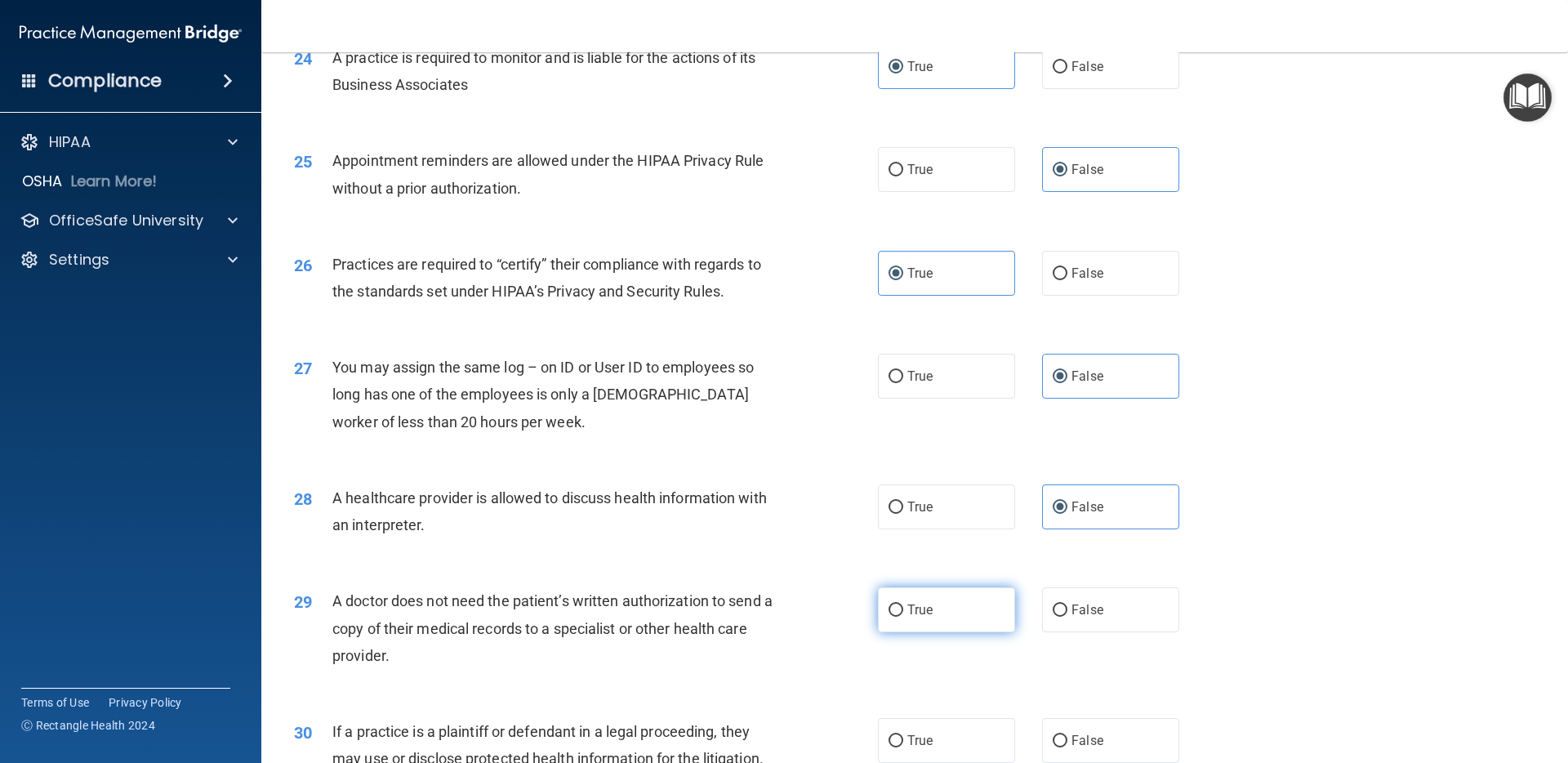
scroll to position [2901, 0]
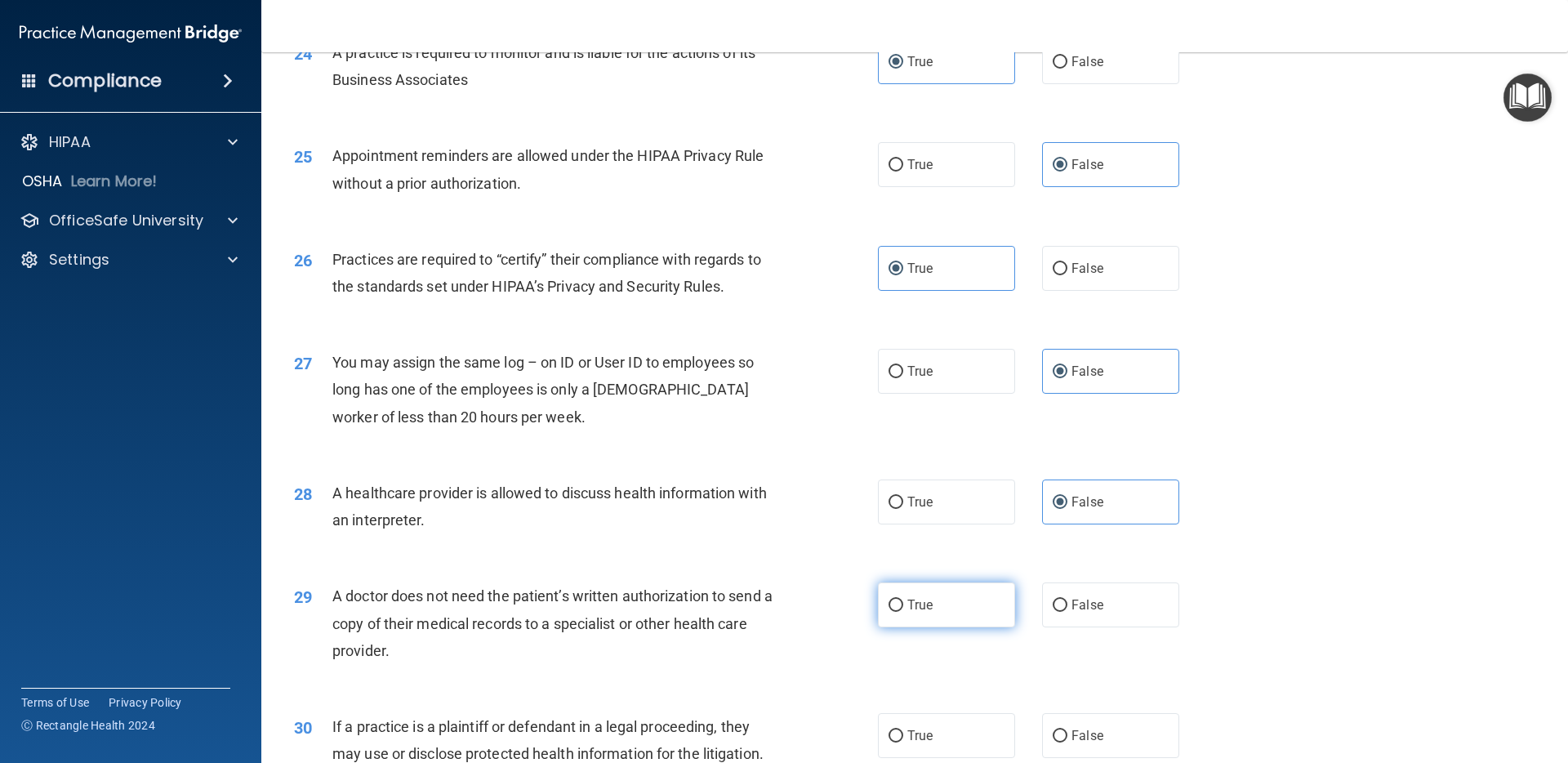
click at [940, 618] on label "True" at bounding box center [946, 604] width 137 height 45
click at [903, 612] on input "True" at bounding box center [895, 606] width 15 height 12
radio input "true"
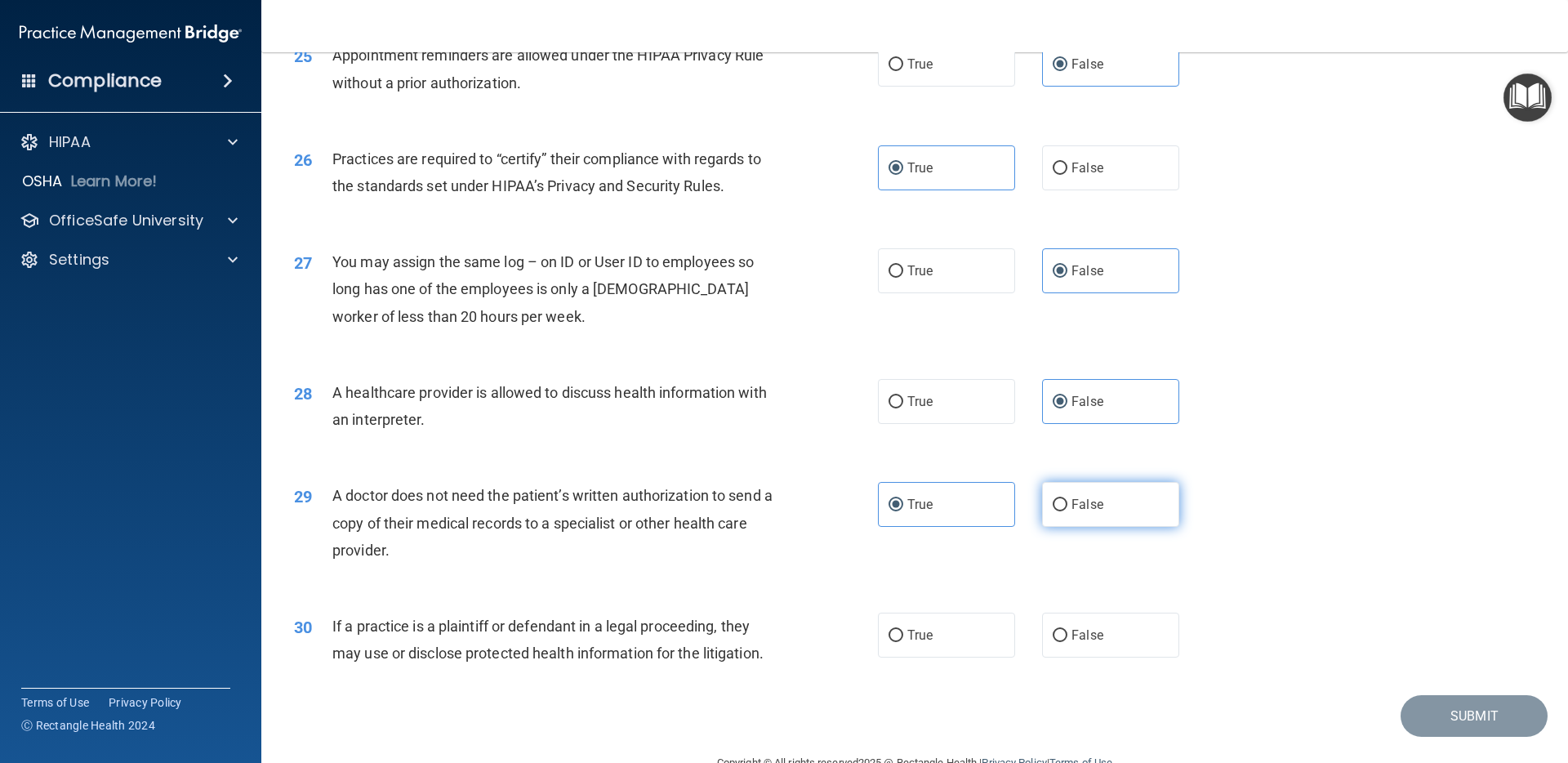
scroll to position [3041, 0]
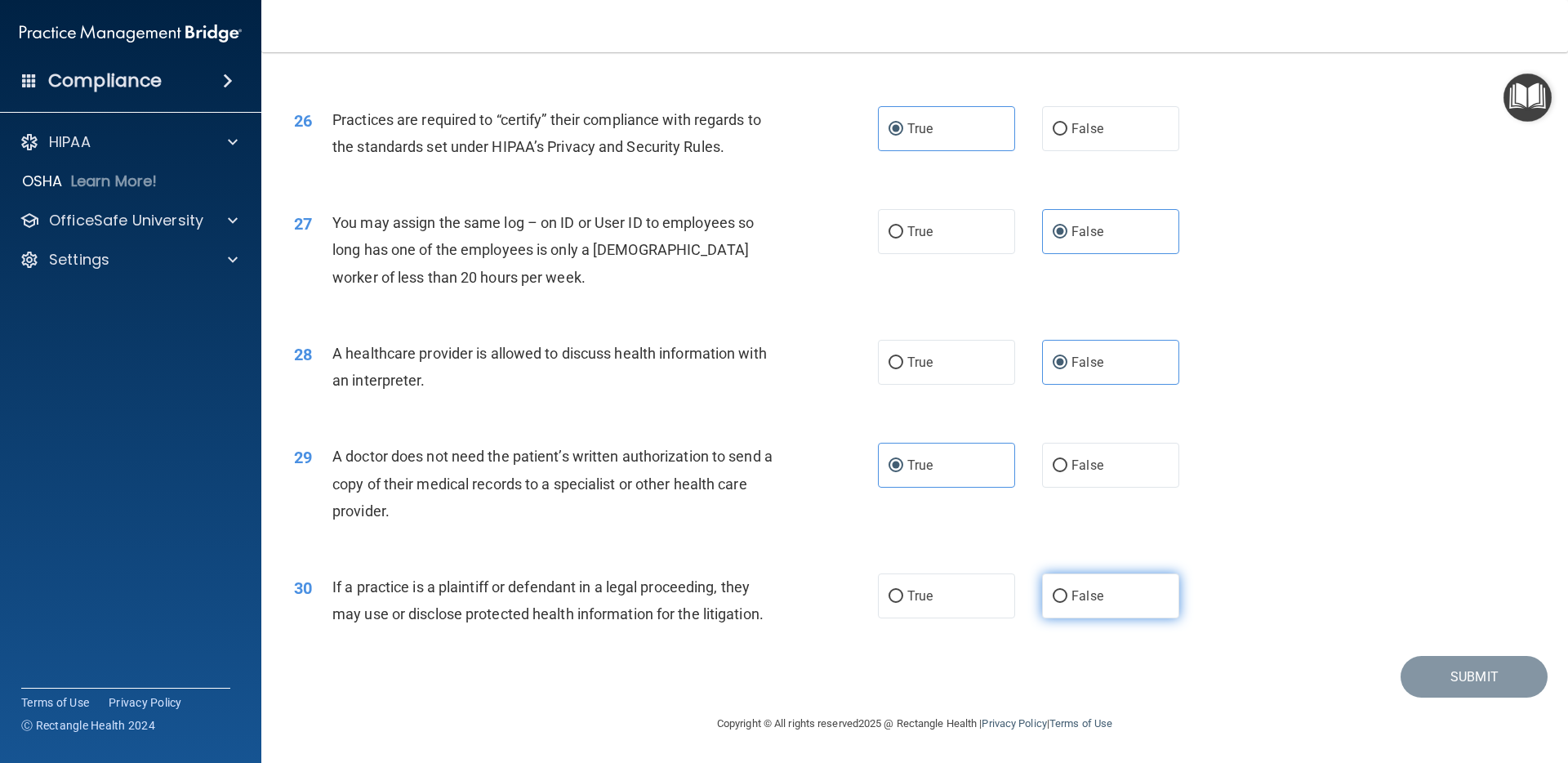
click at [1138, 612] on label "False" at bounding box center [1110, 595] width 137 height 45
click at [1067, 603] on input "False" at bounding box center [1060, 597] width 15 height 12
radio input "true"
click at [1449, 665] on button "Submit" at bounding box center [1473, 677] width 147 height 42
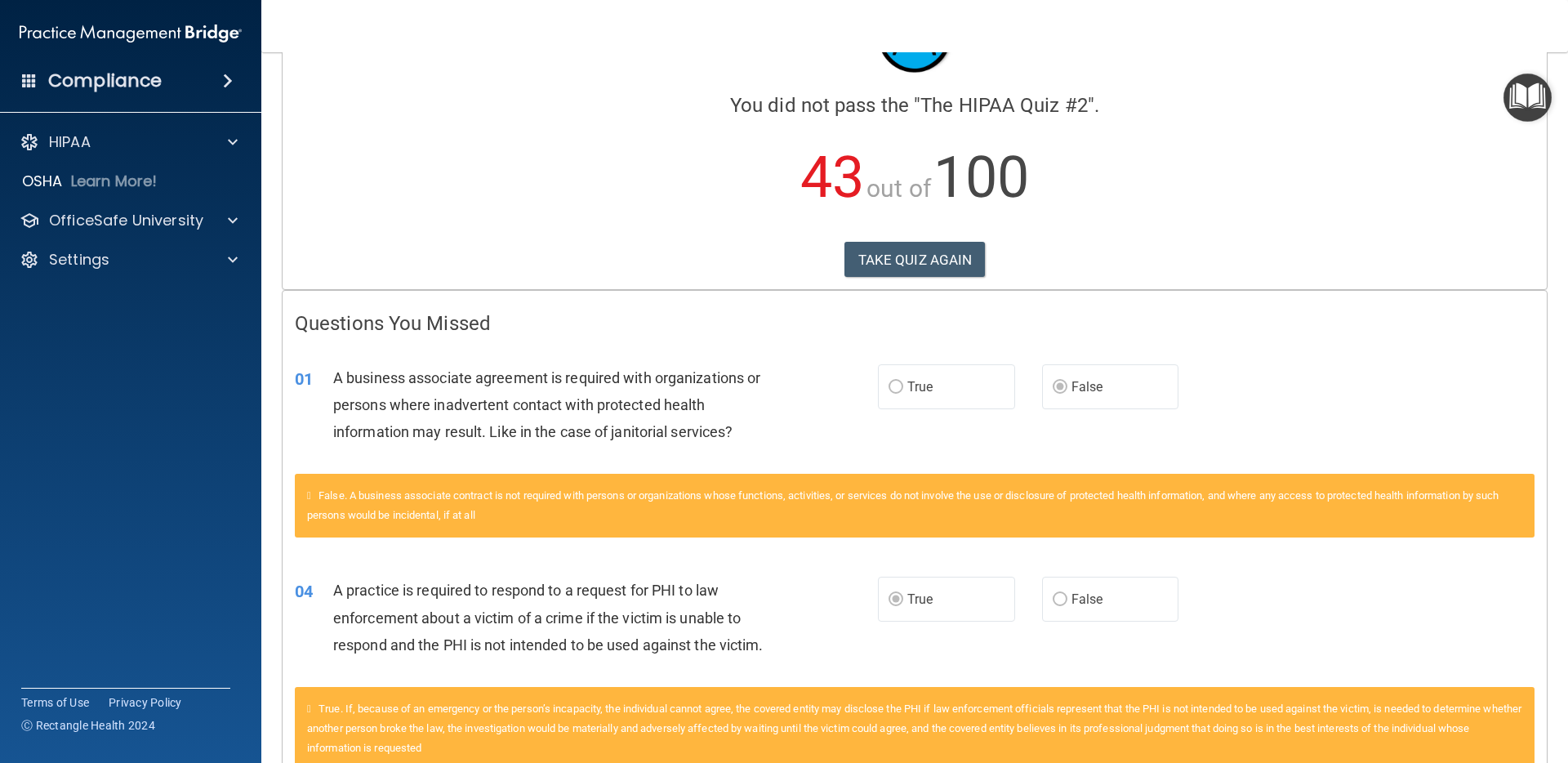
scroll to position [122, 0]
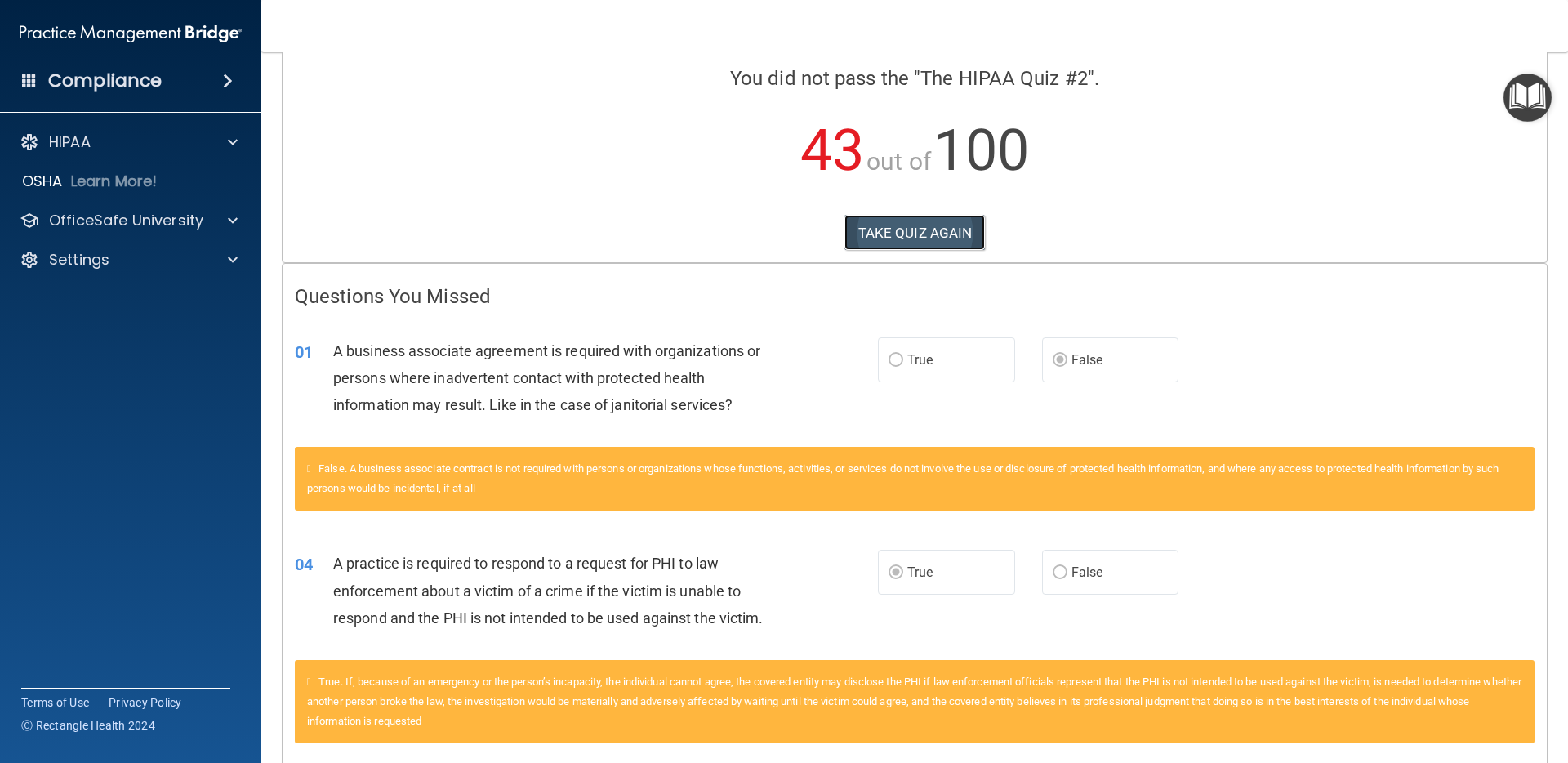
click at [917, 235] on button "TAKE QUIZ AGAIN" at bounding box center [915, 233] width 142 height 36
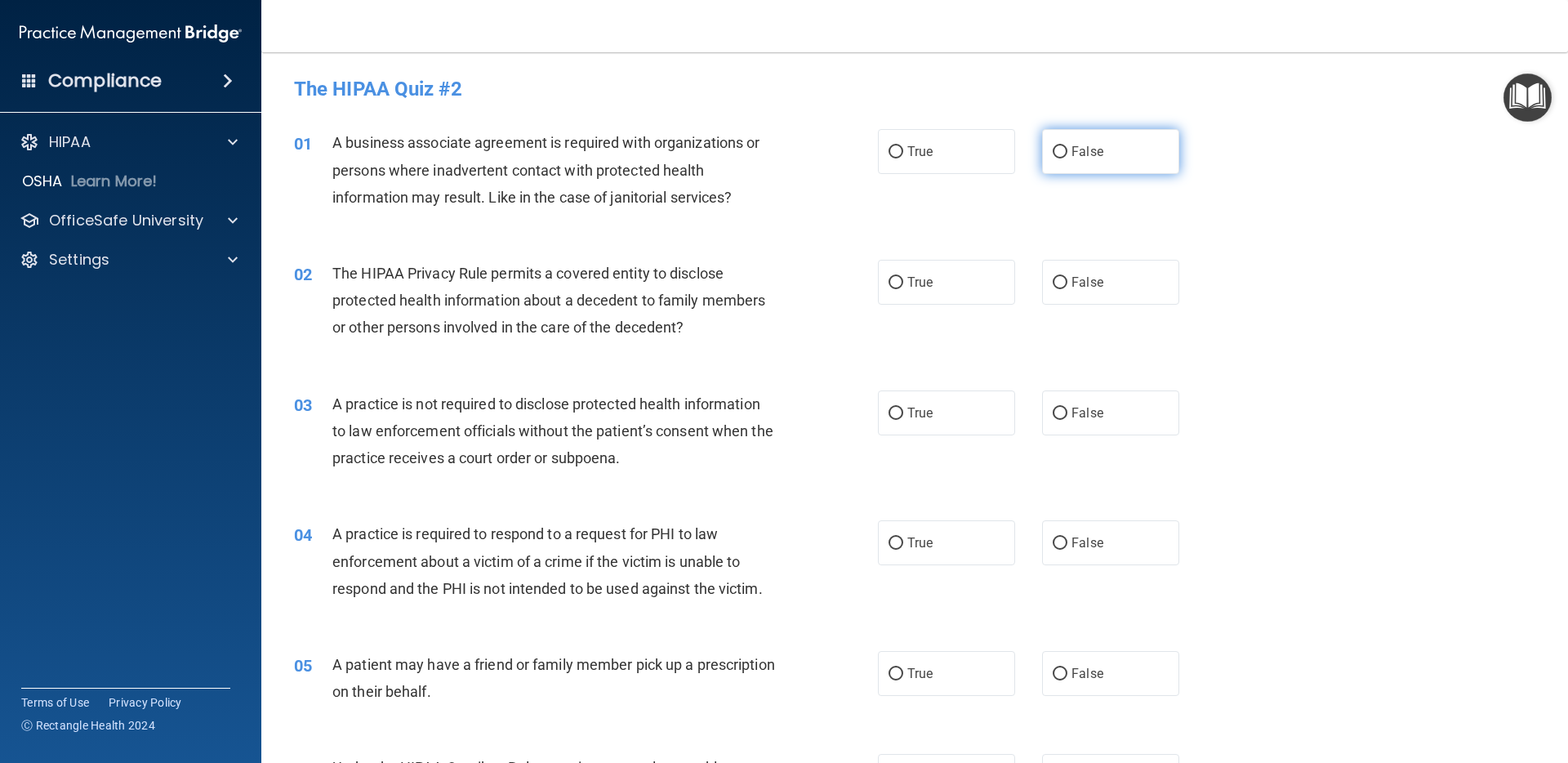
click at [1051, 160] on label "False" at bounding box center [1110, 151] width 137 height 45
click at [1053, 159] on input "False" at bounding box center [1060, 152] width 15 height 12
radio input "true"
click at [914, 306] on div "02 The HIPAA Privacy Rule permits a covered entity to disclose protected health…" at bounding box center [914, 305] width 1266 height 131
click at [919, 299] on label "True" at bounding box center [946, 282] width 137 height 45
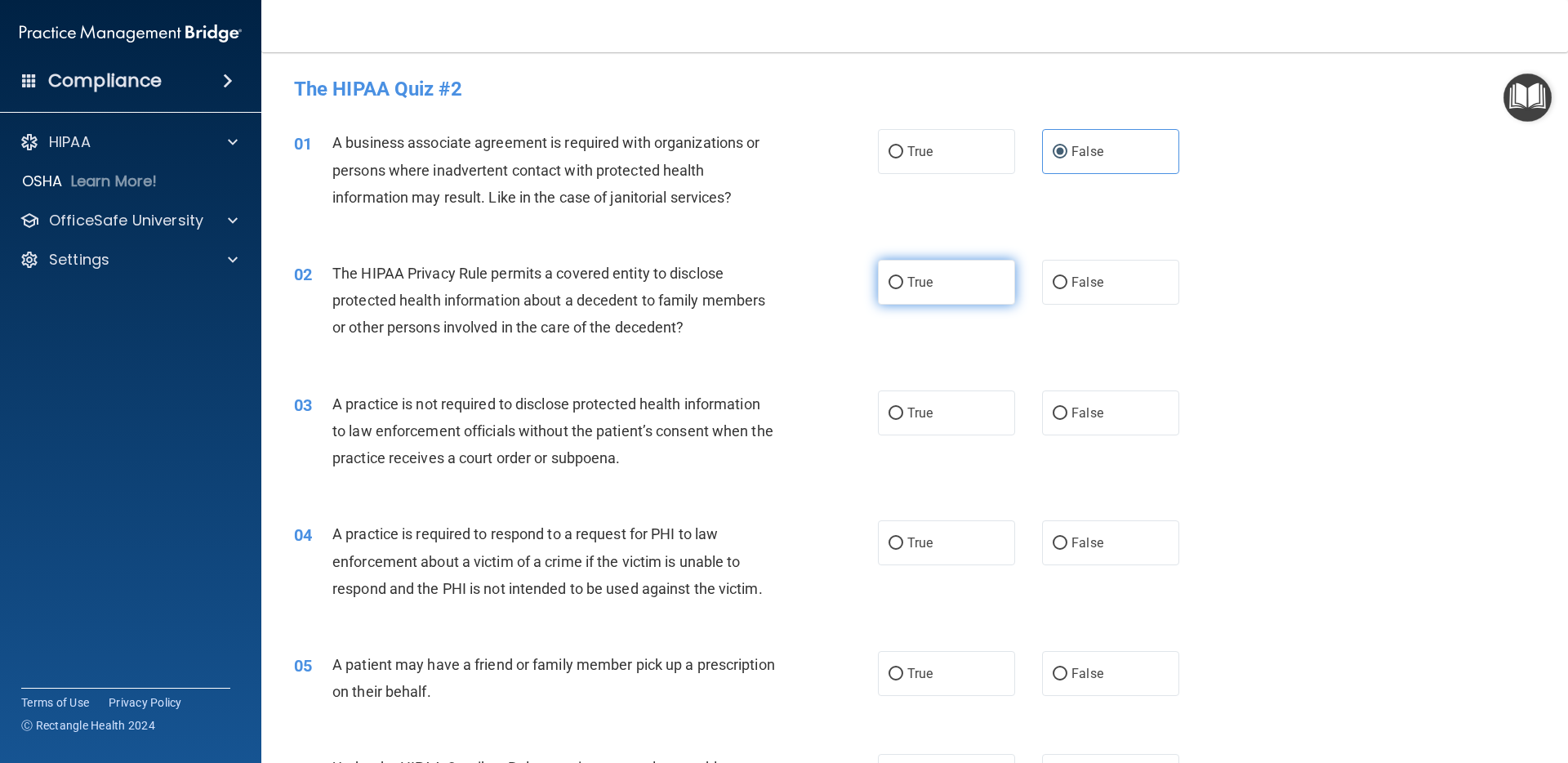
click at [903, 290] on input "True" at bounding box center [895, 283] width 15 height 12
radio input "true"
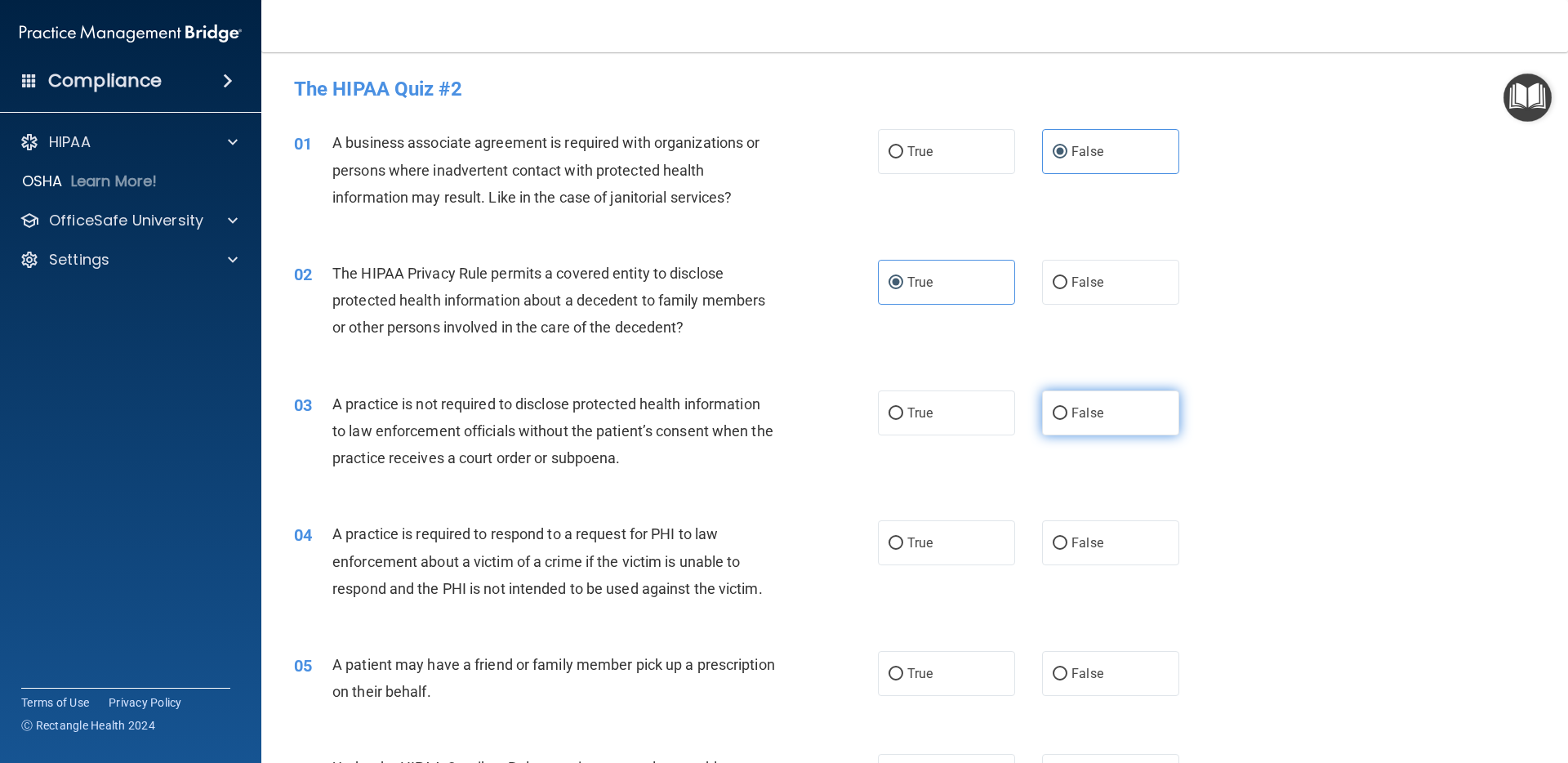
click at [1082, 420] on span "False" at bounding box center [1088, 413] width 32 height 16
click at [1067, 420] on input "False" at bounding box center [1060, 413] width 15 height 12
radio input "true"
click at [949, 542] on label "True" at bounding box center [946, 542] width 137 height 45
click at [903, 542] on input "True" at bounding box center [895, 543] width 15 height 12
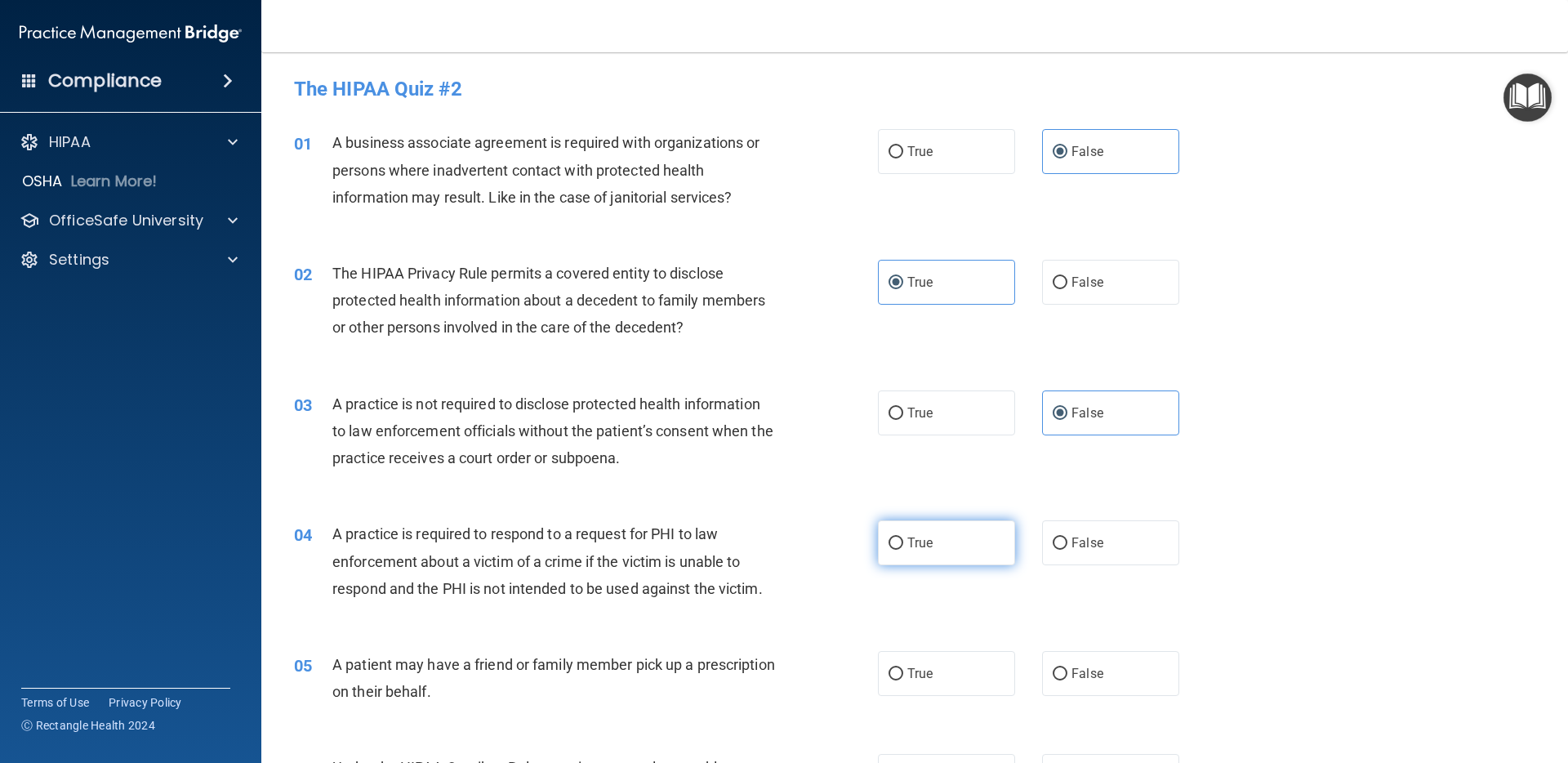
radio input "true"
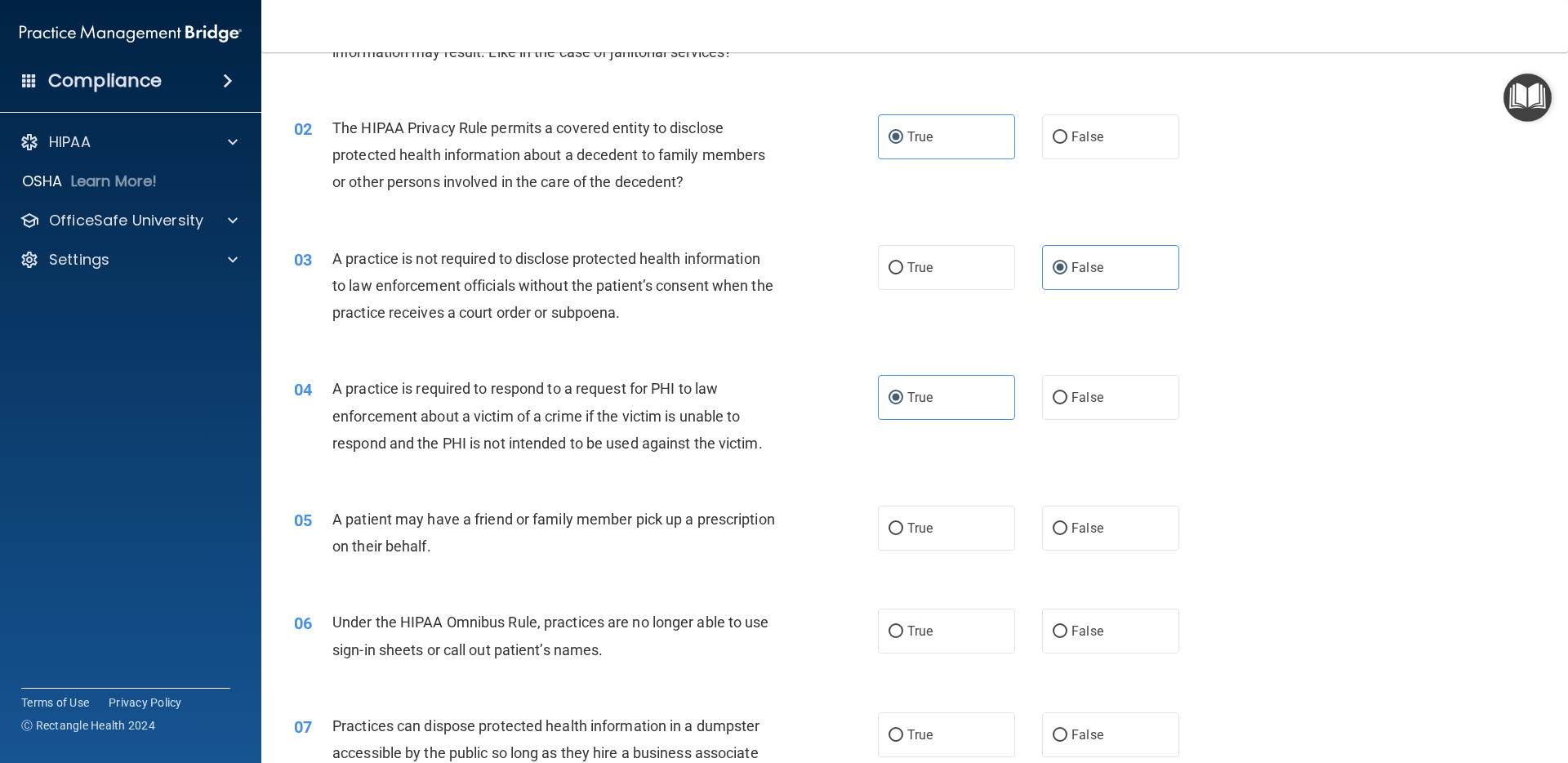
scroll to position [169, 0]
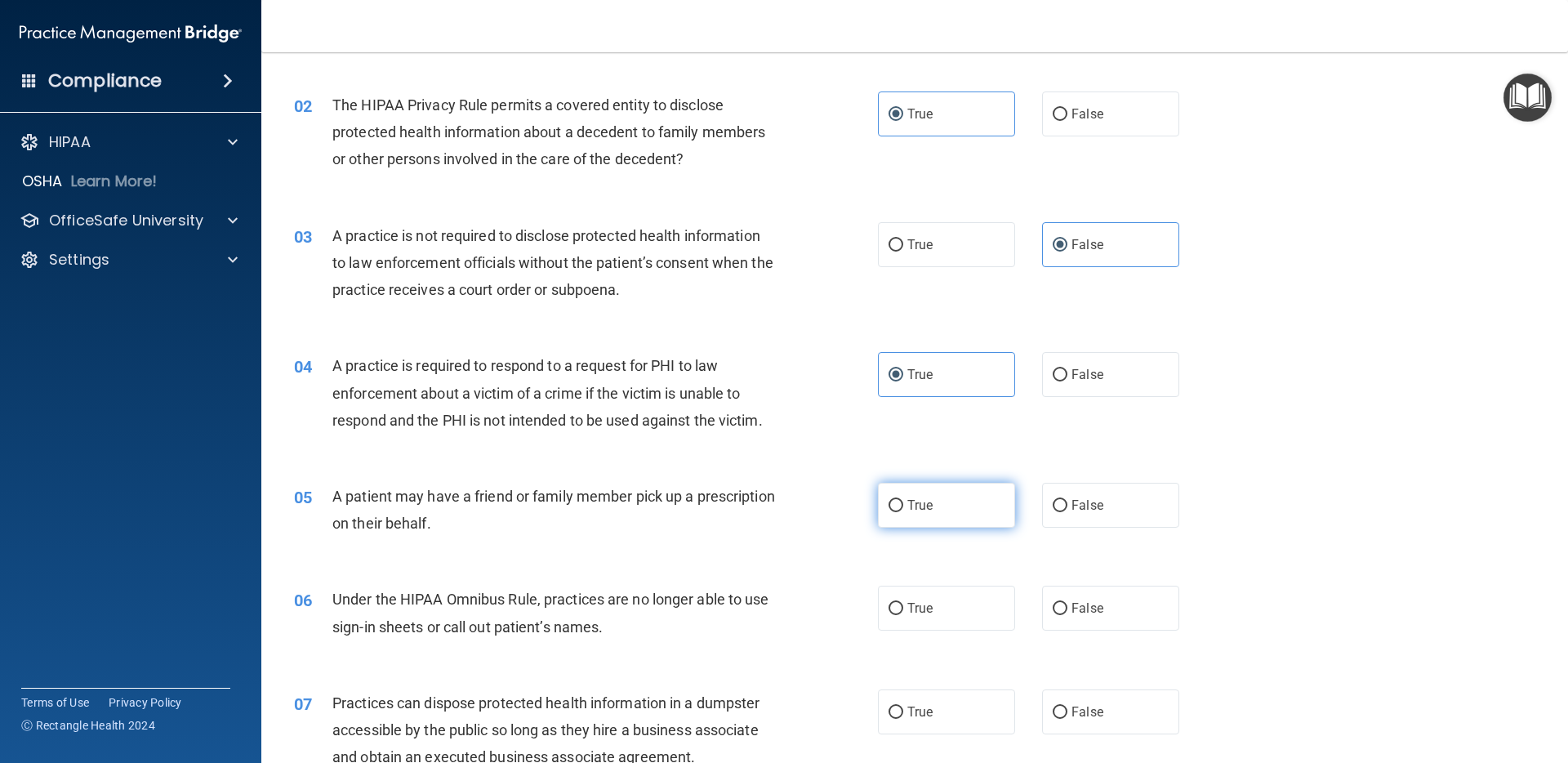
click at [966, 495] on label "True" at bounding box center [946, 505] width 137 height 45
click at [903, 500] on input "True" at bounding box center [895, 506] width 15 height 12
radio input "true"
click at [1117, 607] on label "False" at bounding box center [1110, 608] width 137 height 45
click at [1067, 607] on input "False" at bounding box center [1060, 609] width 15 height 12
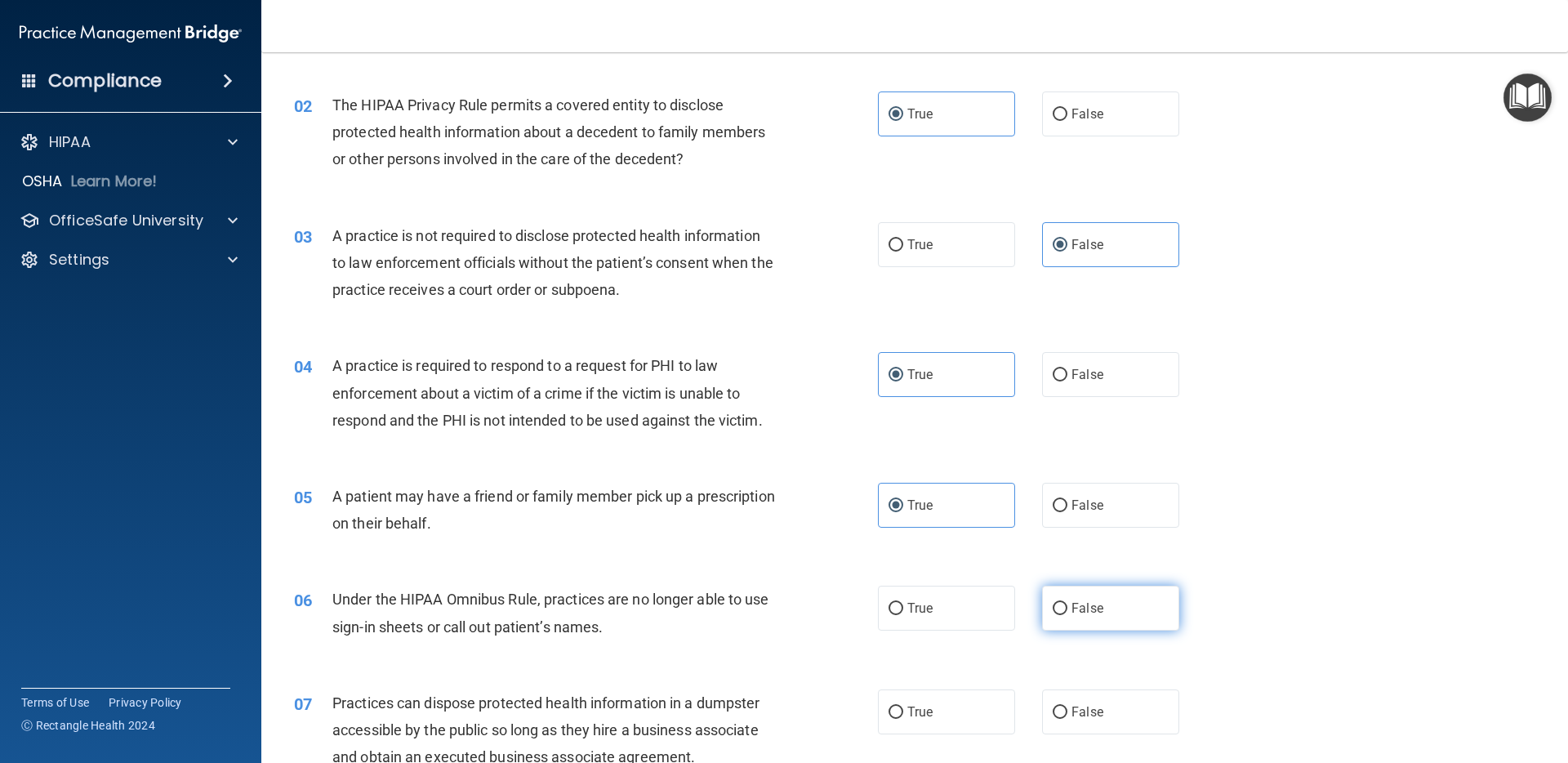
radio input "true"
click at [1095, 693] on label "False" at bounding box center [1110, 712] width 137 height 45
click at [1067, 707] on input "False" at bounding box center [1060, 713] width 15 height 12
radio input "true"
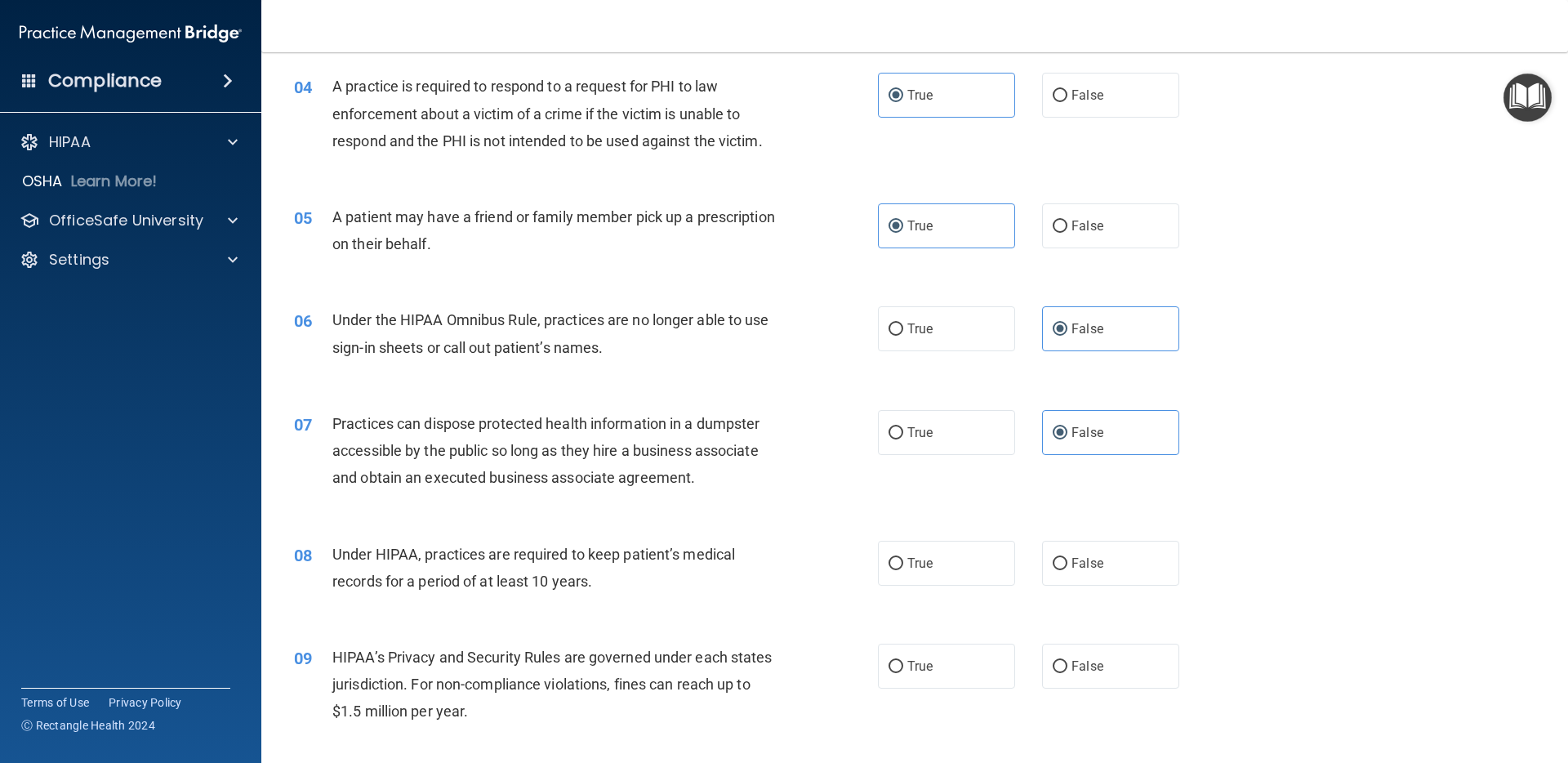
scroll to position [524, 0]
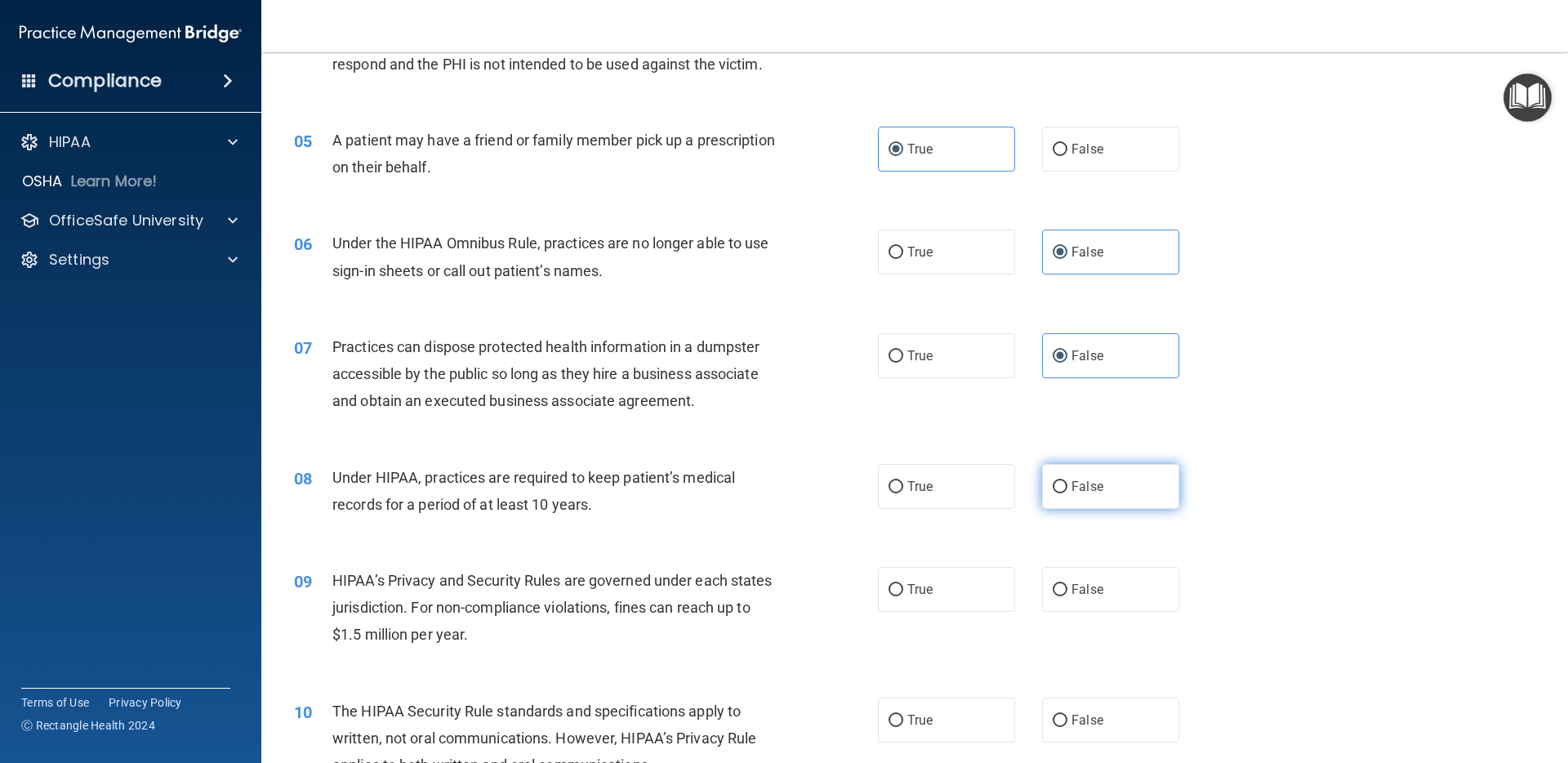
click at [1103, 495] on label "False" at bounding box center [1110, 486] width 137 height 45
click at [1067, 493] on input "False" at bounding box center [1060, 487] width 15 height 12
radio input "true"
click at [1090, 573] on label "False" at bounding box center [1110, 589] width 137 height 45
click at [1067, 584] on input "False" at bounding box center [1060, 590] width 15 height 12
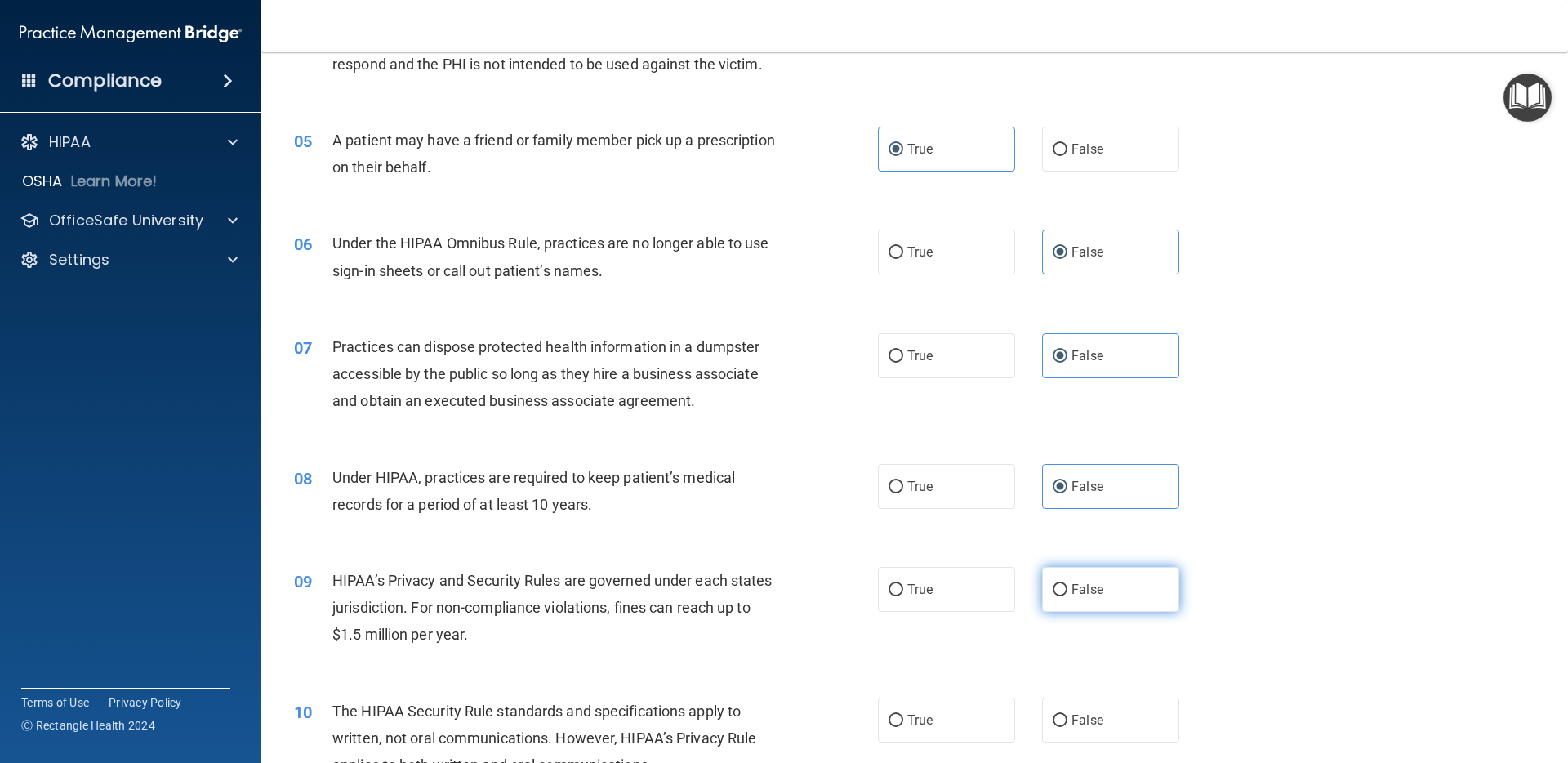
radio input "true"
click at [937, 699] on label "True" at bounding box center [946, 720] width 137 height 45
click at [903, 715] on input "True" at bounding box center [895, 721] width 15 height 12
radio input "true"
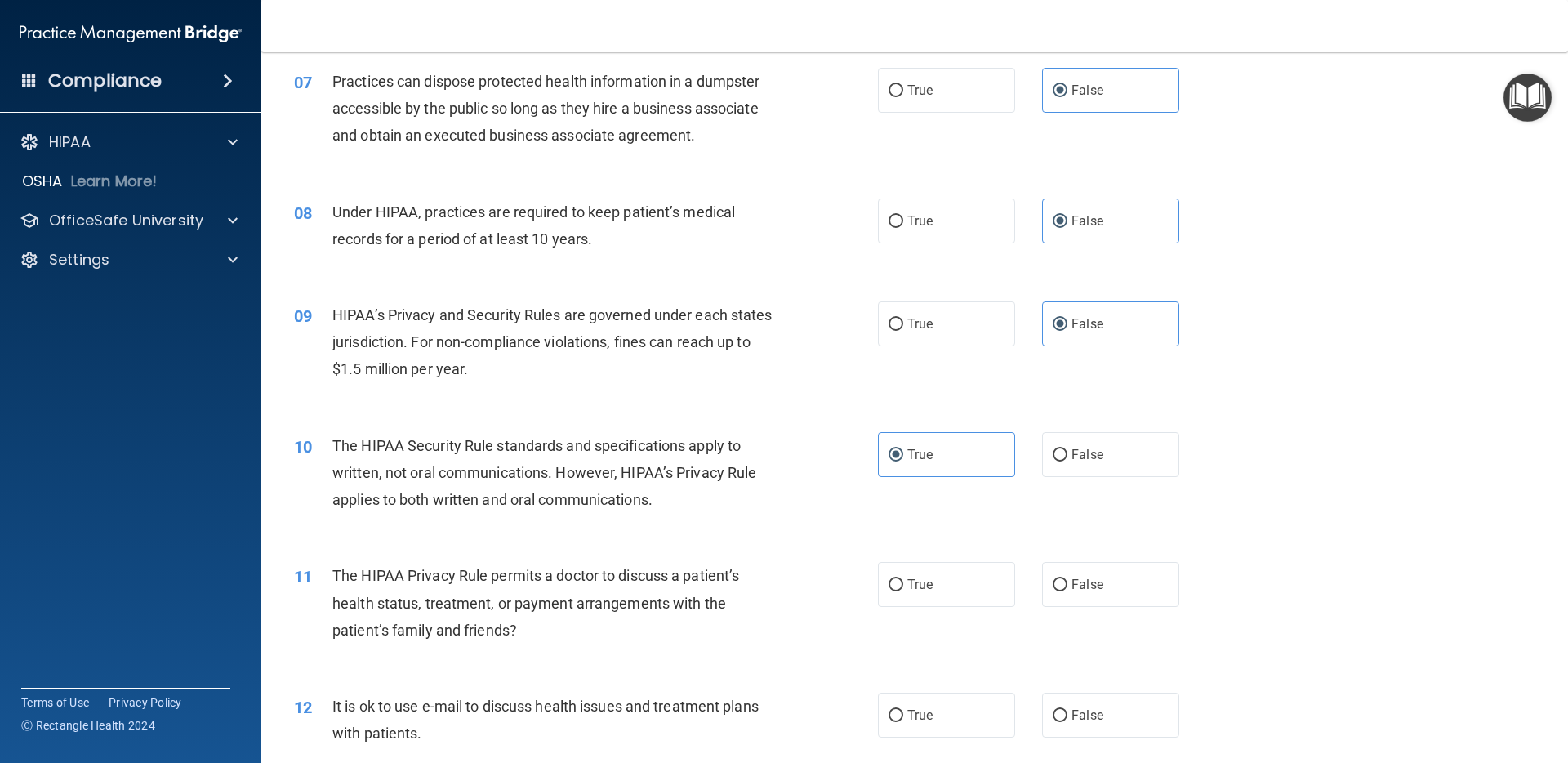
scroll to position [843, 0]
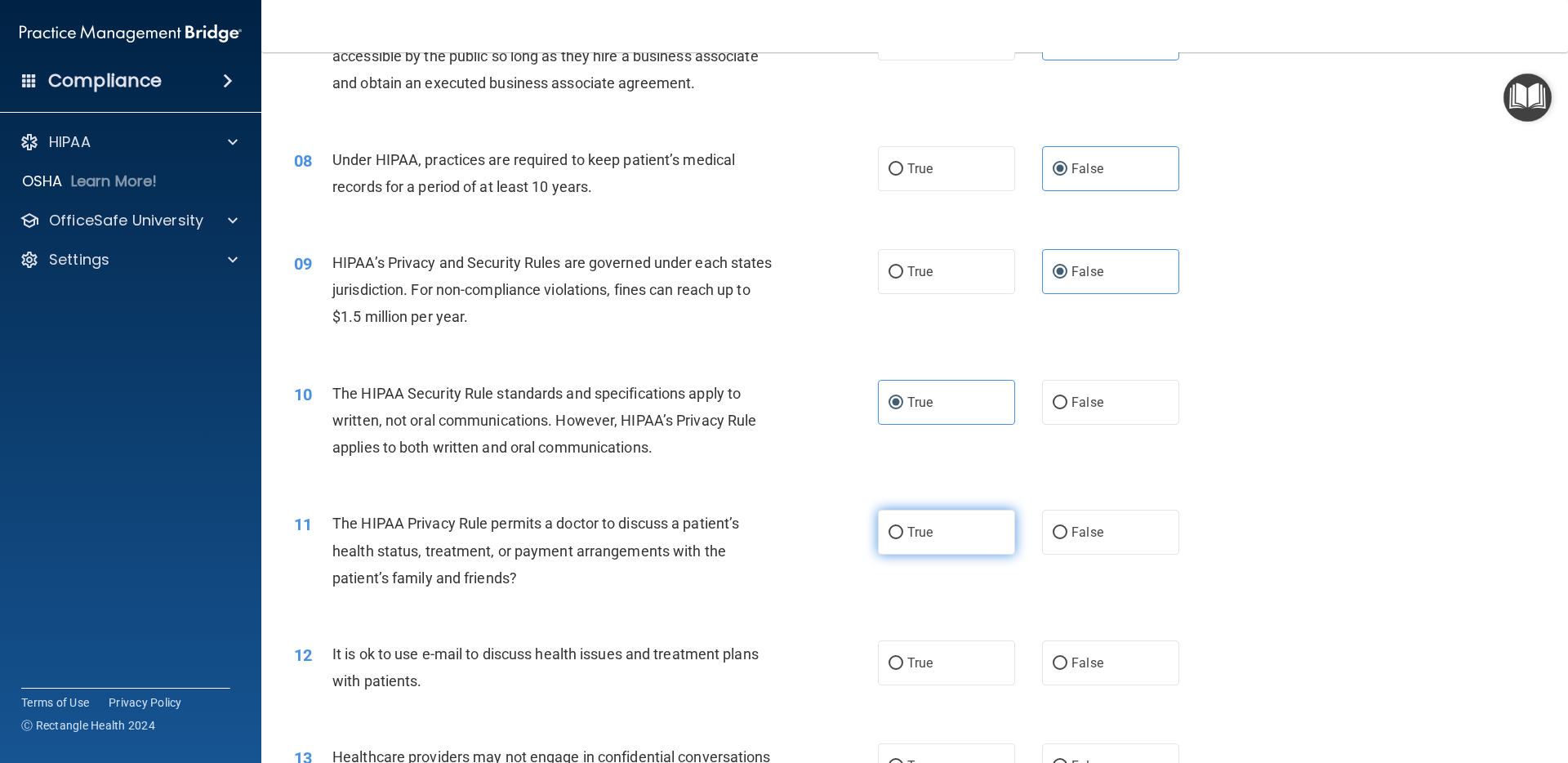
click at [934, 538] on label "True" at bounding box center [946, 532] width 137 height 45
click at [903, 538] on input "True" at bounding box center [895, 533] width 15 height 12
radio input "true"
click at [968, 656] on label "True" at bounding box center [946, 662] width 137 height 45
click at [903, 658] on input "True" at bounding box center [895, 664] width 15 height 12
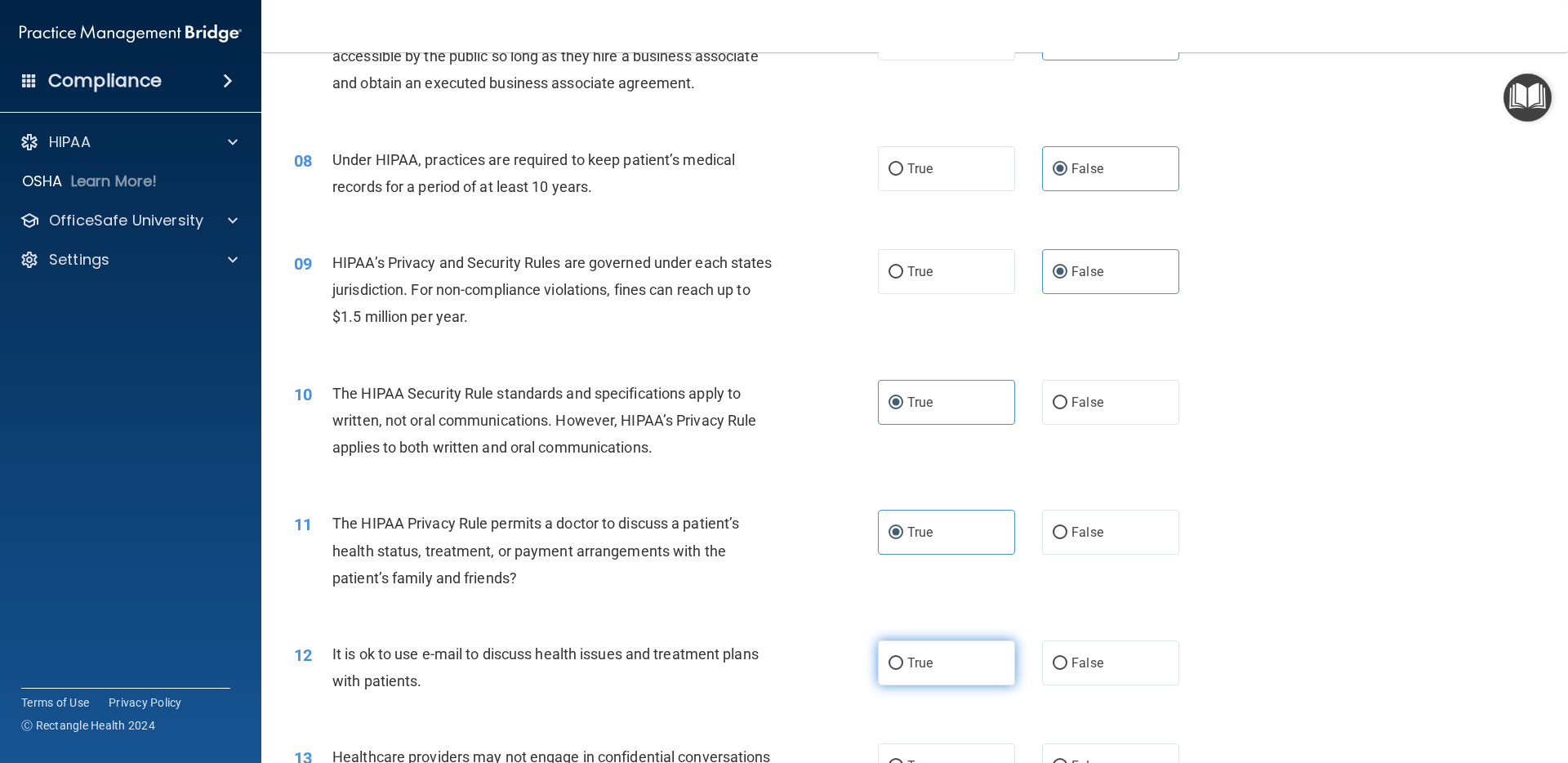
radio input "true"
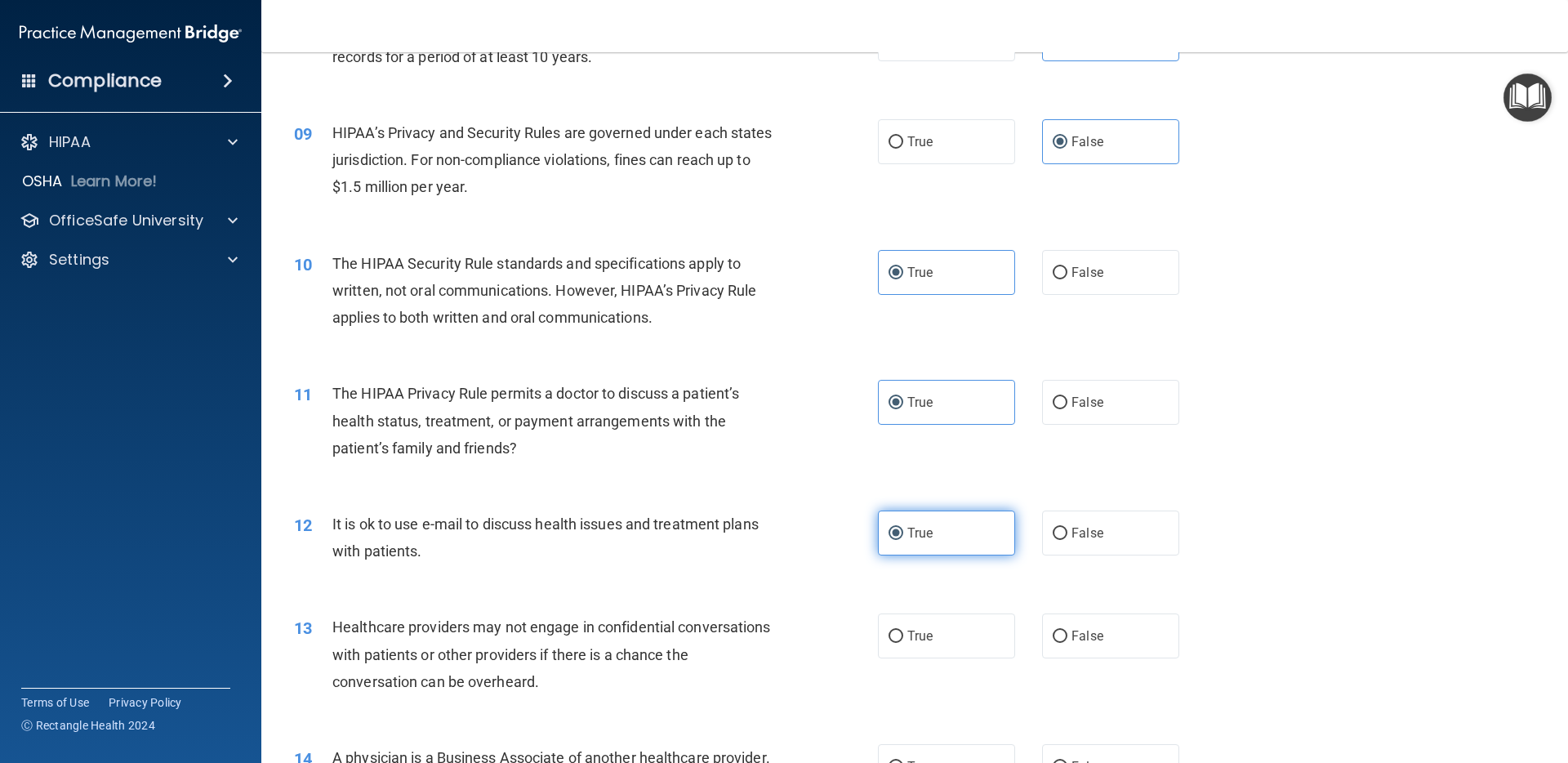
scroll to position [1007, 0]
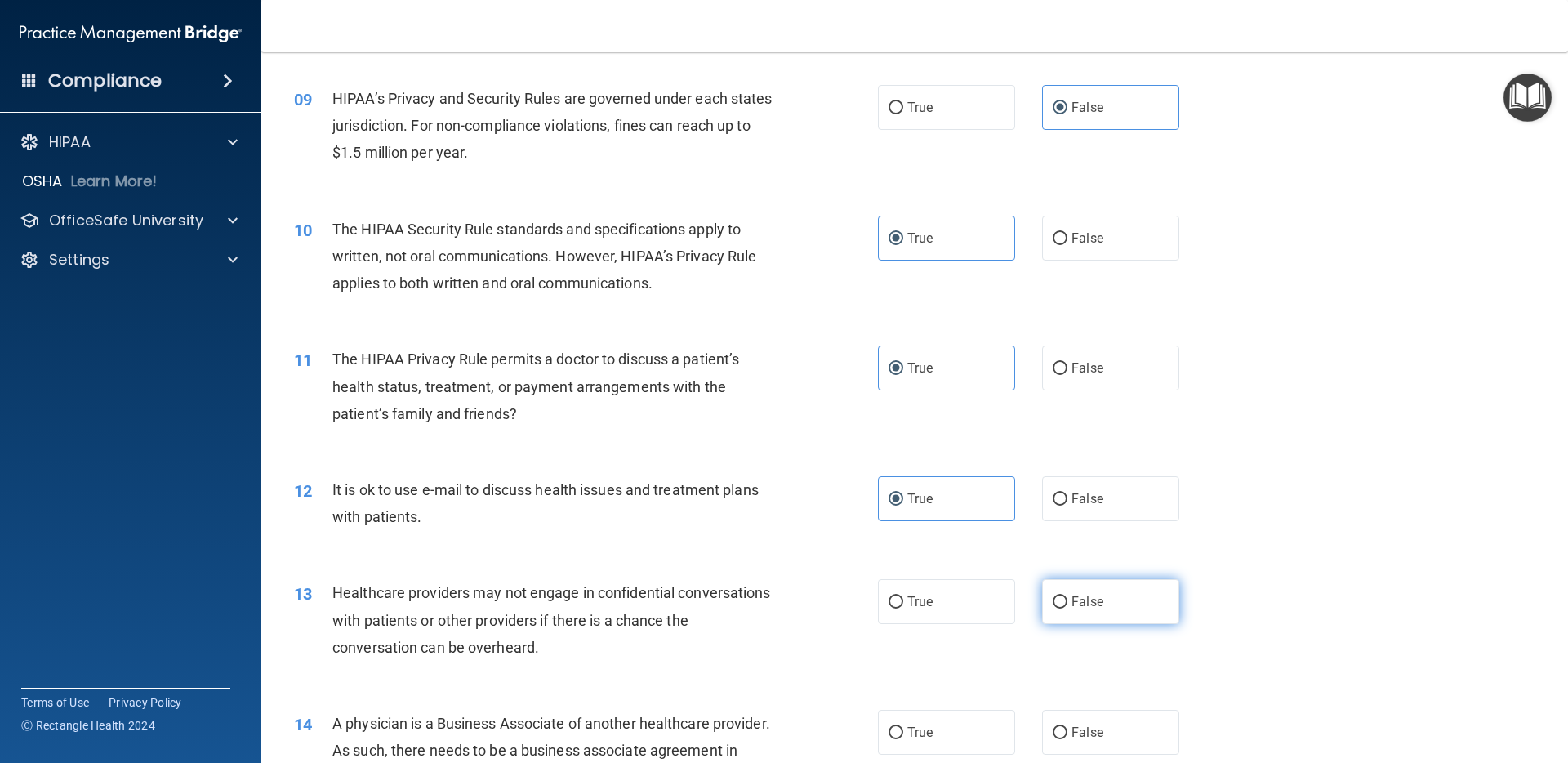
click at [1076, 615] on label "False" at bounding box center [1110, 601] width 137 height 45
click at [1067, 609] on input "False" at bounding box center [1060, 602] width 15 height 12
radio input "true"
click at [1071, 714] on label "False" at bounding box center [1110, 732] width 137 height 45
click at [1067, 727] on input "False" at bounding box center [1060, 733] width 15 height 12
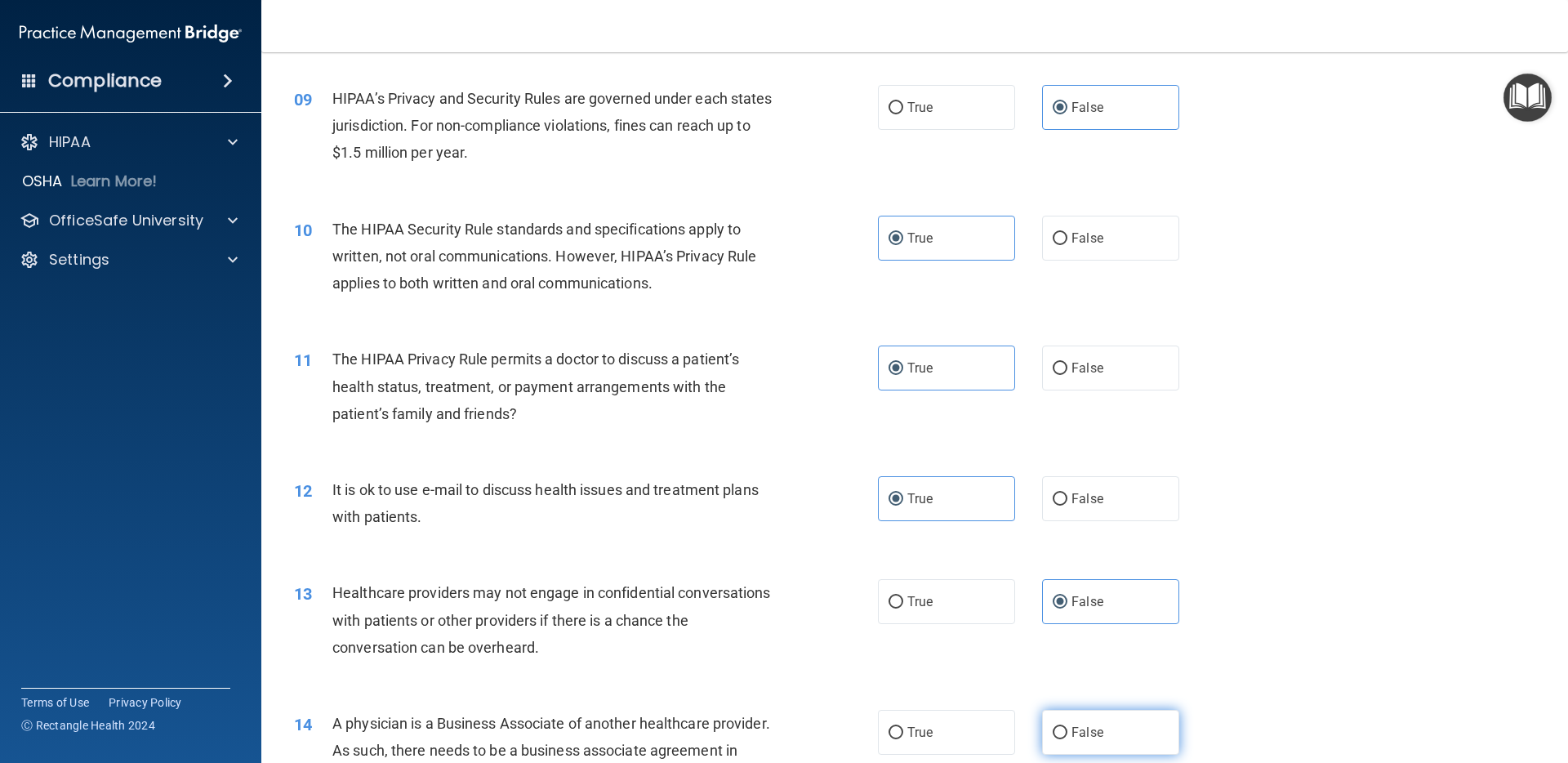
radio input "true"
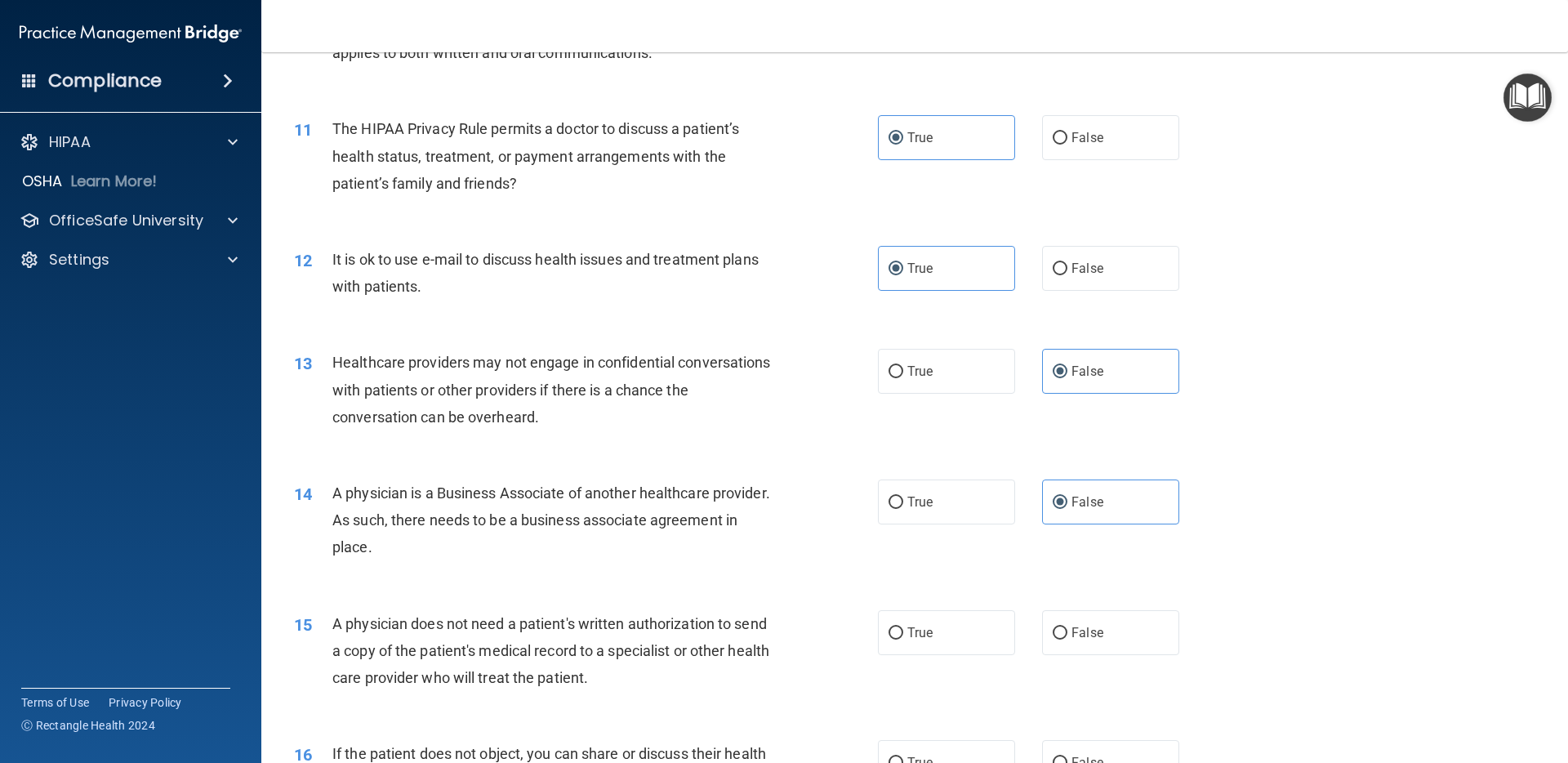
scroll to position [1279, 0]
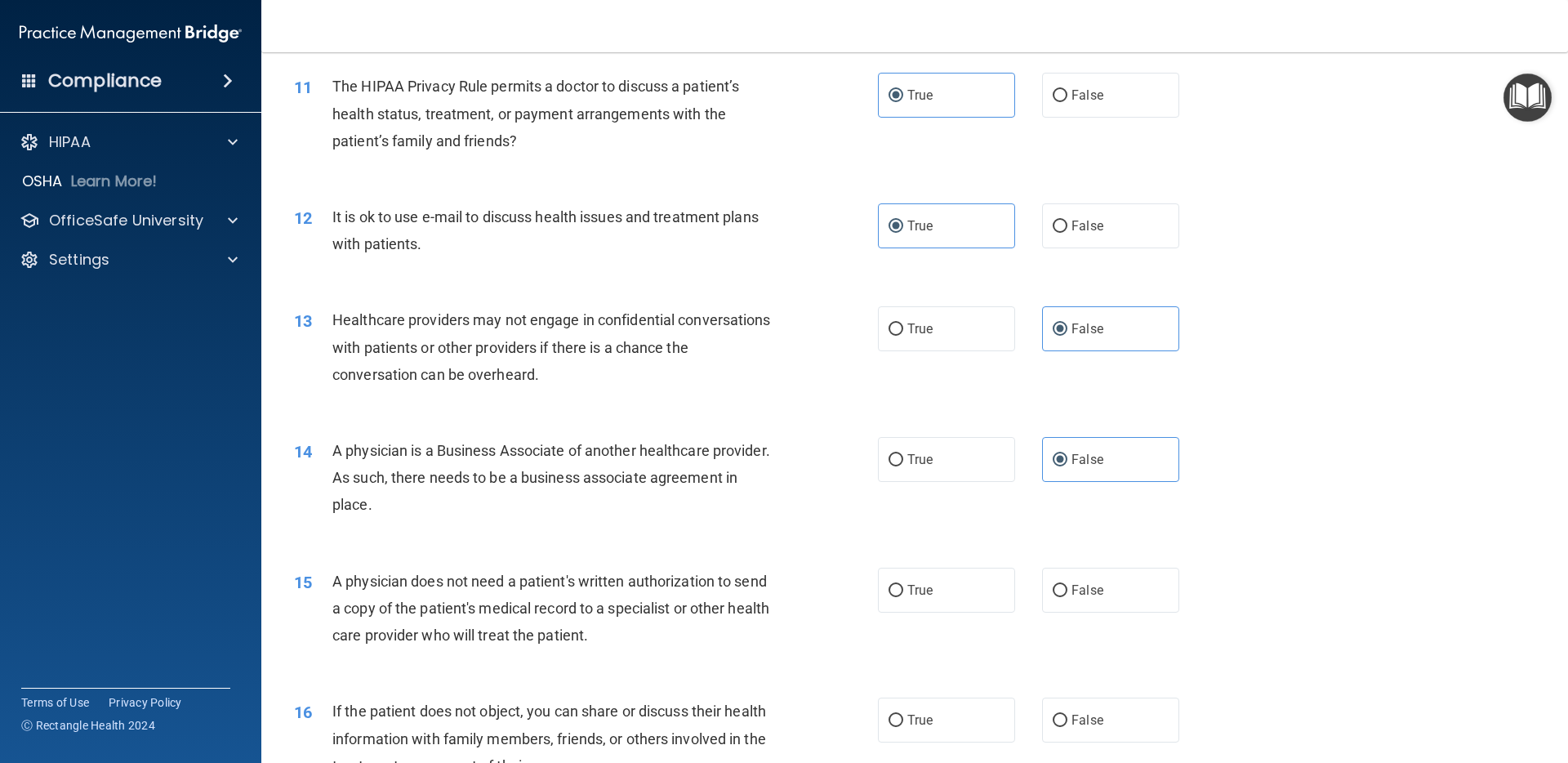
click at [914, 600] on label "True" at bounding box center [946, 590] width 137 height 45
click at [903, 597] on input "True" at bounding box center [895, 591] width 15 height 12
radio input "true"
click at [917, 717] on span "True" at bounding box center [919, 720] width 25 height 16
click at [903, 717] on input "True" at bounding box center [895, 721] width 15 height 12
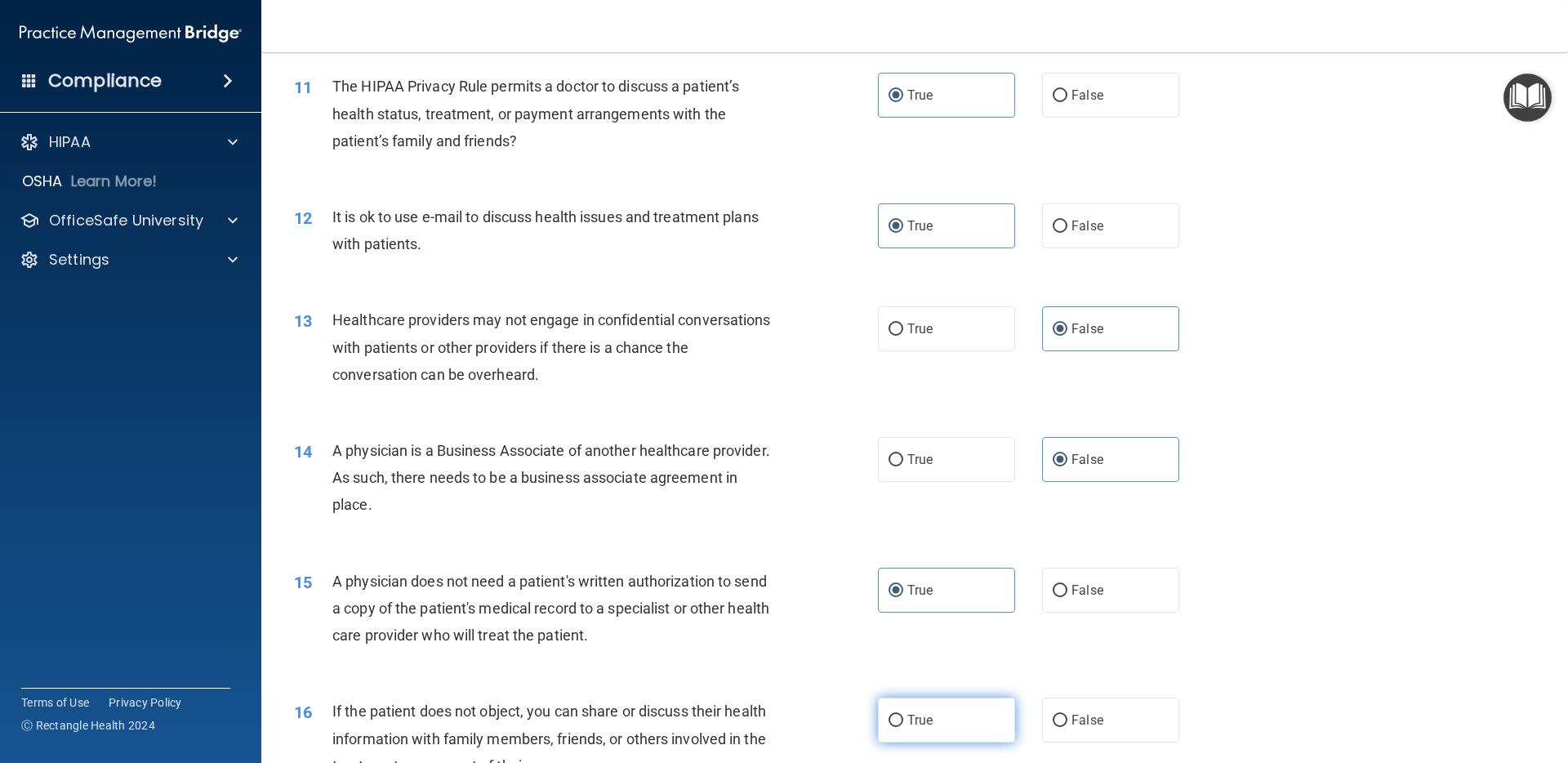
radio input "true"
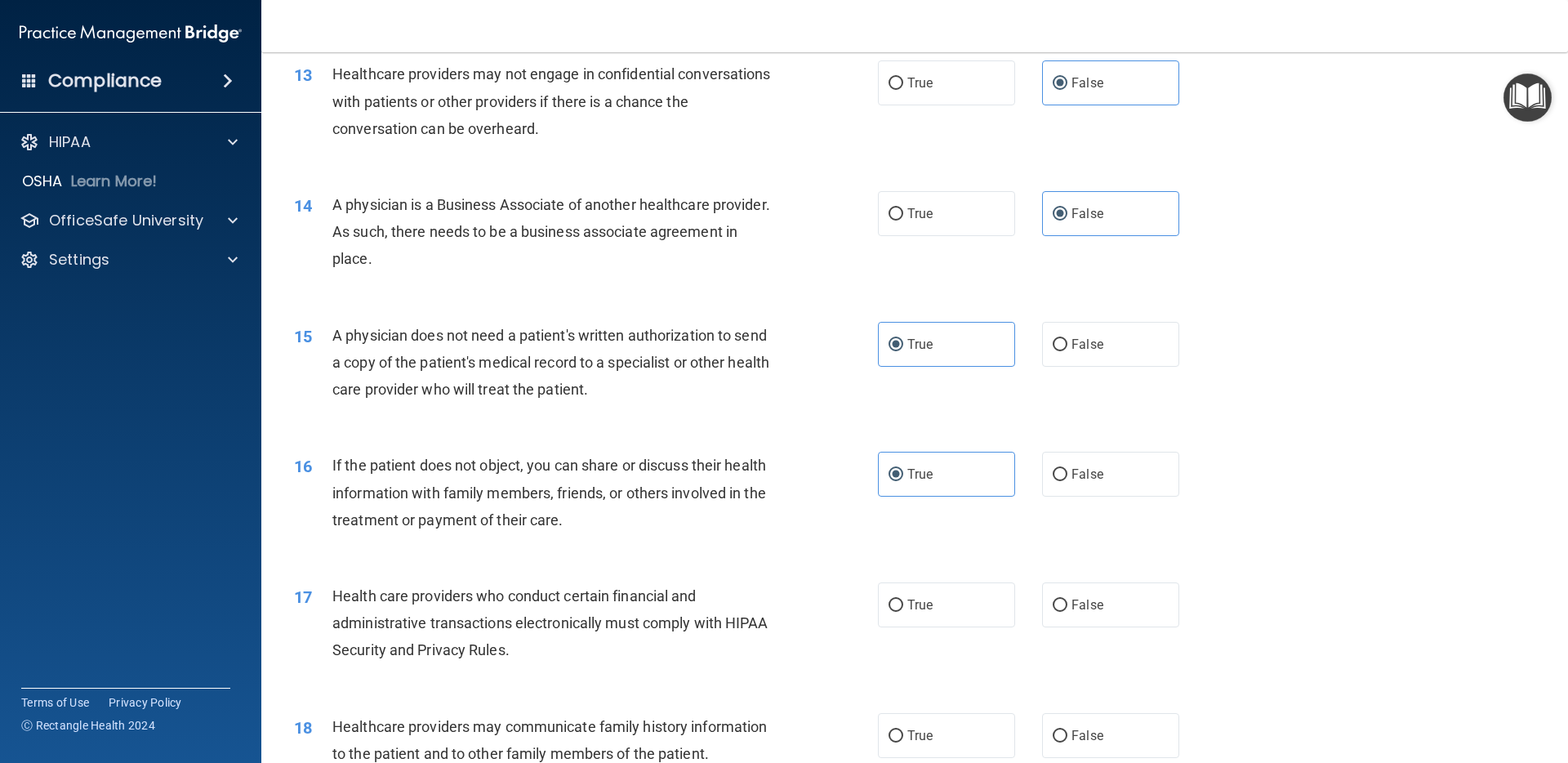
scroll to position [1546, 0]
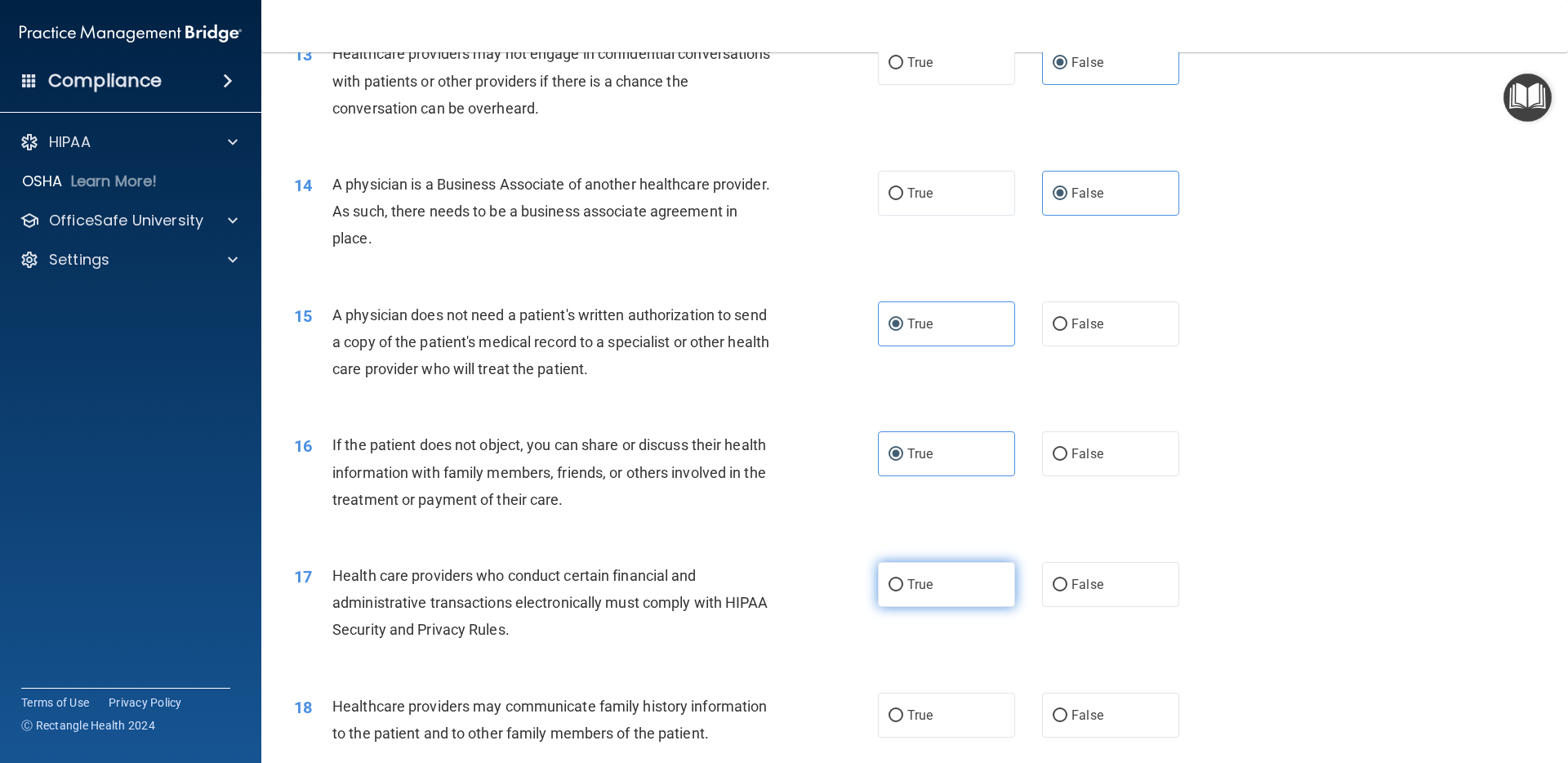
click at [932, 597] on label "True" at bounding box center [946, 584] width 137 height 45
click at [903, 591] on input "True" at bounding box center [895, 585] width 15 height 12
radio input "true"
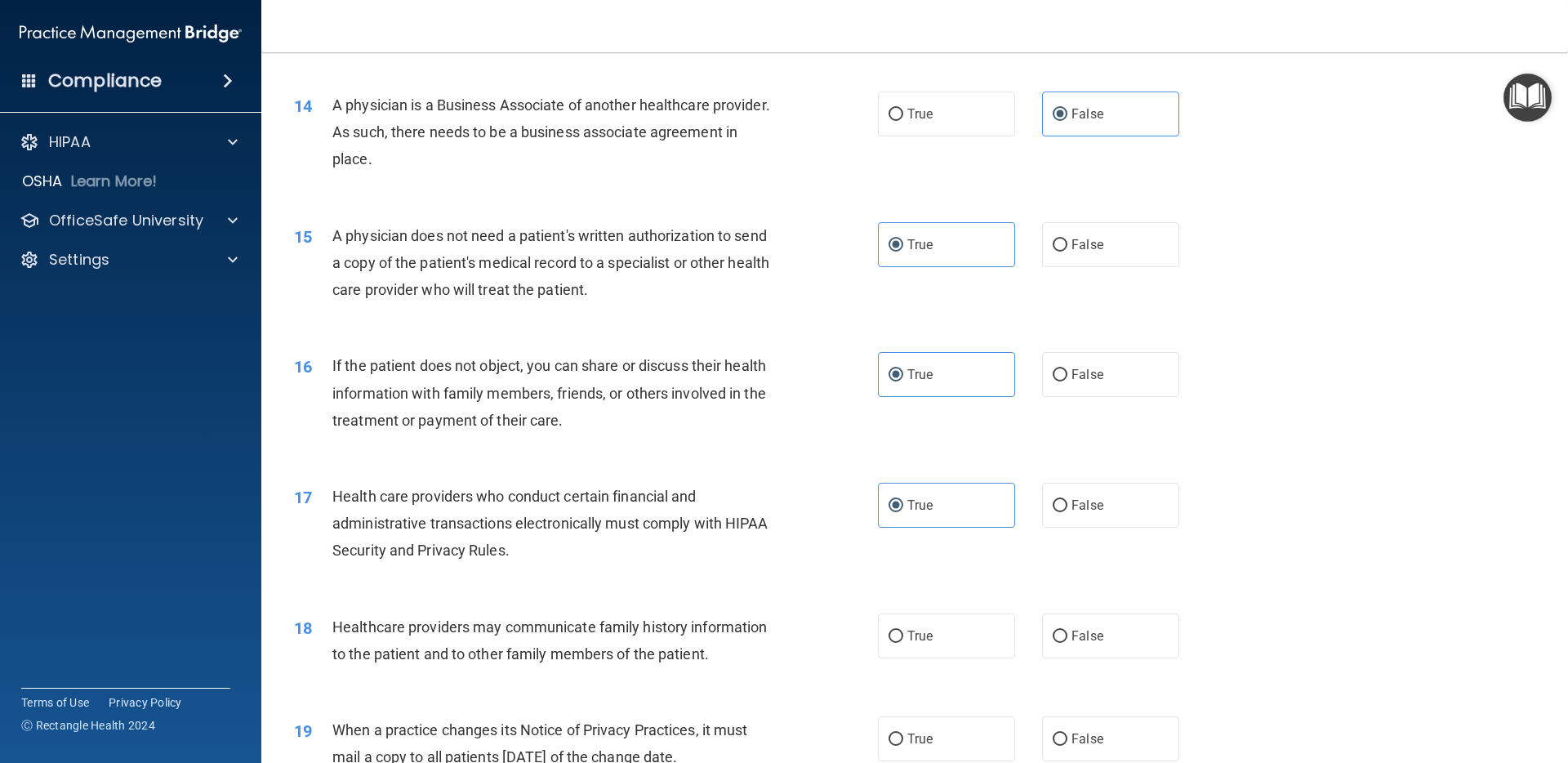
scroll to position [1635, 0]
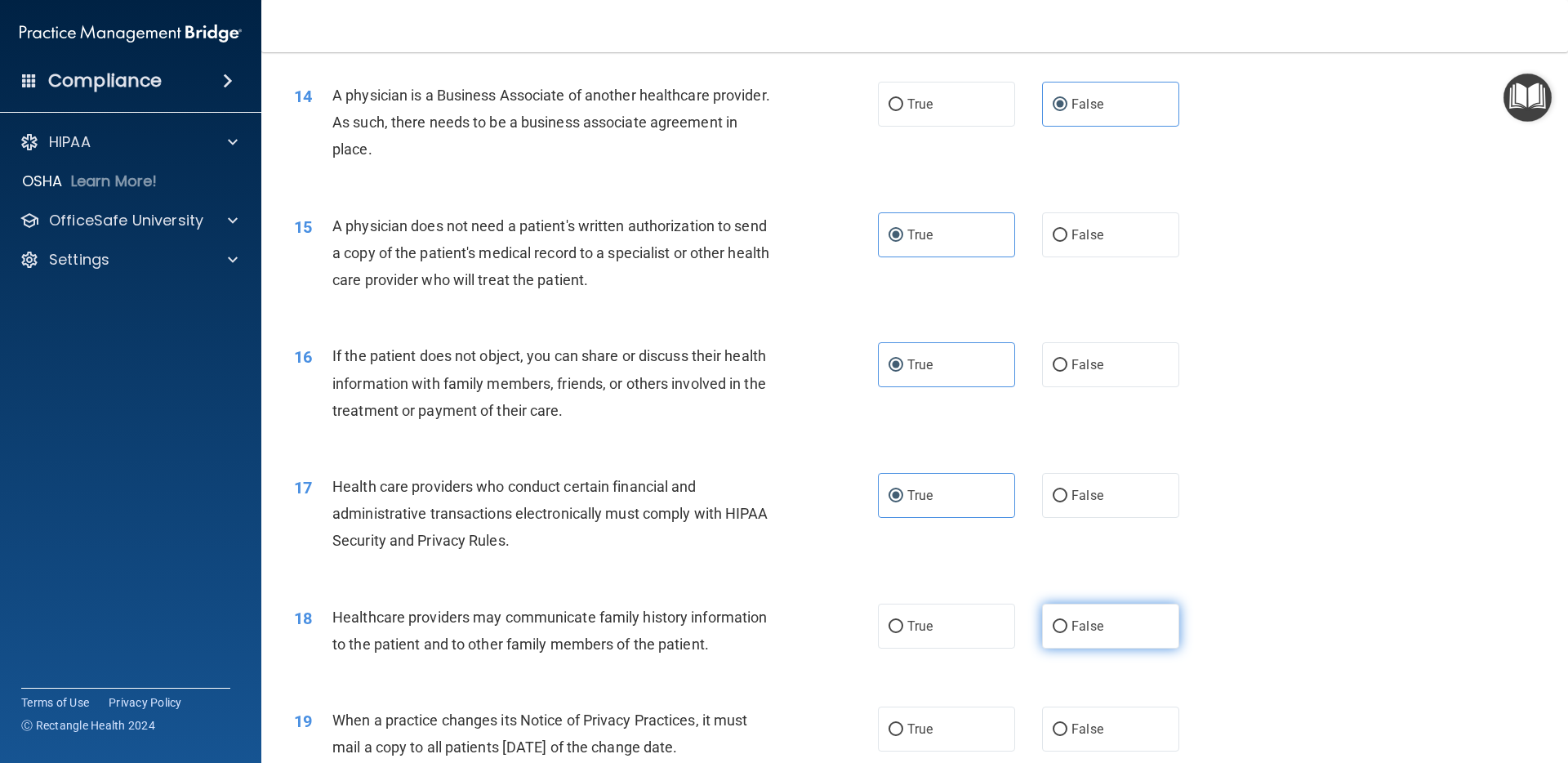
click at [1119, 631] on label "False" at bounding box center [1110, 626] width 137 height 45
click at [1067, 631] on input "False" at bounding box center [1060, 627] width 15 height 12
radio input "true"
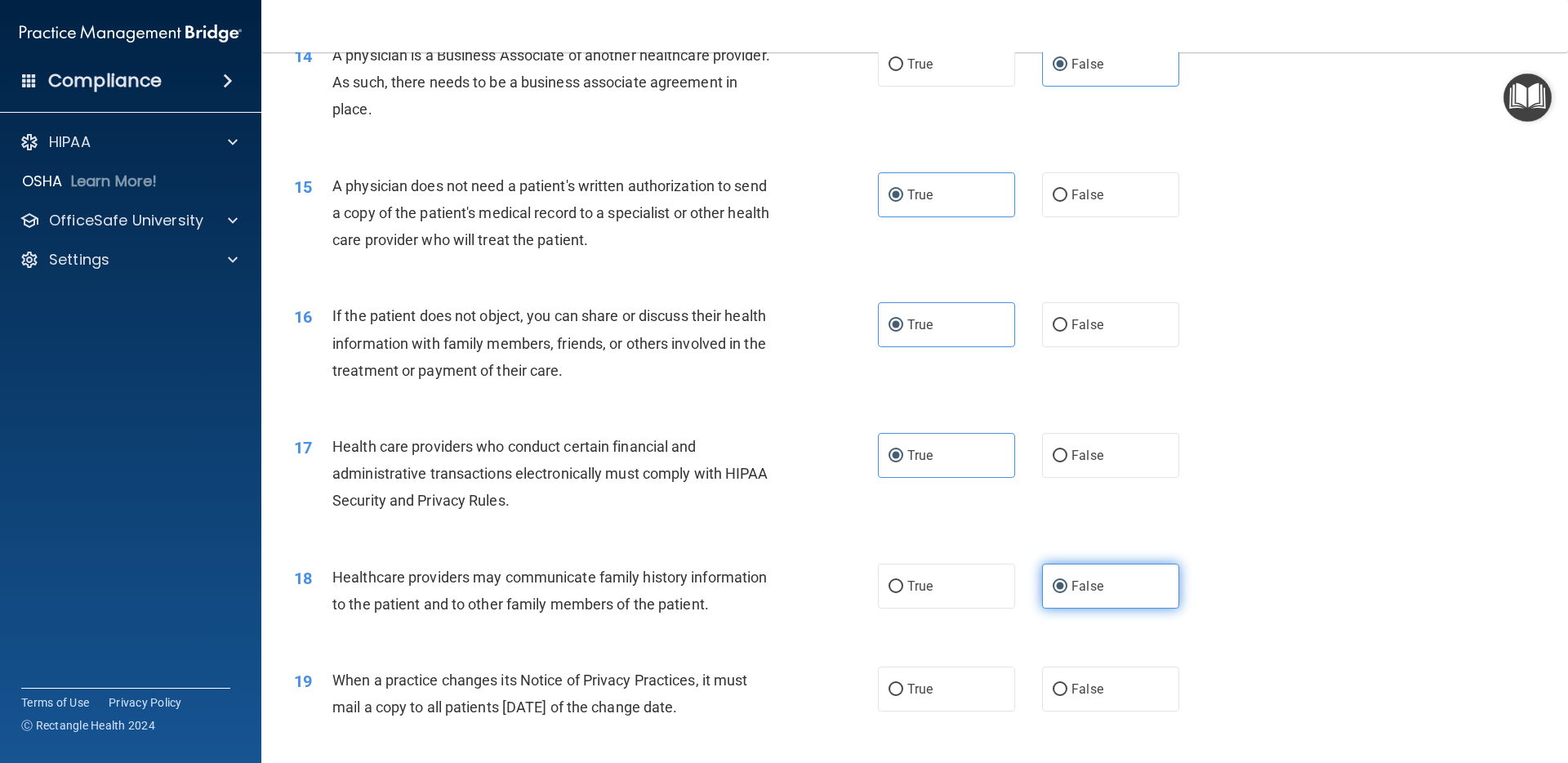
scroll to position [1719, 0]
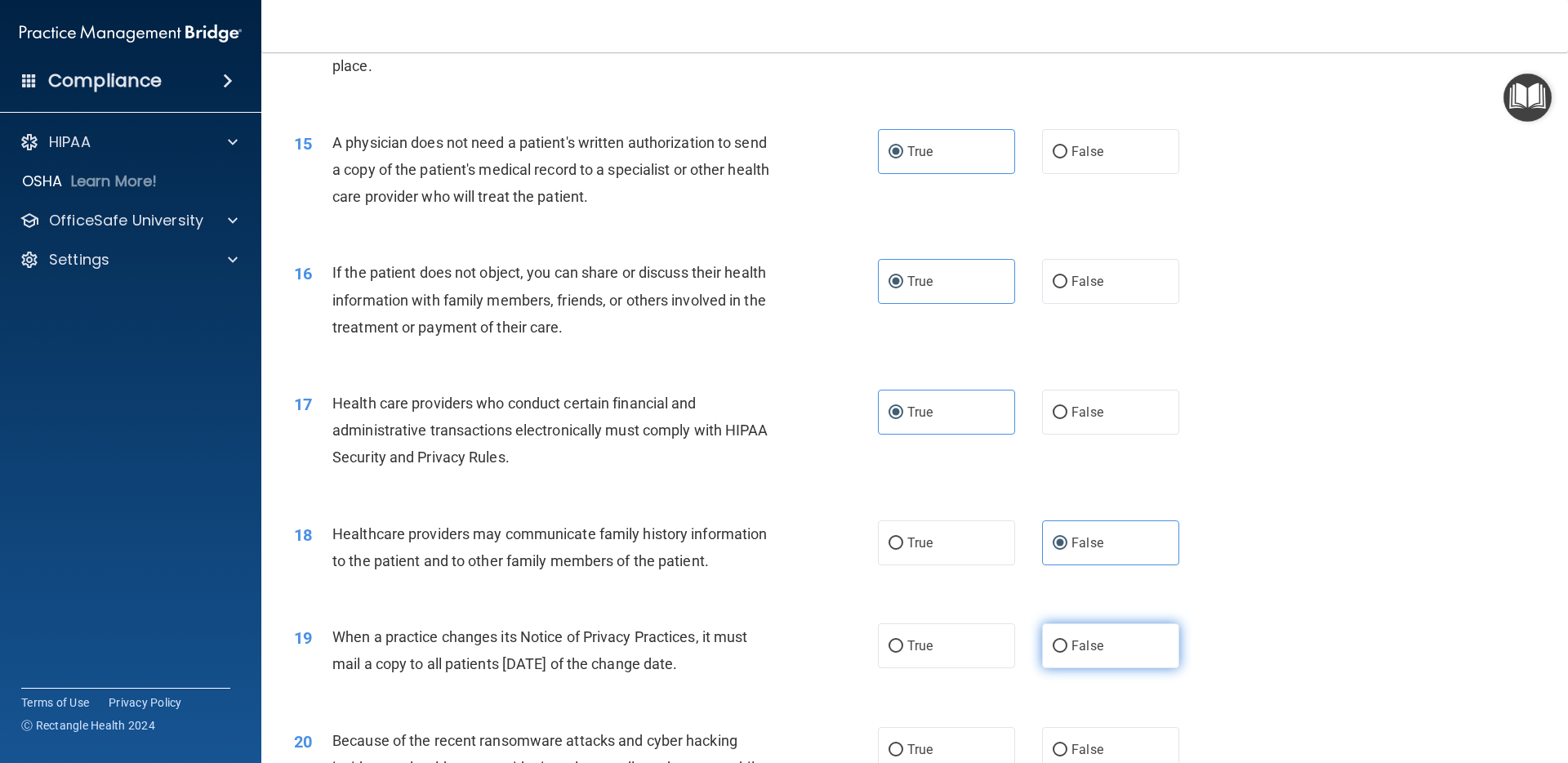
click at [1117, 642] on label "False" at bounding box center [1110, 645] width 137 height 45
click at [1067, 642] on input "False" at bounding box center [1060, 646] width 15 height 12
radio input "true"
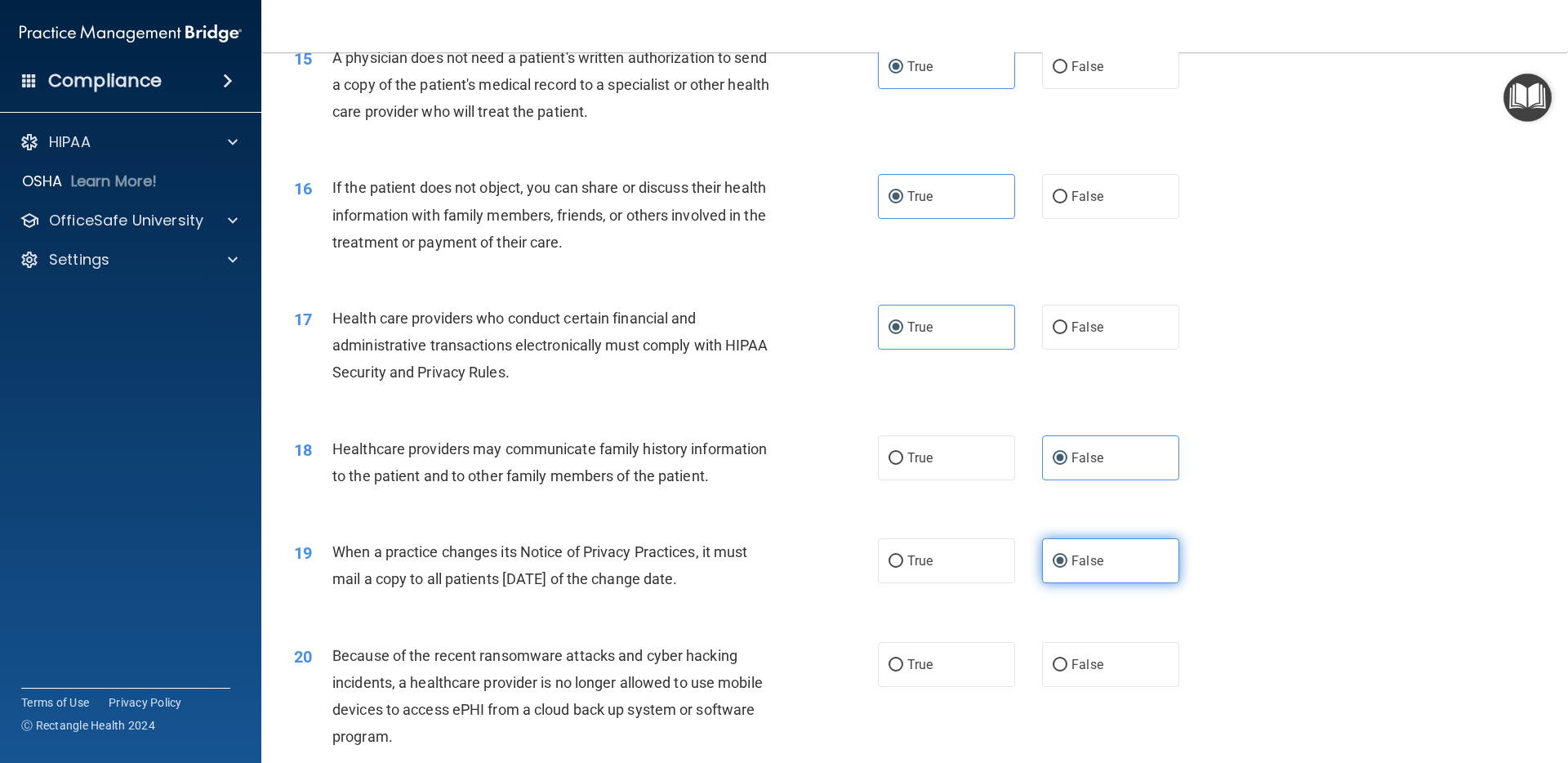
scroll to position [1811, 0]
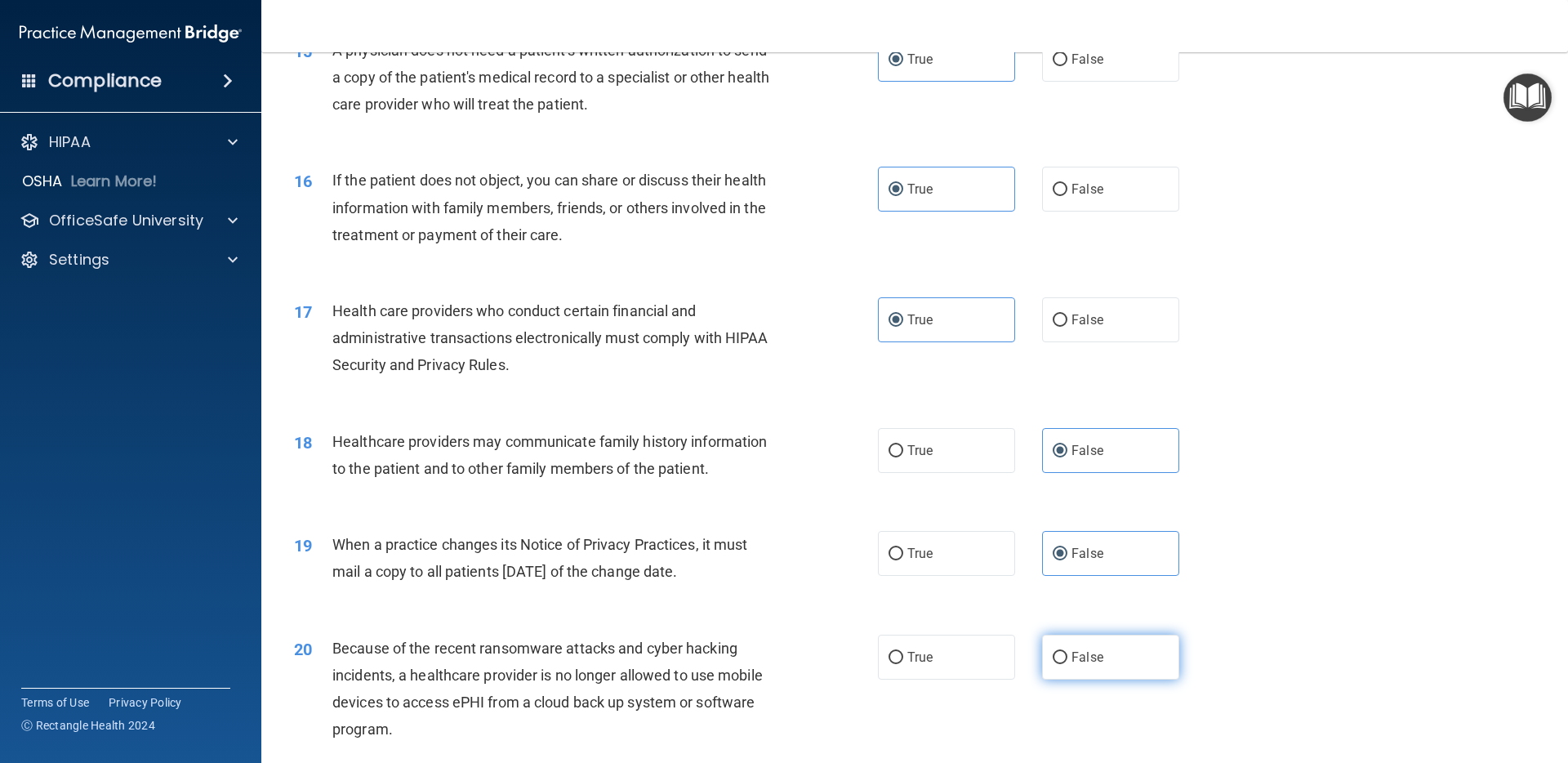
click at [1101, 660] on span "False" at bounding box center [1088, 657] width 32 height 16
click at [1067, 660] on input "False" at bounding box center [1060, 658] width 15 height 12
radio input "true"
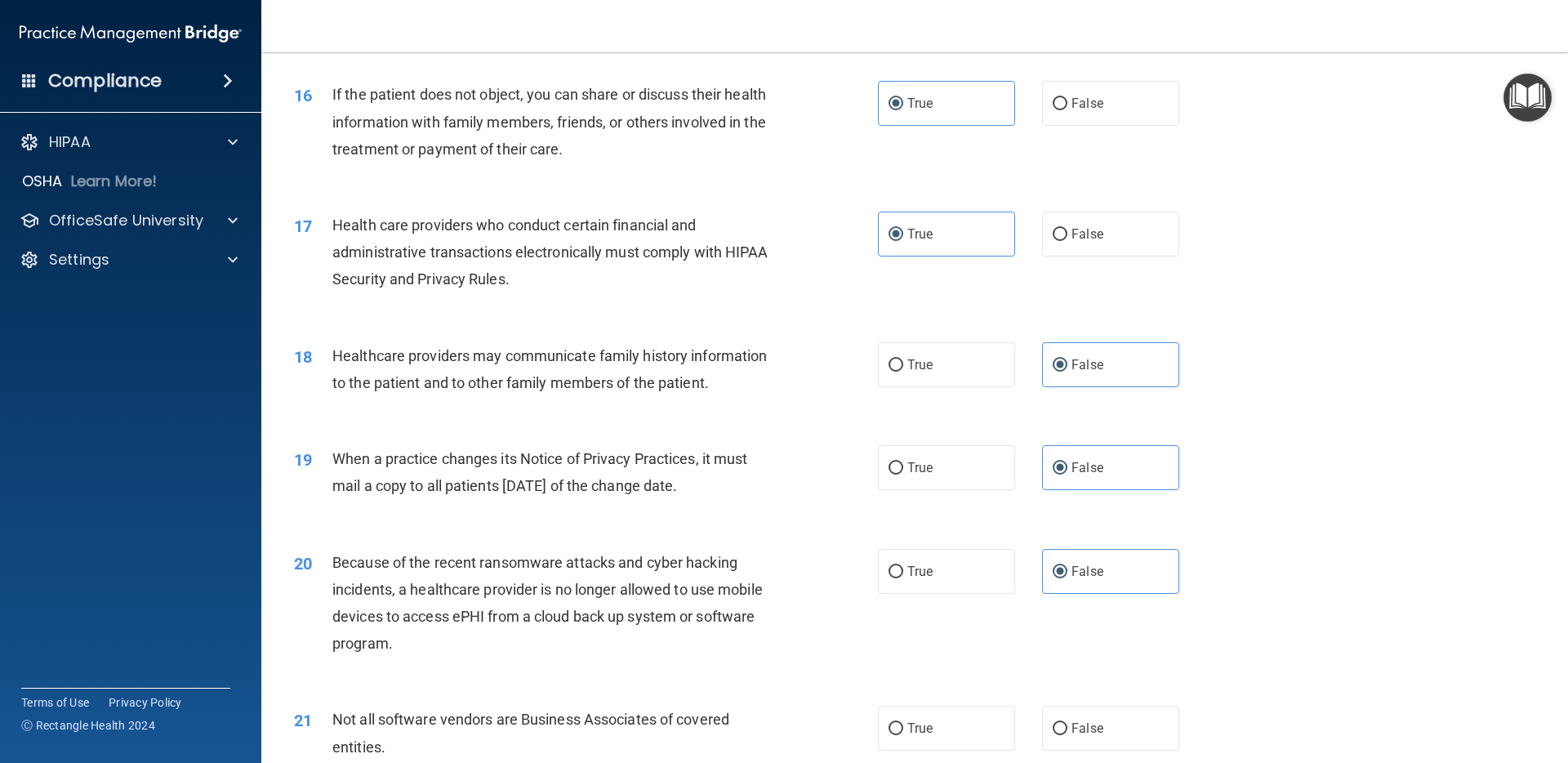
scroll to position [1967, 0]
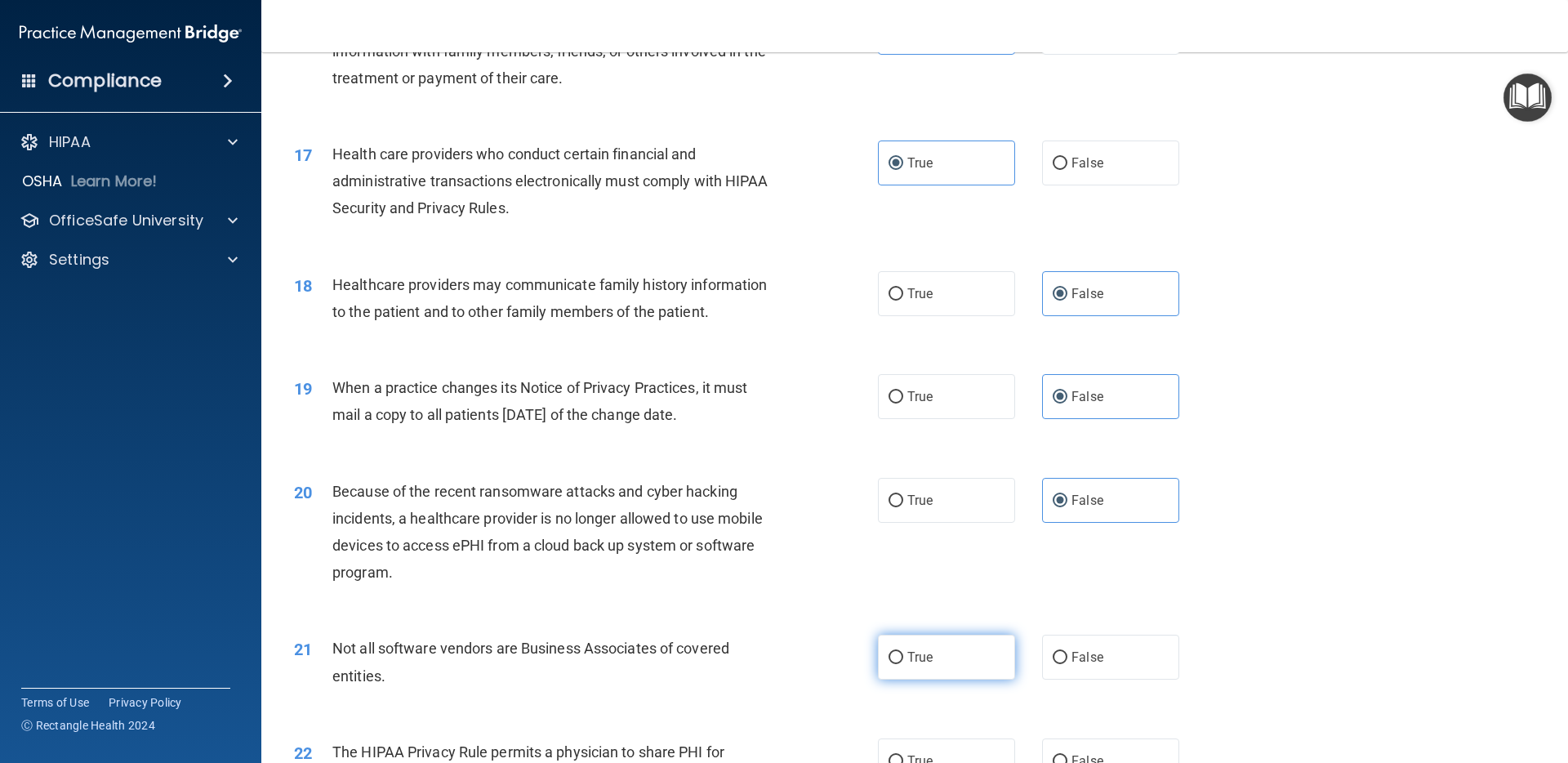
click at [930, 653] on span "True" at bounding box center [919, 657] width 25 height 16
click at [903, 653] on input "True" at bounding box center [895, 658] width 15 height 12
radio input "true"
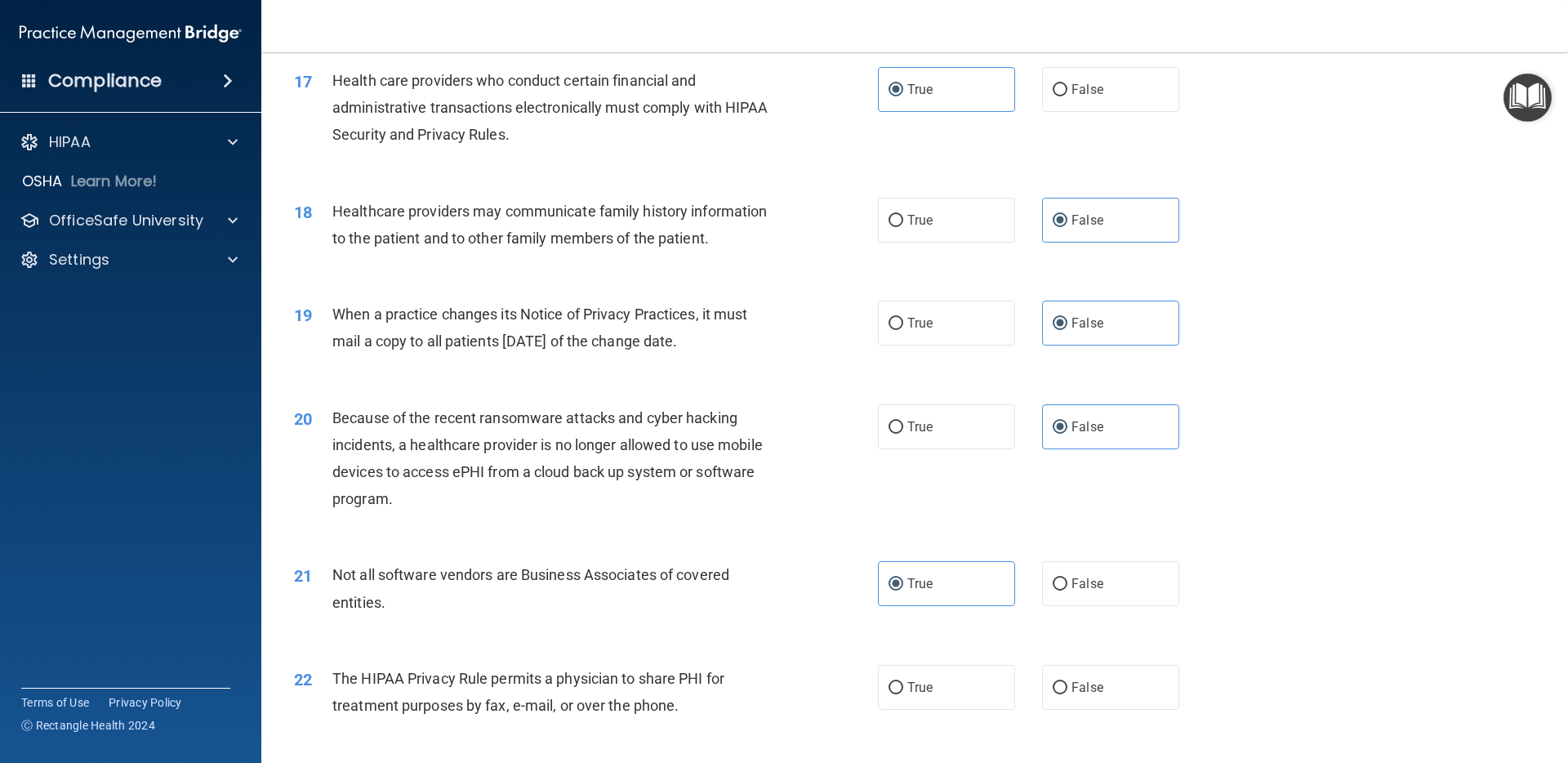
scroll to position [2060, 0]
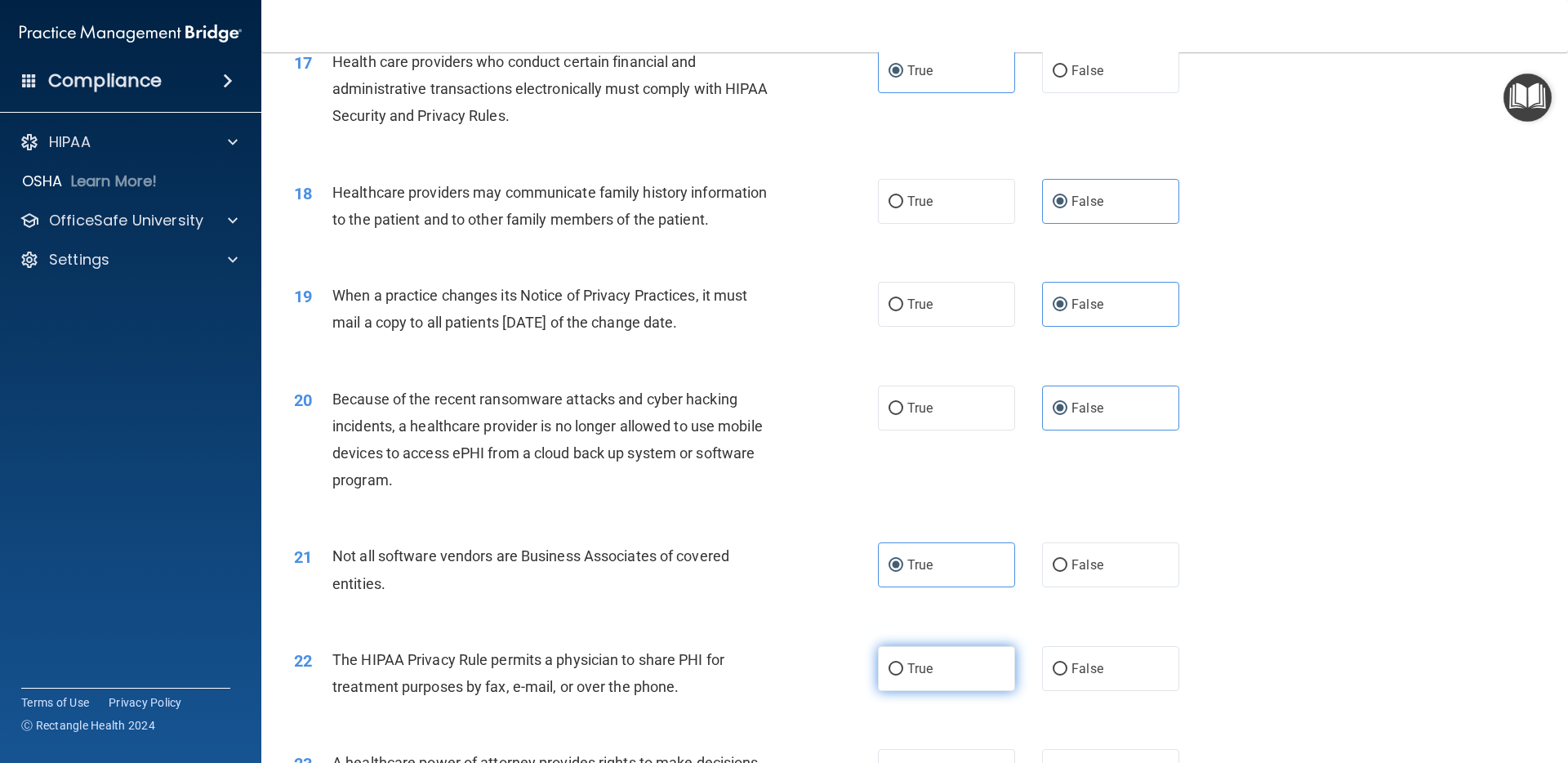
click at [938, 681] on label "True" at bounding box center [946, 668] width 137 height 45
click at [903, 676] on input "True" at bounding box center [895, 669] width 15 height 12
radio input "true"
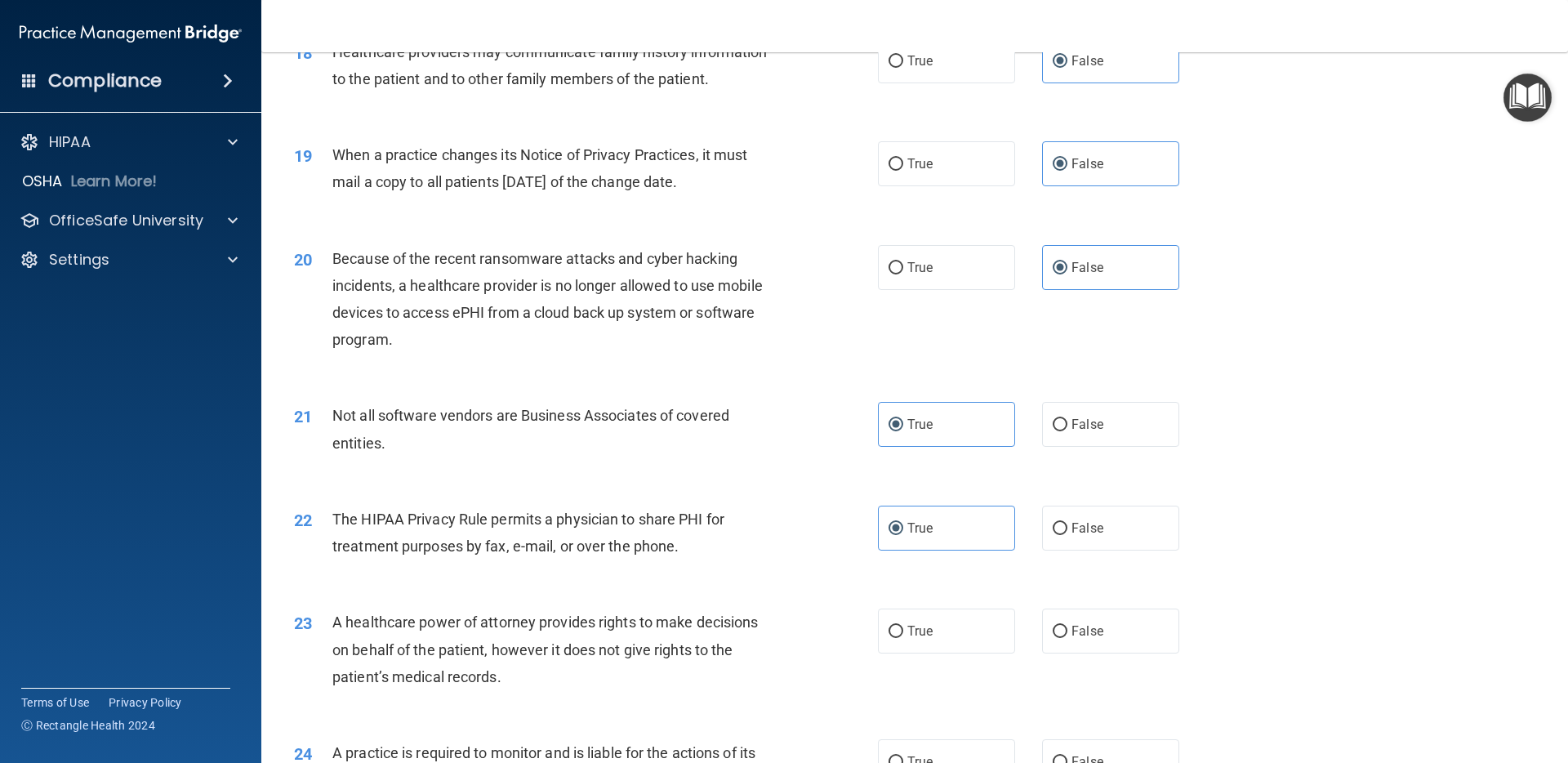
scroll to position [2205, 0]
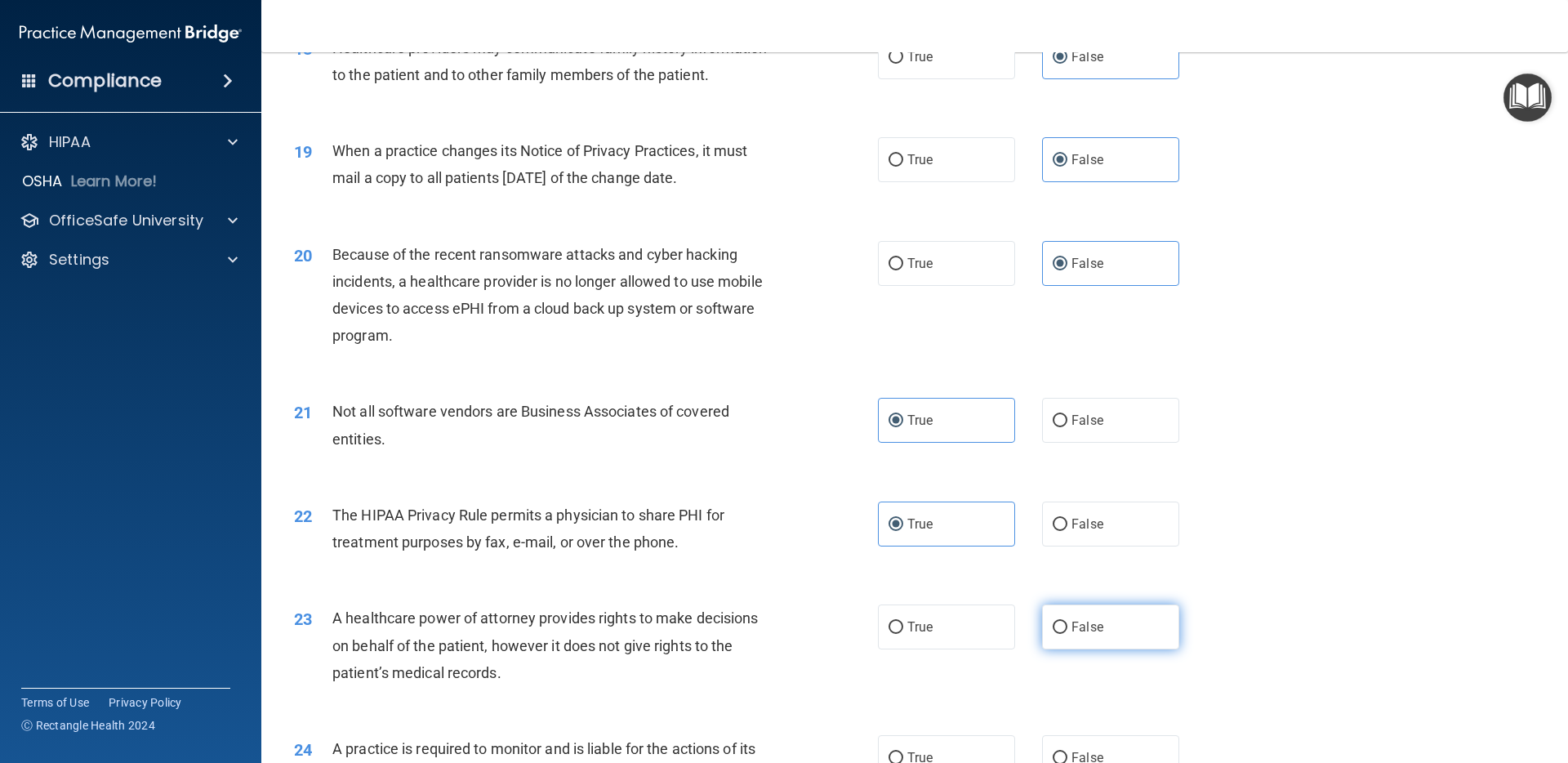
click at [1064, 626] on input "False" at bounding box center [1060, 628] width 15 height 12
radio input "true"
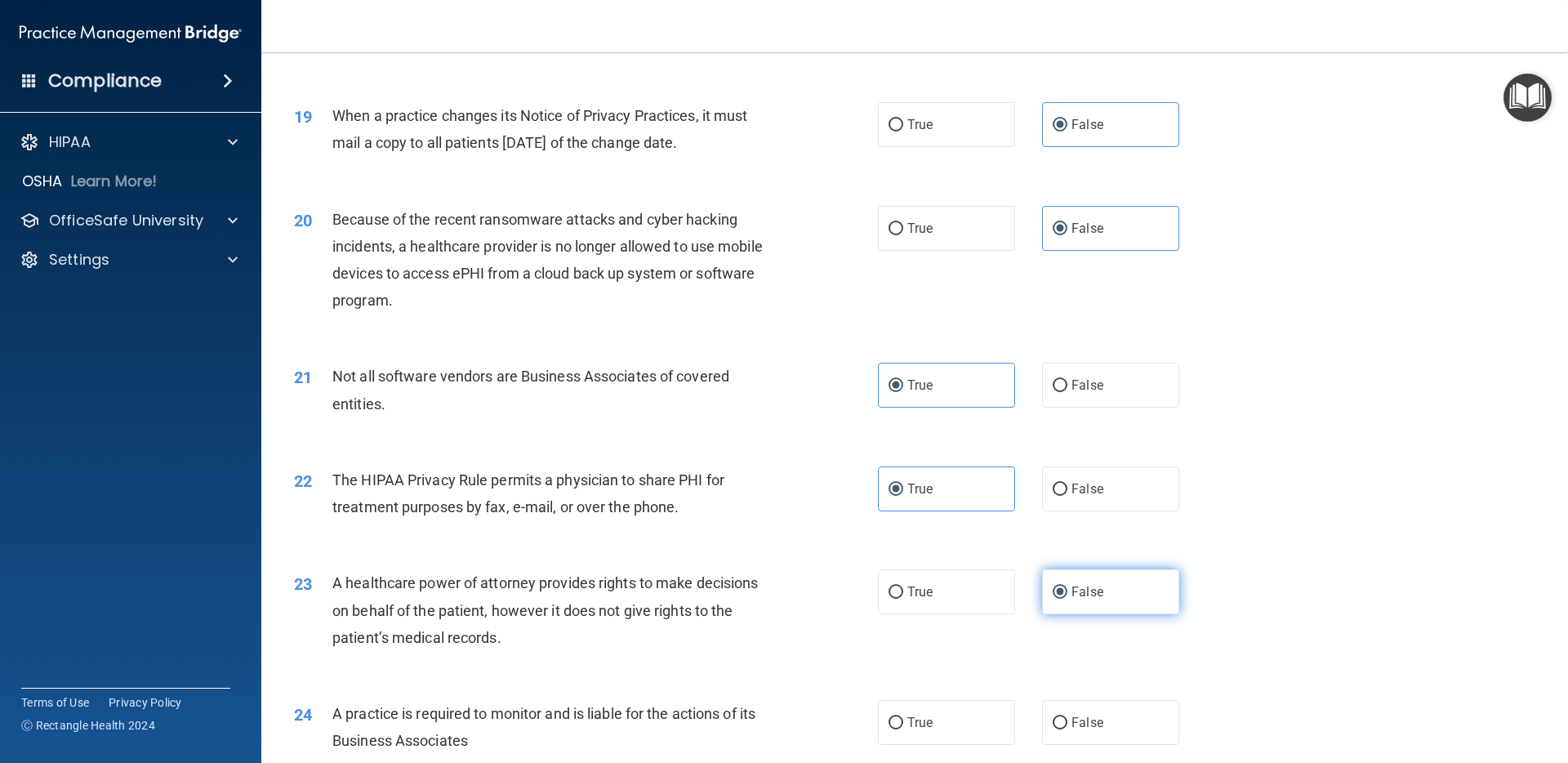
scroll to position [2243, 0]
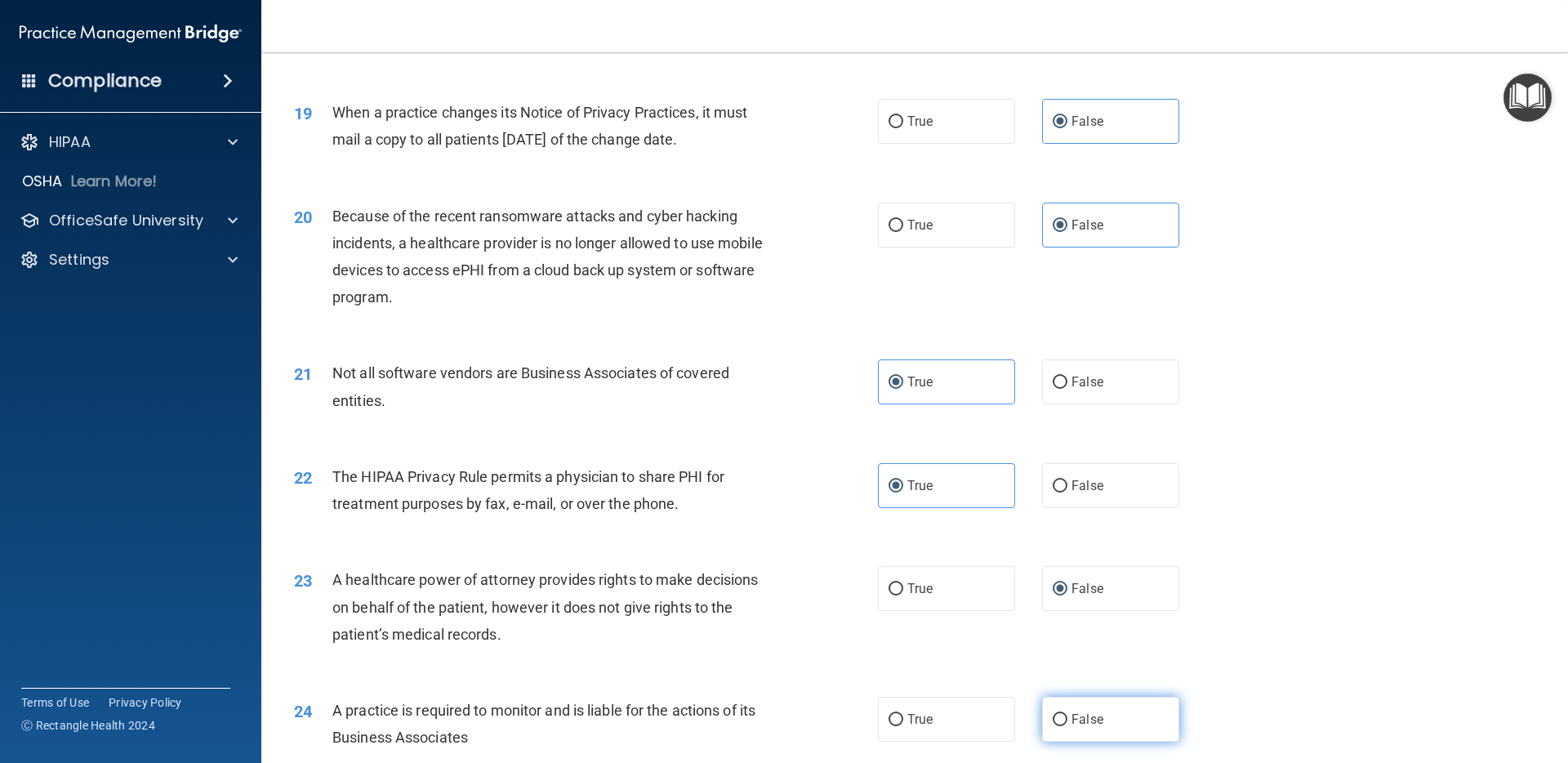
click at [1097, 721] on span "False" at bounding box center [1088, 720] width 32 height 16
click at [1067, 721] on input "False" at bounding box center [1060, 720] width 15 height 12
radio input "true"
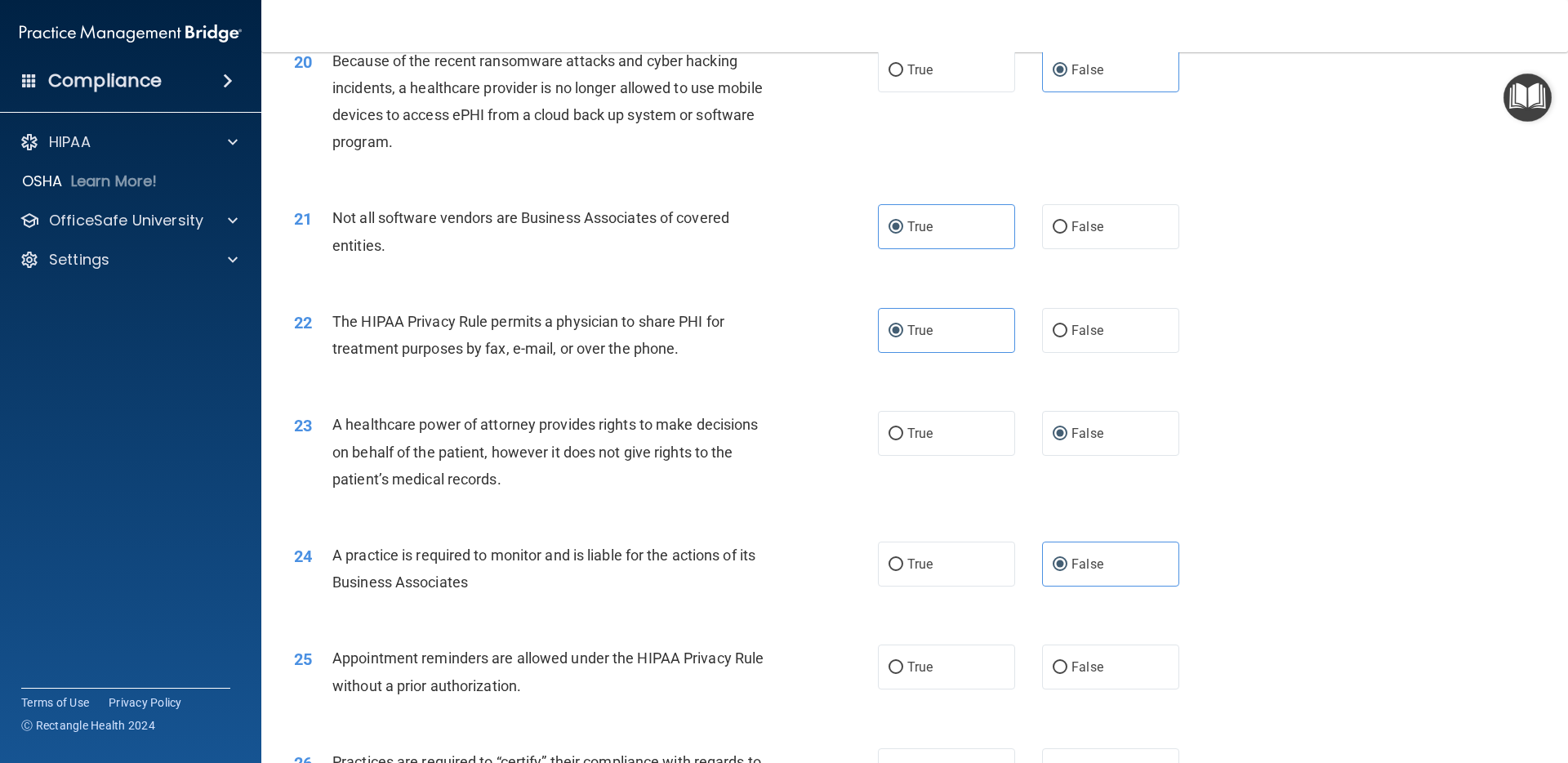
scroll to position [2404, 0]
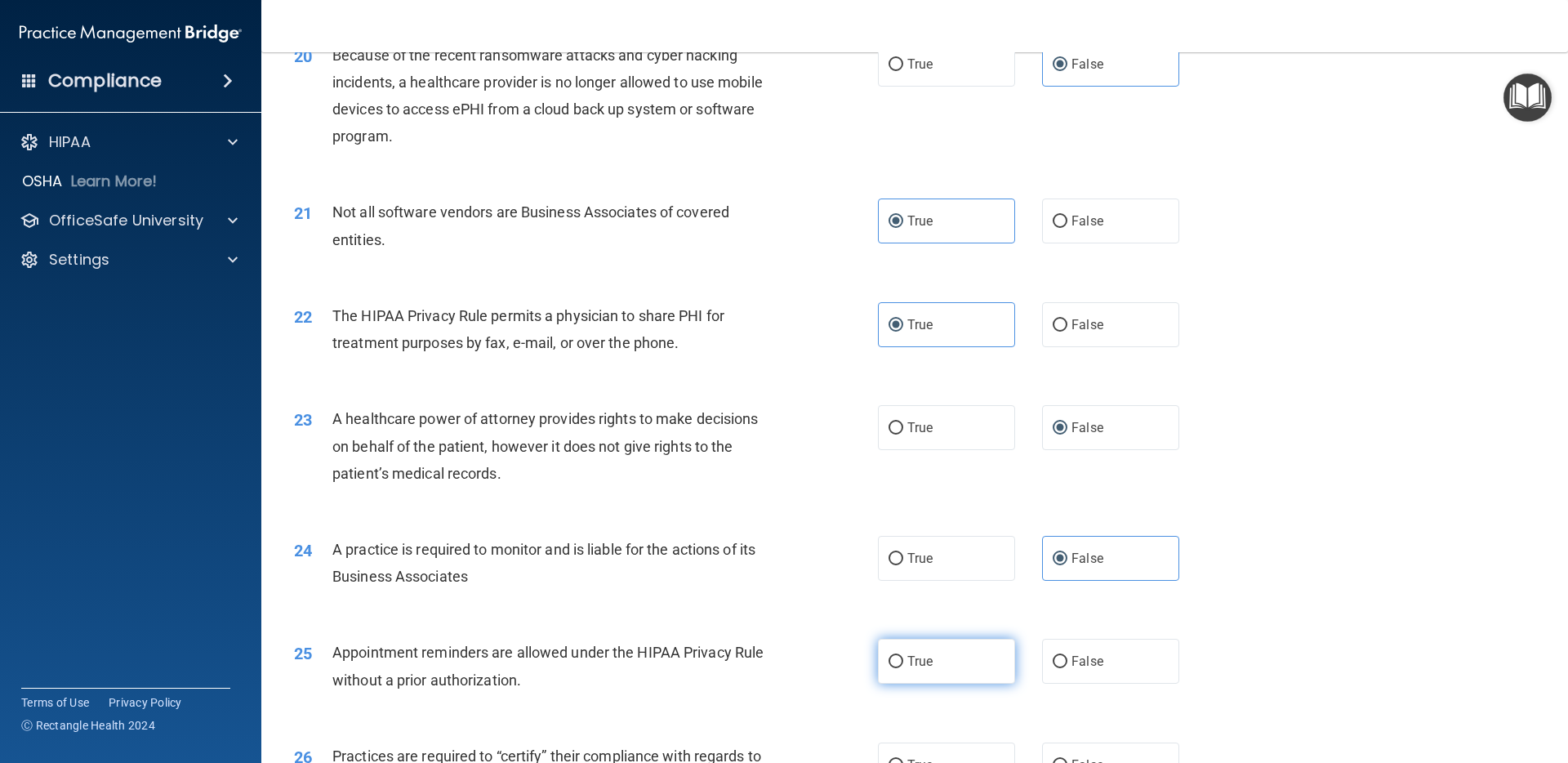
click at [990, 670] on label "True" at bounding box center [946, 661] width 137 height 45
click at [903, 668] on input "True" at bounding box center [895, 662] width 15 height 12
radio input "true"
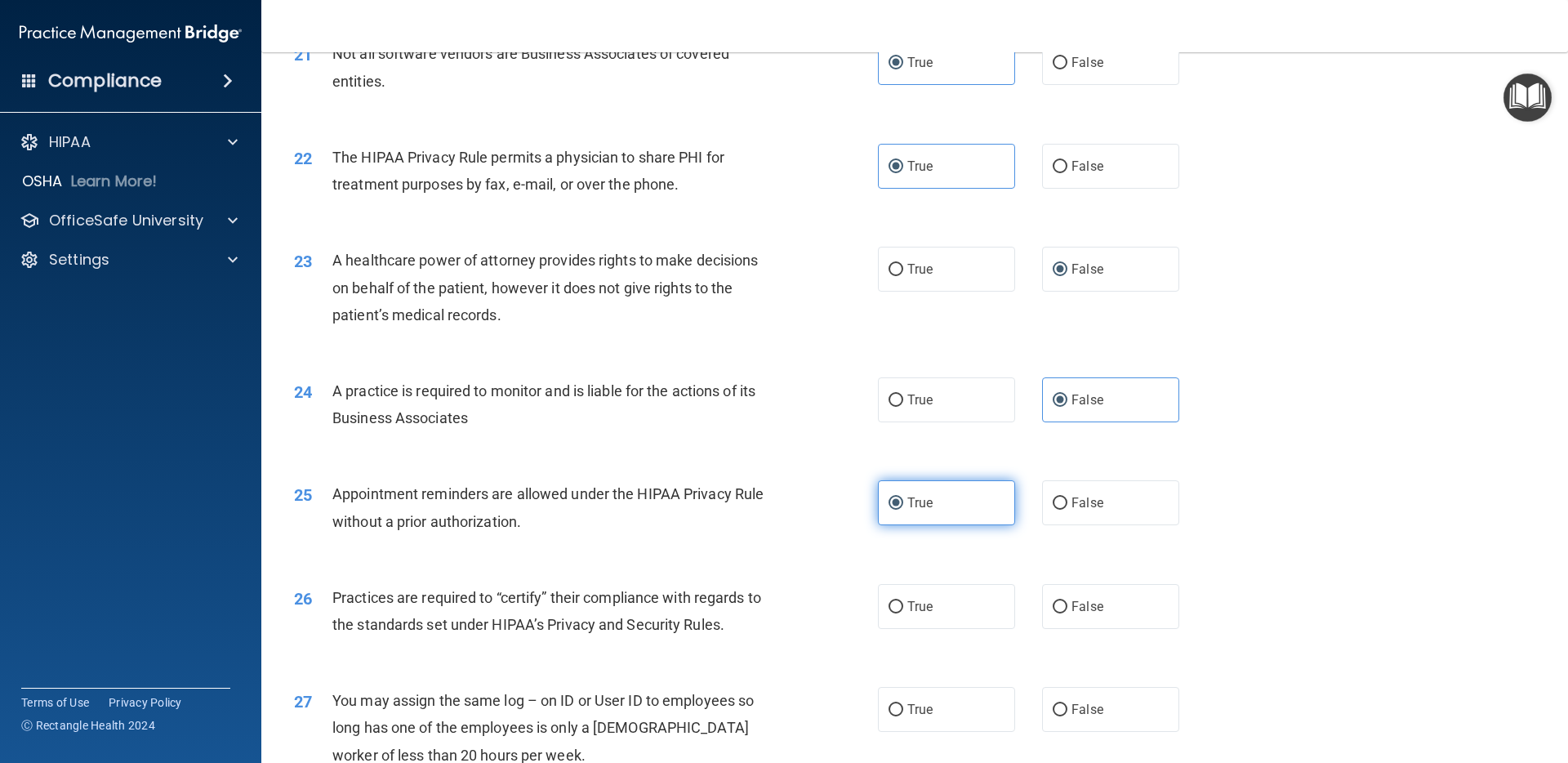
scroll to position [2592, 0]
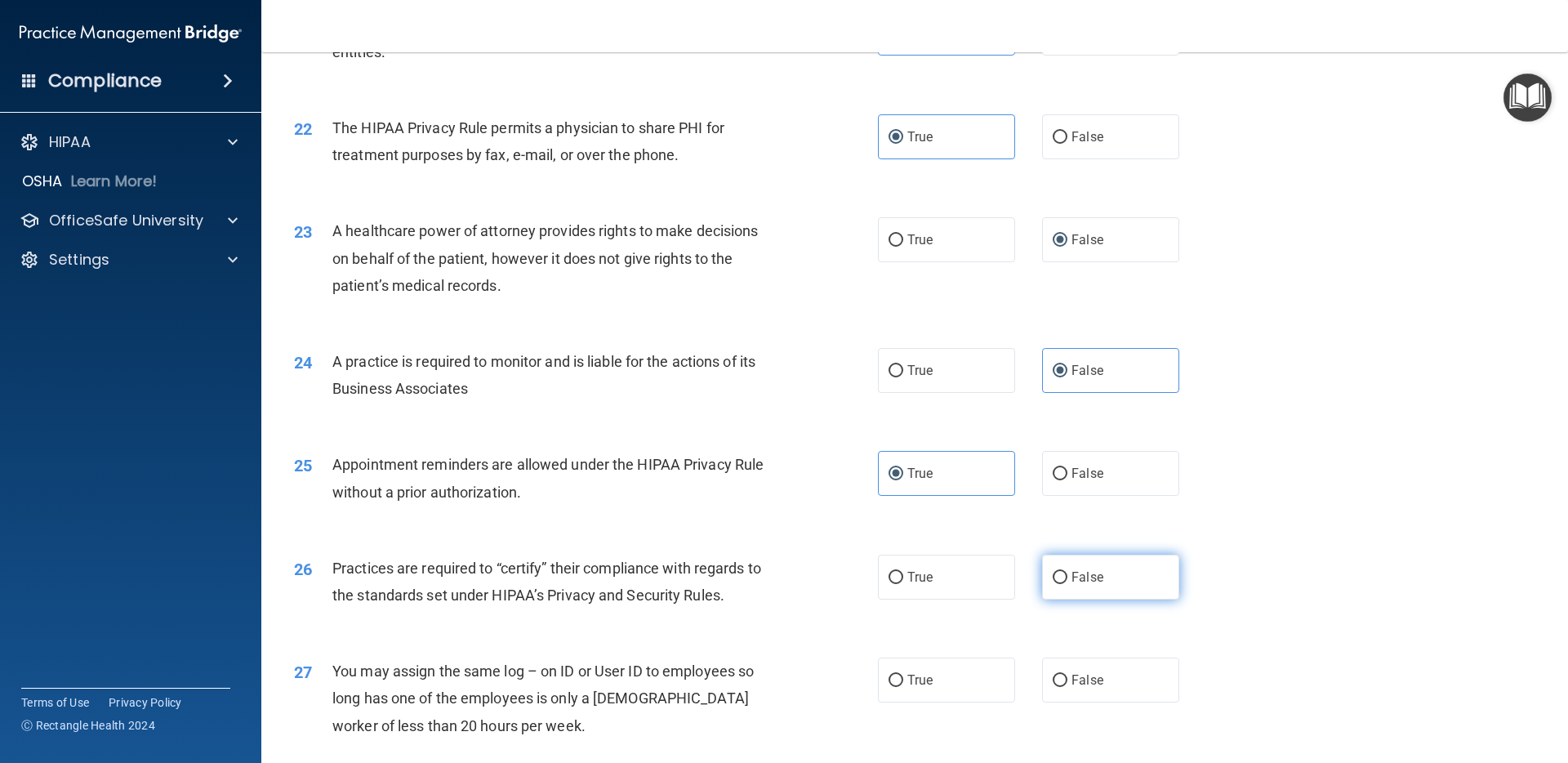
click at [1082, 578] on span "False" at bounding box center [1088, 577] width 32 height 16
click at [1067, 578] on input "False" at bounding box center [1060, 578] width 15 height 12
radio input "true"
click at [1063, 677] on input "False" at bounding box center [1060, 681] width 15 height 12
radio input "true"
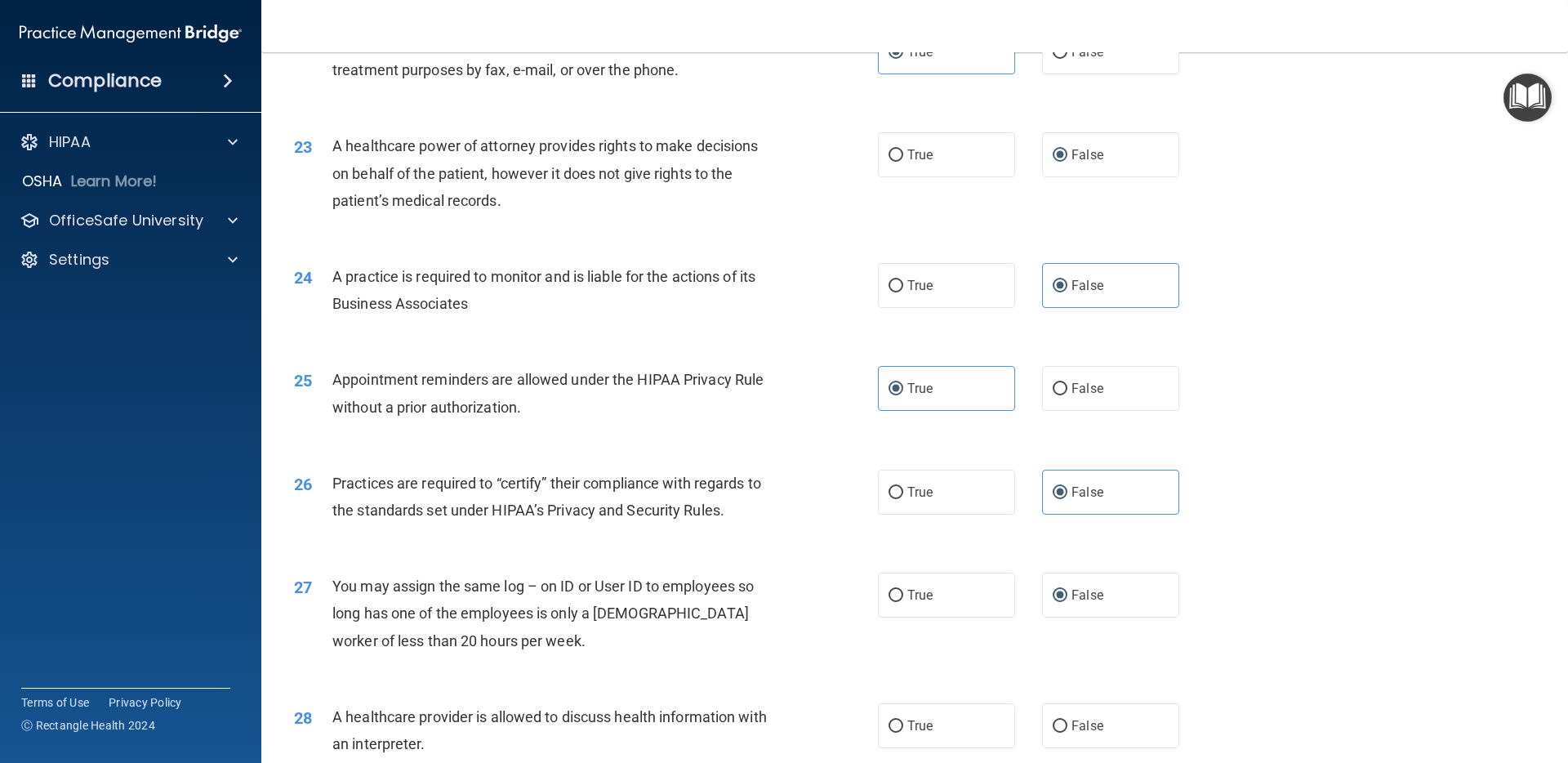
scroll to position [2710, 0]
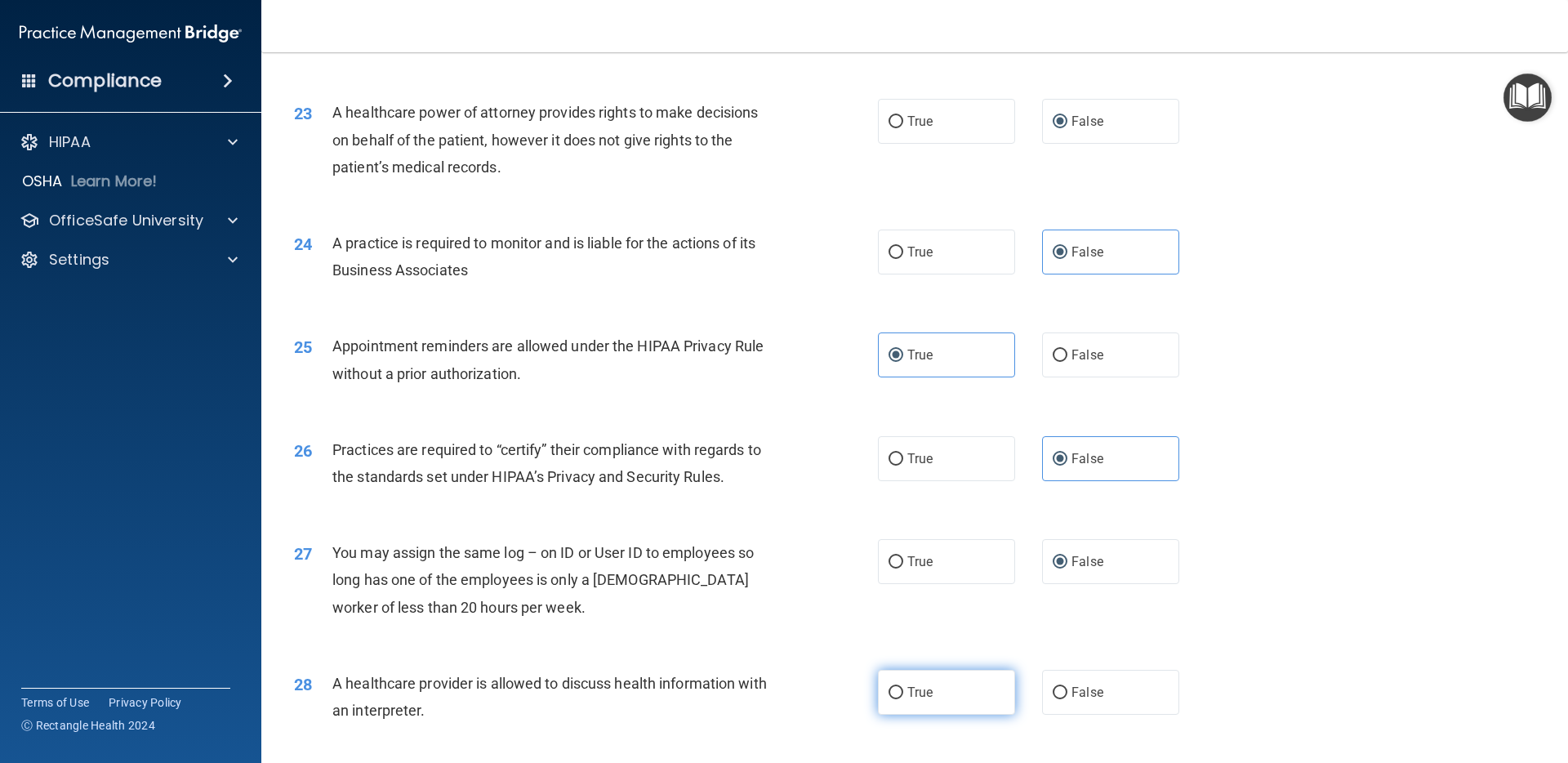
click at [909, 696] on span "True" at bounding box center [919, 693] width 25 height 16
click at [903, 696] on input "True" at bounding box center [895, 693] width 15 height 12
radio input "true"
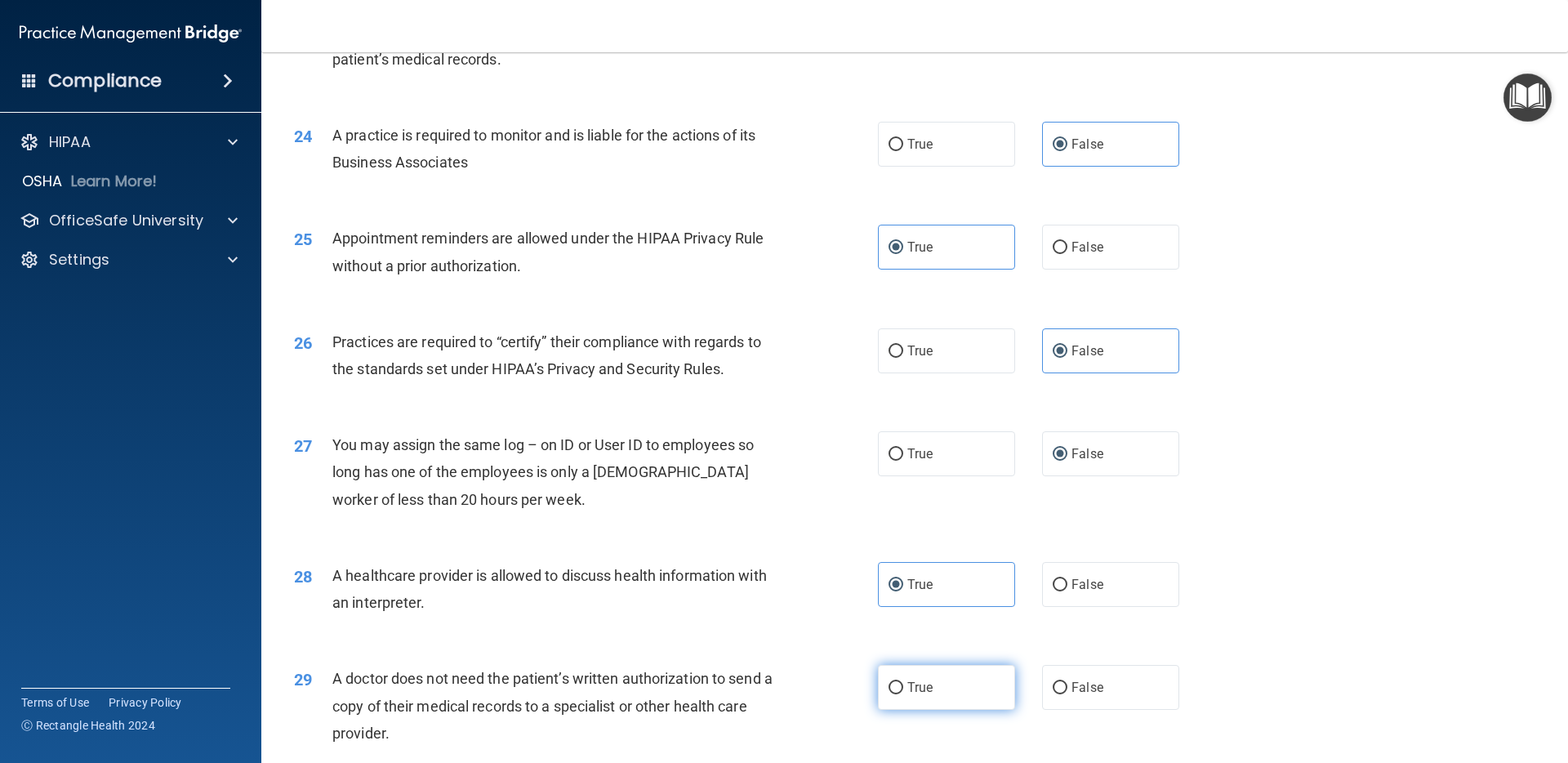
click at [936, 708] on label "True" at bounding box center [946, 687] width 137 height 45
click at [903, 694] on input "True" at bounding box center [895, 688] width 15 height 12
radio input "true"
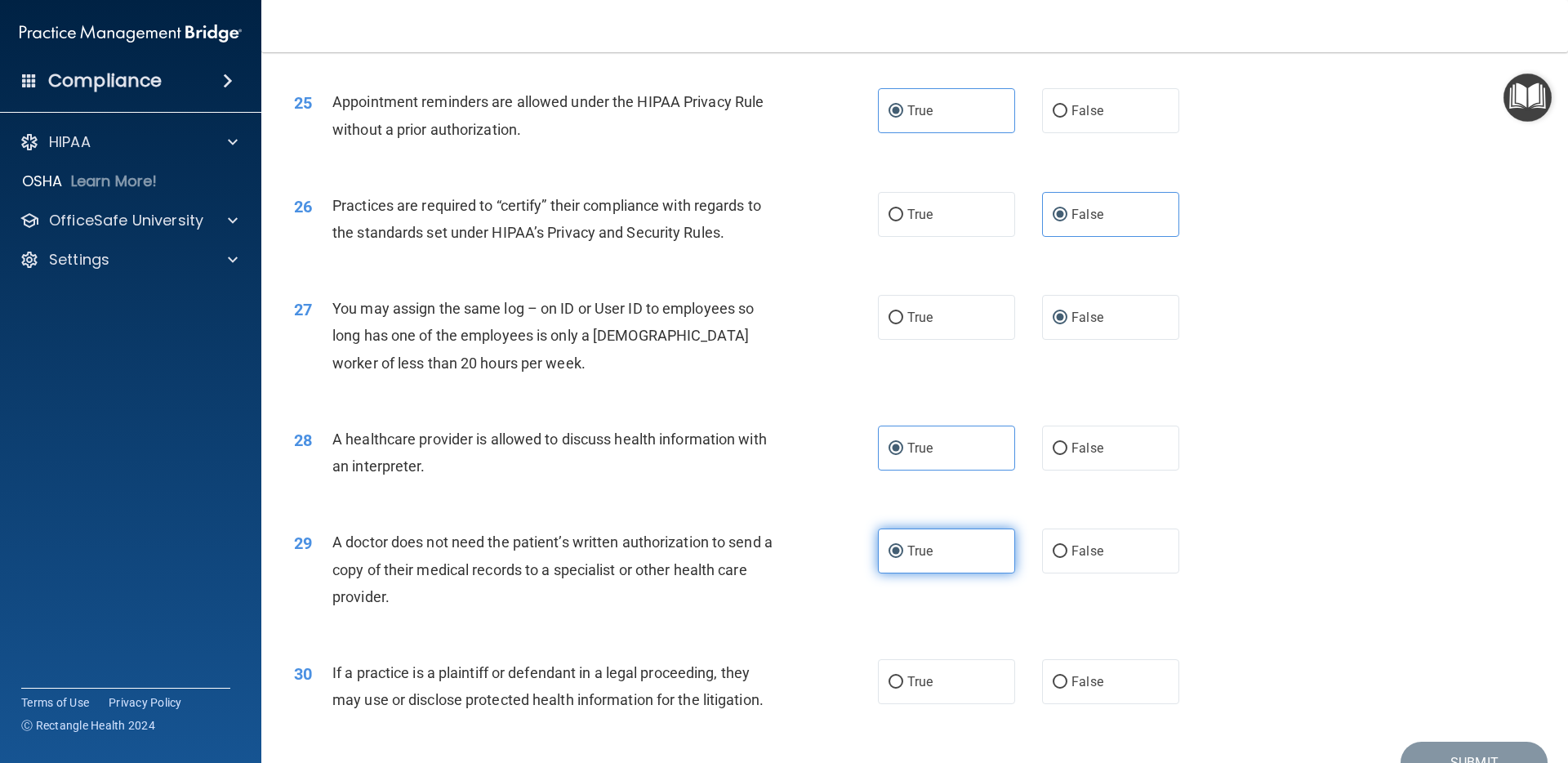
scroll to position [2982, 0]
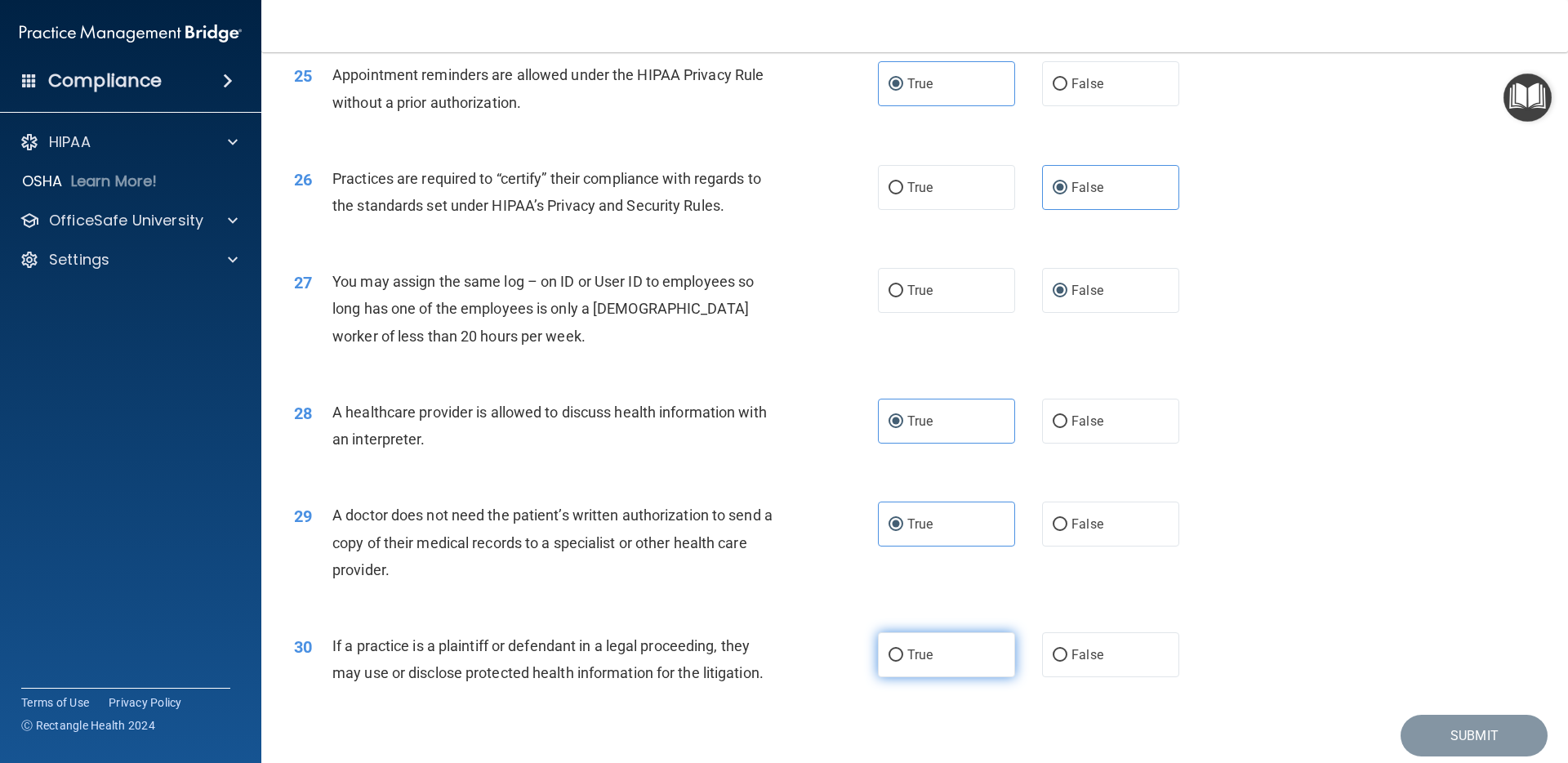
click at [930, 644] on label "True" at bounding box center [946, 654] width 137 height 45
click at [903, 649] on input "True" at bounding box center [895, 655] width 15 height 12
radio input "true"
drag, startPoint x: 1449, startPoint y: 735, endPoint x: 1449, endPoint y: 724, distance: 11.0
click at [1449, 735] on button "Submit" at bounding box center [1473, 736] width 147 height 42
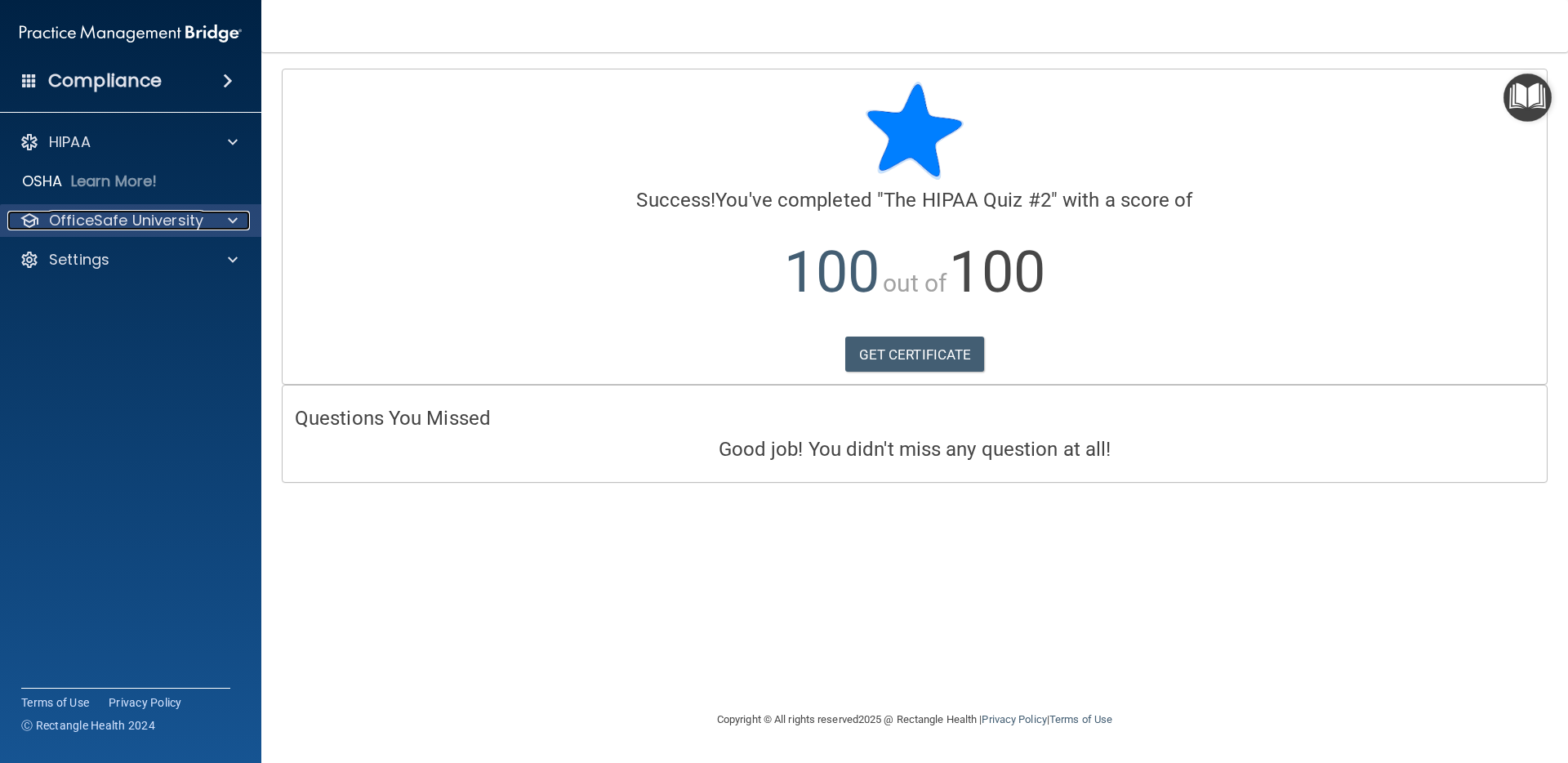
click at [99, 229] on p "OfficeSafe University" at bounding box center [126, 221] width 155 height 20
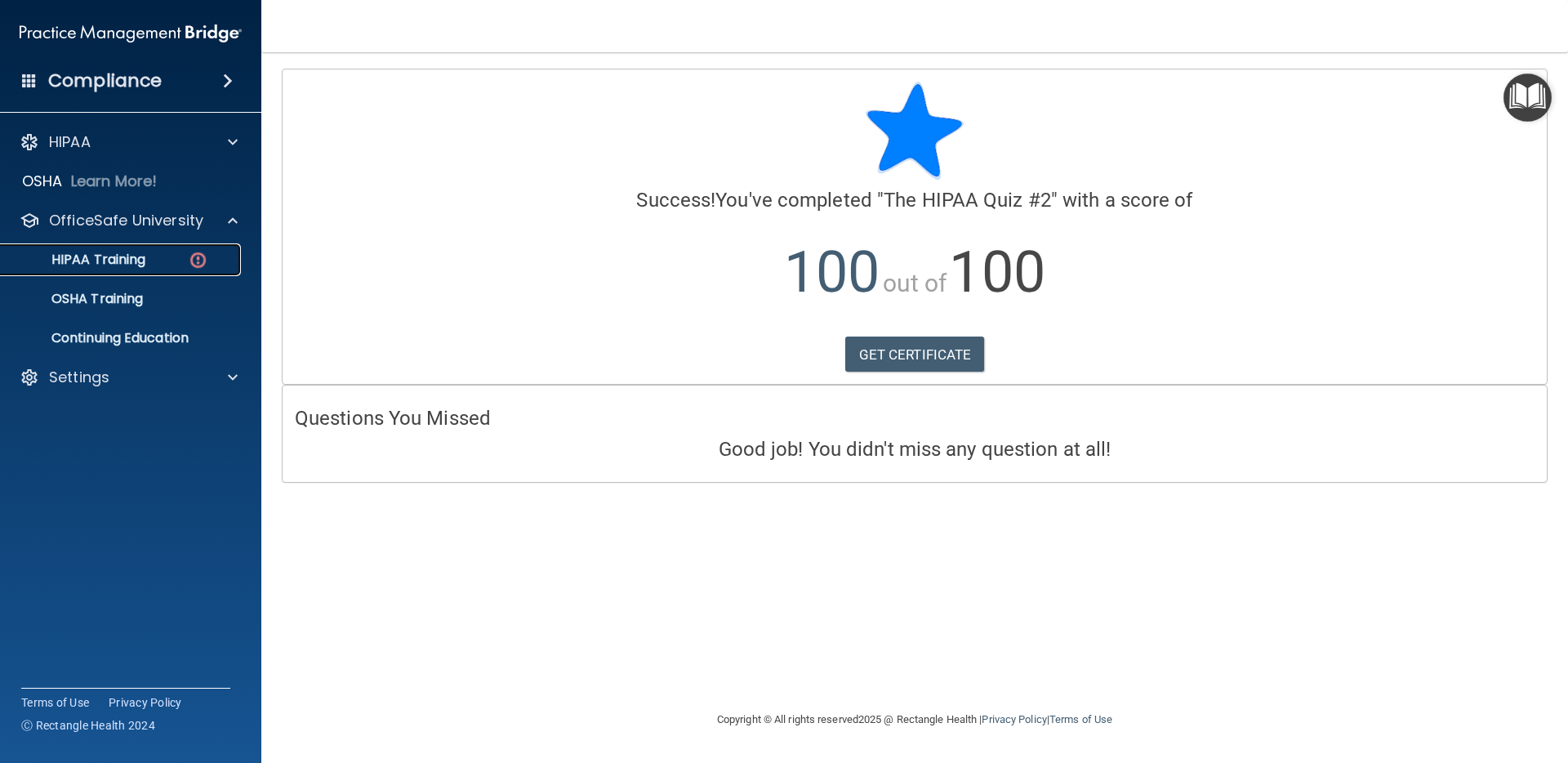
click at [148, 263] on div "HIPAA Training" at bounding box center [122, 260] width 223 height 16
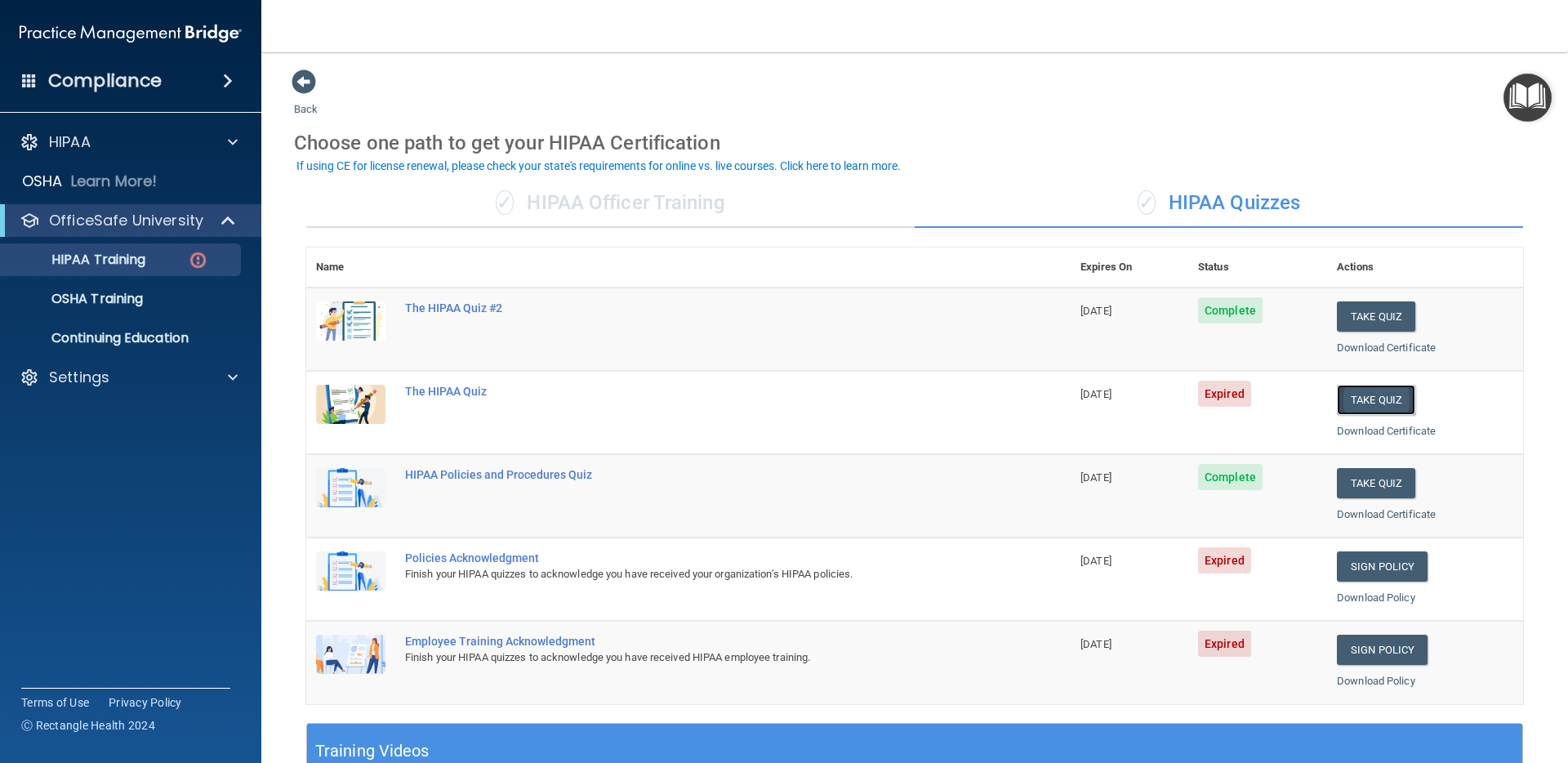
click at [1364, 396] on button "Take Quiz" at bounding box center [1375, 399] width 79 height 30
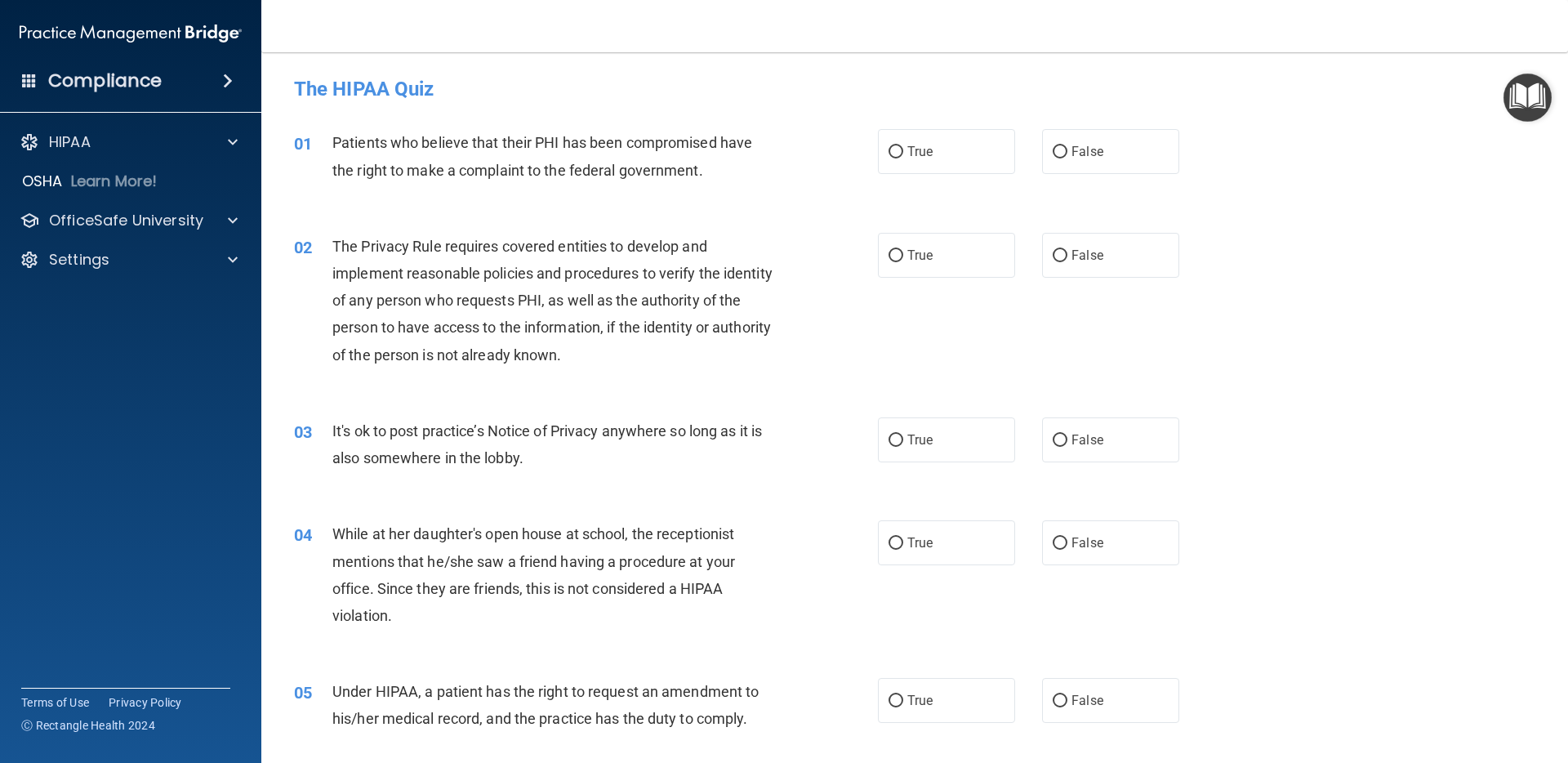
click at [870, 122] on div "01 Patients who believe that their PHI has been compromised have the right to m…" at bounding box center [914, 160] width 1266 height 103
click at [909, 149] on span "True" at bounding box center [919, 152] width 25 height 16
click at [903, 149] on input "True" at bounding box center [895, 152] width 15 height 12
radio input "true"
click at [930, 263] on span "True" at bounding box center [919, 256] width 25 height 16
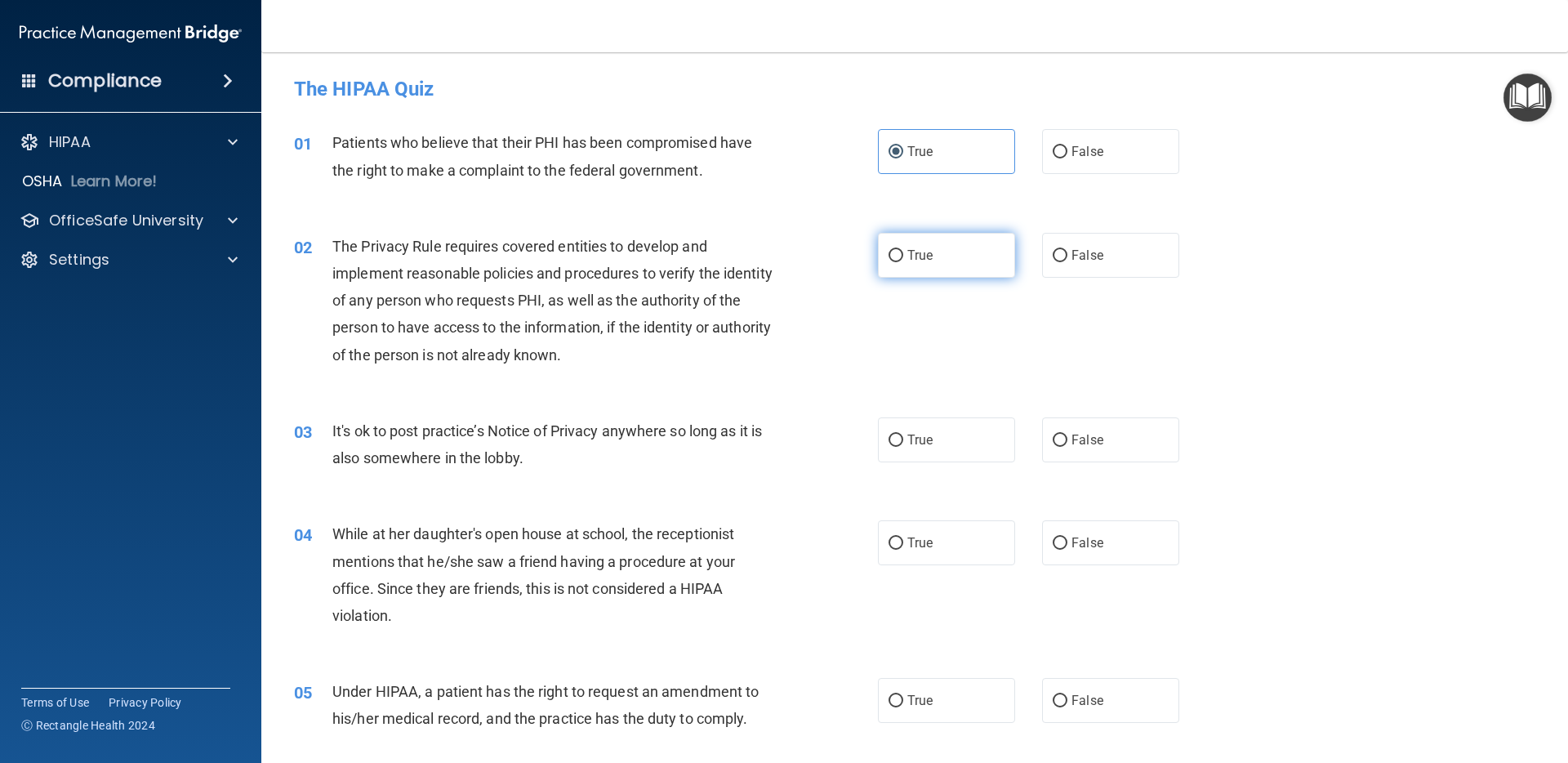
click at [903, 263] on input "True" at bounding box center [895, 256] width 15 height 12
radio input "true"
click at [1112, 430] on label "False" at bounding box center [1110, 439] width 137 height 45
click at [1067, 434] on input "False" at bounding box center [1060, 440] width 15 height 12
radio input "true"
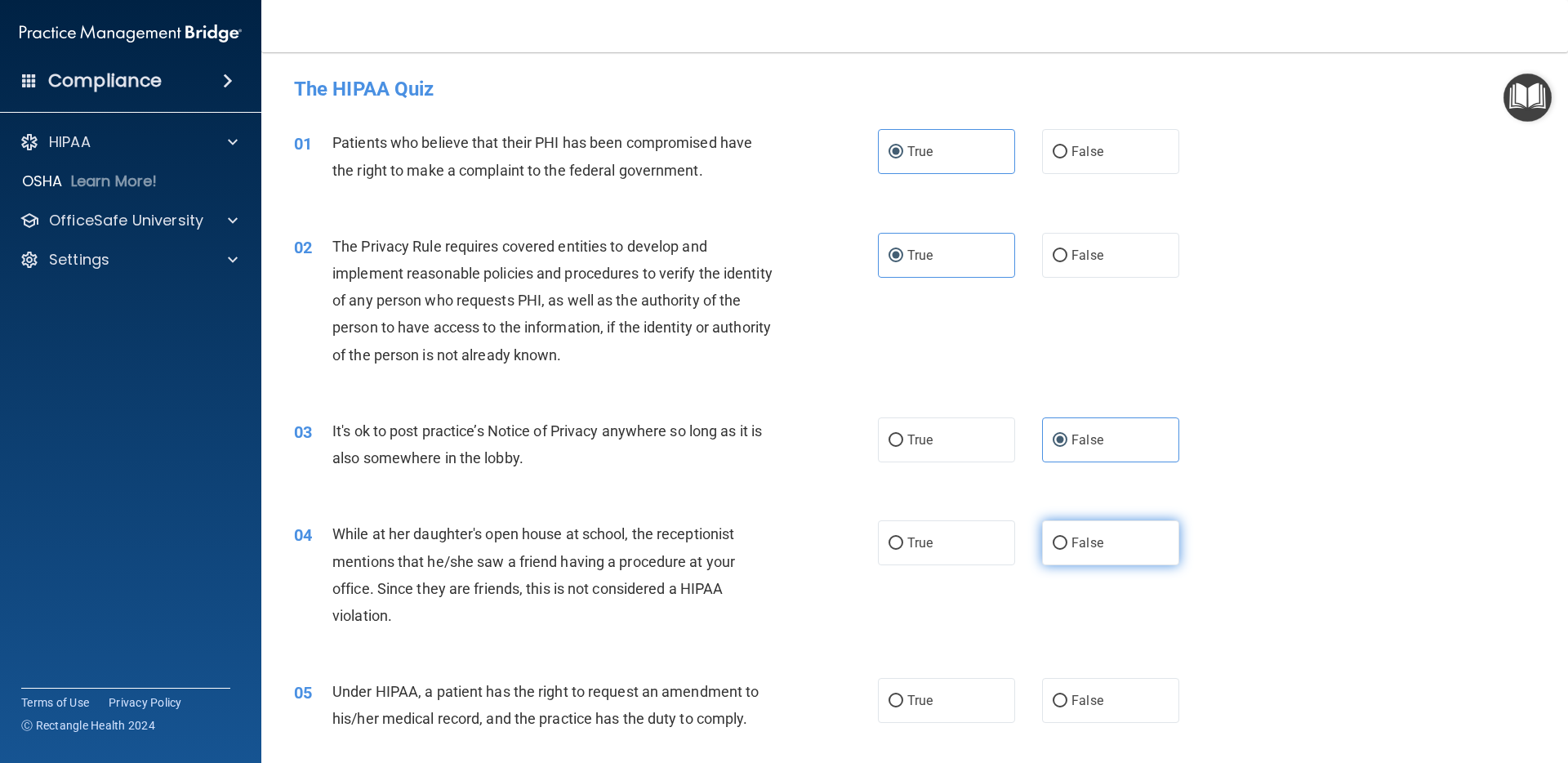
click at [1112, 555] on label "False" at bounding box center [1110, 542] width 137 height 45
click at [1067, 550] on input "False" at bounding box center [1060, 543] width 15 height 12
radio input "true"
click at [1074, 691] on label "False" at bounding box center [1110, 700] width 137 height 45
click at [1067, 695] on input "False" at bounding box center [1060, 701] width 15 height 12
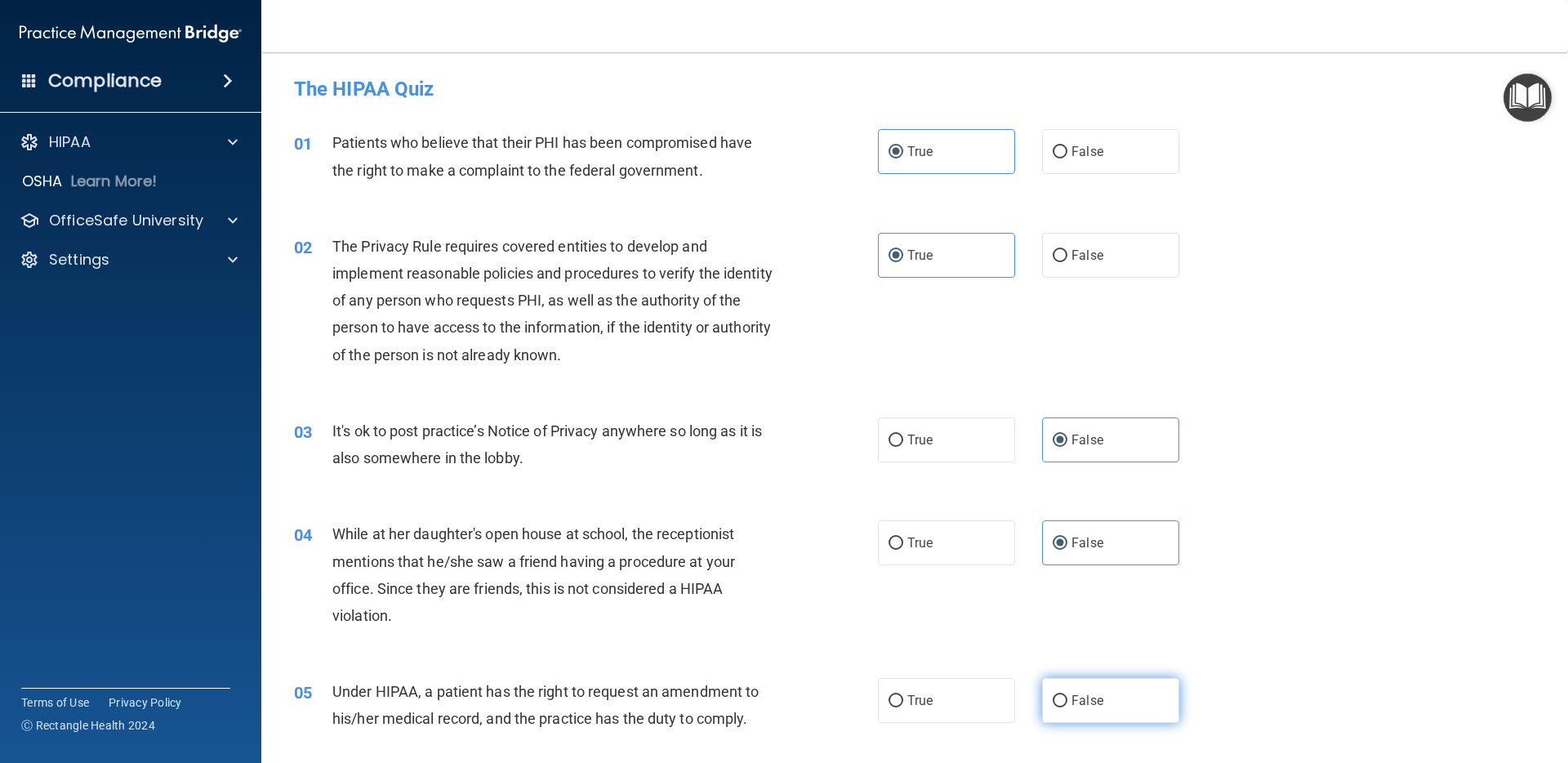
radio input "true"
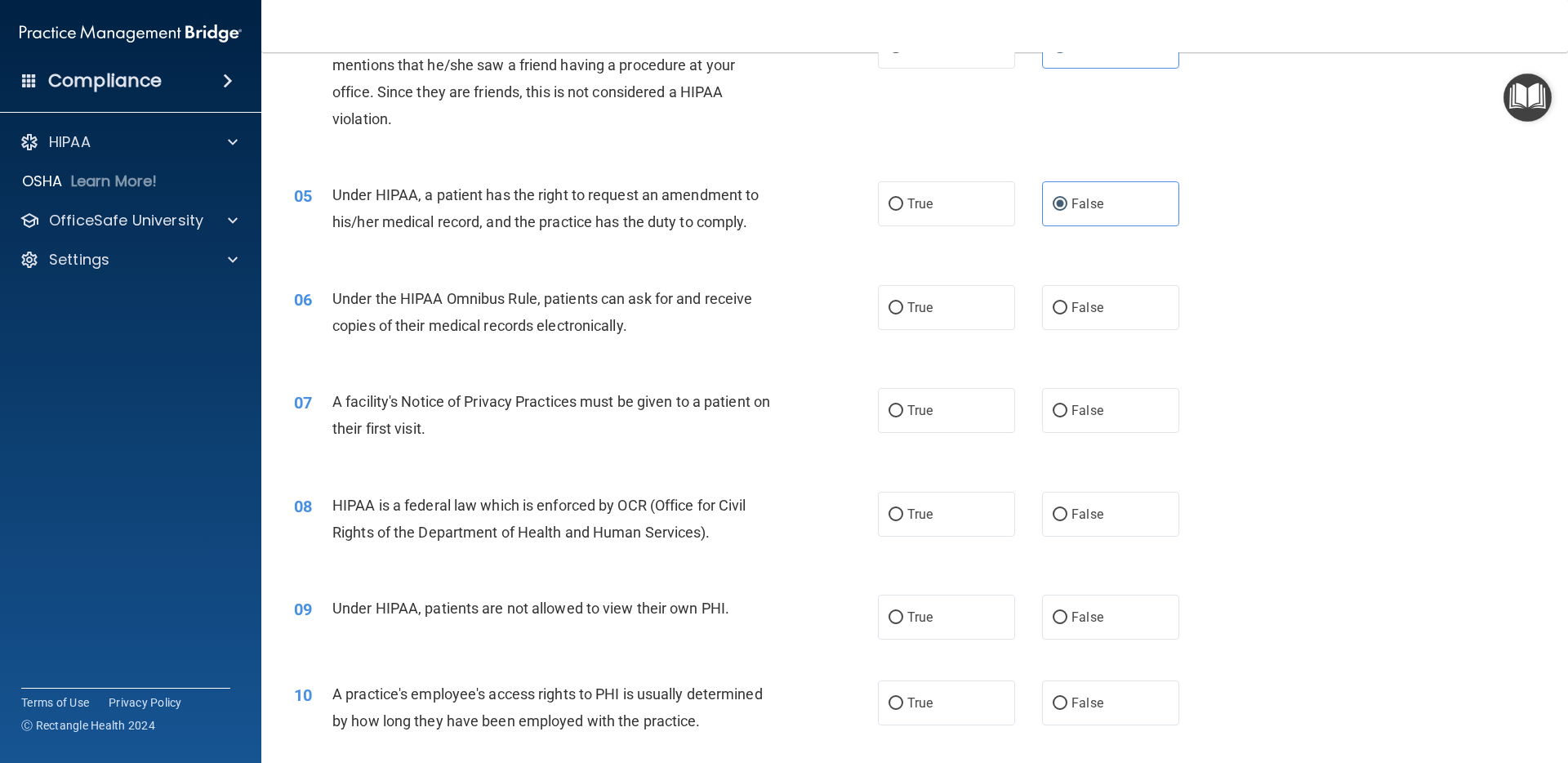
scroll to position [538, 0]
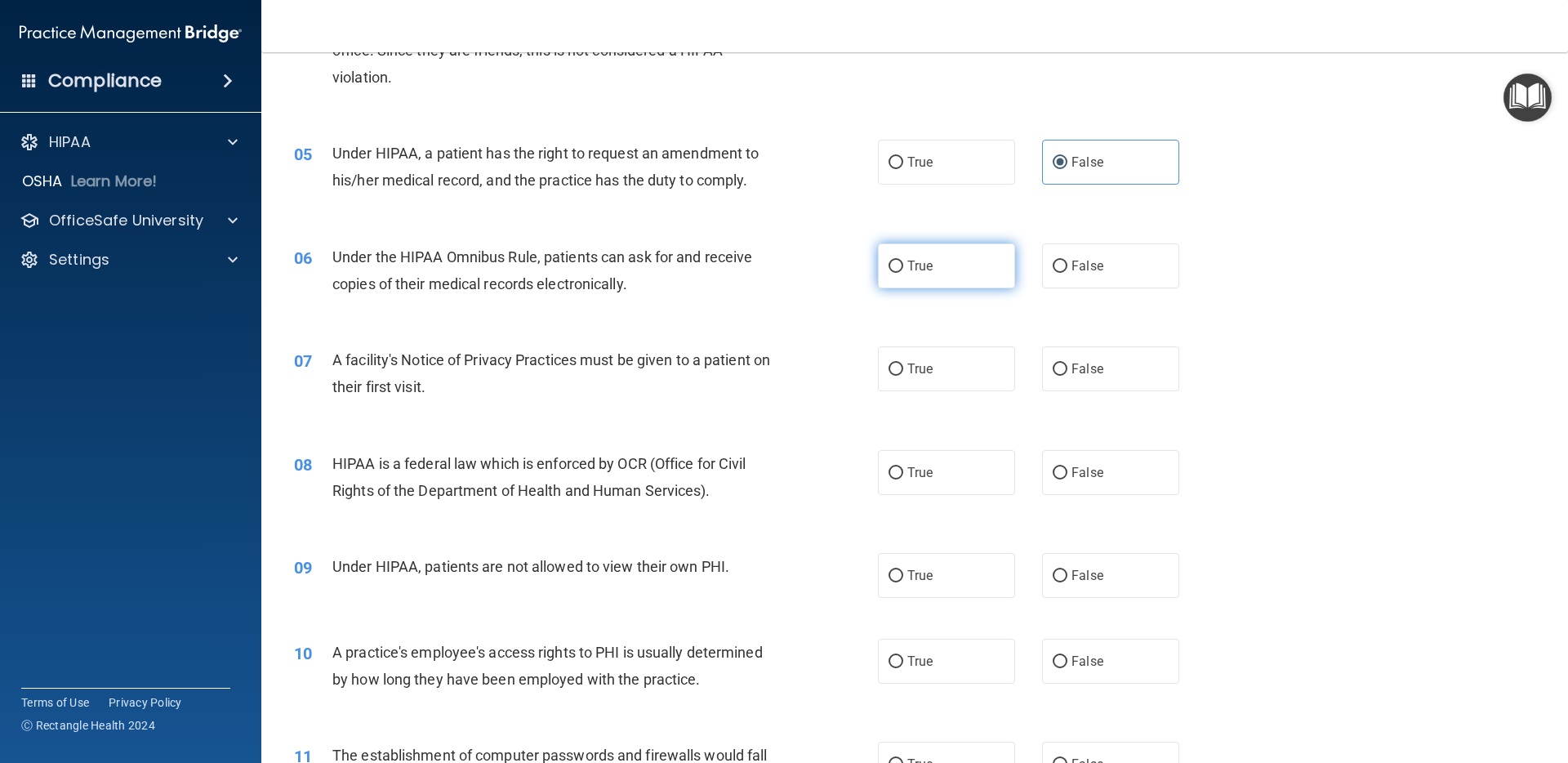
click at [934, 261] on label "True" at bounding box center [946, 266] width 137 height 45
click at [903, 261] on input "True" at bounding box center [895, 267] width 15 height 12
radio input "true"
click at [938, 379] on label "True" at bounding box center [946, 369] width 137 height 45
click at [903, 376] on input "True" at bounding box center [895, 370] width 15 height 12
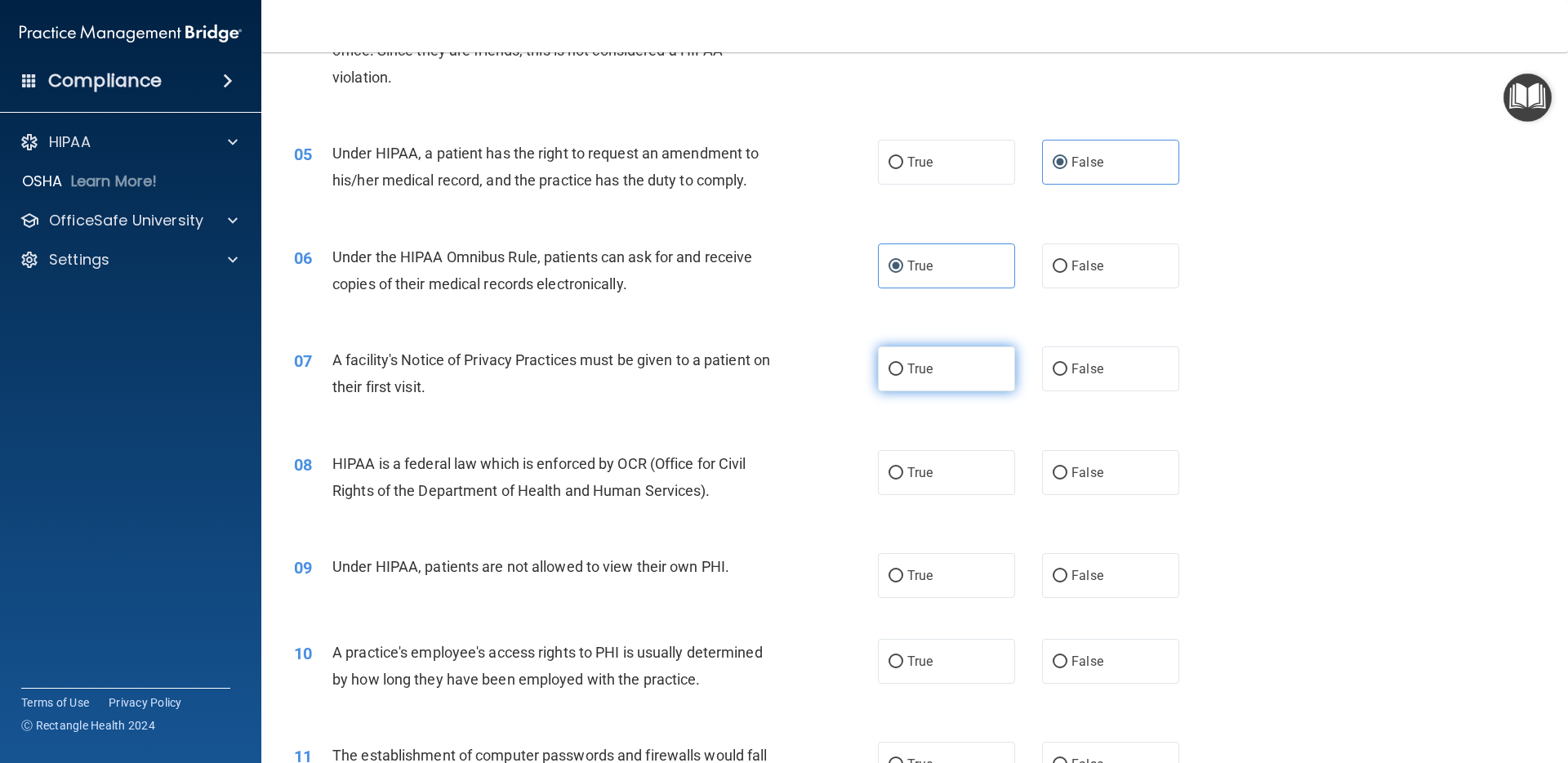
radio input "true"
click at [961, 480] on label "True" at bounding box center [946, 472] width 137 height 45
click at [903, 479] on input "True" at bounding box center [895, 473] width 15 height 12
radio input "true"
click at [1121, 595] on label "False" at bounding box center [1110, 575] width 137 height 45
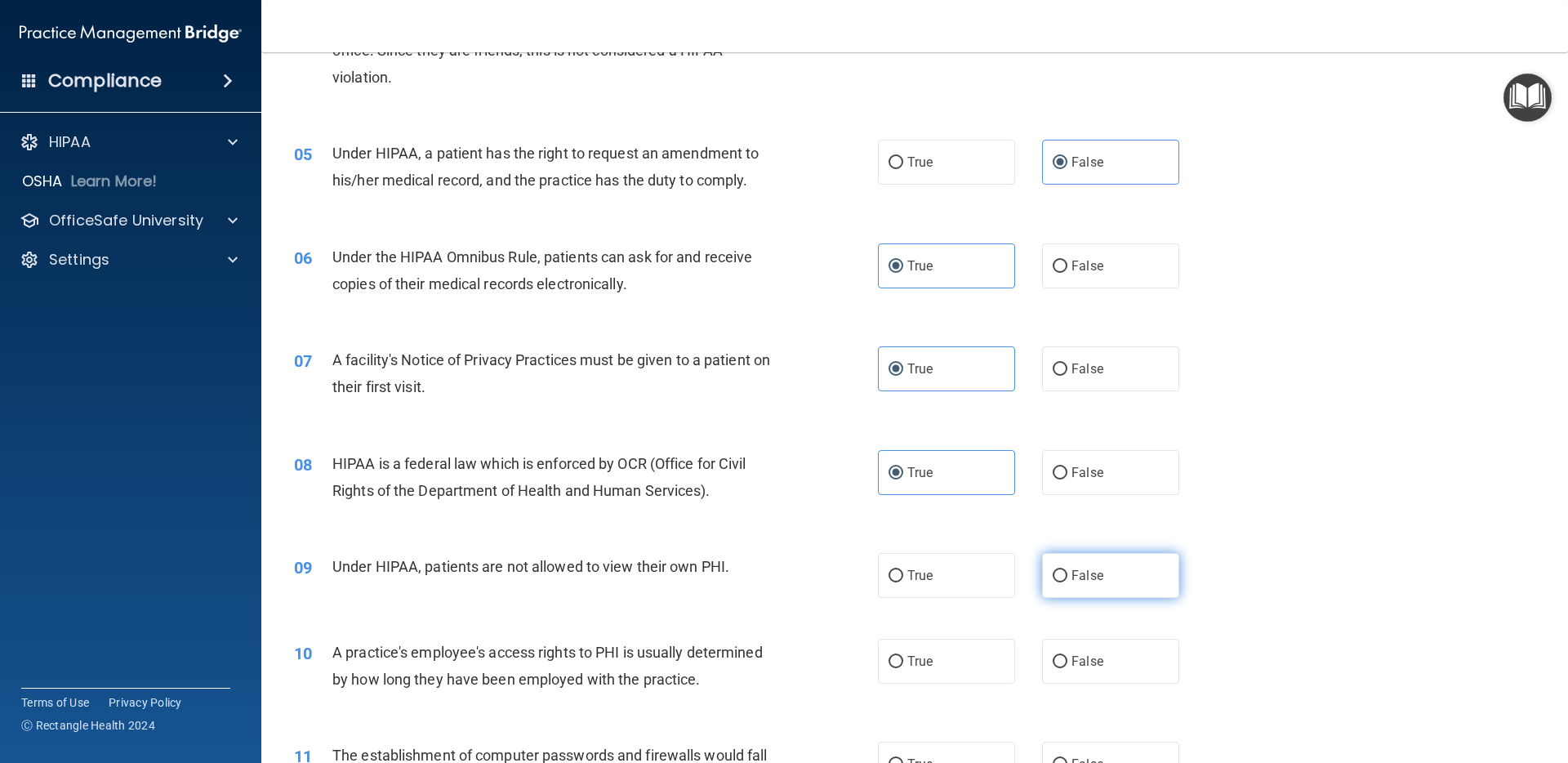
click at [1067, 582] on input "False" at bounding box center [1060, 576] width 15 height 12
radio input "true"
click at [1098, 656] on span "False" at bounding box center [1088, 662] width 32 height 16
click at [1067, 656] on input "False" at bounding box center [1060, 662] width 15 height 12
radio input "true"
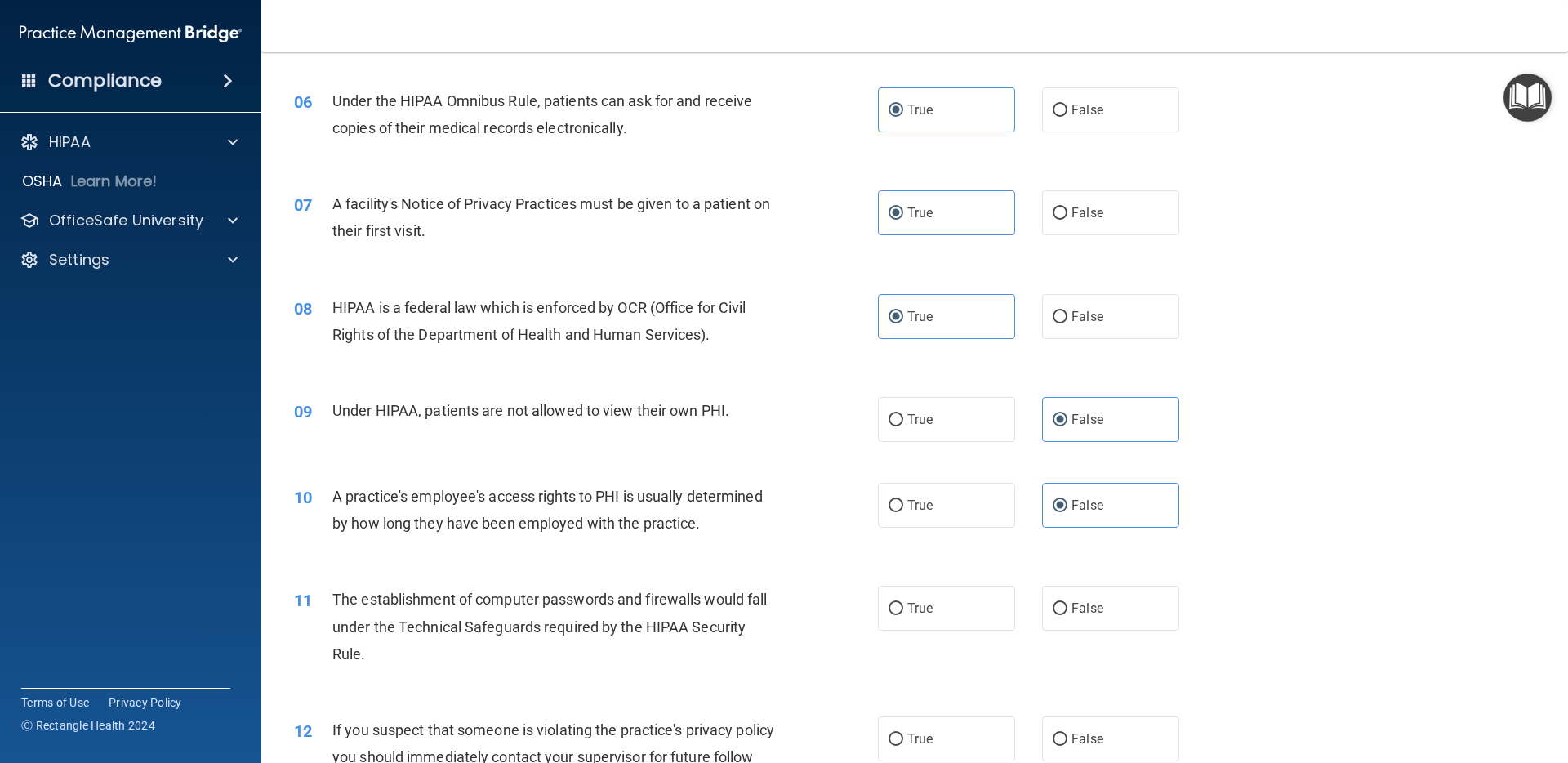
scroll to position [700, 0]
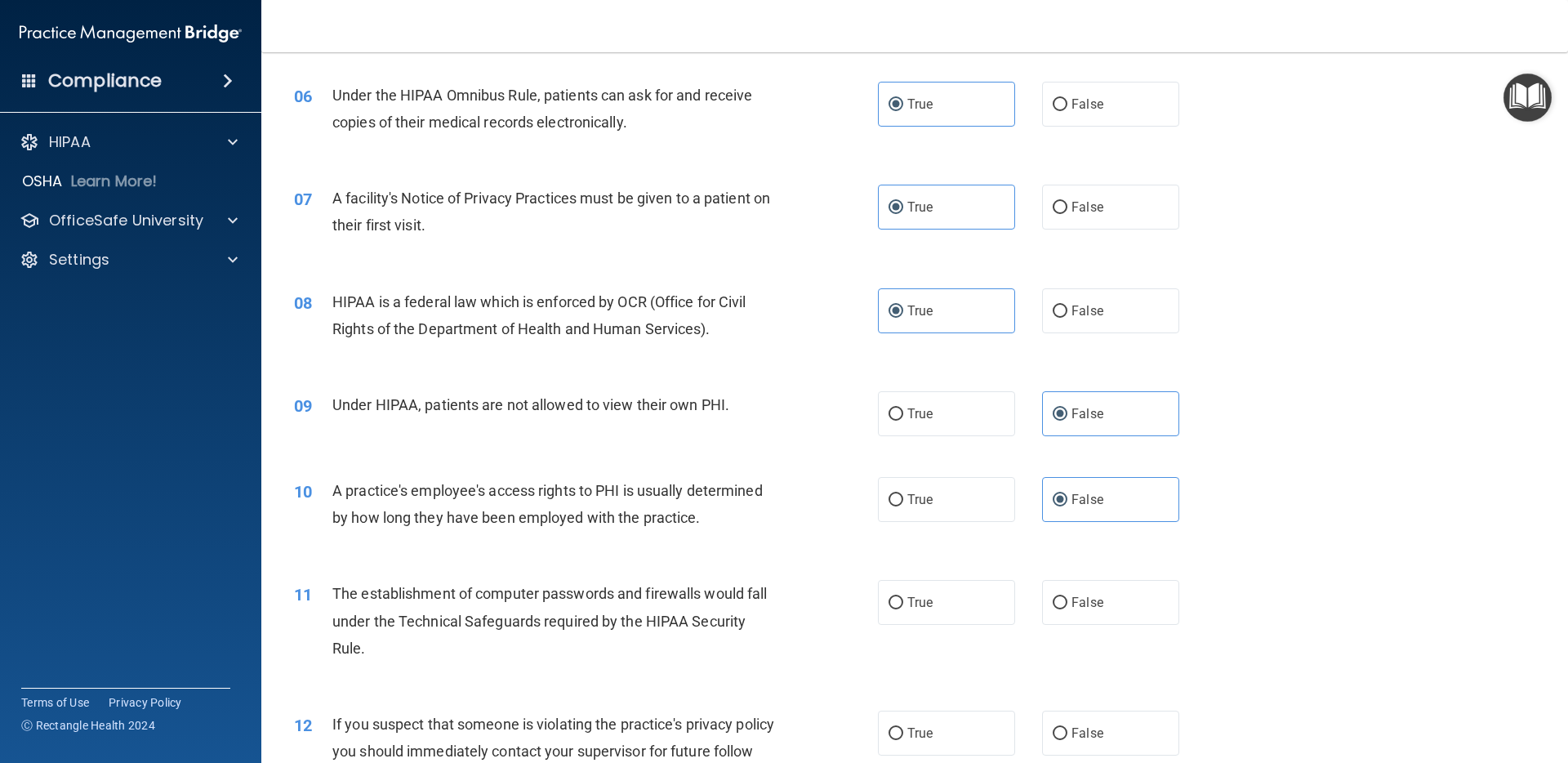
click at [963, 631] on div "11 The establishment of computer passwords and firewalls would fall under the T…" at bounding box center [914, 624] width 1266 height 131
click at [965, 612] on label "True" at bounding box center [946, 602] width 137 height 45
click at [903, 609] on input "True" at bounding box center [895, 603] width 15 height 12
radio input "true"
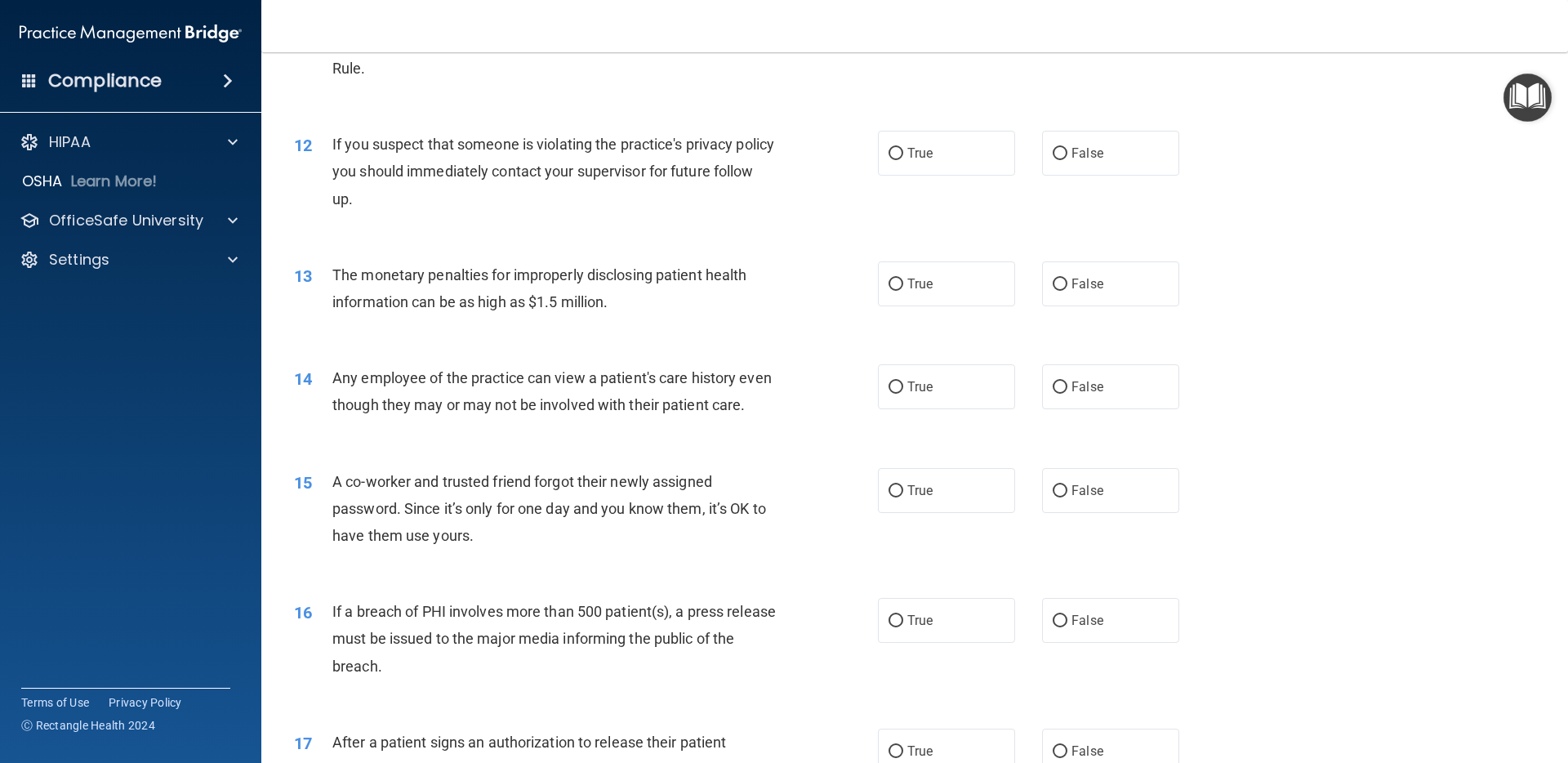
scroll to position [1283, 0]
click at [888, 154] on input "True" at bounding box center [895, 152] width 15 height 12
radio input "true"
click at [932, 283] on span "True" at bounding box center [919, 282] width 25 height 16
click at [903, 283] on input "True" at bounding box center [895, 283] width 15 height 12
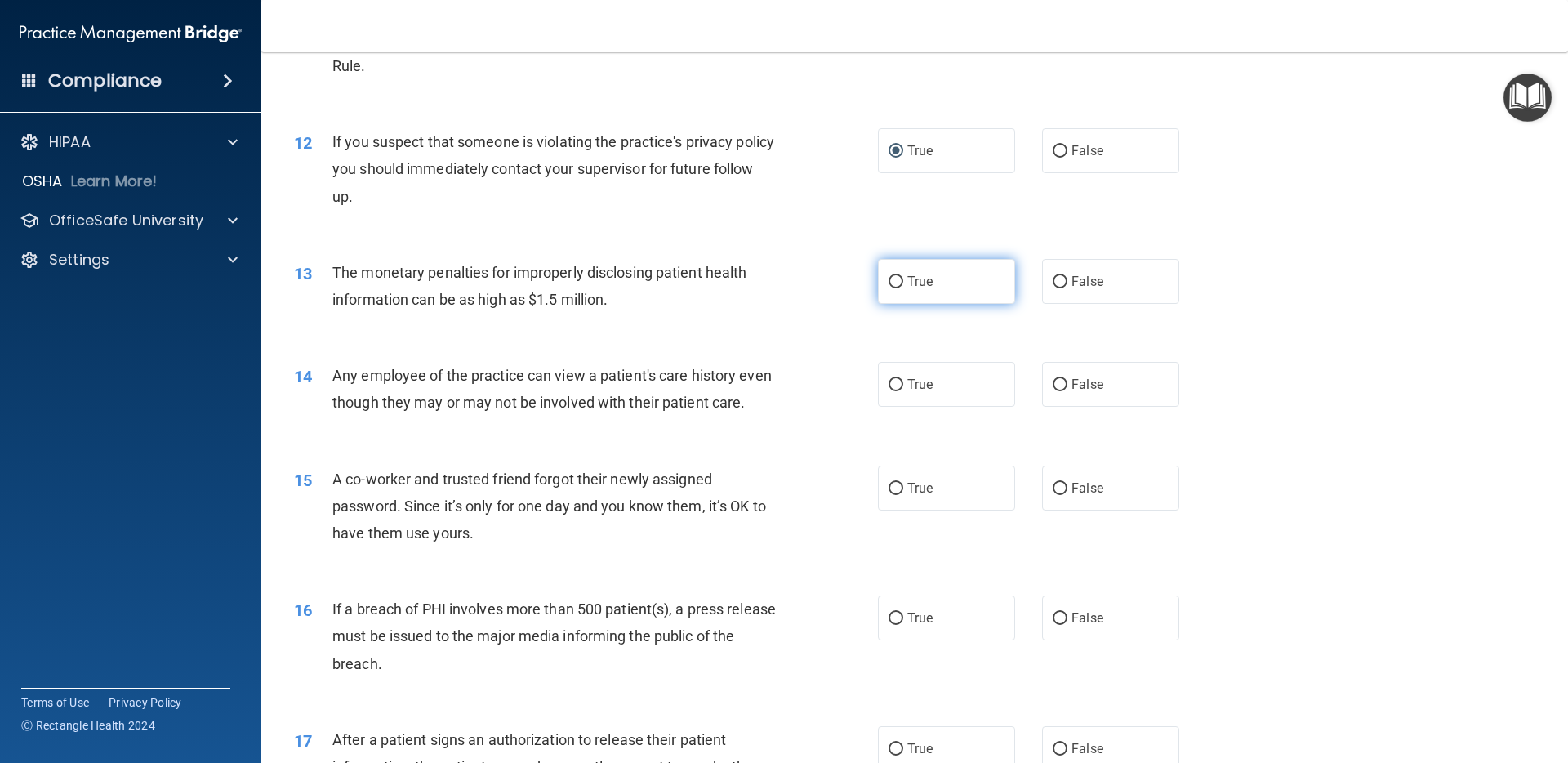
radio input "true"
click at [1121, 395] on label "False" at bounding box center [1110, 383] width 137 height 45
click at [1067, 391] on input "False" at bounding box center [1060, 385] width 15 height 12
radio input "true"
click at [1097, 478] on label "False" at bounding box center [1110, 487] width 137 height 45
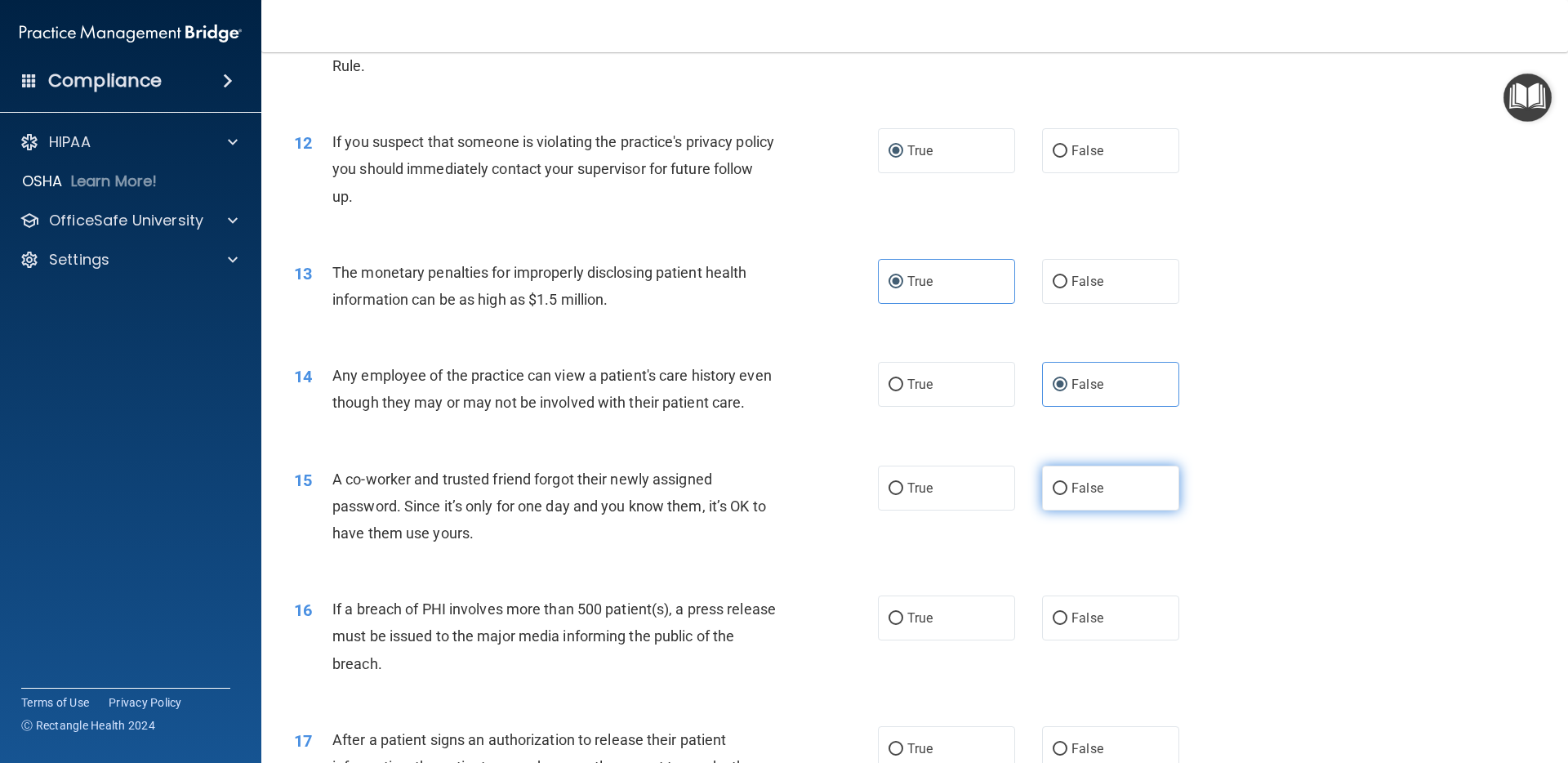
click at [1067, 483] on input "False" at bounding box center [1060, 489] width 15 height 12
radio input "true"
click at [973, 621] on label "True" at bounding box center [946, 617] width 137 height 45
click at [903, 621] on input "True" at bounding box center [895, 619] width 15 height 12
radio input "true"
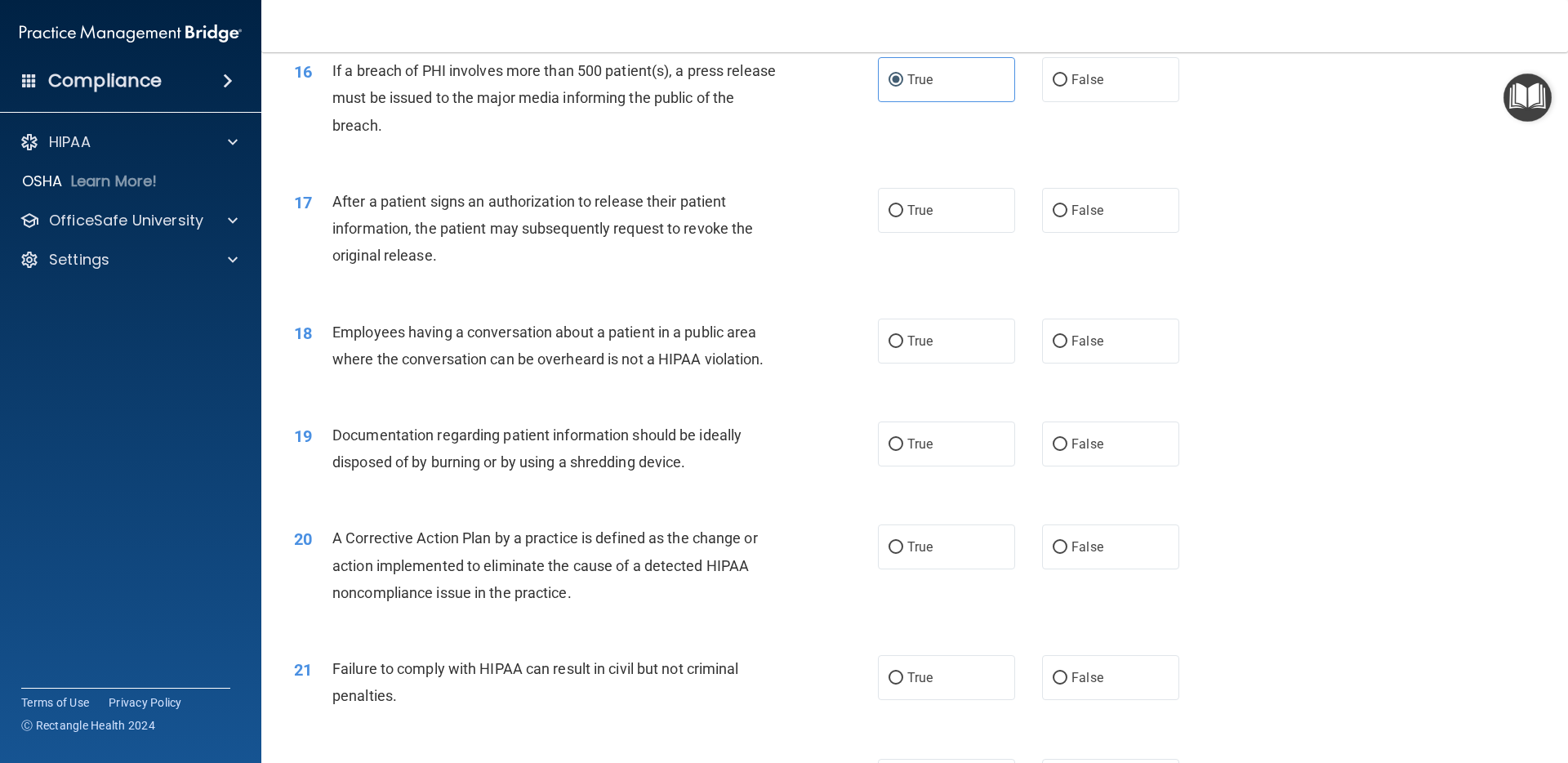
scroll to position [1823, 0]
click at [951, 192] on label "True" at bounding box center [946, 209] width 137 height 45
click at [903, 204] on input "True" at bounding box center [895, 210] width 15 height 12
radio input "true"
click at [1090, 361] on label "False" at bounding box center [1110, 339] width 137 height 45
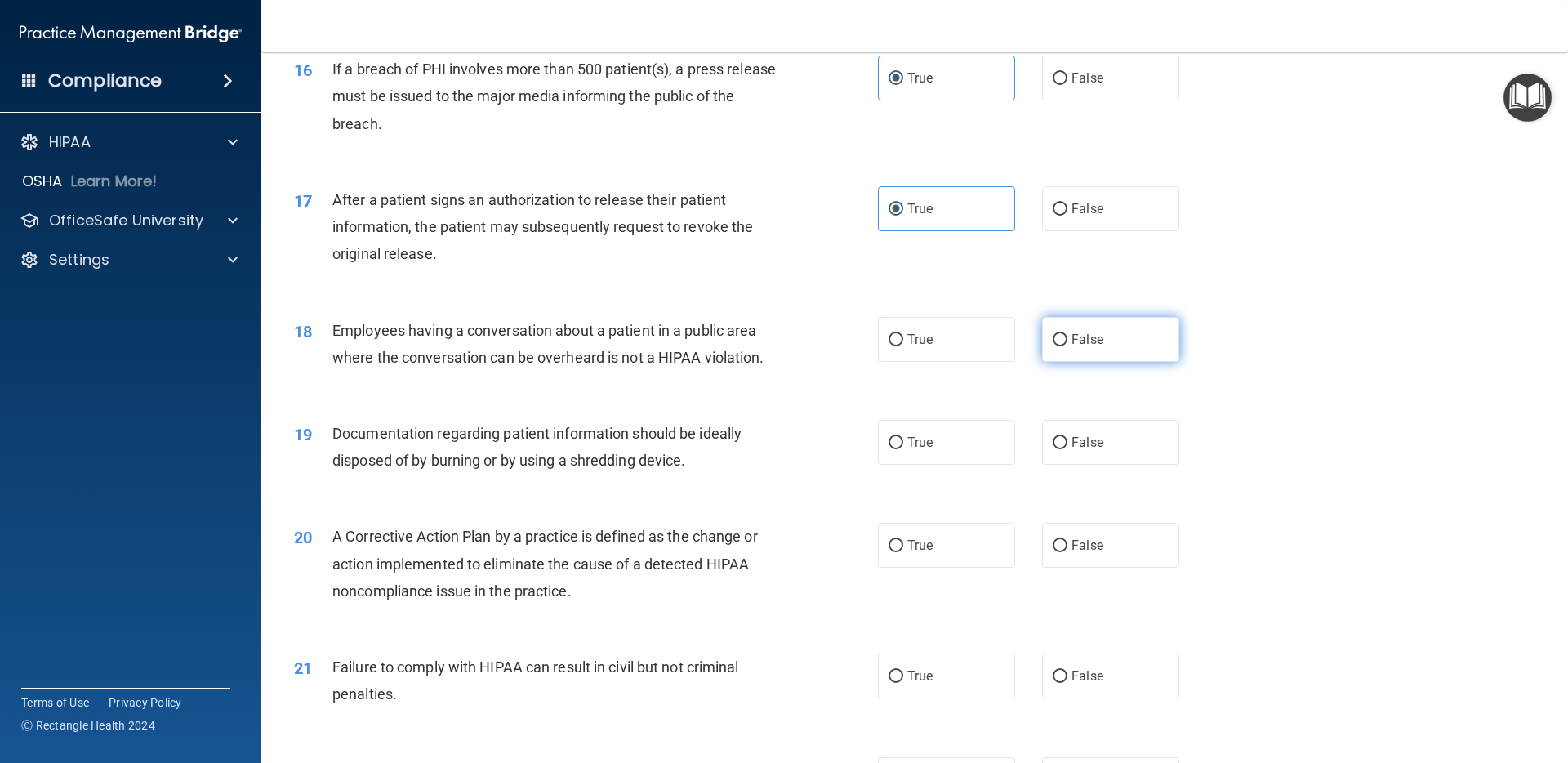
click at [1067, 347] on input "False" at bounding box center [1060, 341] width 15 height 12
radio input "true"
click at [977, 435] on label "True" at bounding box center [946, 442] width 137 height 45
click at [903, 437] on input "True" at bounding box center [895, 443] width 15 height 12
radio input "true"
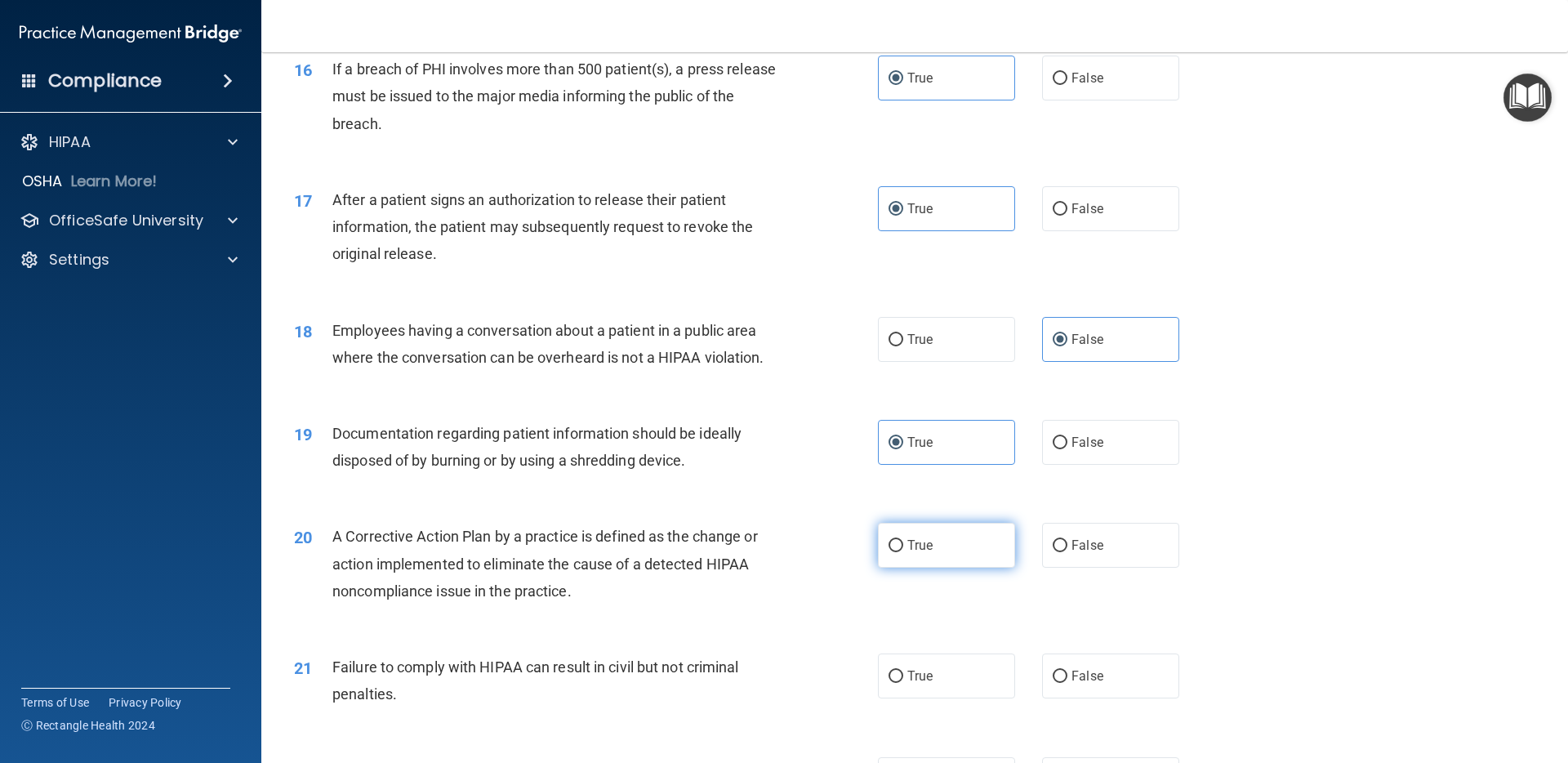
click at [947, 546] on label "True" at bounding box center [946, 545] width 137 height 45
click at [903, 546] on input "True" at bounding box center [895, 546] width 15 height 12
radio input "true"
click at [1091, 685] on label "False" at bounding box center [1110, 676] width 137 height 45
click at [1067, 683] on input "False" at bounding box center [1060, 677] width 15 height 12
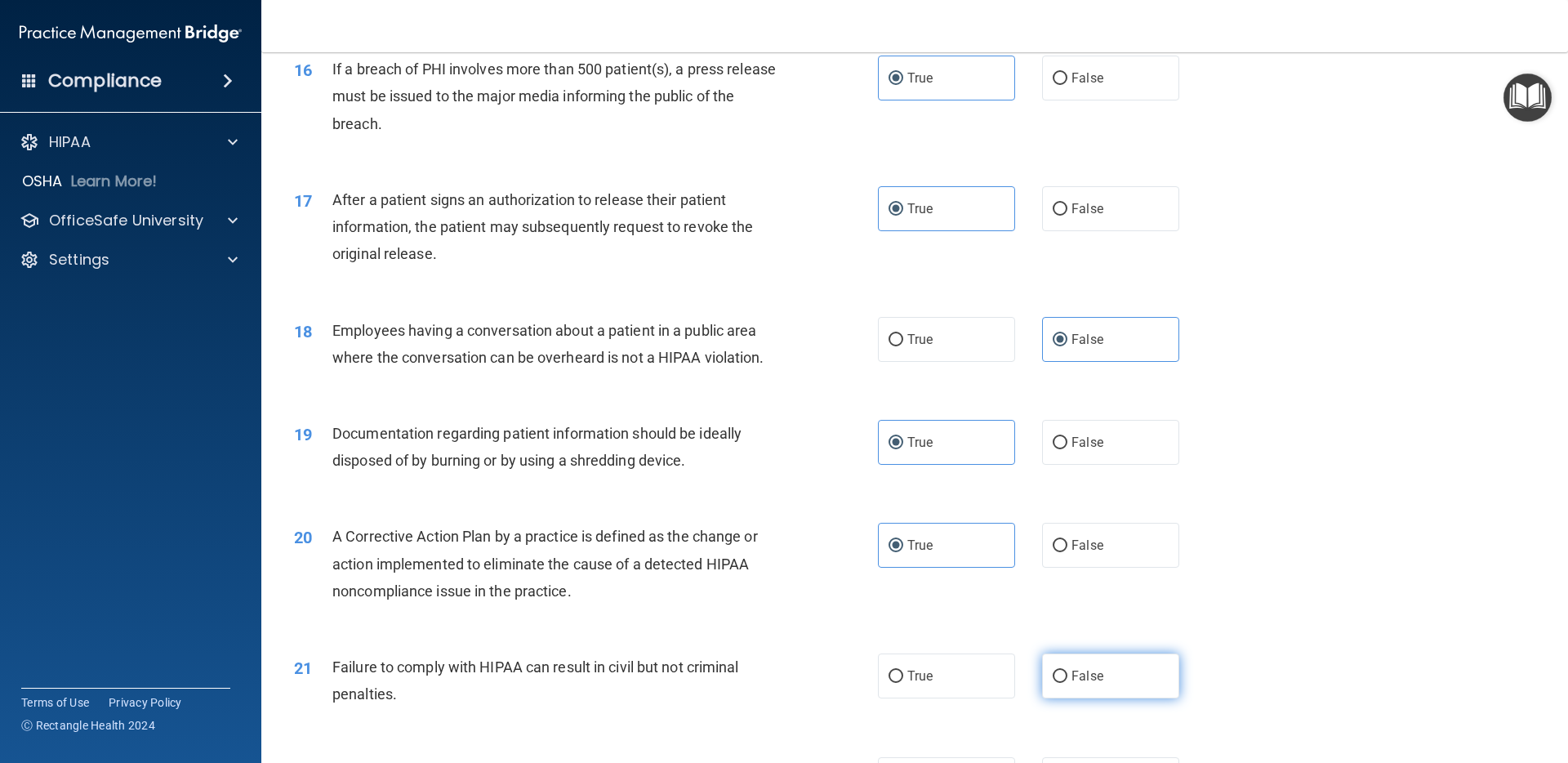
radio input "true"
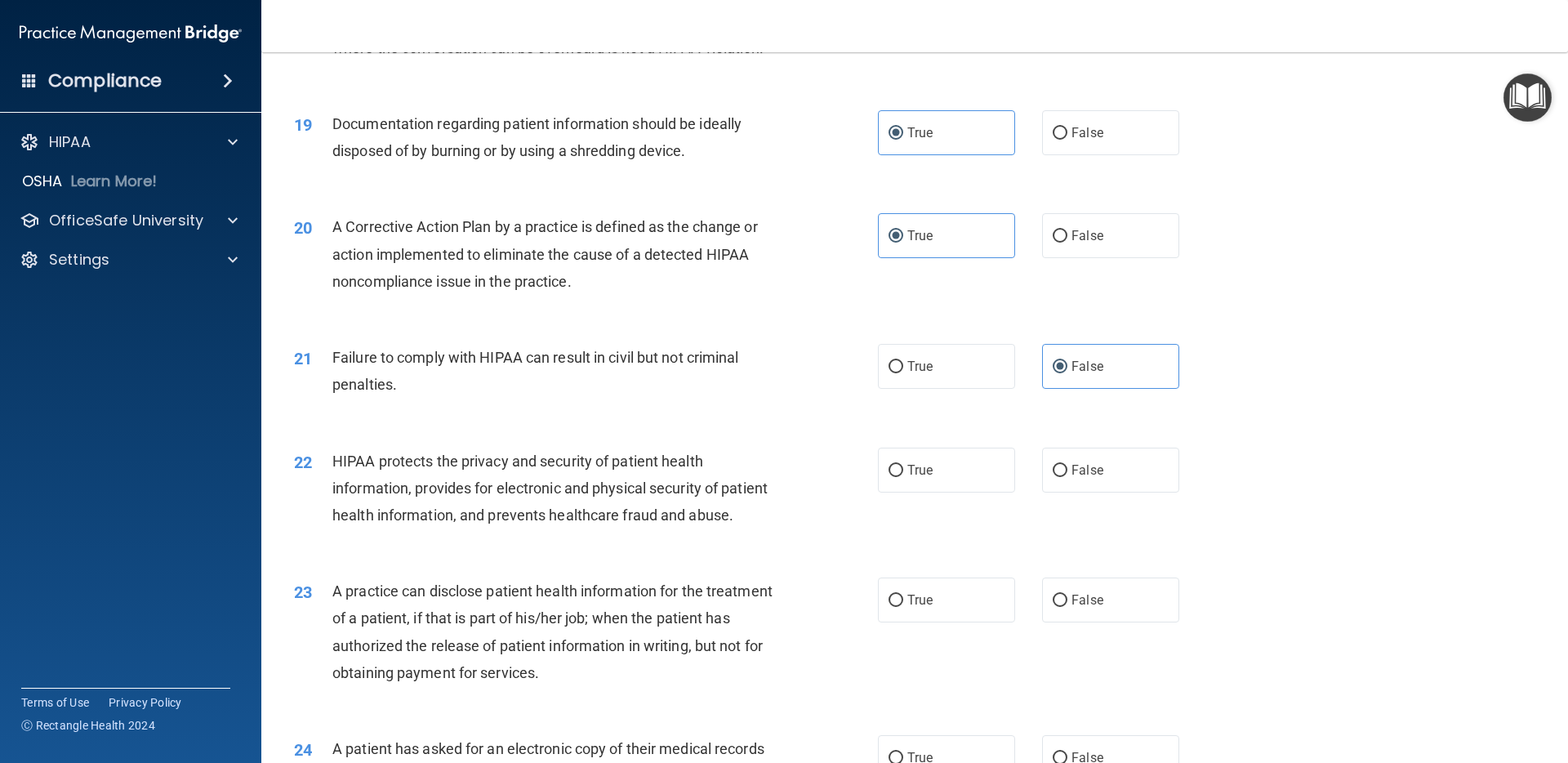
scroll to position [2160, 0]
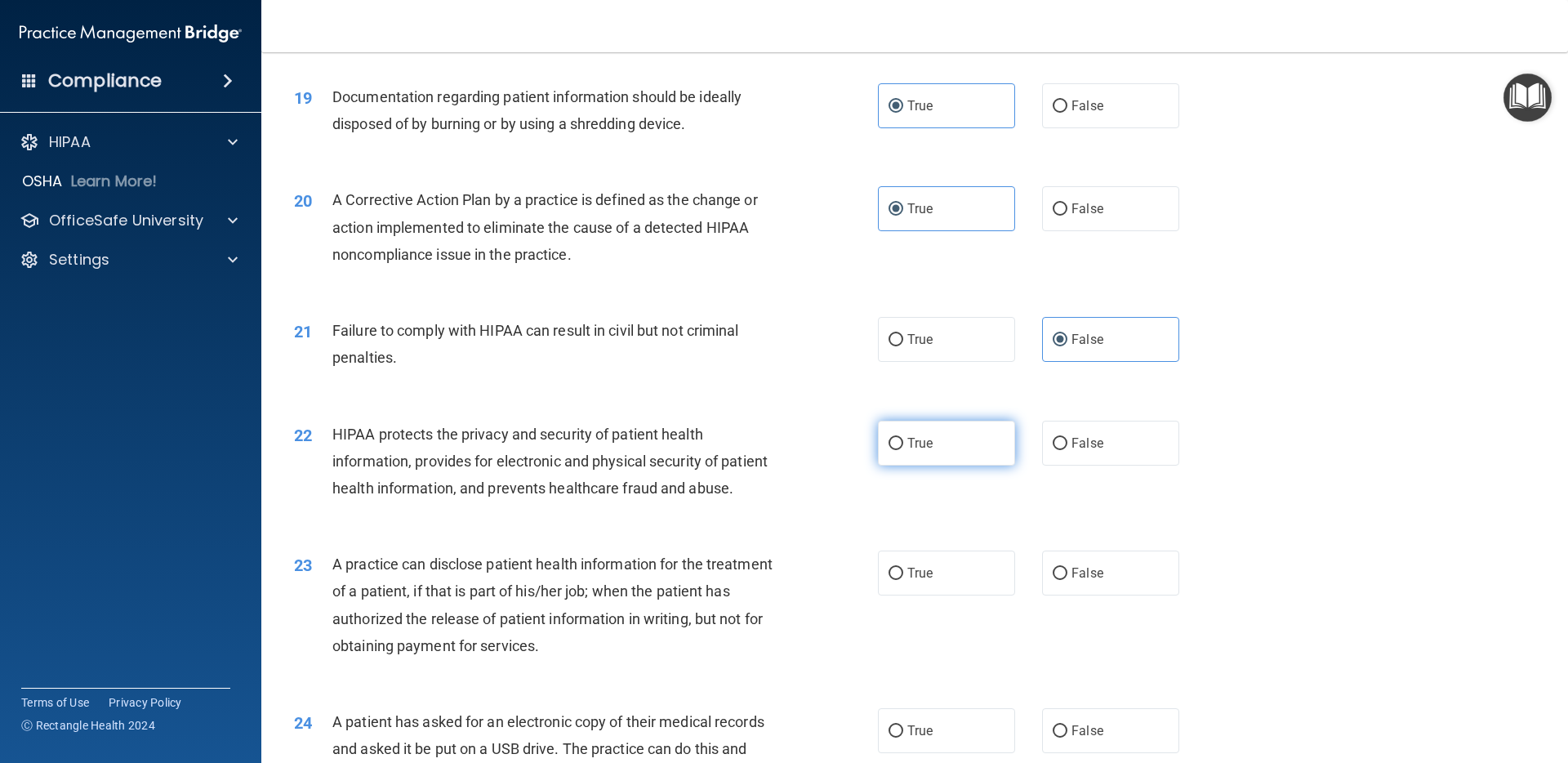
click at [932, 454] on label "True" at bounding box center [946, 442] width 137 height 45
click at [903, 450] on input "True" at bounding box center [895, 444] width 15 height 12
radio input "true"
click at [1105, 572] on label "False" at bounding box center [1110, 572] width 137 height 45
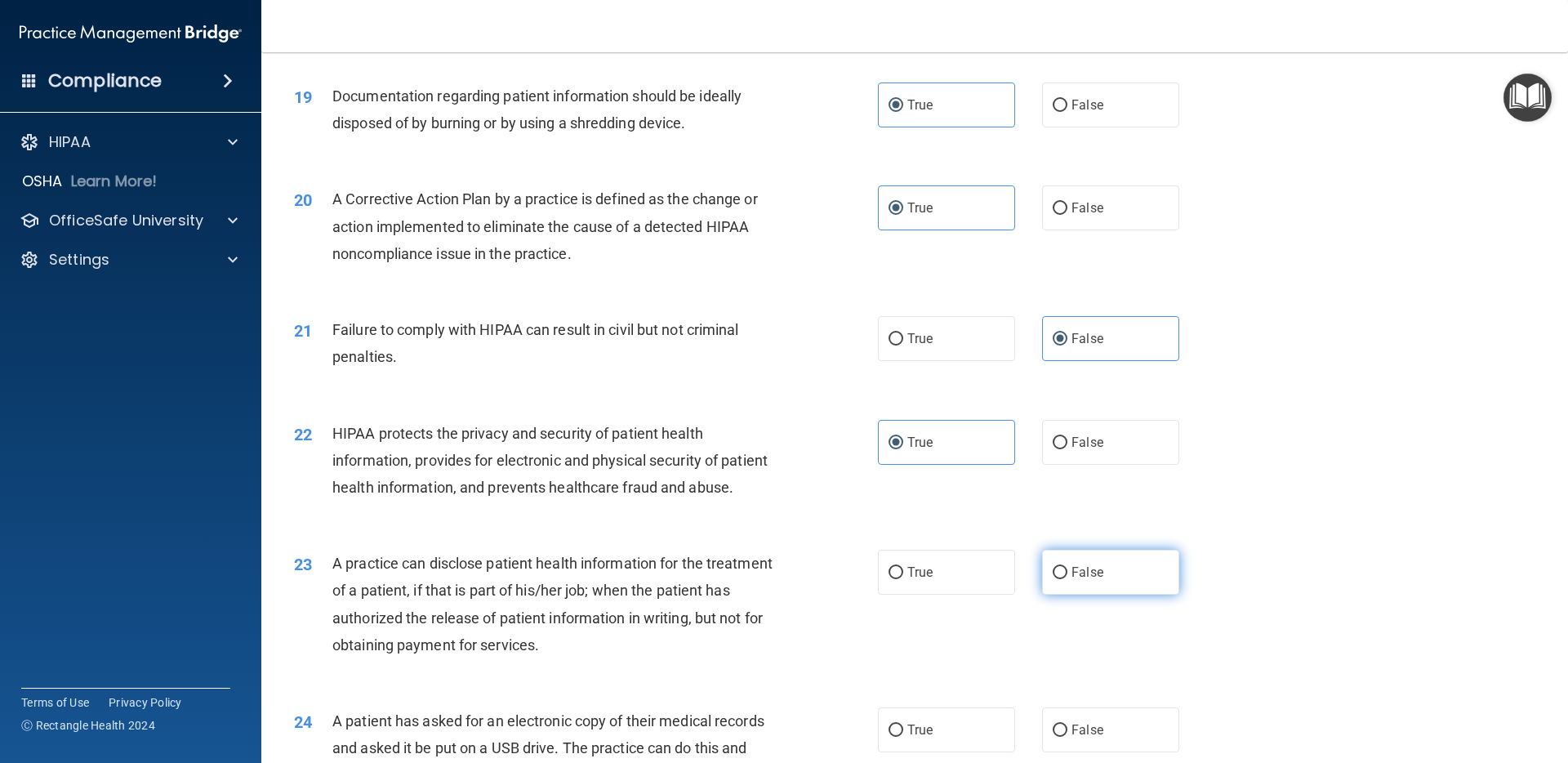
click at [1067, 572] on input "False" at bounding box center [1060, 573] width 15 height 12
radio input "true"
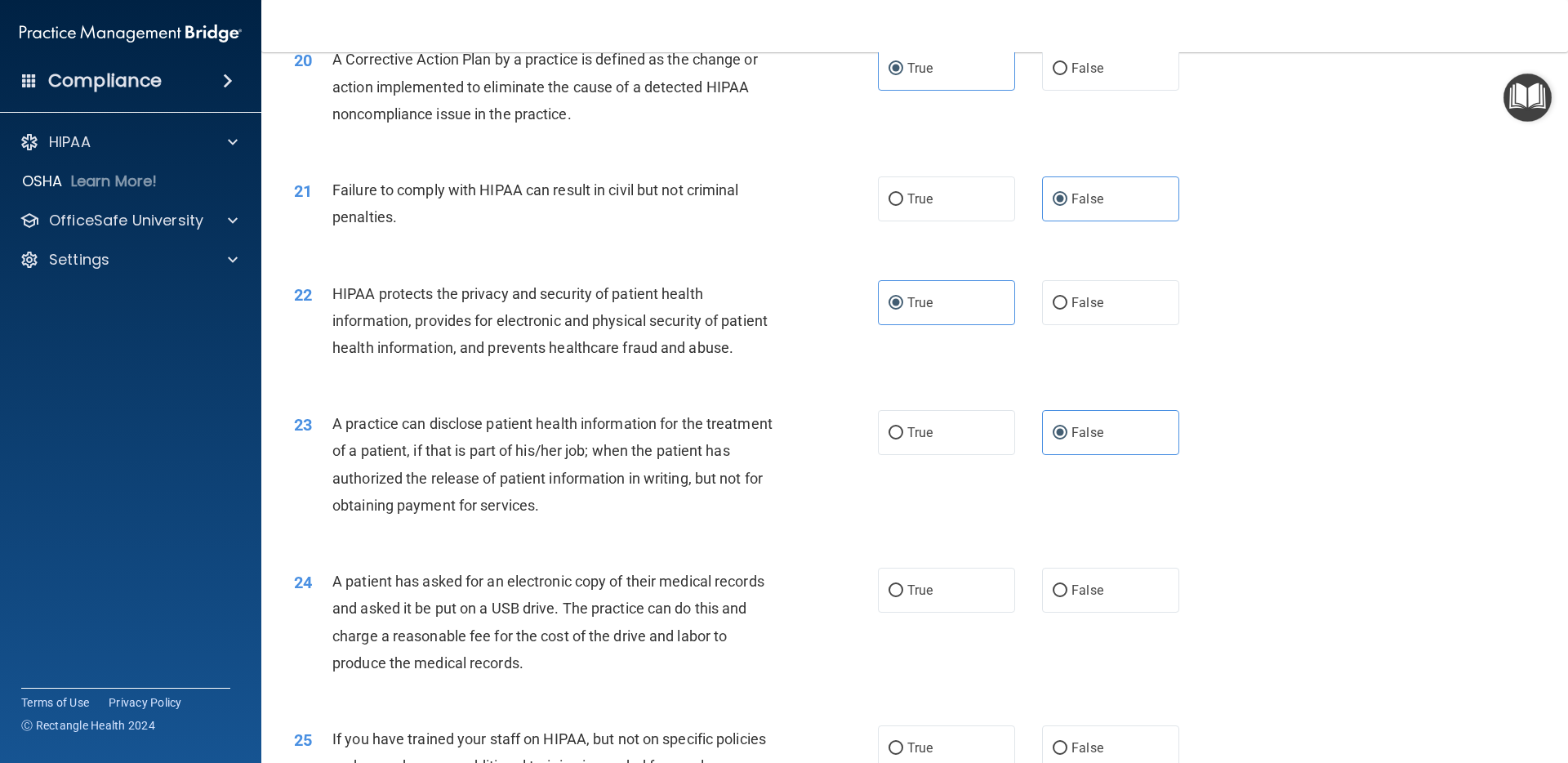
scroll to position [2322, 0]
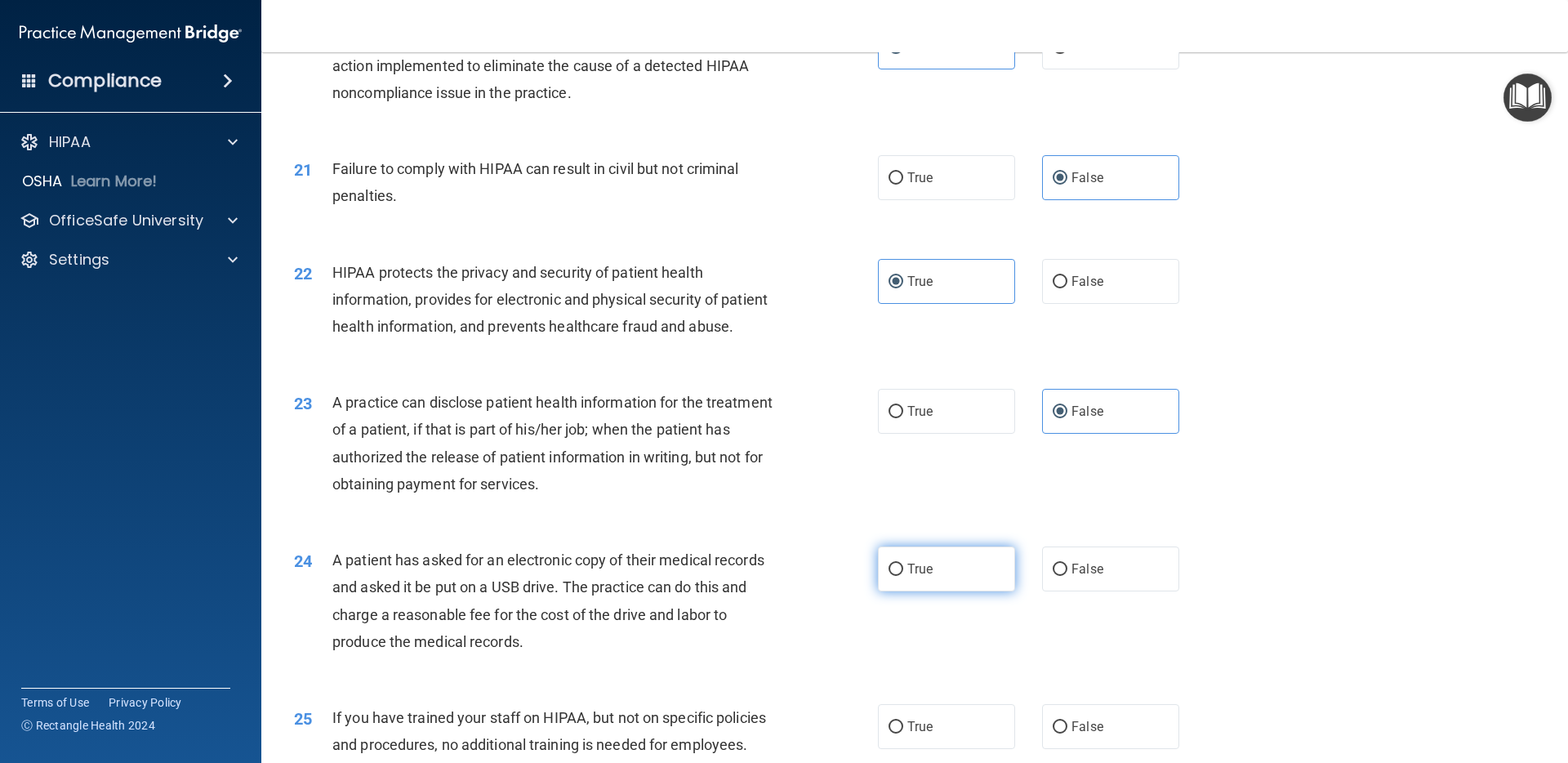
click at [928, 573] on span "True" at bounding box center [919, 569] width 25 height 16
click at [903, 573] on input "True" at bounding box center [895, 570] width 15 height 12
radio input "true"
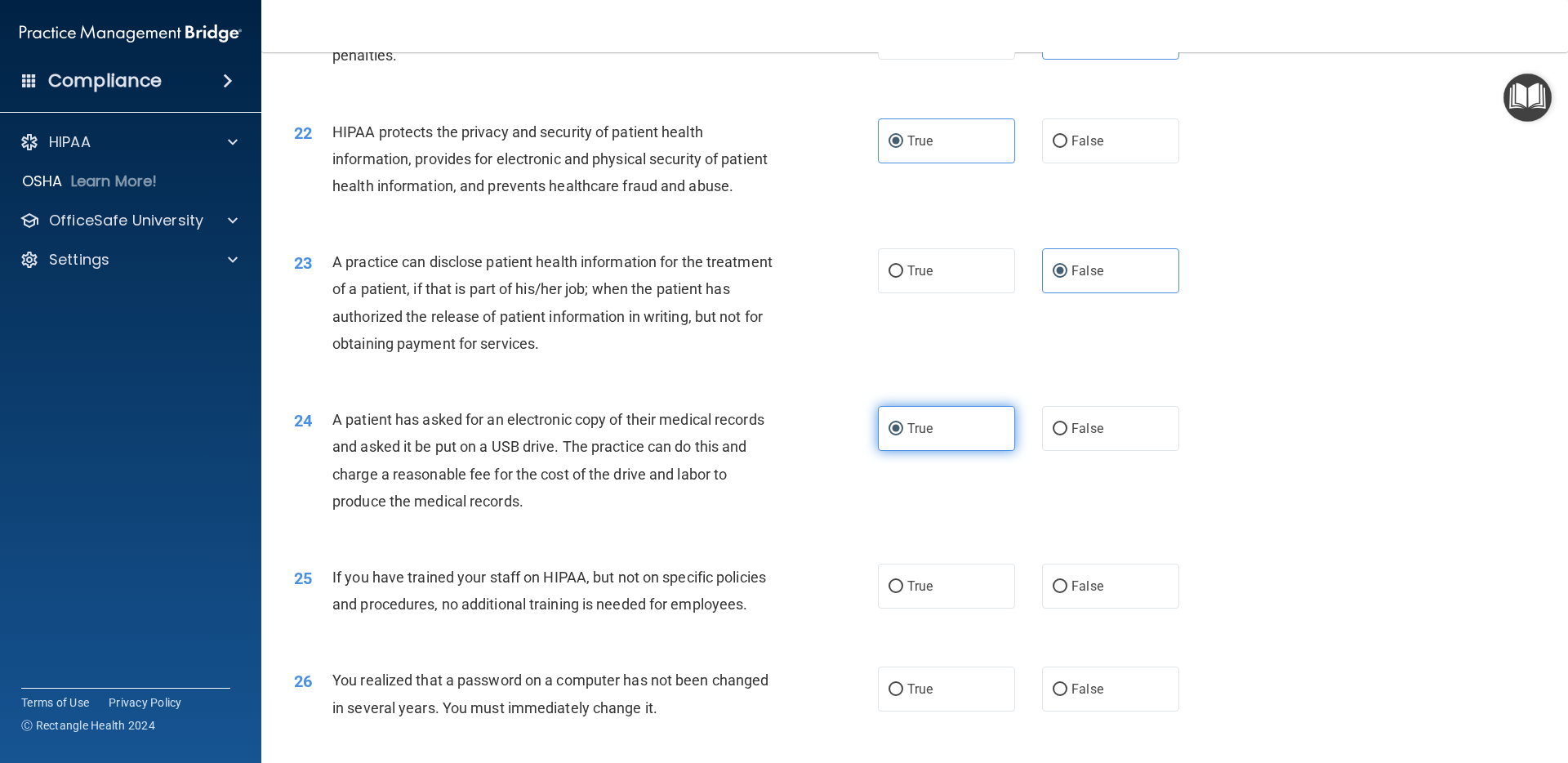
scroll to position [2499, 0]
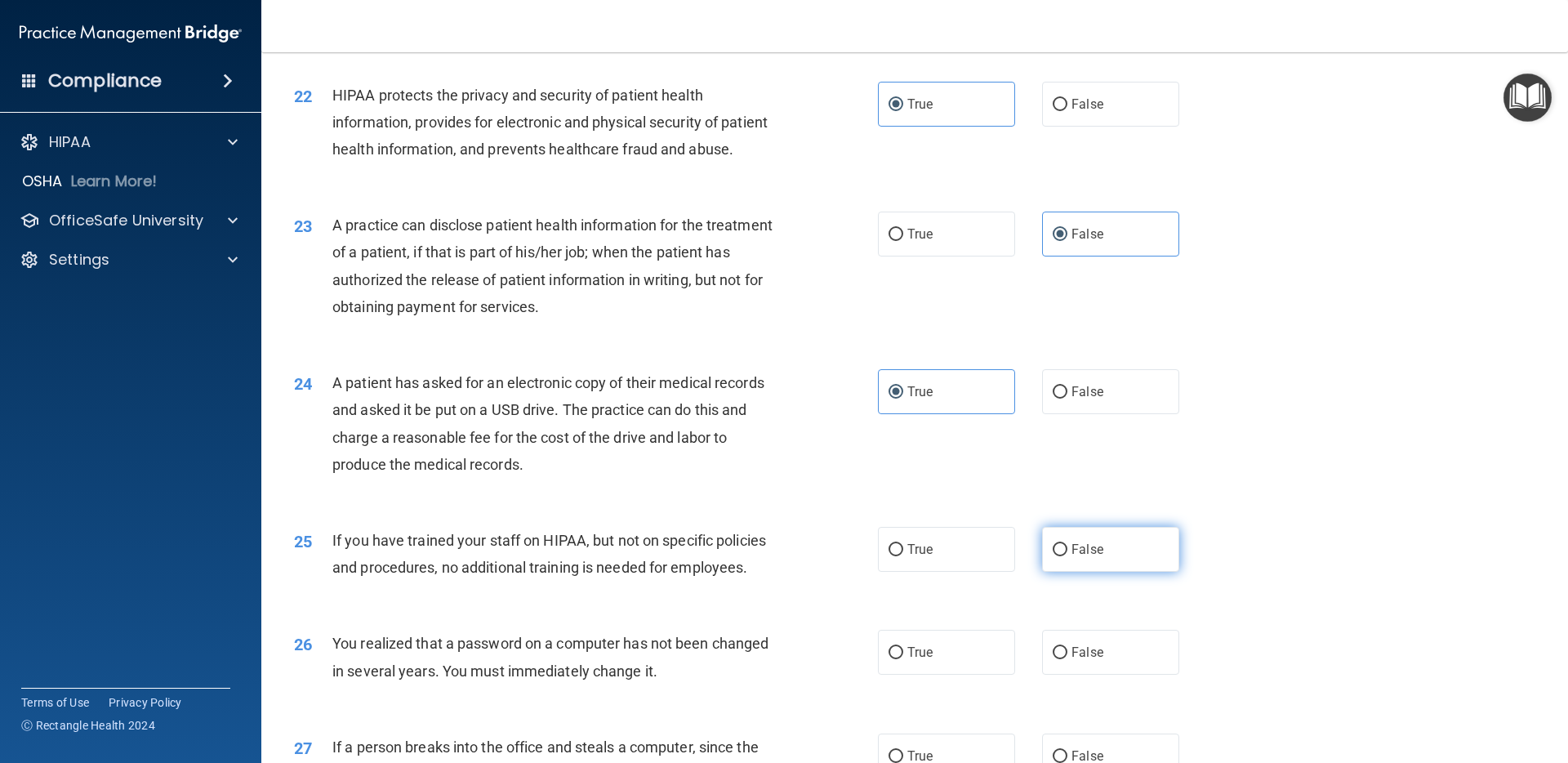
click at [1076, 556] on span "False" at bounding box center [1088, 549] width 32 height 16
click at [1067, 556] on input "False" at bounding box center [1060, 550] width 15 height 12
radio input "true"
click at [961, 666] on label "True" at bounding box center [946, 652] width 137 height 45
click at [903, 659] on input "True" at bounding box center [895, 653] width 15 height 12
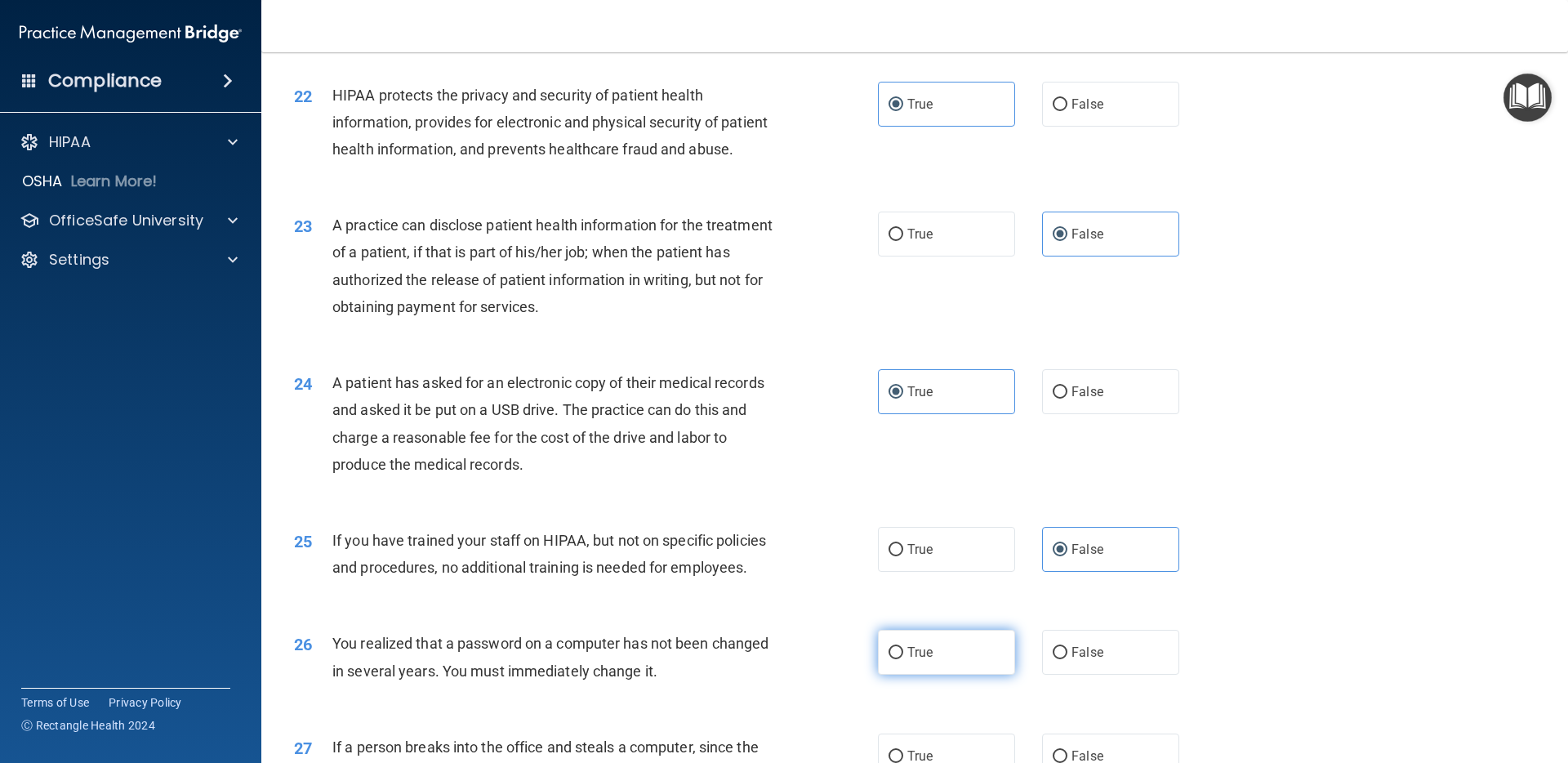
radio input "true"
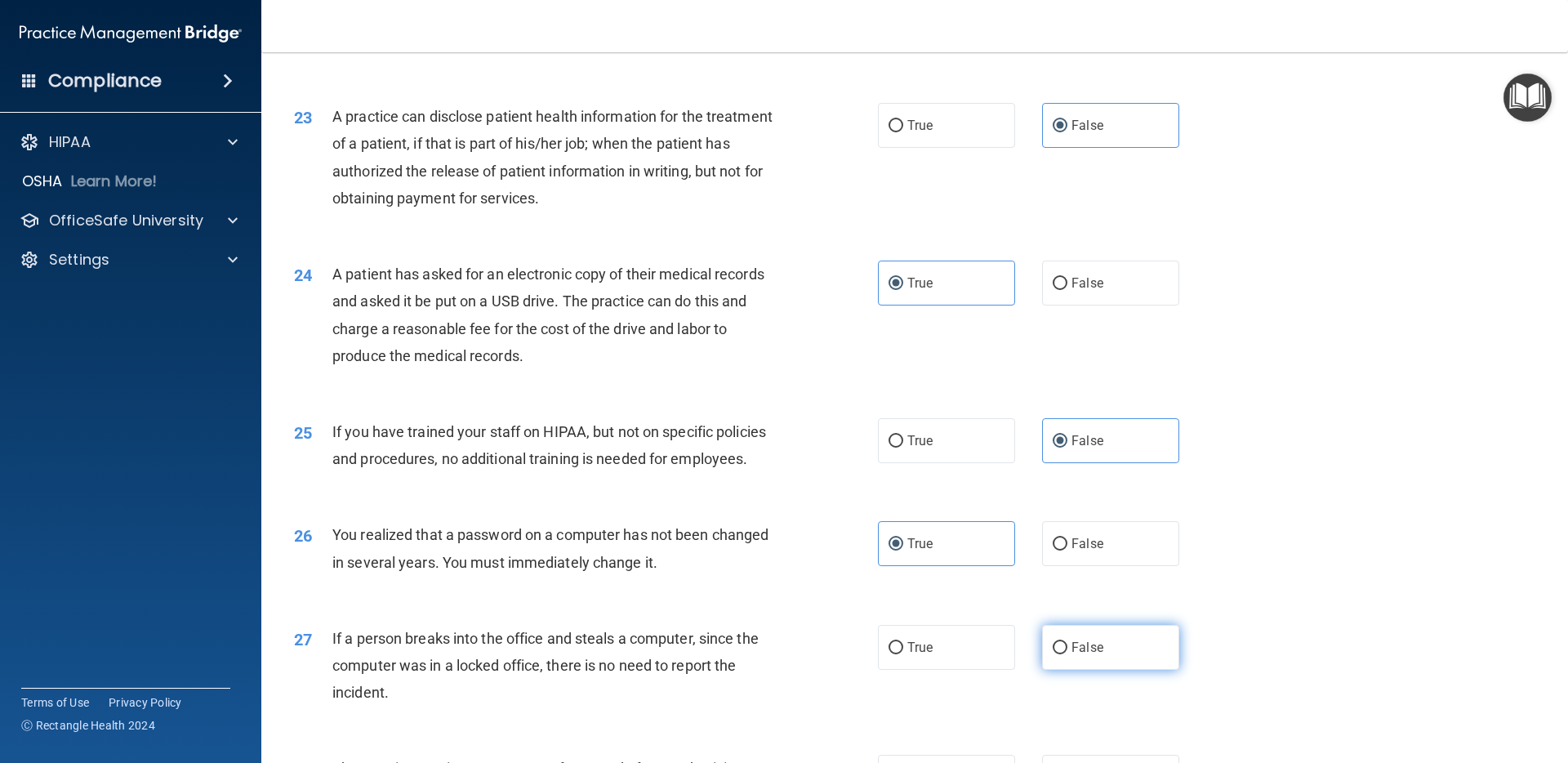
scroll to position [2611, 0]
click at [1090, 664] on label "False" at bounding box center [1110, 644] width 137 height 45
click at [1067, 651] on input "False" at bounding box center [1060, 645] width 15 height 12
radio input "true"
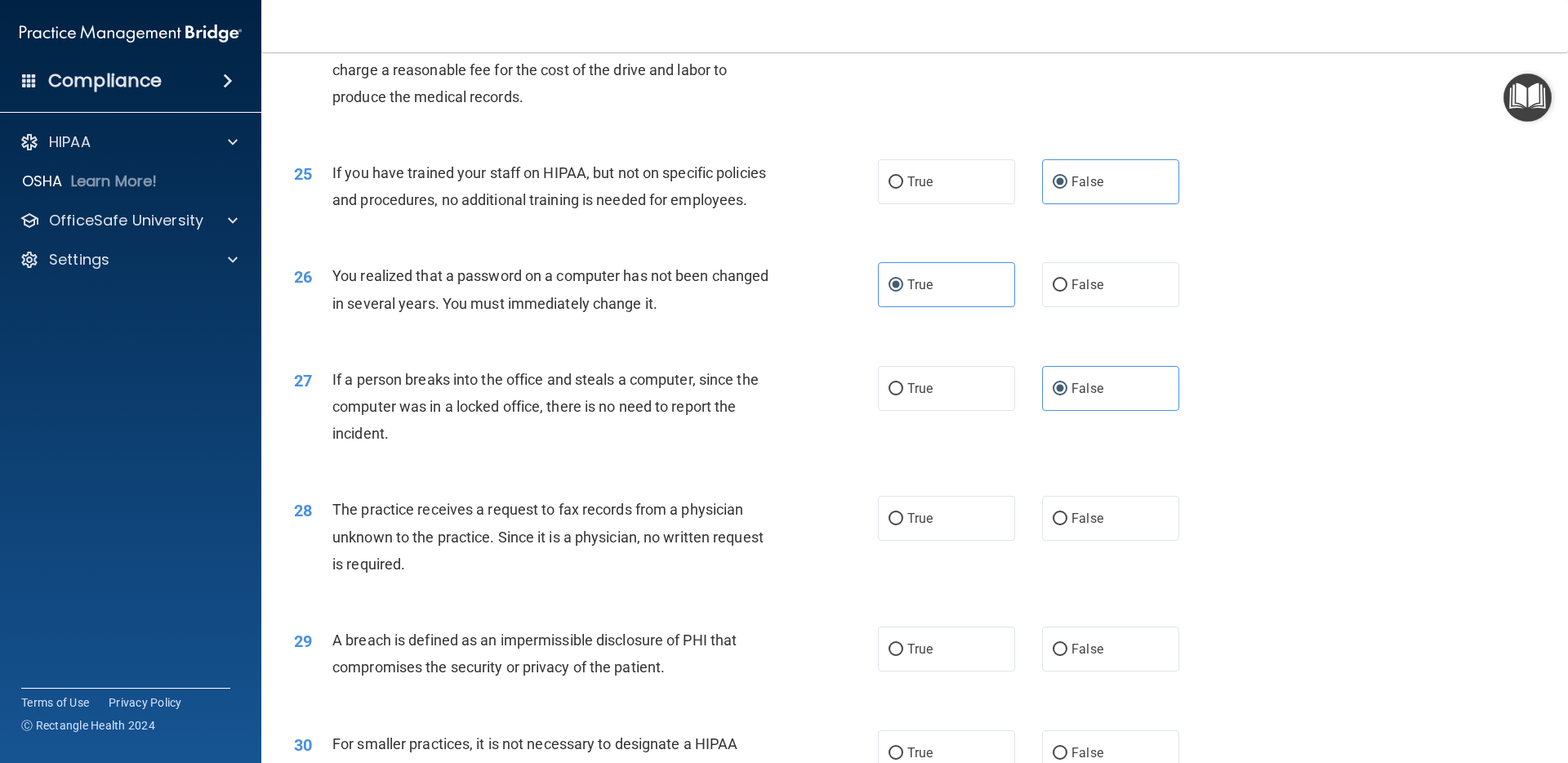
scroll to position [2870, 0]
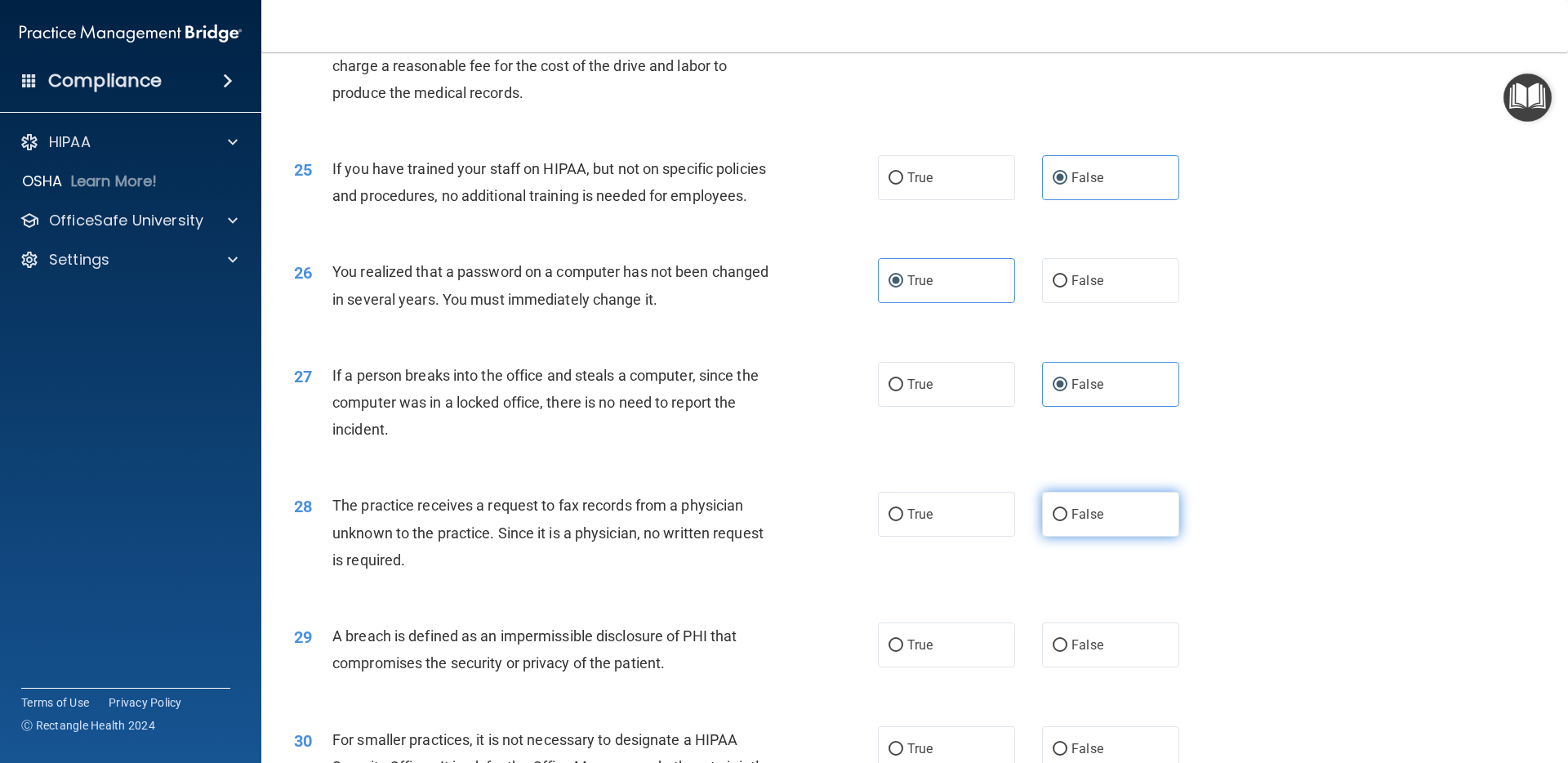
click at [1153, 519] on label "False" at bounding box center [1110, 514] width 137 height 45
click at [1067, 519] on input "False" at bounding box center [1060, 515] width 15 height 12
radio input "true"
click at [935, 660] on label "True" at bounding box center [946, 644] width 137 height 45
click at [903, 652] on input "True" at bounding box center [895, 646] width 15 height 12
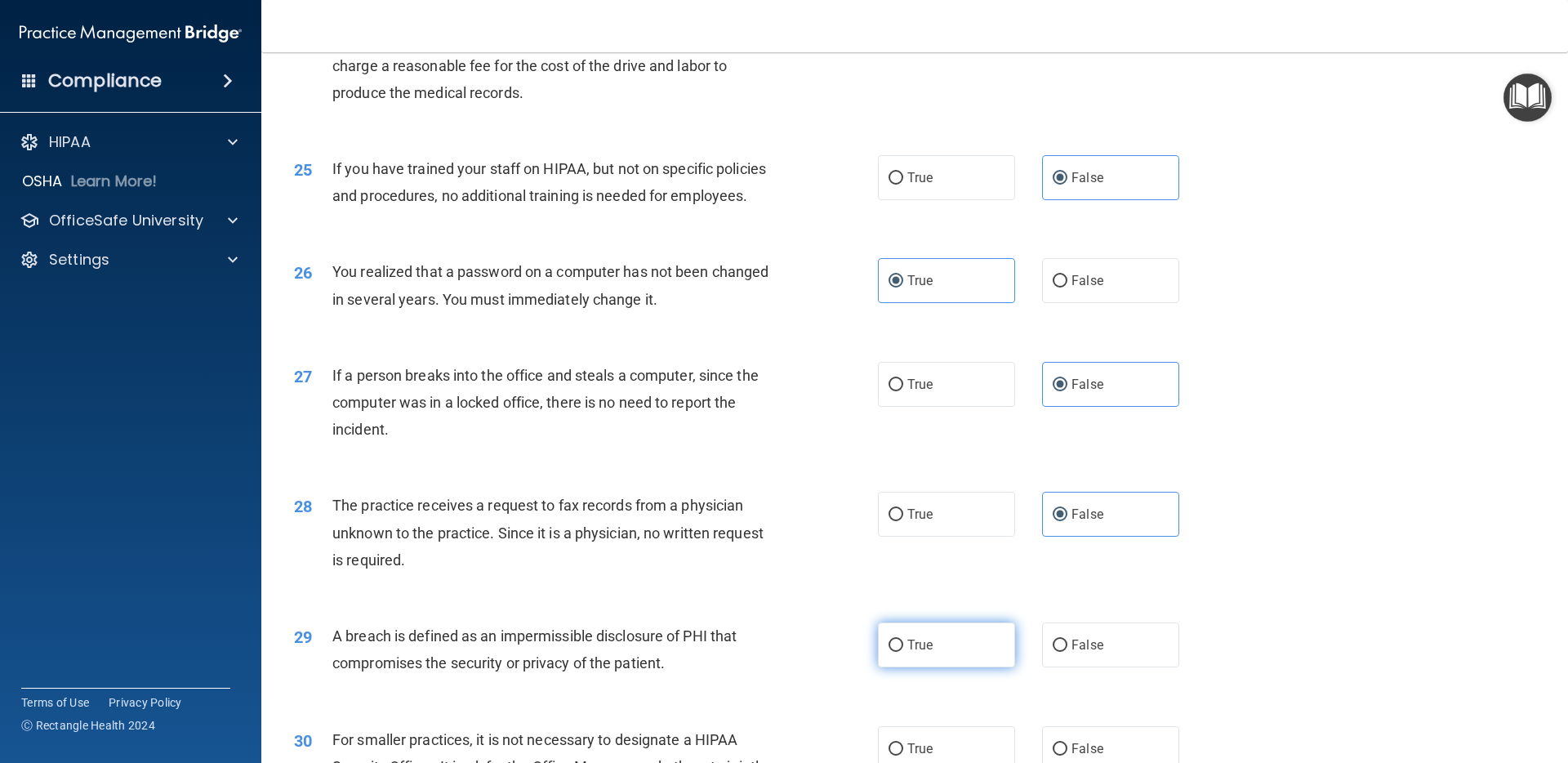
radio input "true"
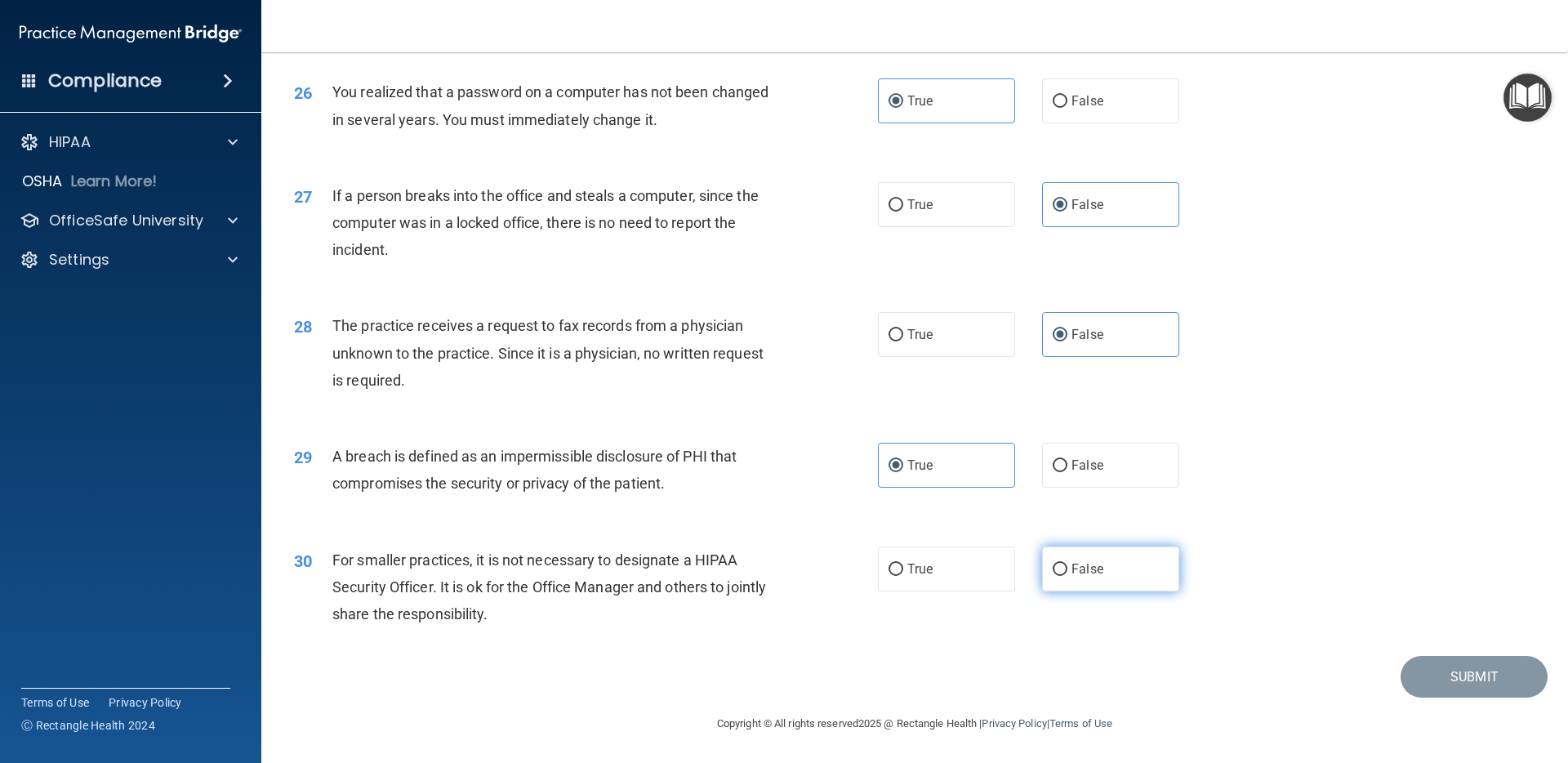
click at [1155, 576] on label "False" at bounding box center [1110, 568] width 137 height 45
click at [1067, 576] on input "False" at bounding box center [1060, 570] width 15 height 12
radio input "true"
click at [1488, 667] on button "Submit" at bounding box center [1473, 677] width 147 height 42
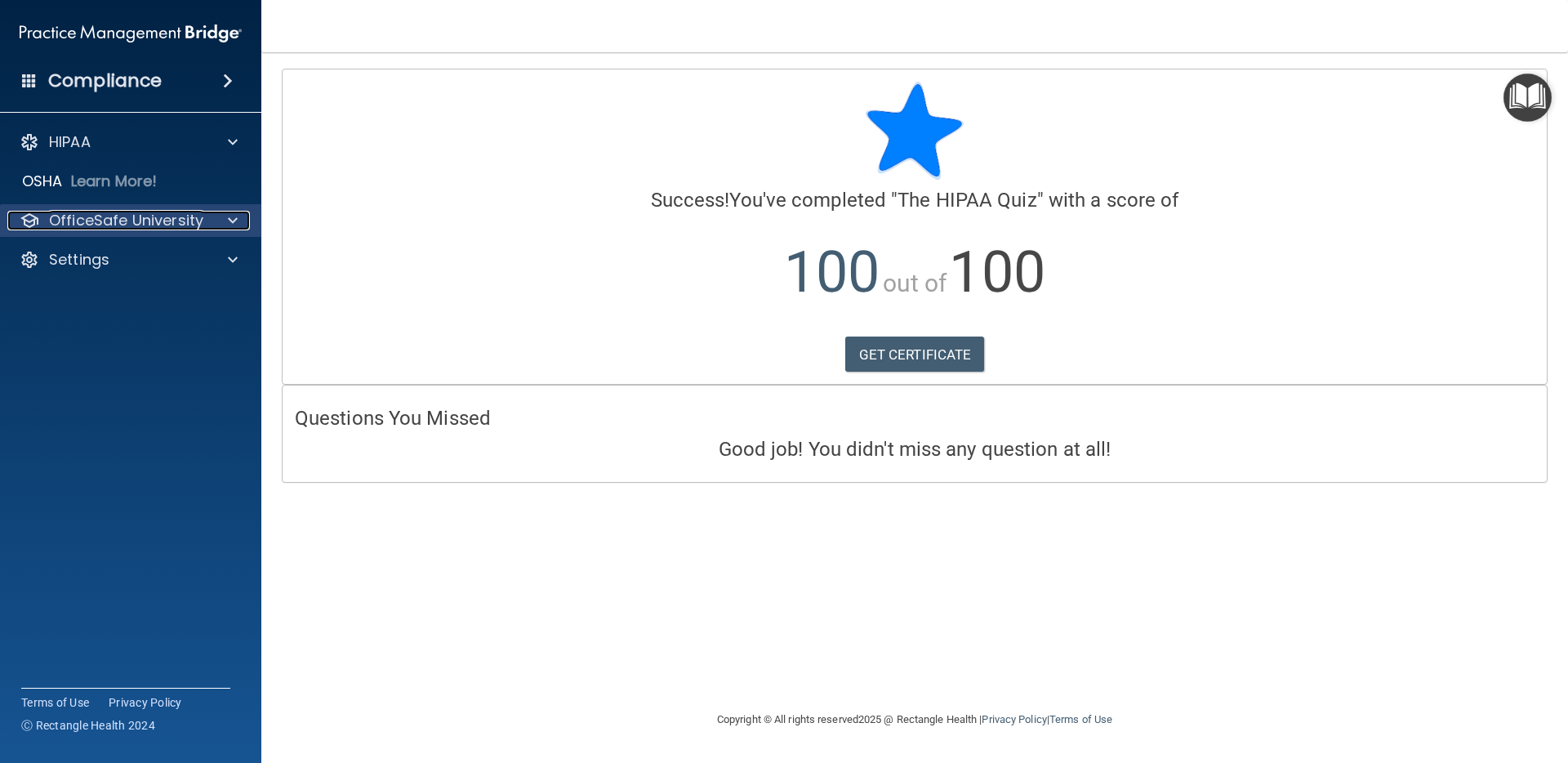
click at [153, 224] on p "OfficeSafe University" at bounding box center [126, 221] width 155 height 20
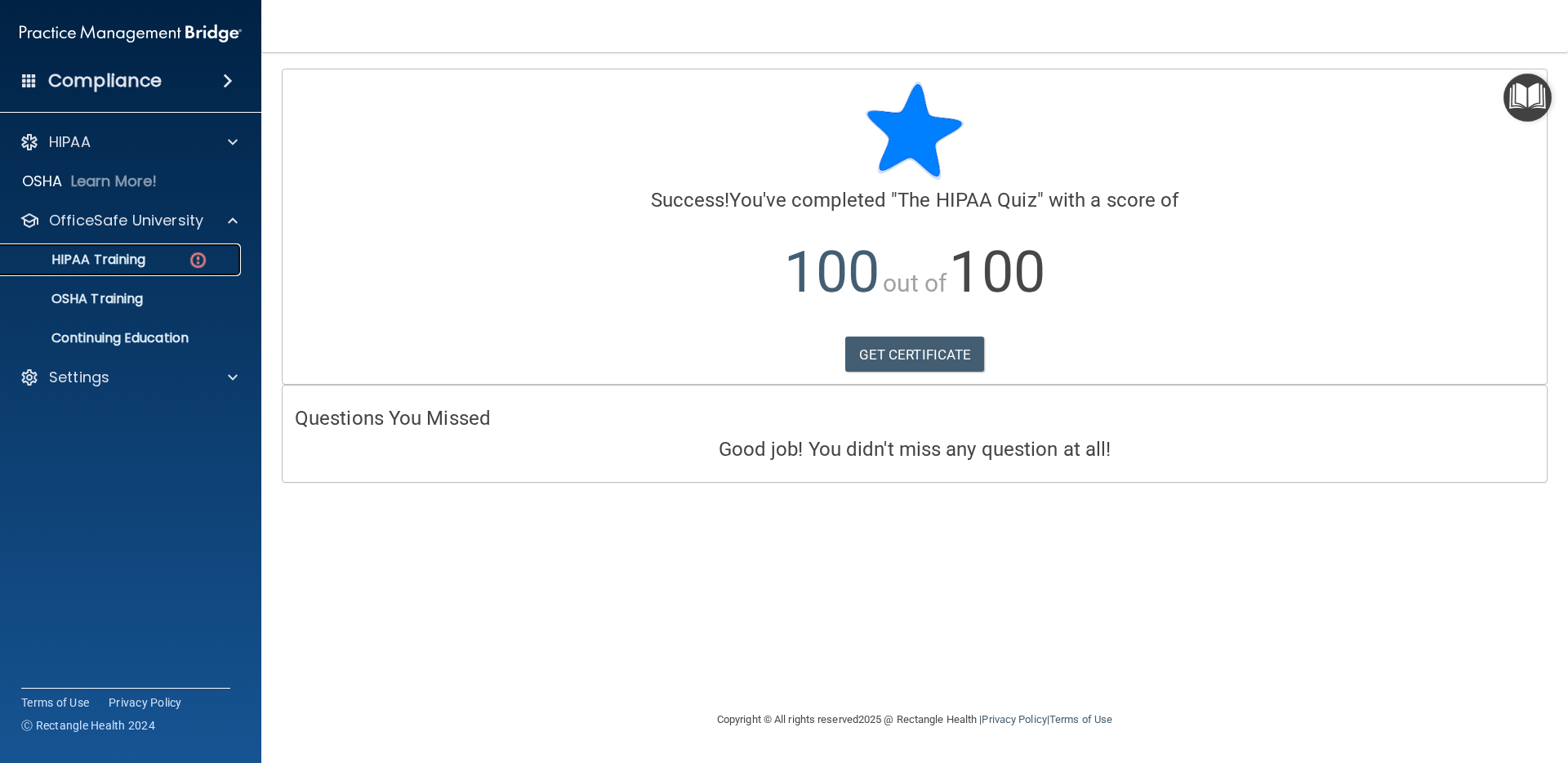
click at [138, 258] on p "HIPAA Training" at bounding box center [78, 260] width 135 height 16
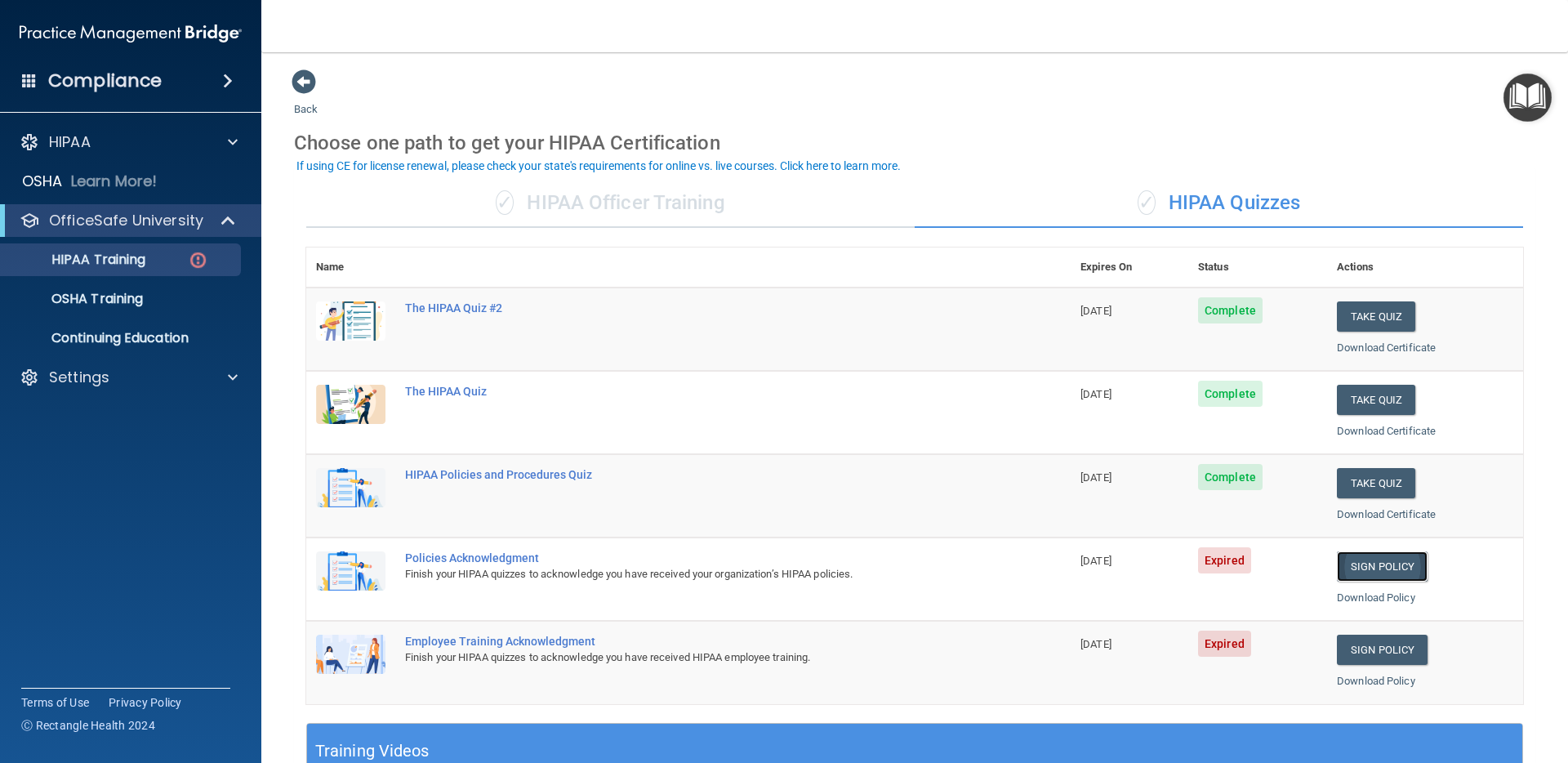
click at [1385, 571] on link "Sign Policy" at bounding box center [1381, 566] width 91 height 30
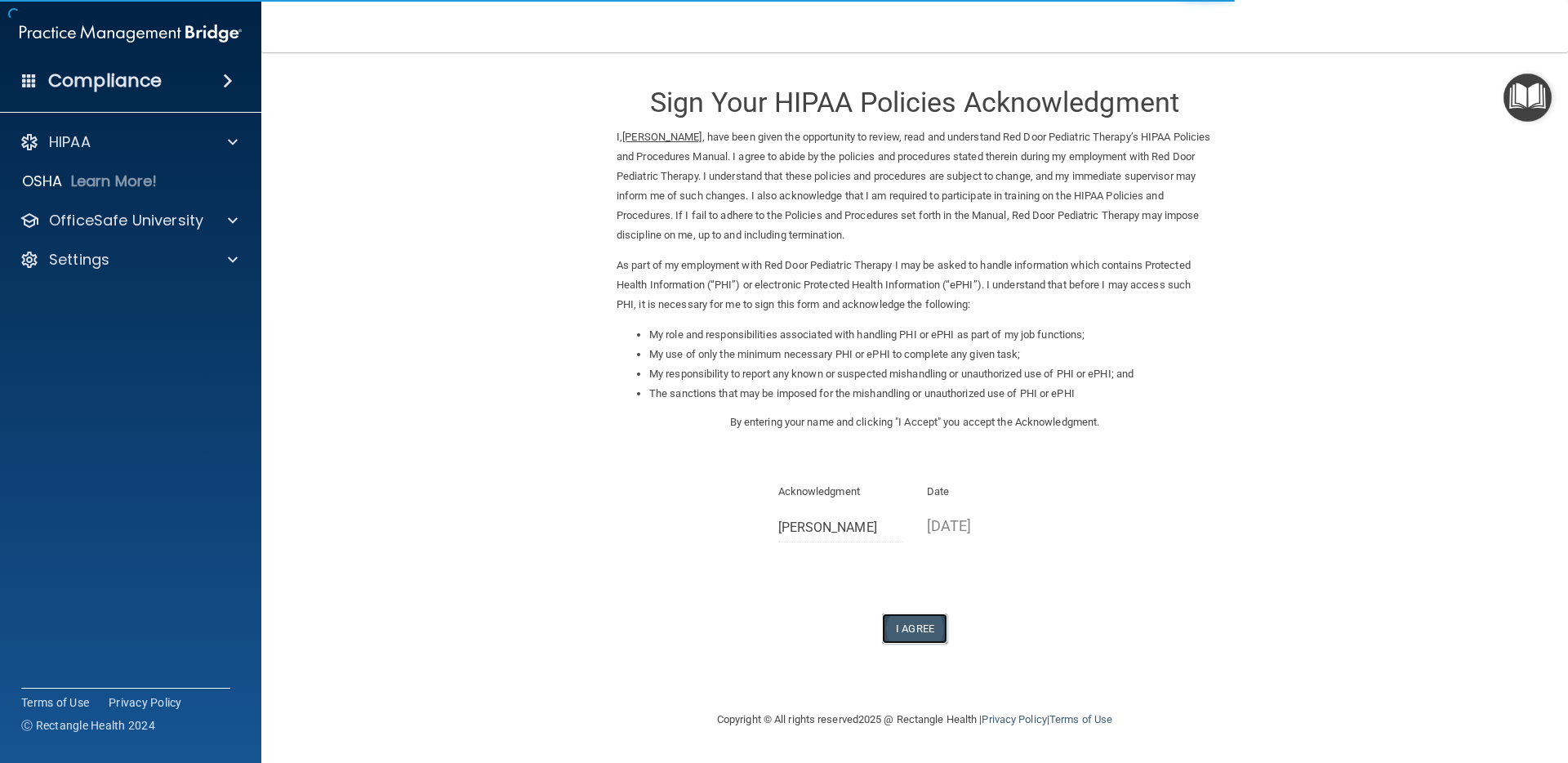
click at [924, 621] on button "I Agree" at bounding box center [914, 628] width 65 height 30
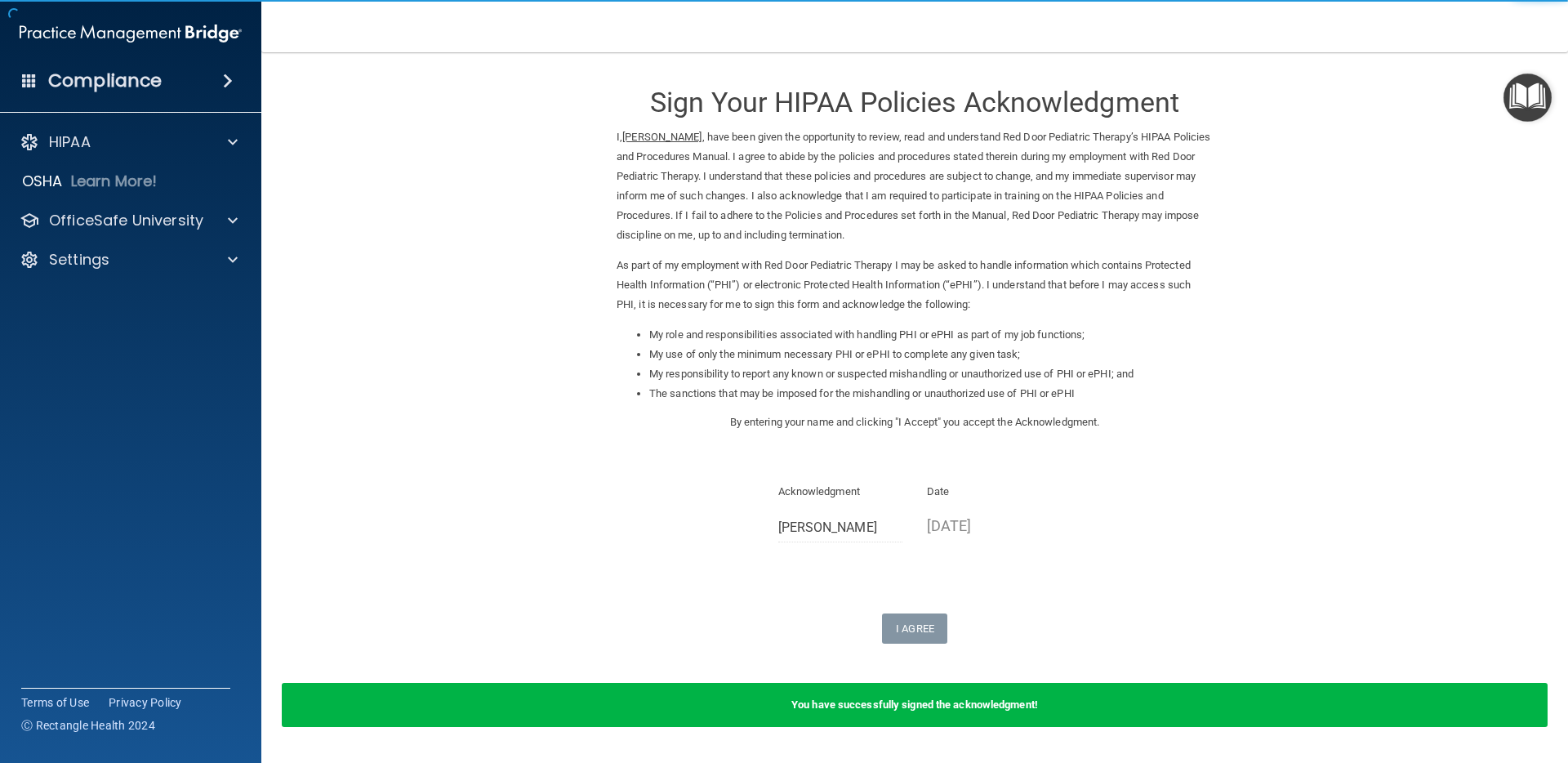
scroll to position [49, 0]
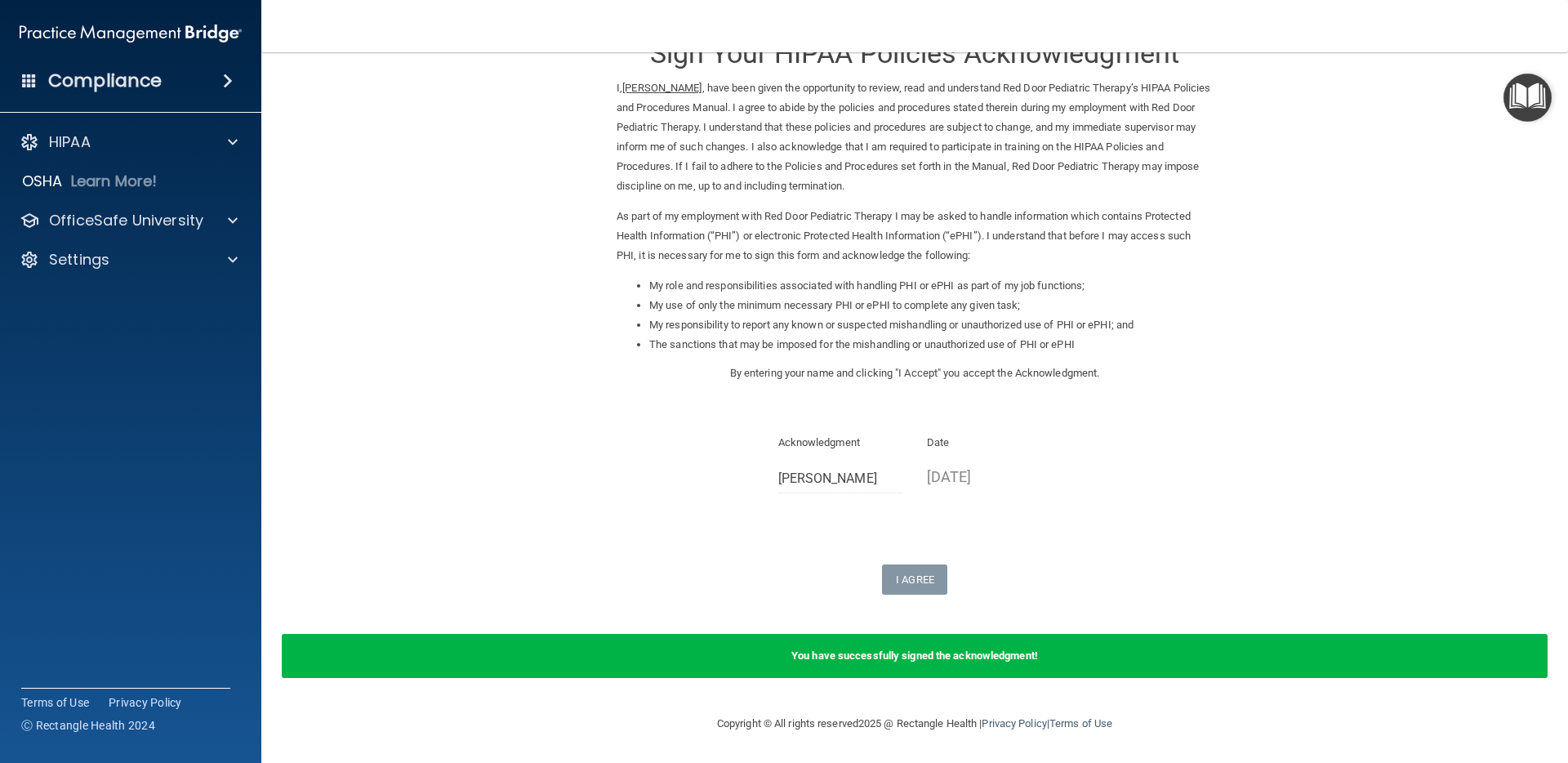
click at [218, 239] on div "HIPAA Documents and Policies Report an Incident Business Associates Emergency P…" at bounding box center [131, 204] width 262 height 170
click at [214, 227] on div at bounding box center [230, 221] width 41 height 20
click at [176, 272] on link "HIPAA Training" at bounding box center [113, 260] width 258 height 33
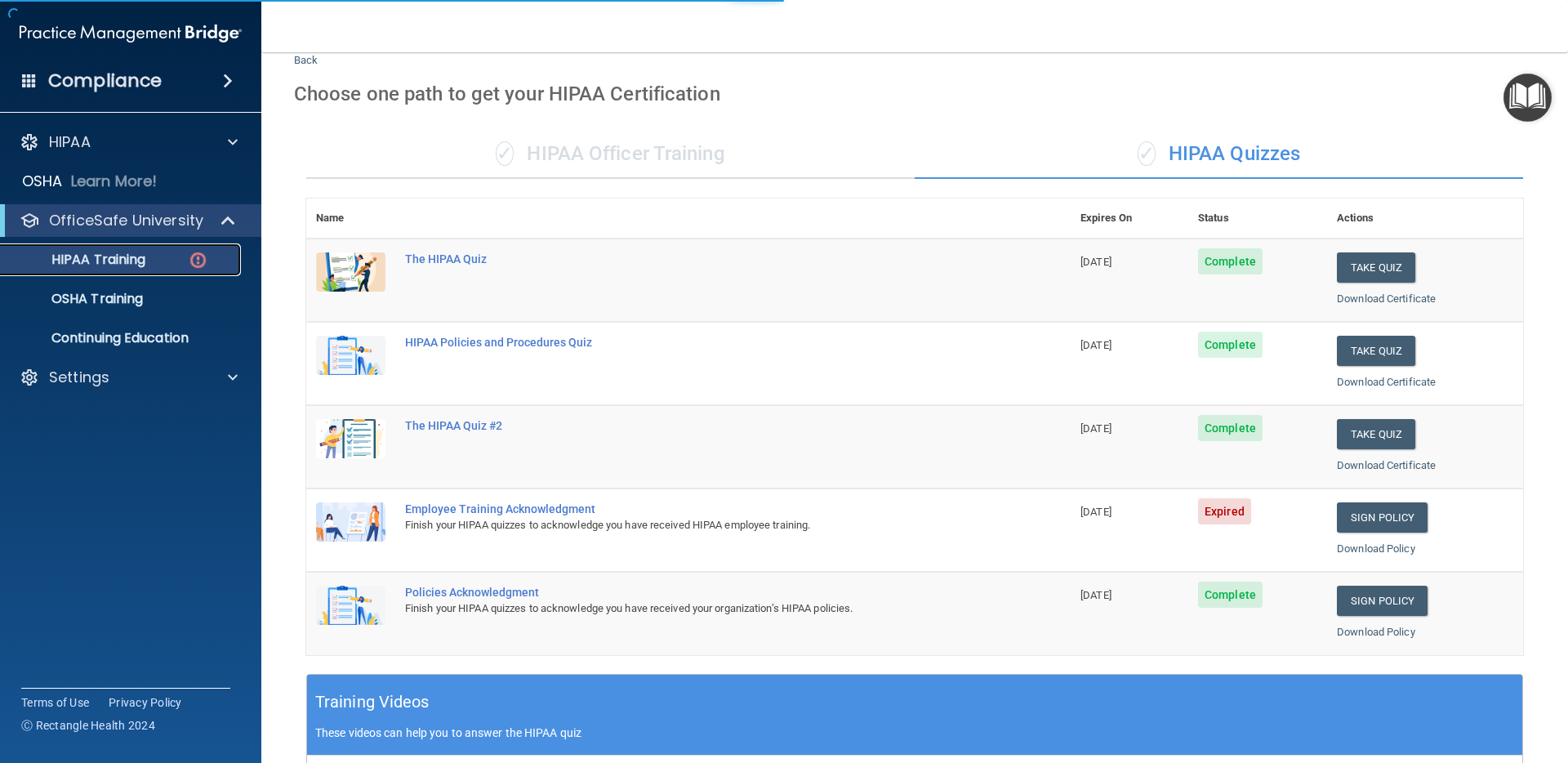
scroll to position [466, 0]
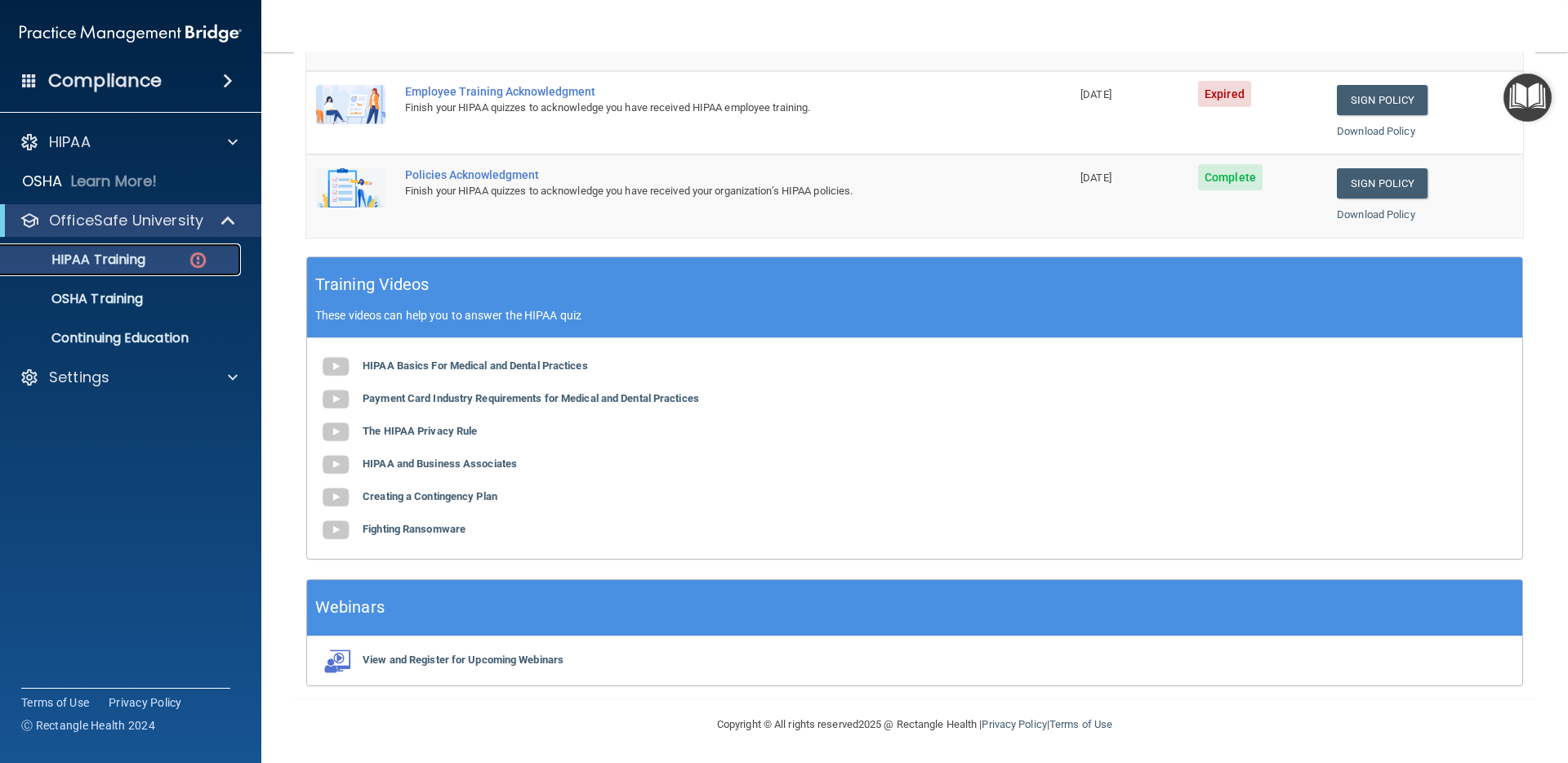
click at [122, 263] on p "HIPAA Training" at bounding box center [78, 260] width 135 height 16
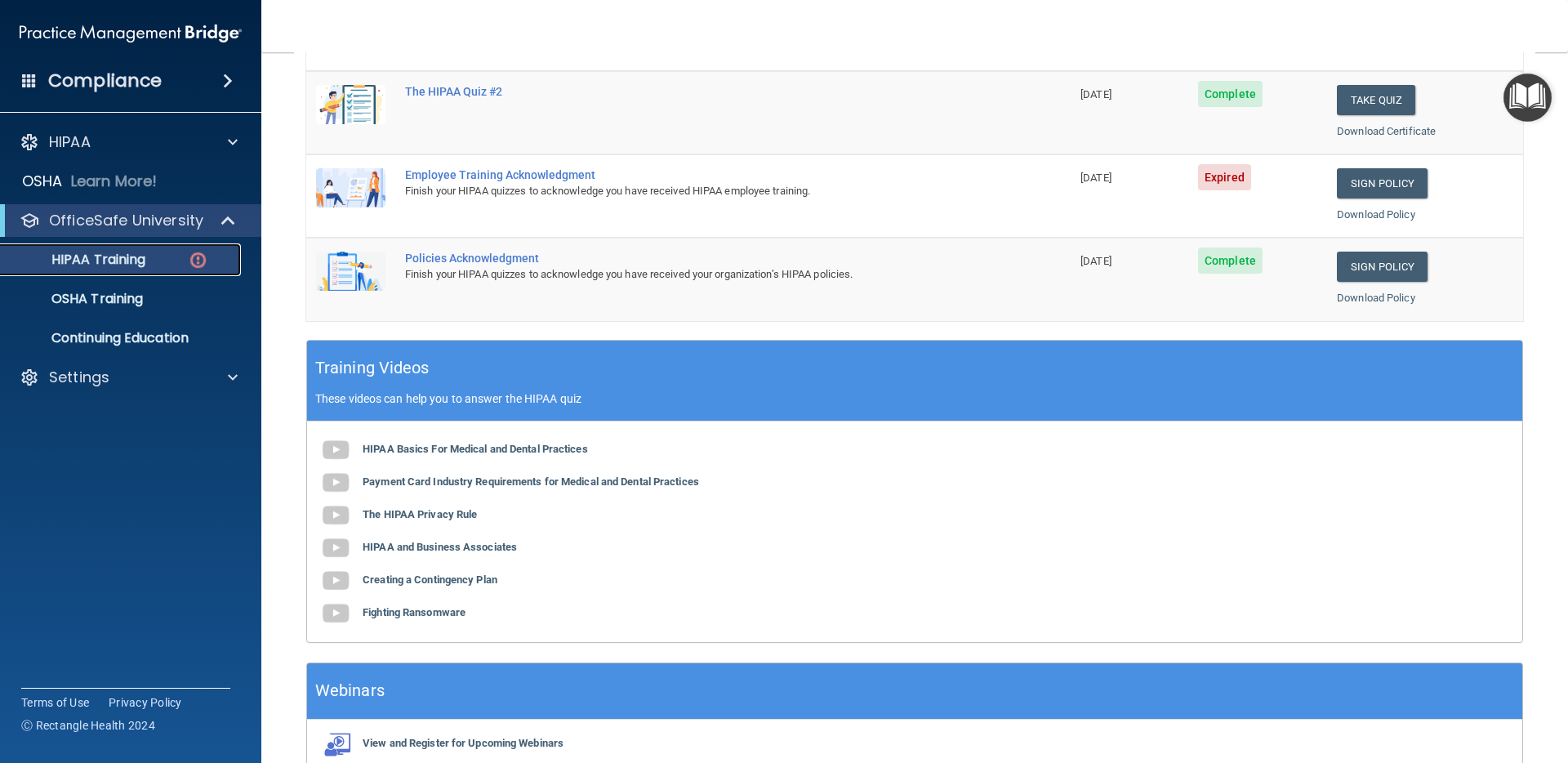
scroll to position [270, 0]
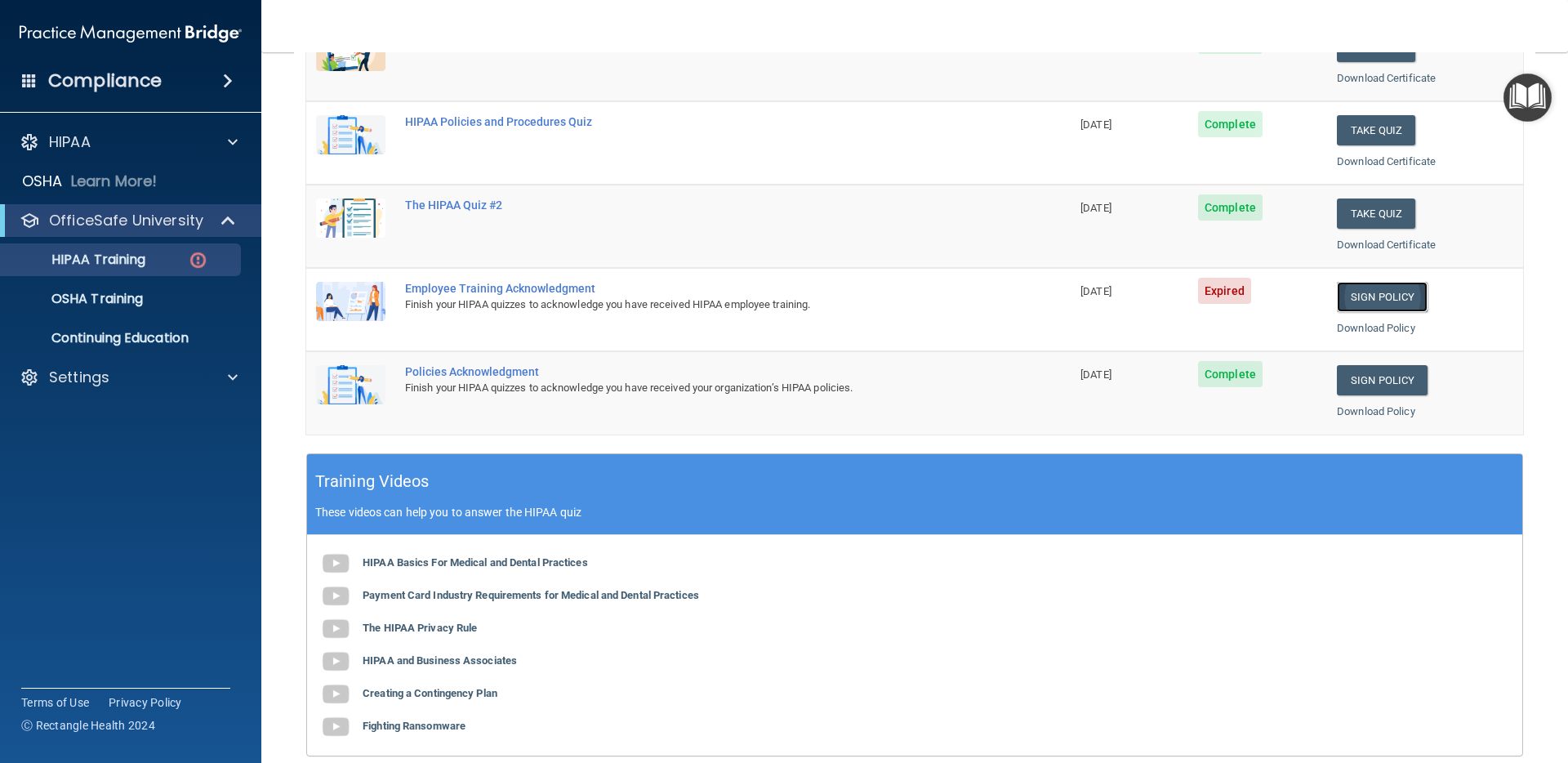
click at [1365, 299] on link "Sign Policy" at bounding box center [1381, 297] width 91 height 30
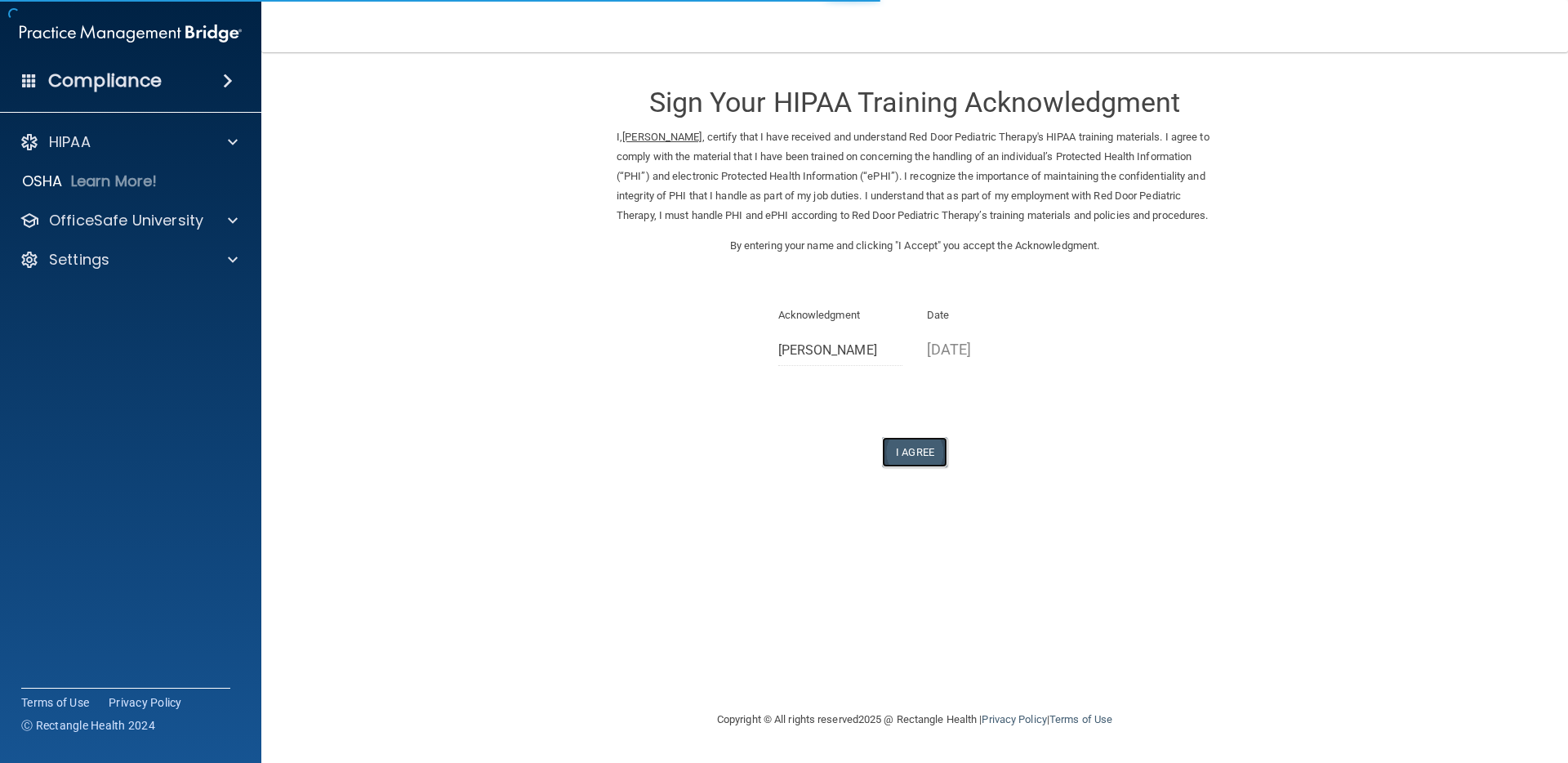
click at [910, 461] on button "I Agree" at bounding box center [914, 452] width 65 height 30
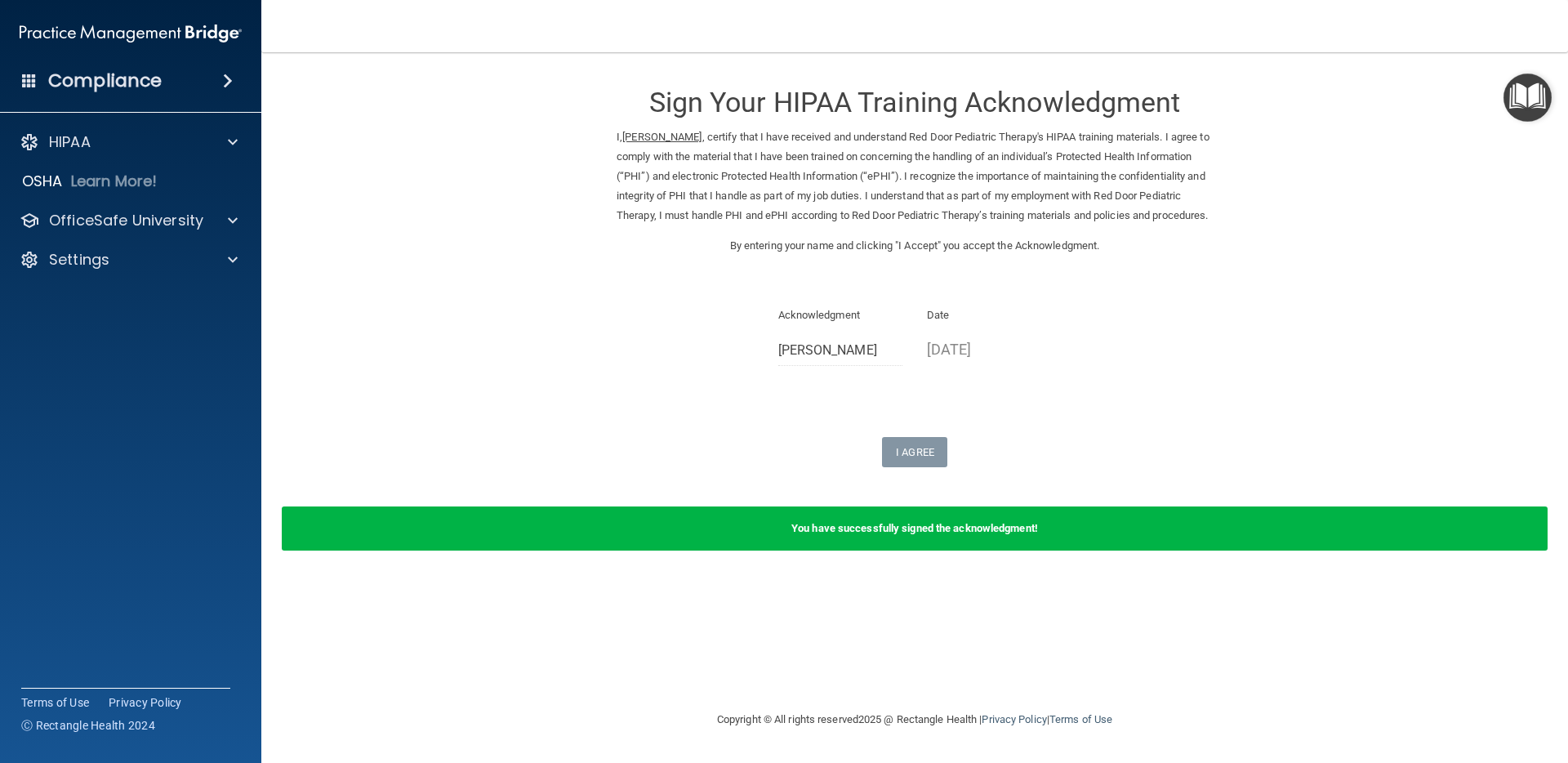
click at [430, 158] on form "Sign Your HIPAA Training Acknowledgment I, Cozette Bender , certify that I have…" at bounding box center [915, 320] width 1242 height 501
click at [161, 224] on p "OfficeSafe University" at bounding box center [126, 221] width 155 height 20
click at [141, 261] on p "HIPAA Training" at bounding box center [78, 260] width 135 height 16
